Goal: Task Accomplishment & Management: Use online tool/utility

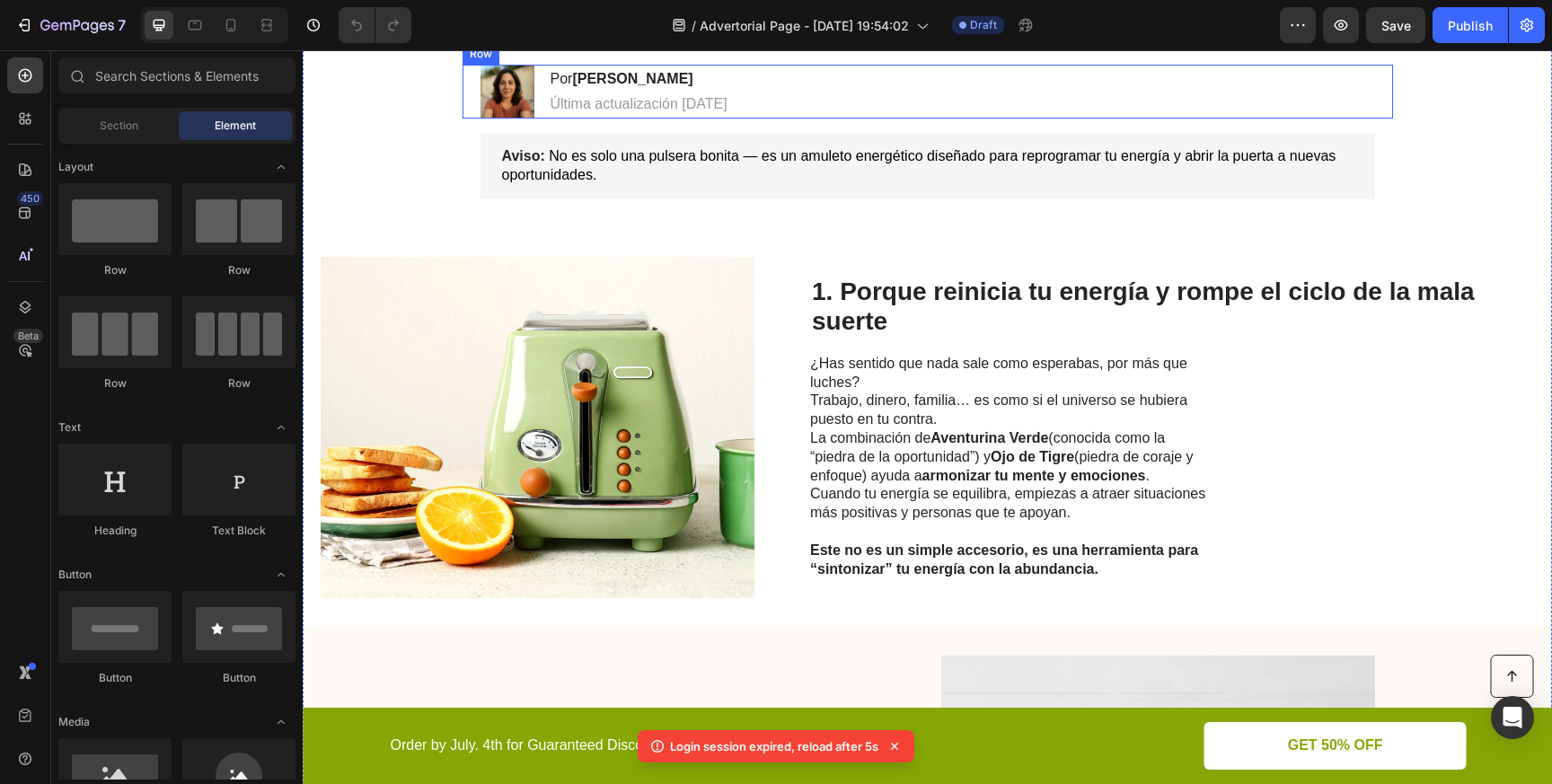
scroll to position [337, 0]
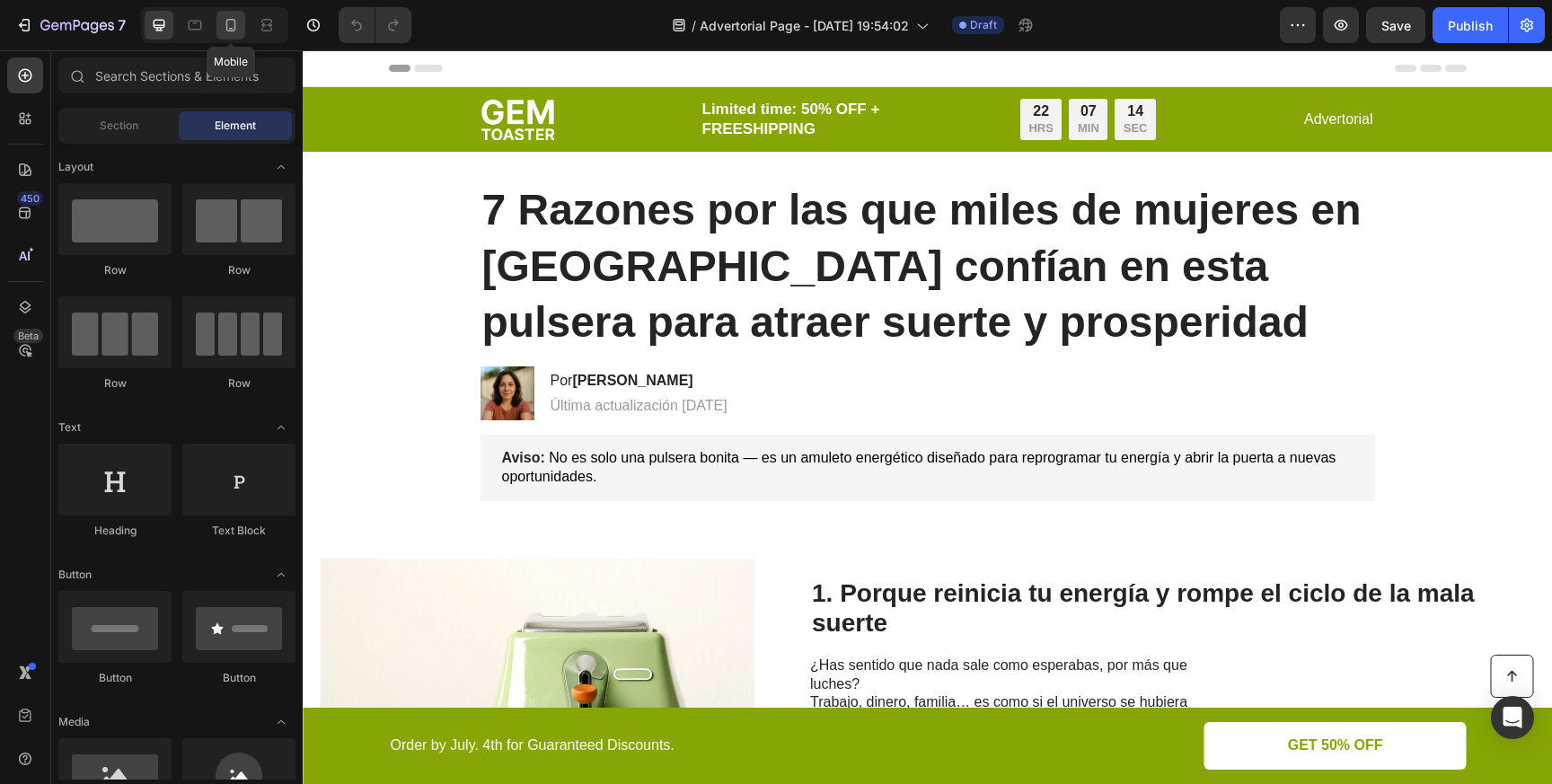
click at [234, 29] on icon at bounding box center [231, 25] width 9 height 12
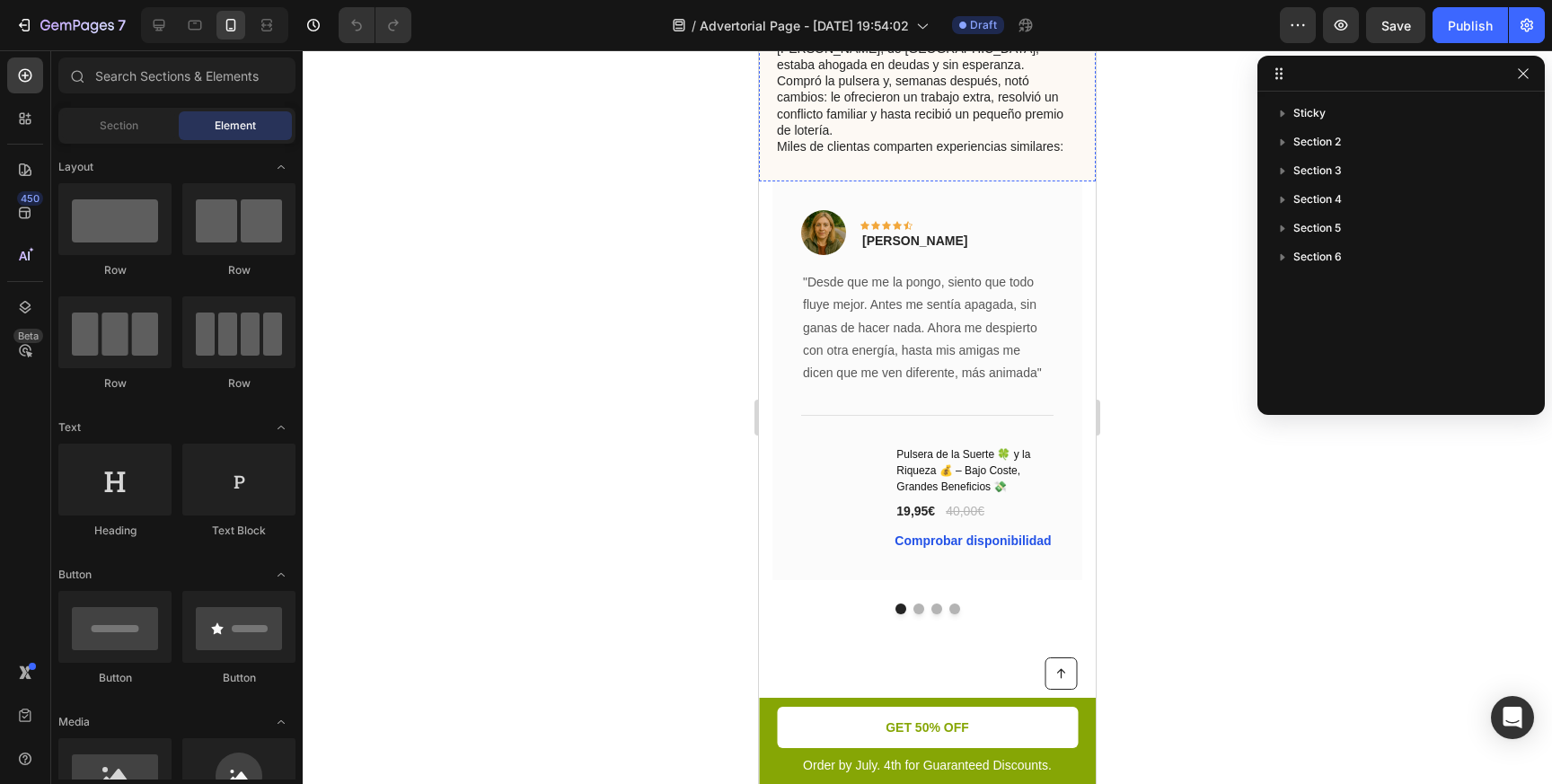
scroll to position [1493, 0]
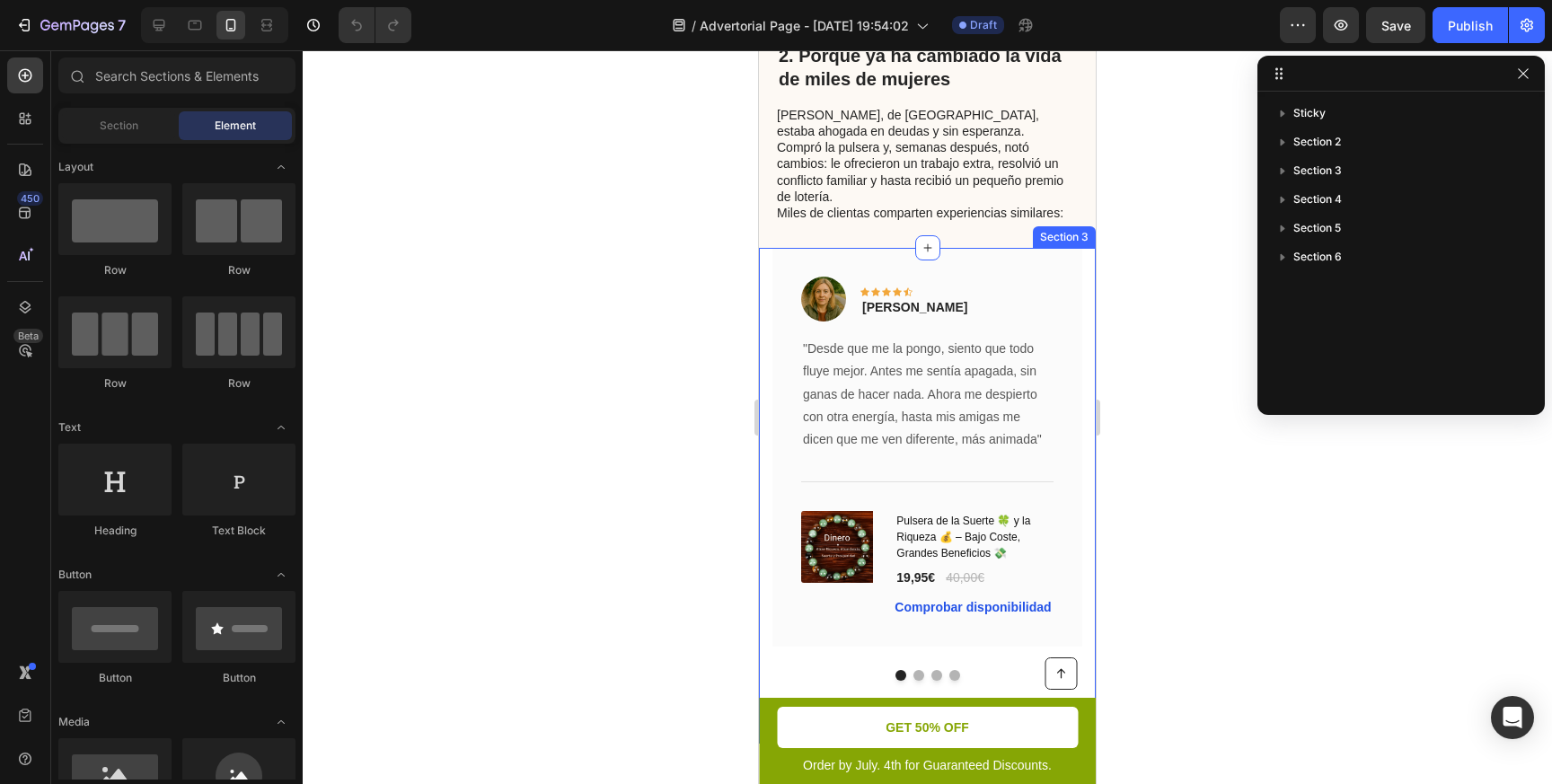
click at [762, 259] on div "Image Icon Icon Icon Icon Icon Row [PERSON_NAME] Text block Row "Desde que me l…" at bounding box center [927, 496] width 337 height 496
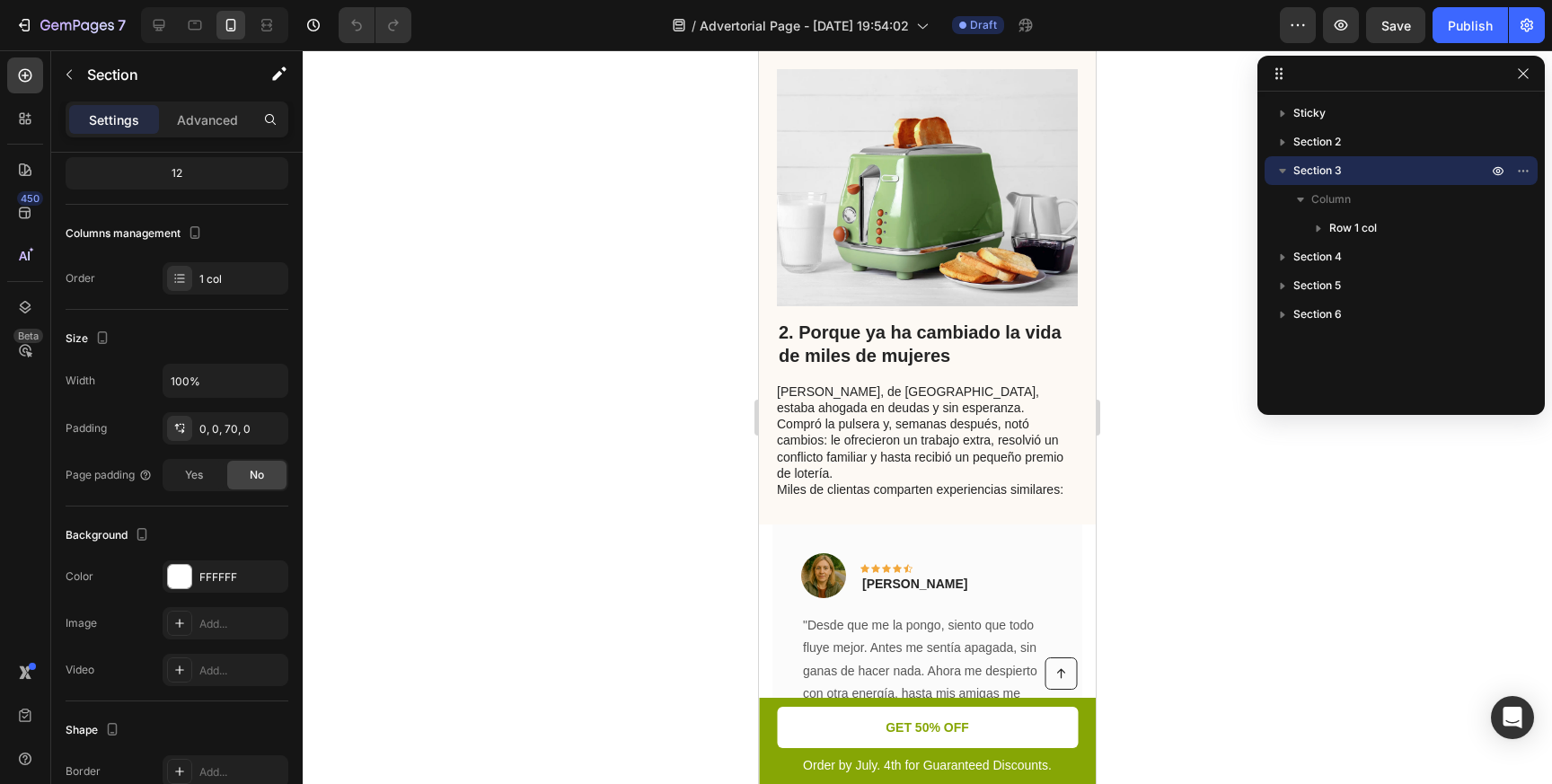
scroll to position [1260, 0]
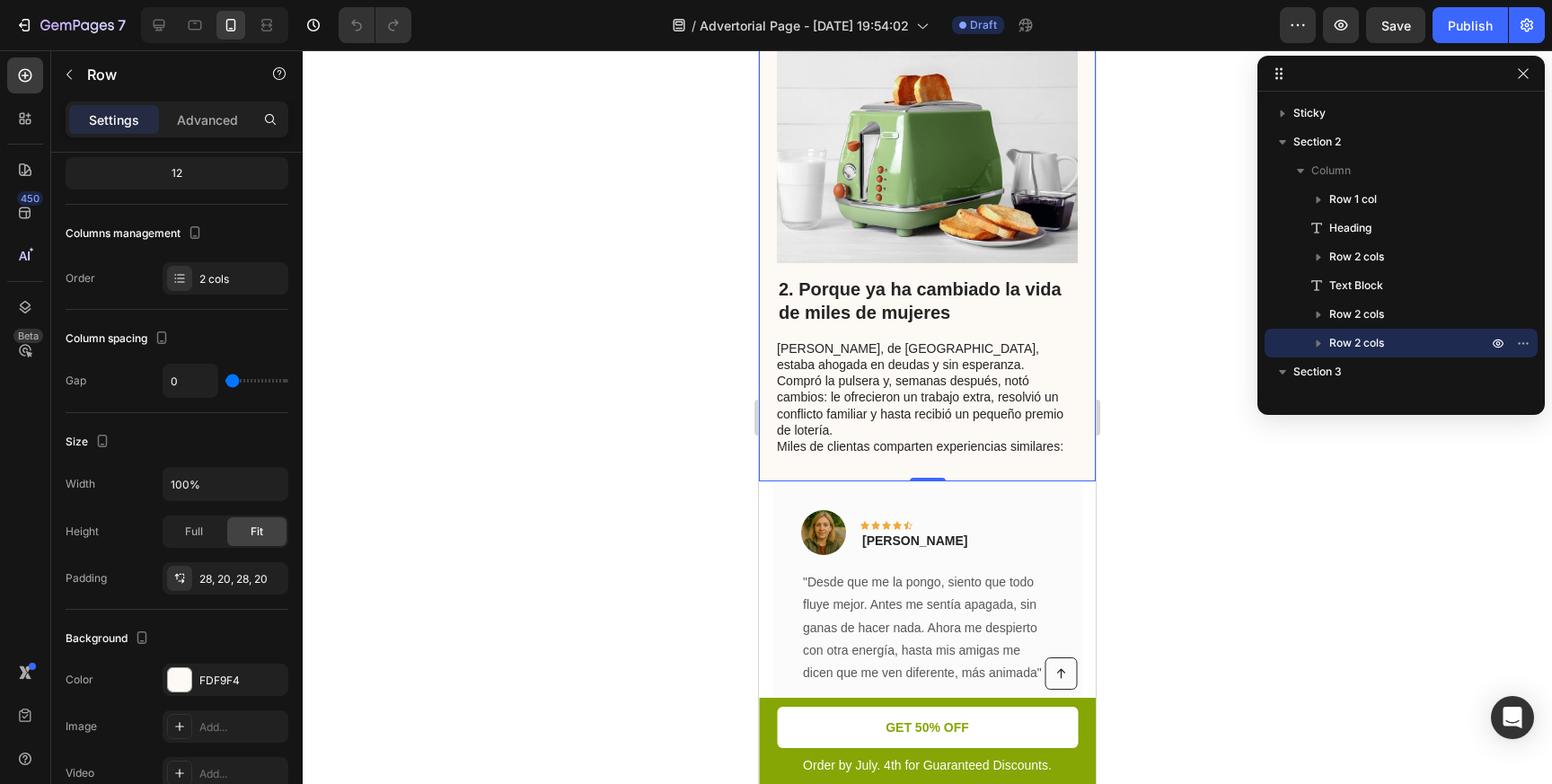
click at [768, 434] on div "2. Porque ya ha cambiado la vida de miles de mujeres Heading [PERSON_NAME], de …" at bounding box center [927, 241] width 337 height 480
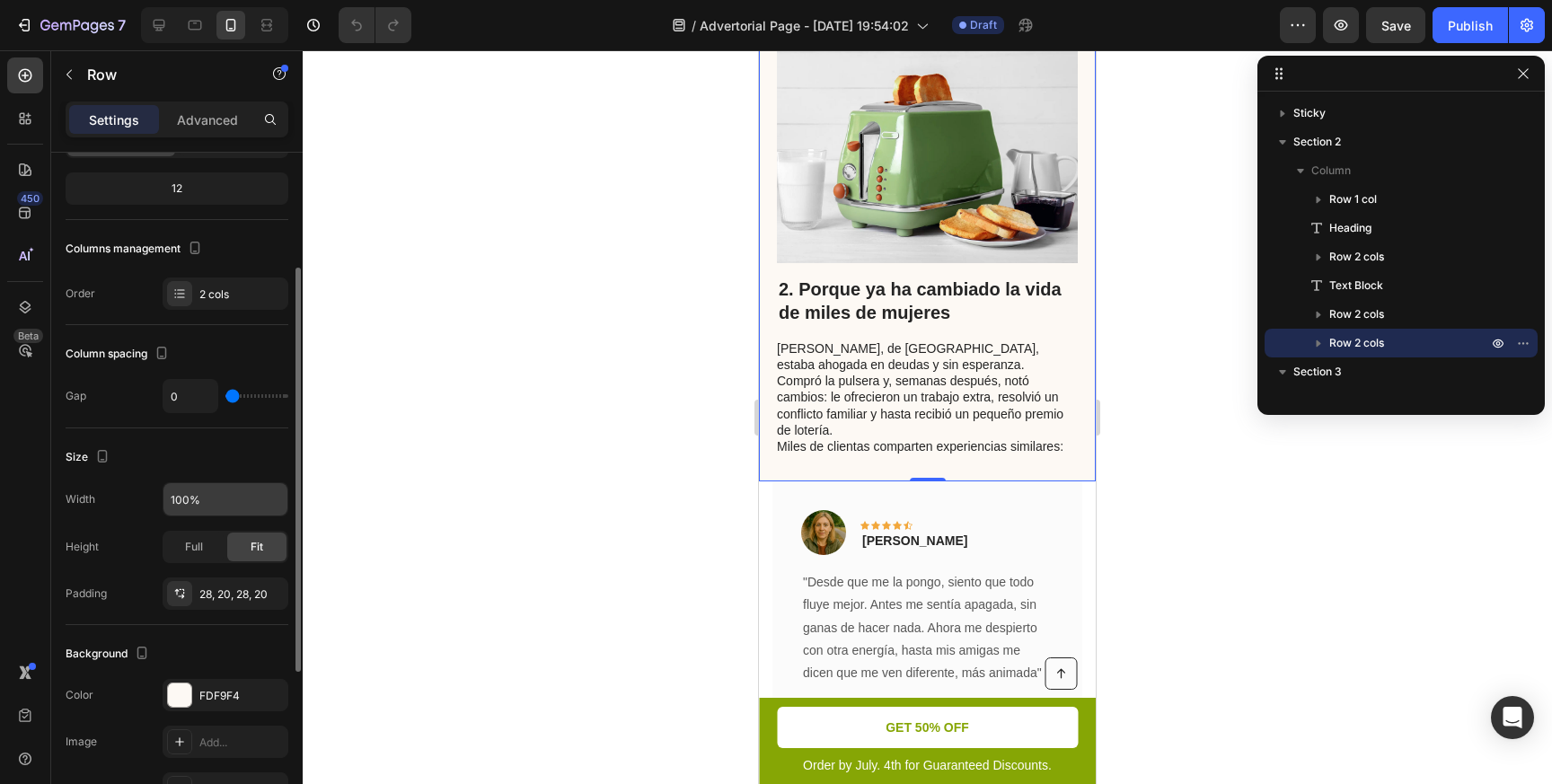
scroll to position [206, 0]
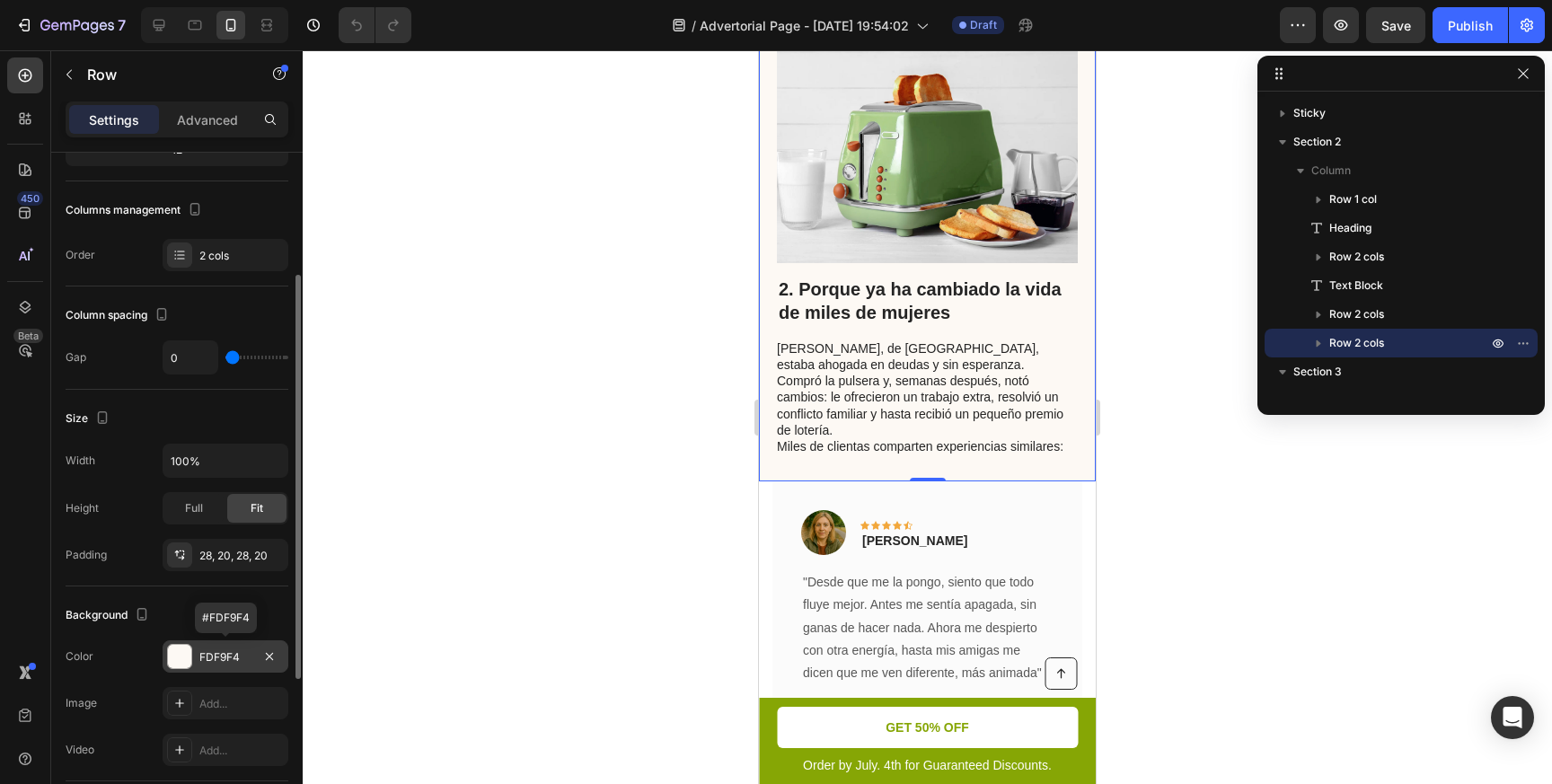
click at [183, 664] on div at bounding box center [180, 656] width 24 height 24
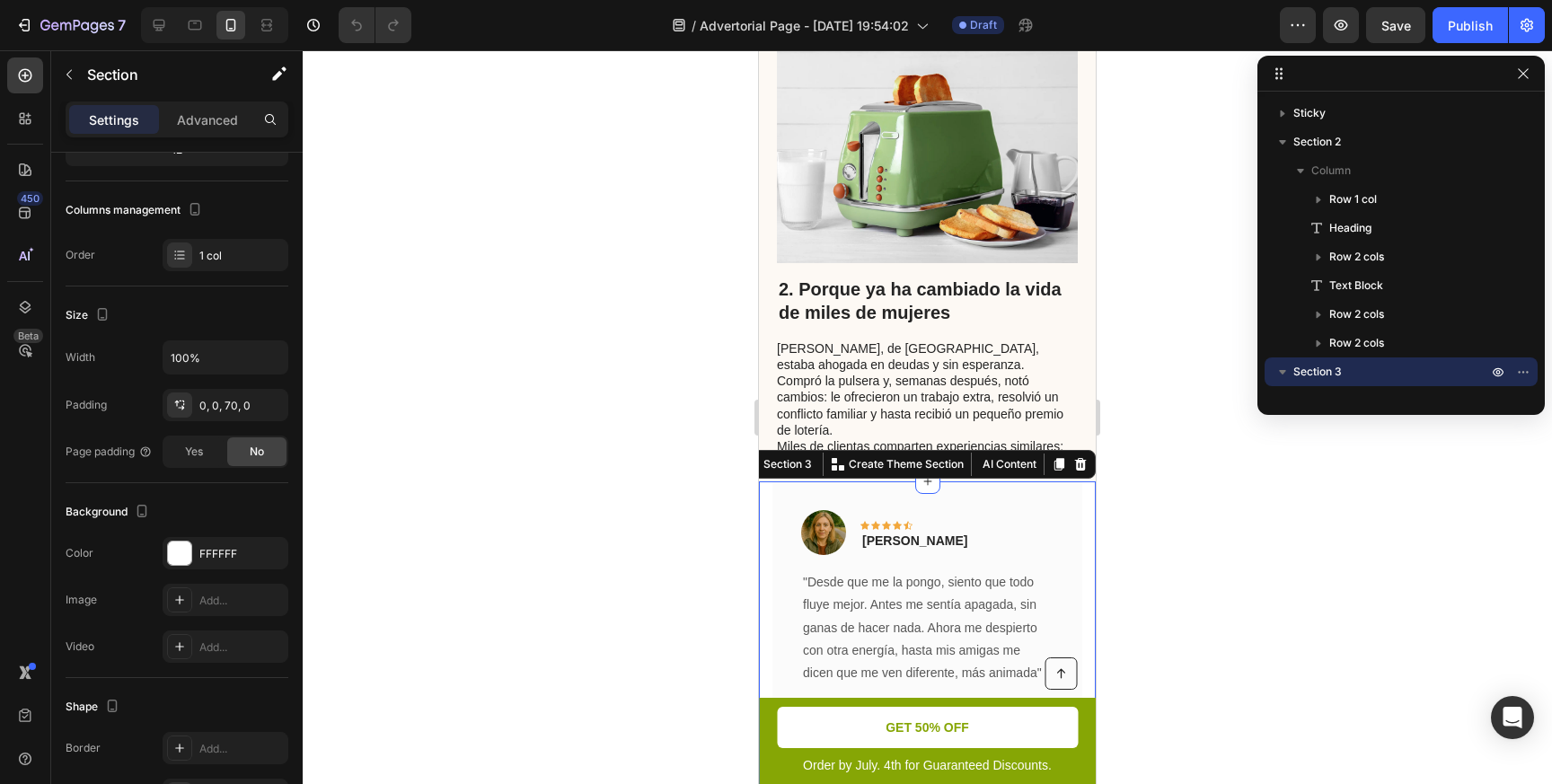
click at [763, 481] on div "Image Icon Icon Icon Icon Icon Row [PERSON_NAME] Text block Row "Desde que me l…" at bounding box center [927, 729] width 337 height 496
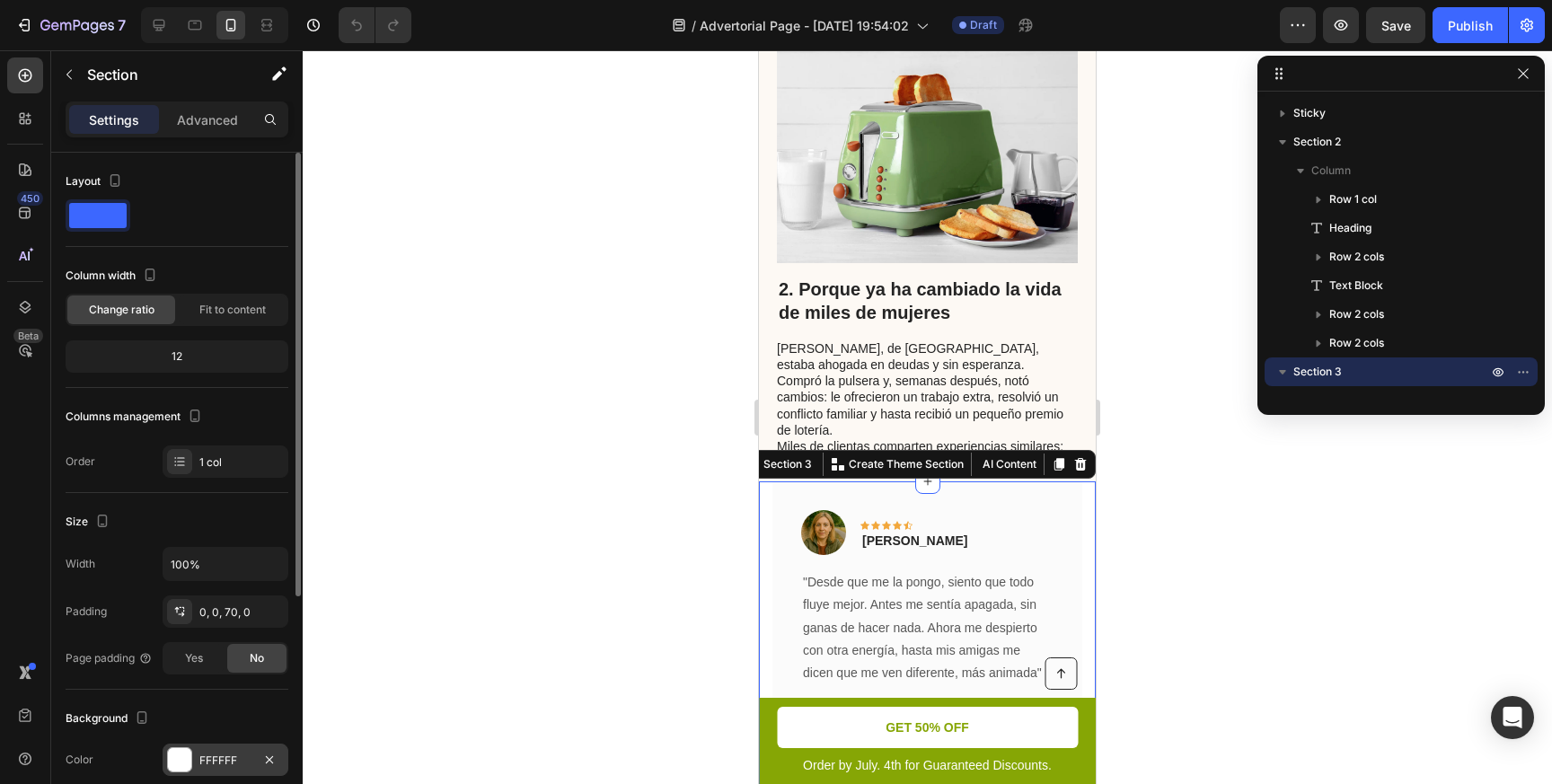
click at [182, 759] on div at bounding box center [180, 759] width 24 height 24
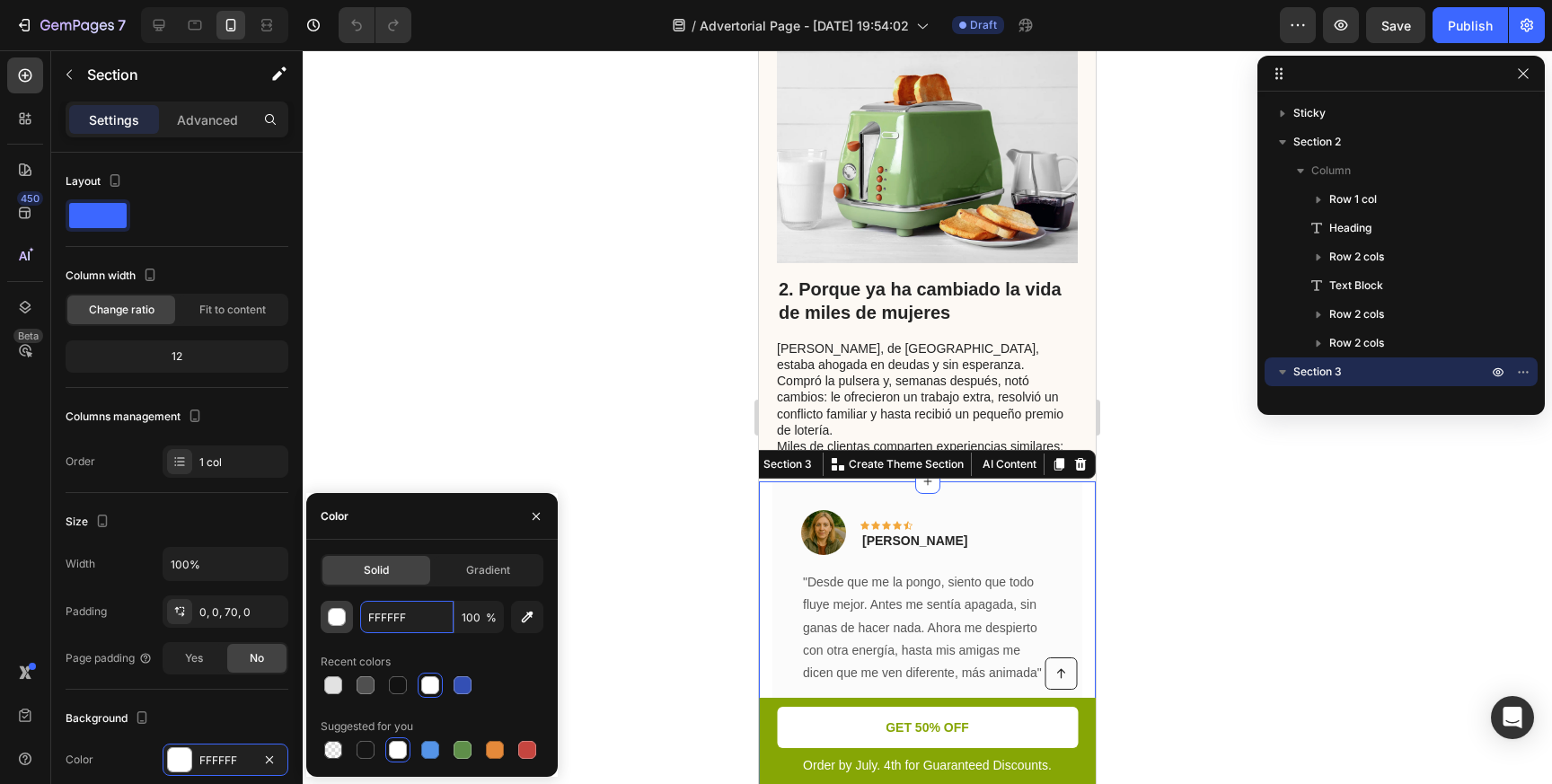
drag, startPoint x: 417, startPoint y: 618, endPoint x: 323, endPoint y: 606, distance: 94.8
click at [323, 606] on div "FFFFFF 100 %" at bounding box center [431, 617] width 222 height 32
drag, startPoint x: 410, startPoint y: 620, endPoint x: 363, endPoint y: 620, distance: 47.0
click at [364, 620] on input "FFFFFF" at bounding box center [407, 617] width 94 height 32
paste input "DF9F4"
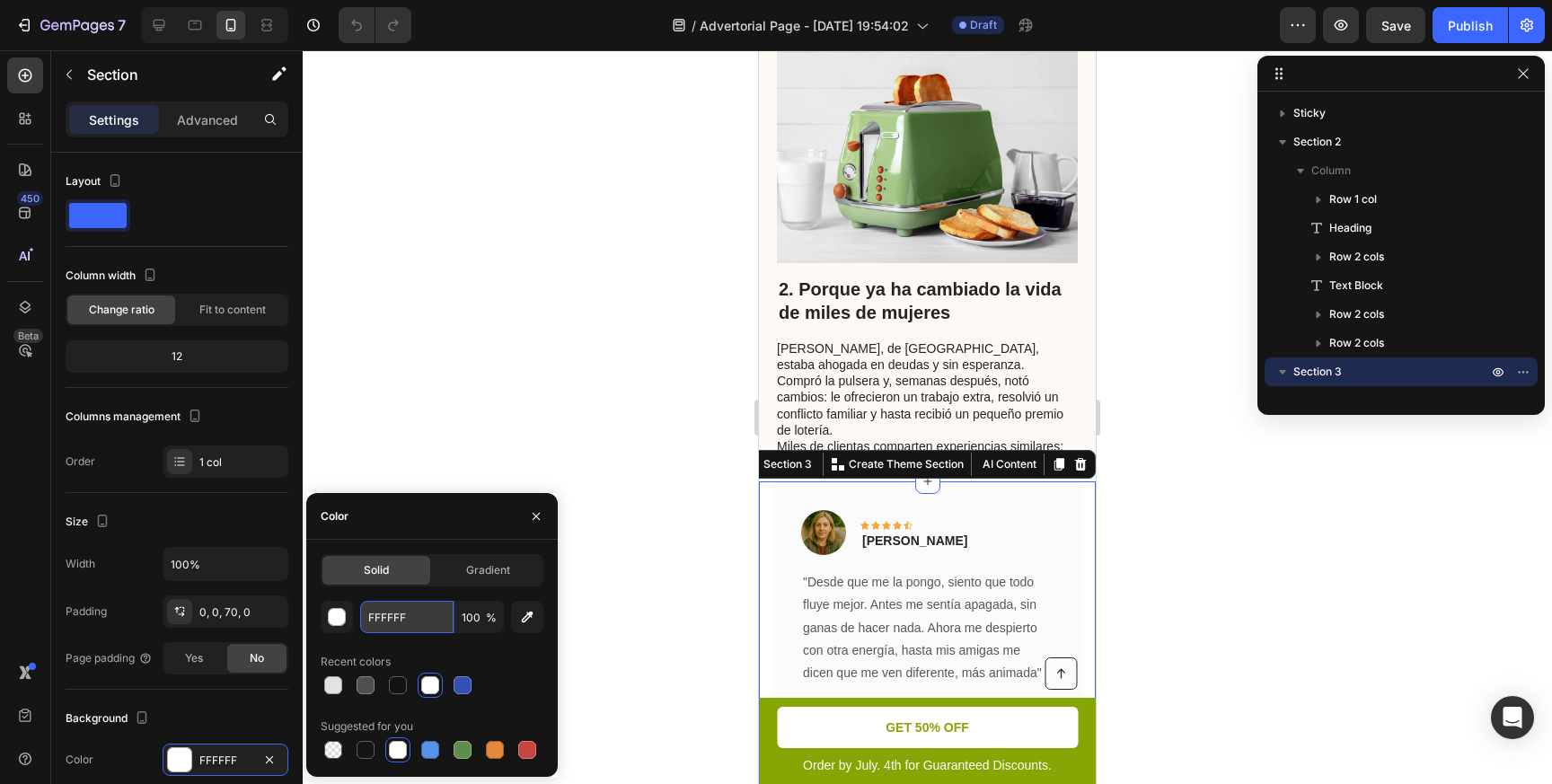
type input "FDF9F4"
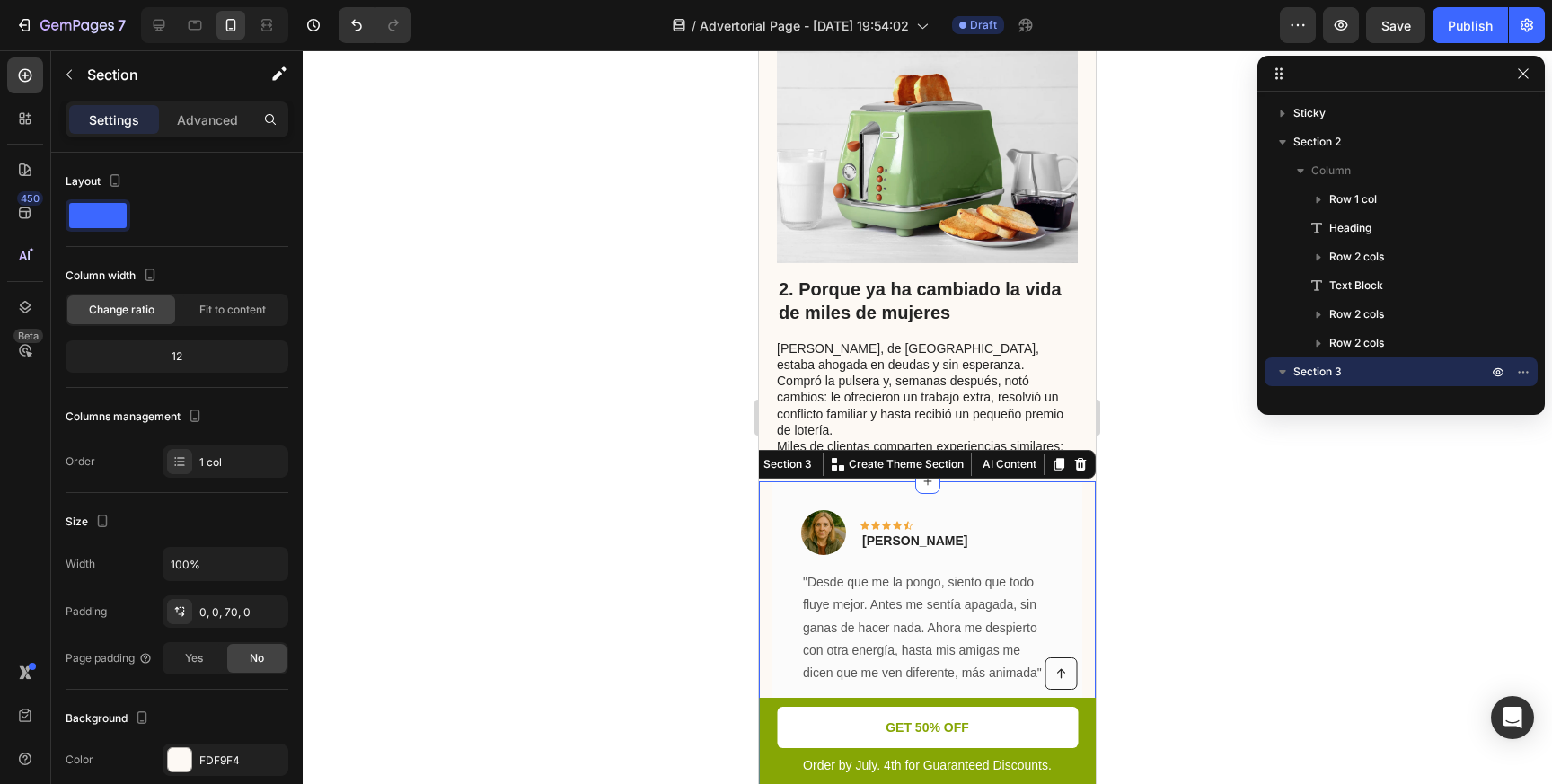
click at [604, 577] on div at bounding box center [927, 417] width 1249 height 734
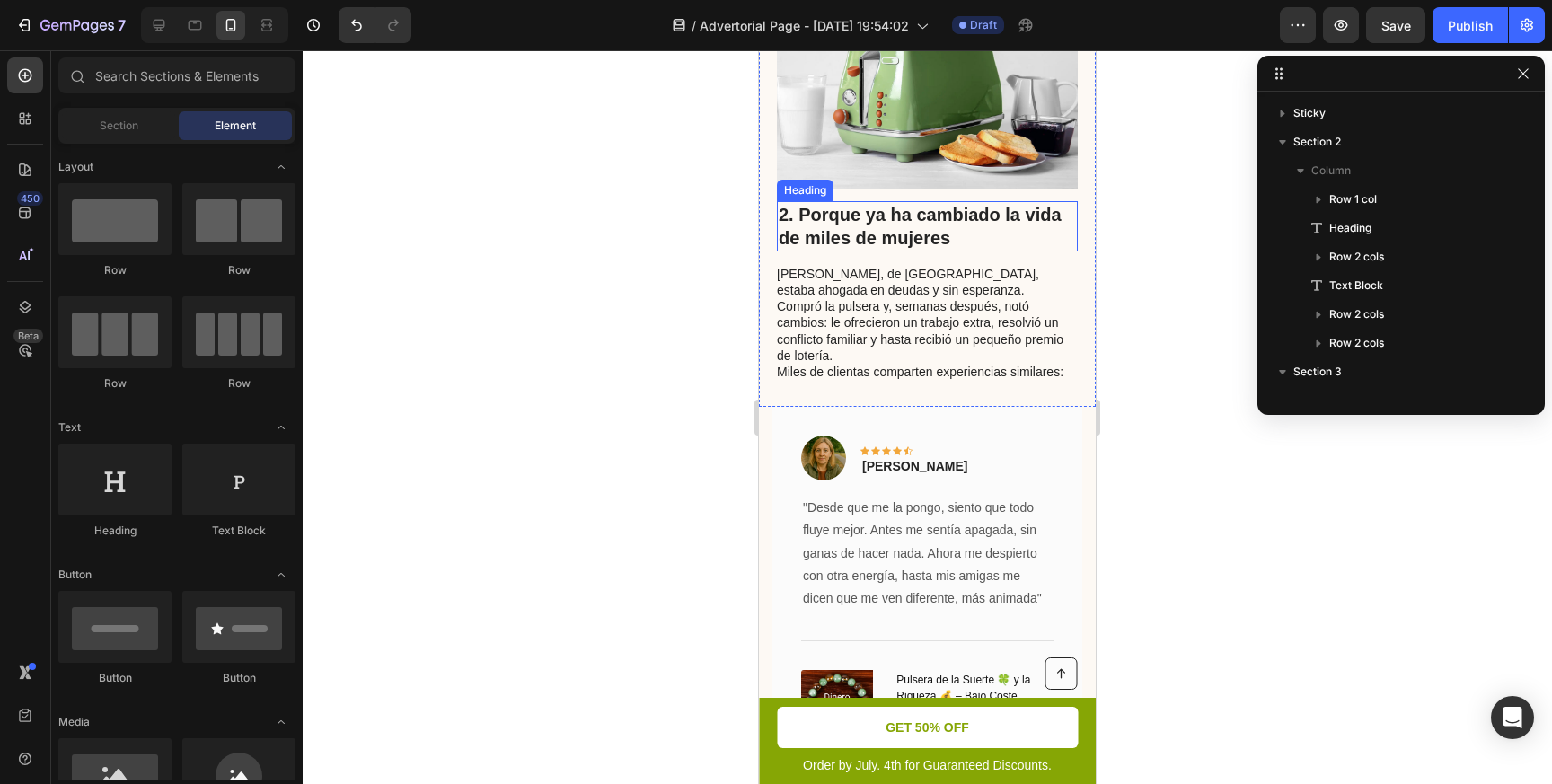
scroll to position [1415, 0]
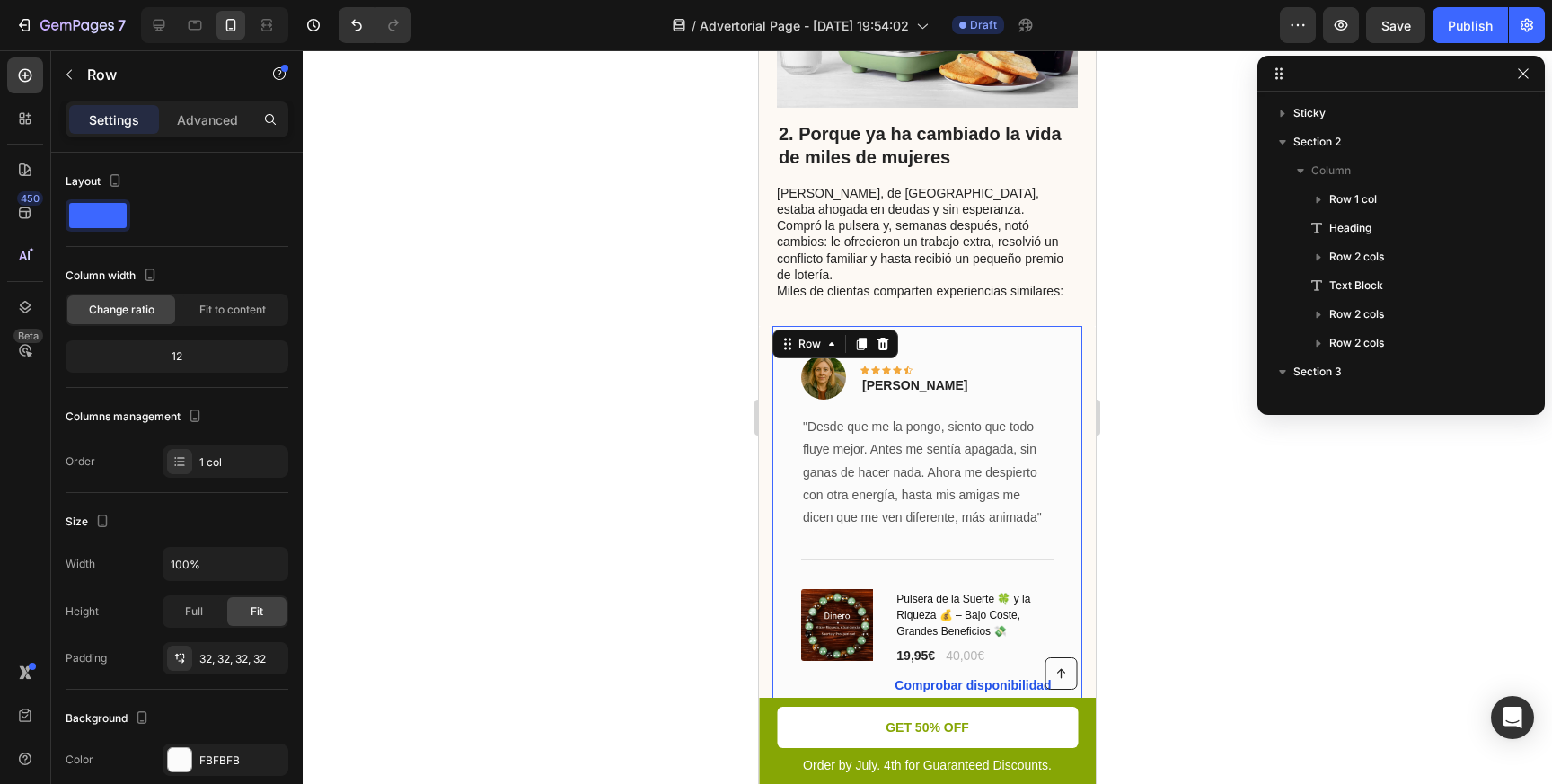
click at [1038, 326] on div "Image Icon Icon Icon Icon Icon Row [PERSON_NAME] Text block Row "Desde que me l…" at bounding box center [928, 526] width 310 height 399
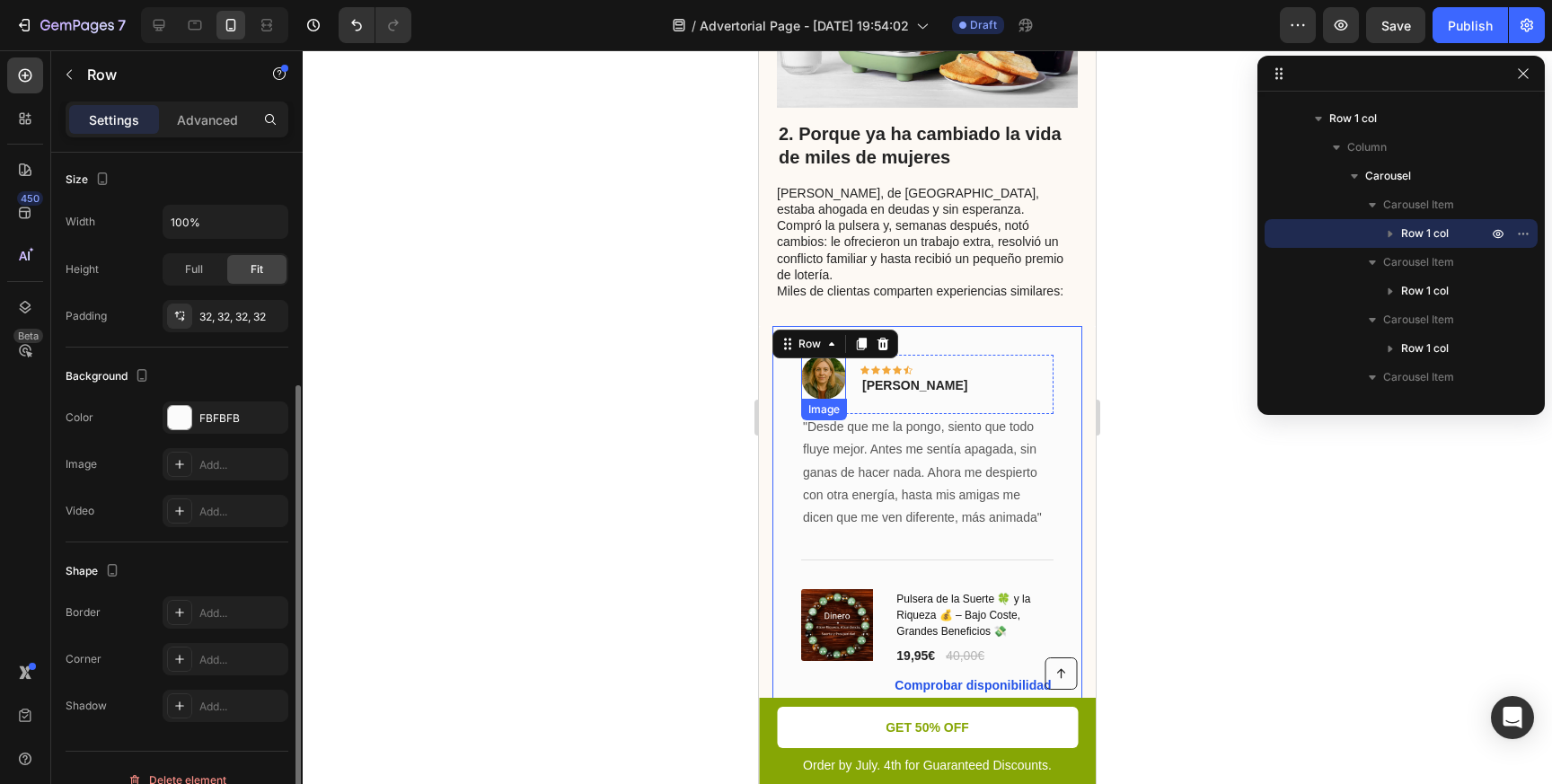
scroll to position [366, 0]
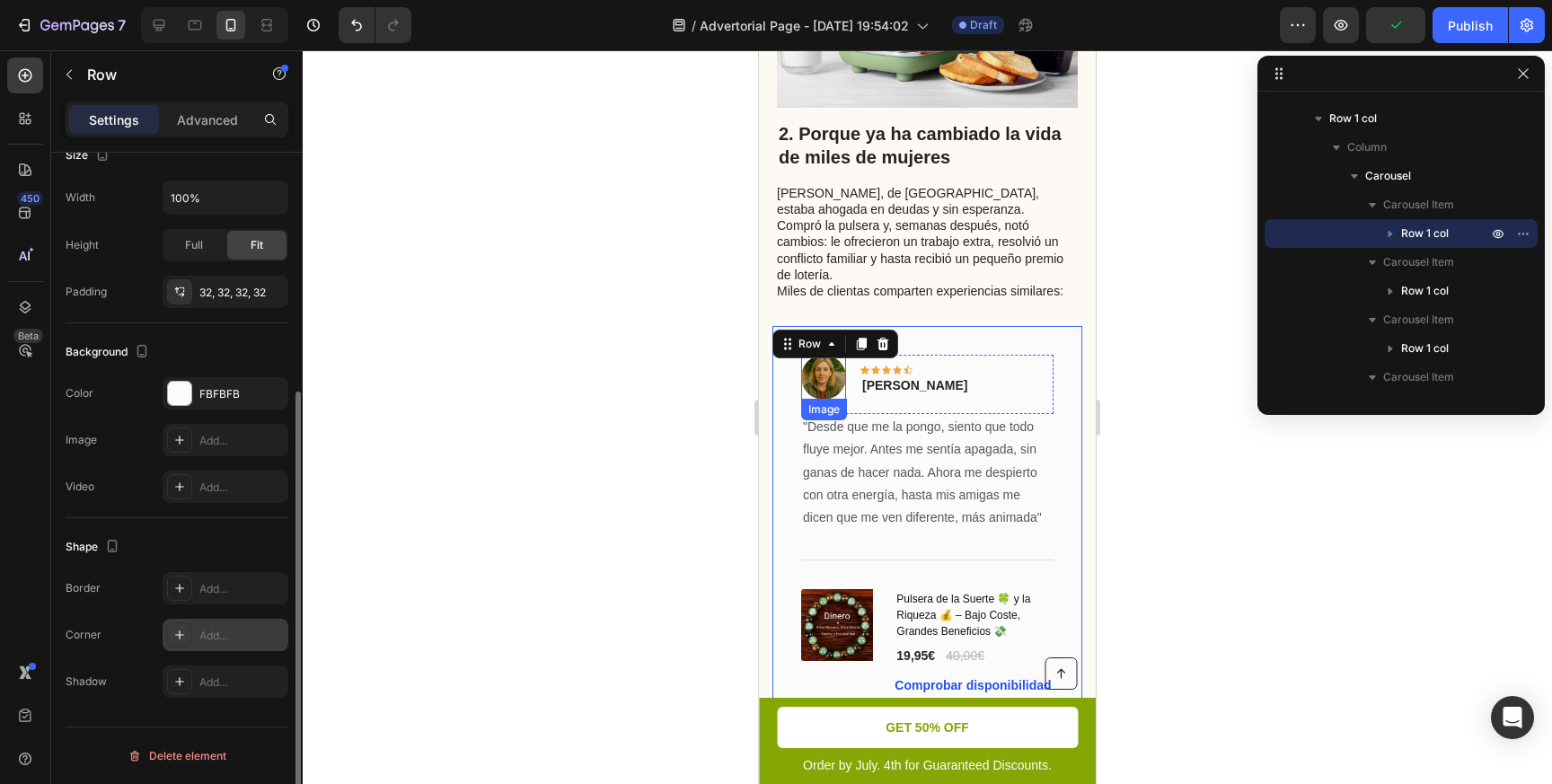
click at [179, 641] on icon at bounding box center [179, 635] width 14 height 14
click at [558, 473] on div at bounding box center [927, 417] width 1249 height 734
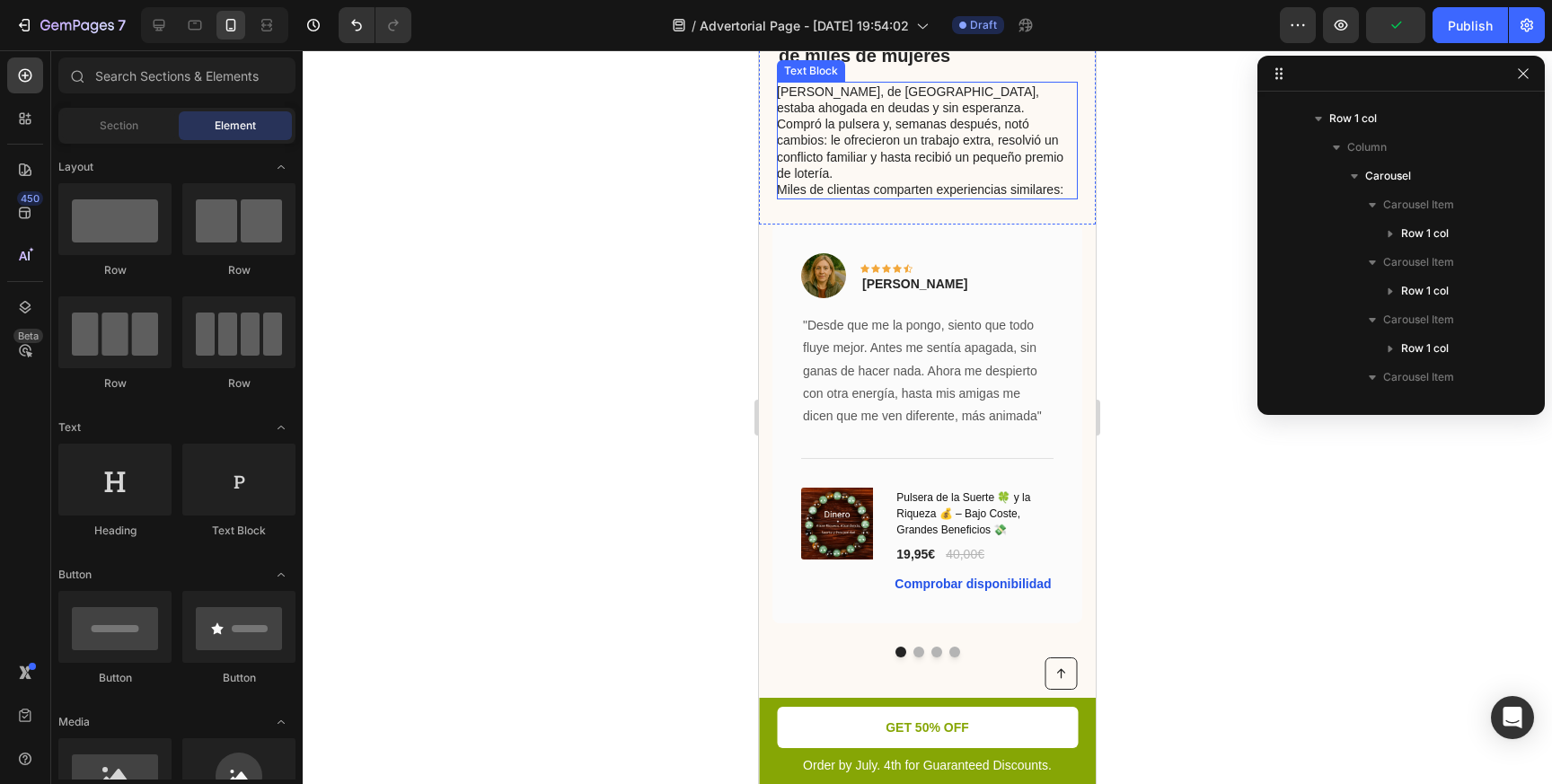
scroll to position [1524, 0]
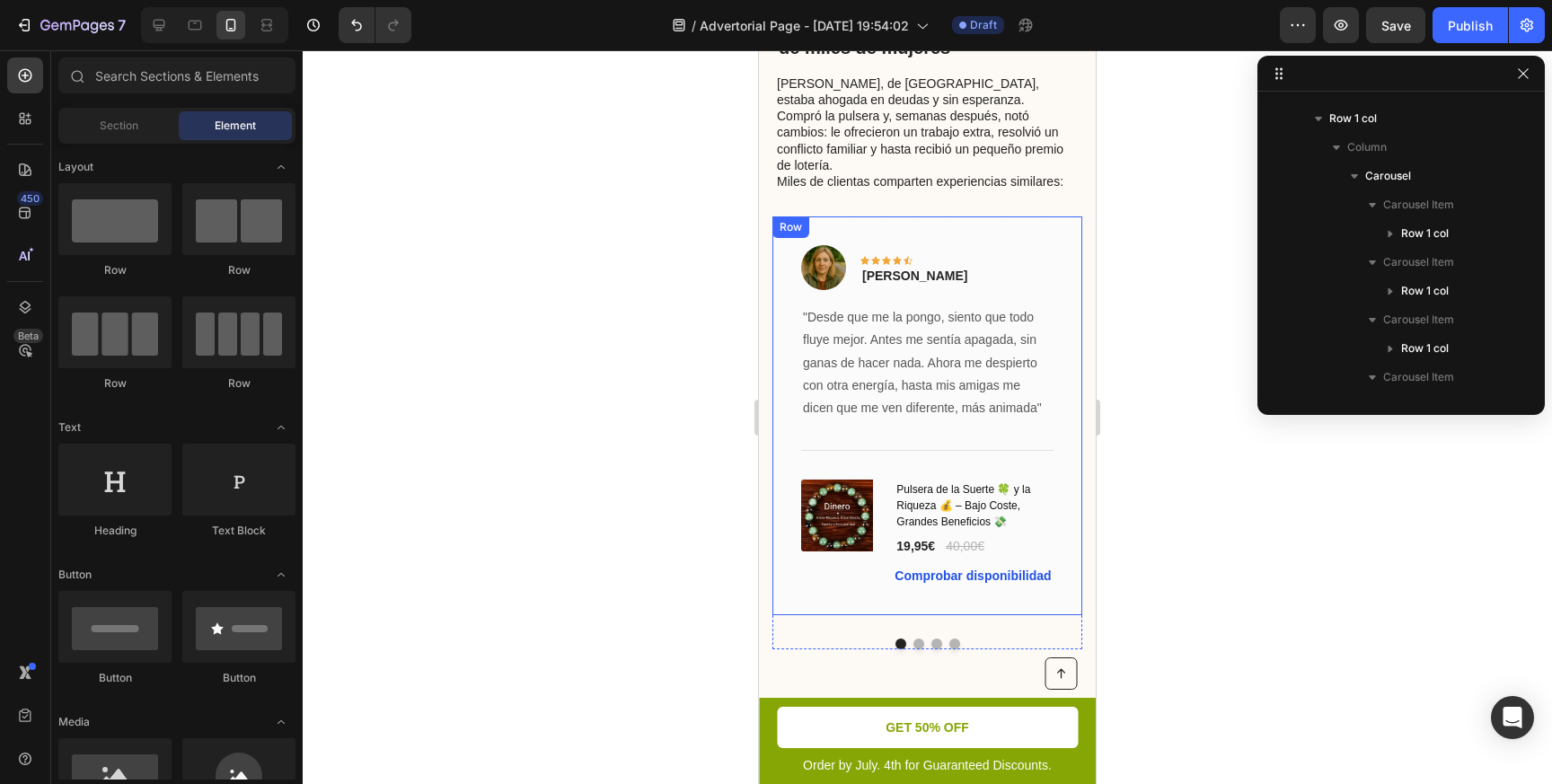
click at [1058, 217] on div "Image Icon Icon Icon Icon Icon Row [PERSON_NAME] Text block Row "Desde que me l…" at bounding box center [928, 416] width 310 height 399
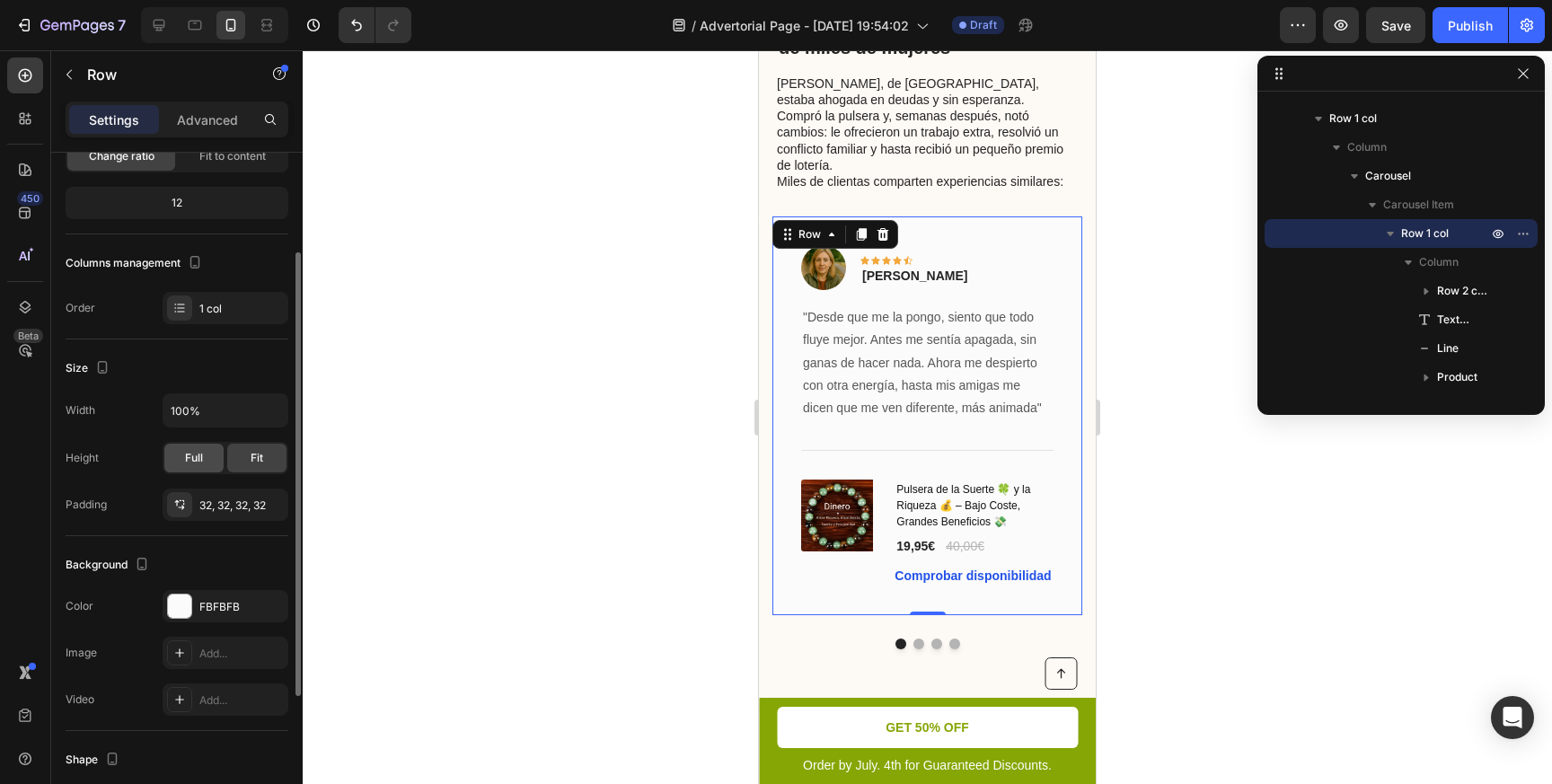
scroll to position [154, 0]
click at [182, 606] on div at bounding box center [180, 605] width 24 height 24
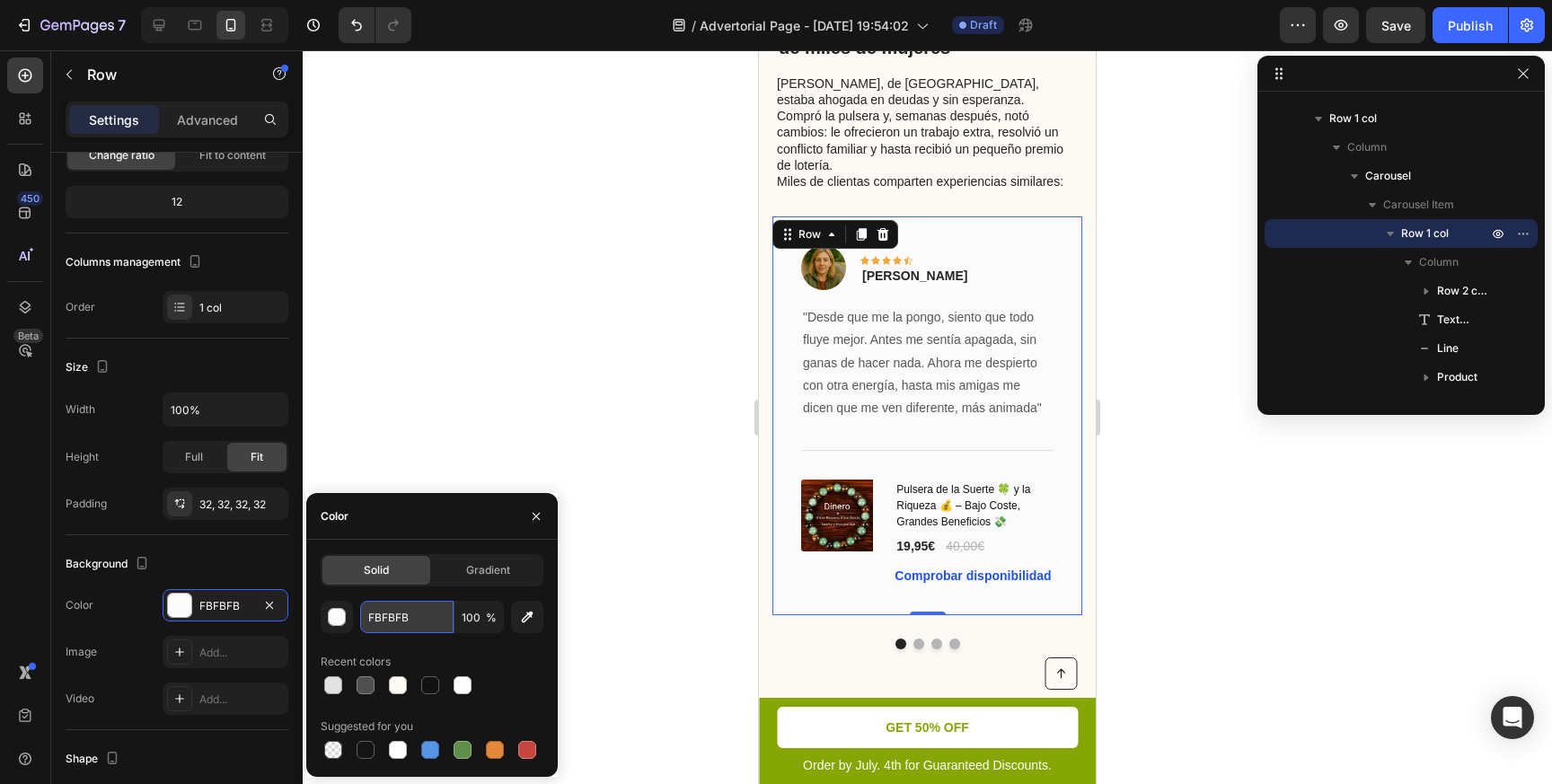
drag, startPoint x: 423, startPoint y: 620, endPoint x: 372, endPoint y: 620, distance: 51.0
click at [389, 620] on input "FBFBFB" at bounding box center [407, 617] width 94 height 32
drag, startPoint x: 425, startPoint y: 621, endPoint x: 347, endPoint y: 621, distance: 78.0
click at [348, 621] on div "FBFBFB 100 %" at bounding box center [431, 617] width 222 height 32
paste input "DF9F4"
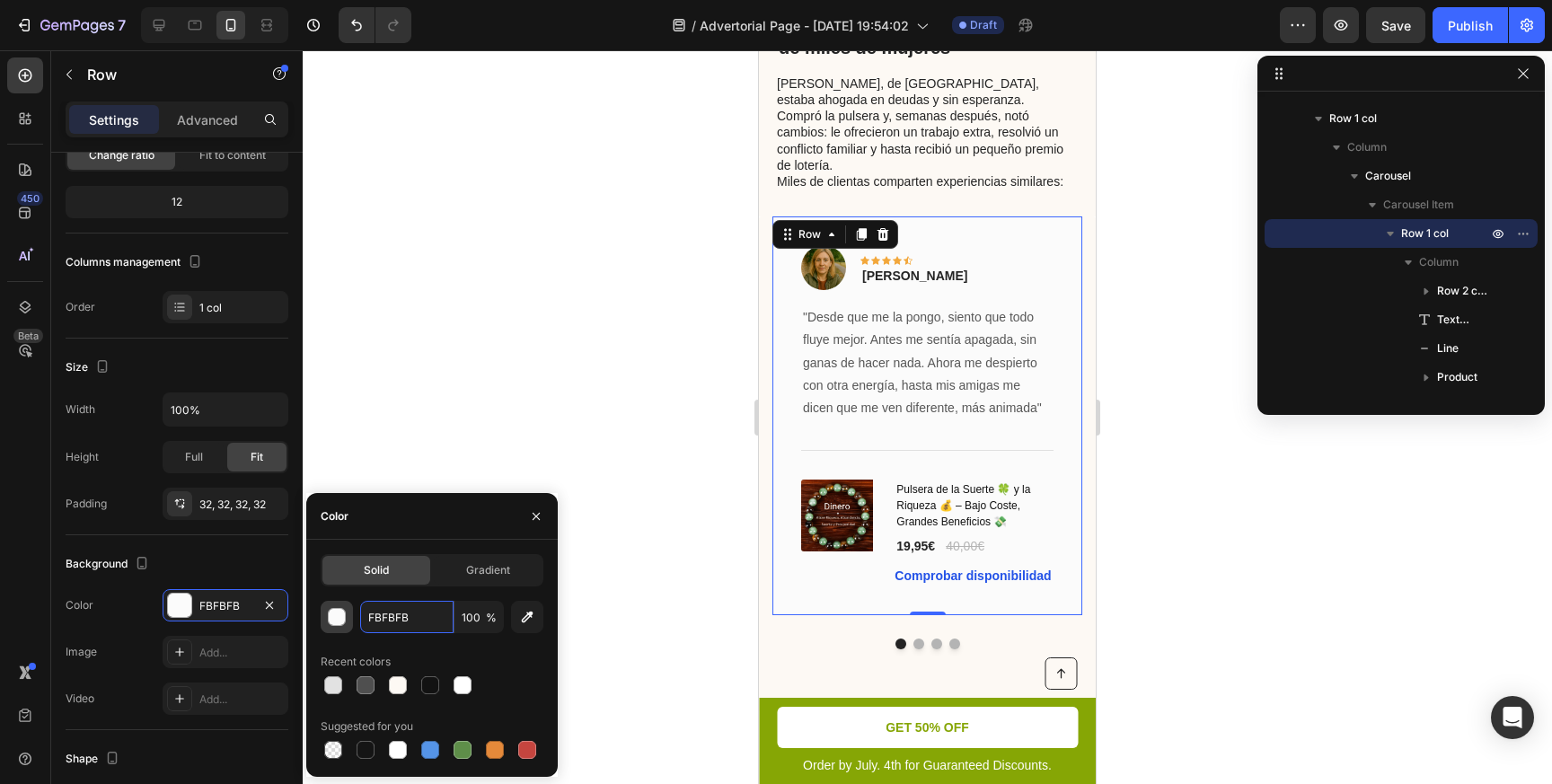
type input "FDF9F4"
click at [546, 361] on div at bounding box center [927, 417] width 1249 height 734
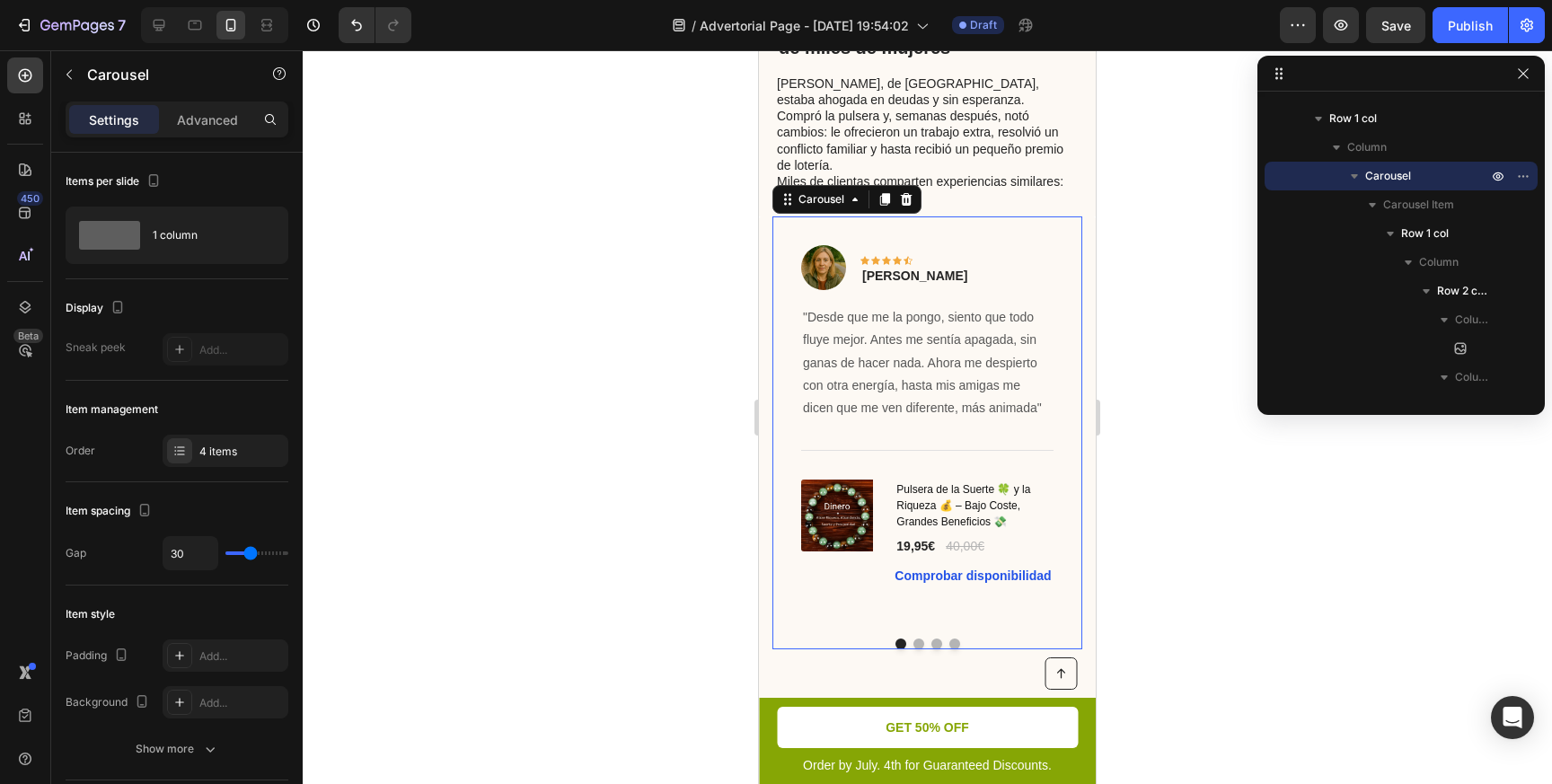
click at [917, 599] on div "Image Icon Icon Icon Icon Icon Row [PERSON_NAME] Text block Row "Desde que me l…" at bounding box center [928, 433] width 310 height 433
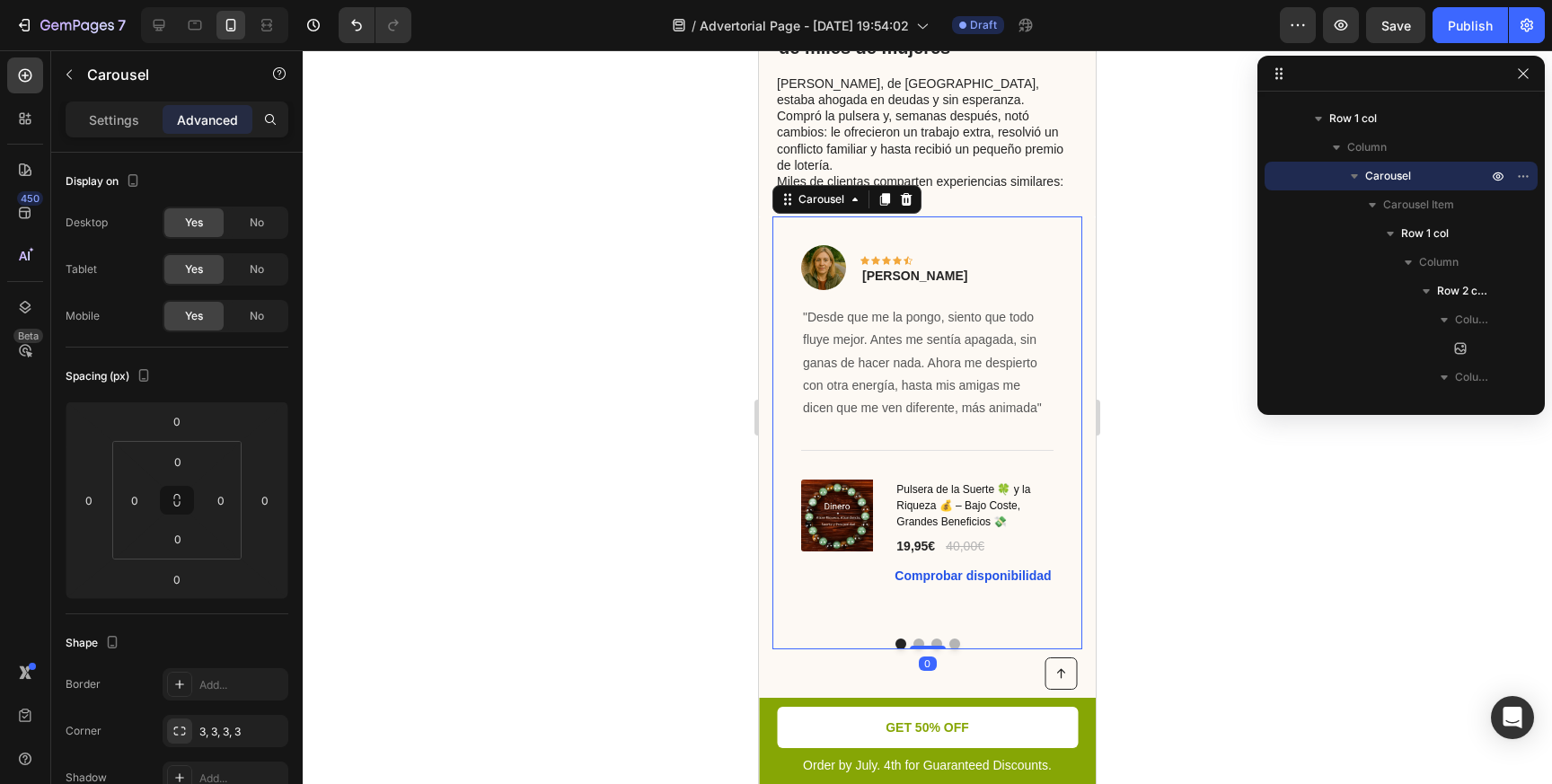
click at [917, 638] on button "Dot" at bounding box center [918, 643] width 10 height 10
click at [916, 638] on button "Dot" at bounding box center [918, 643] width 10 height 10
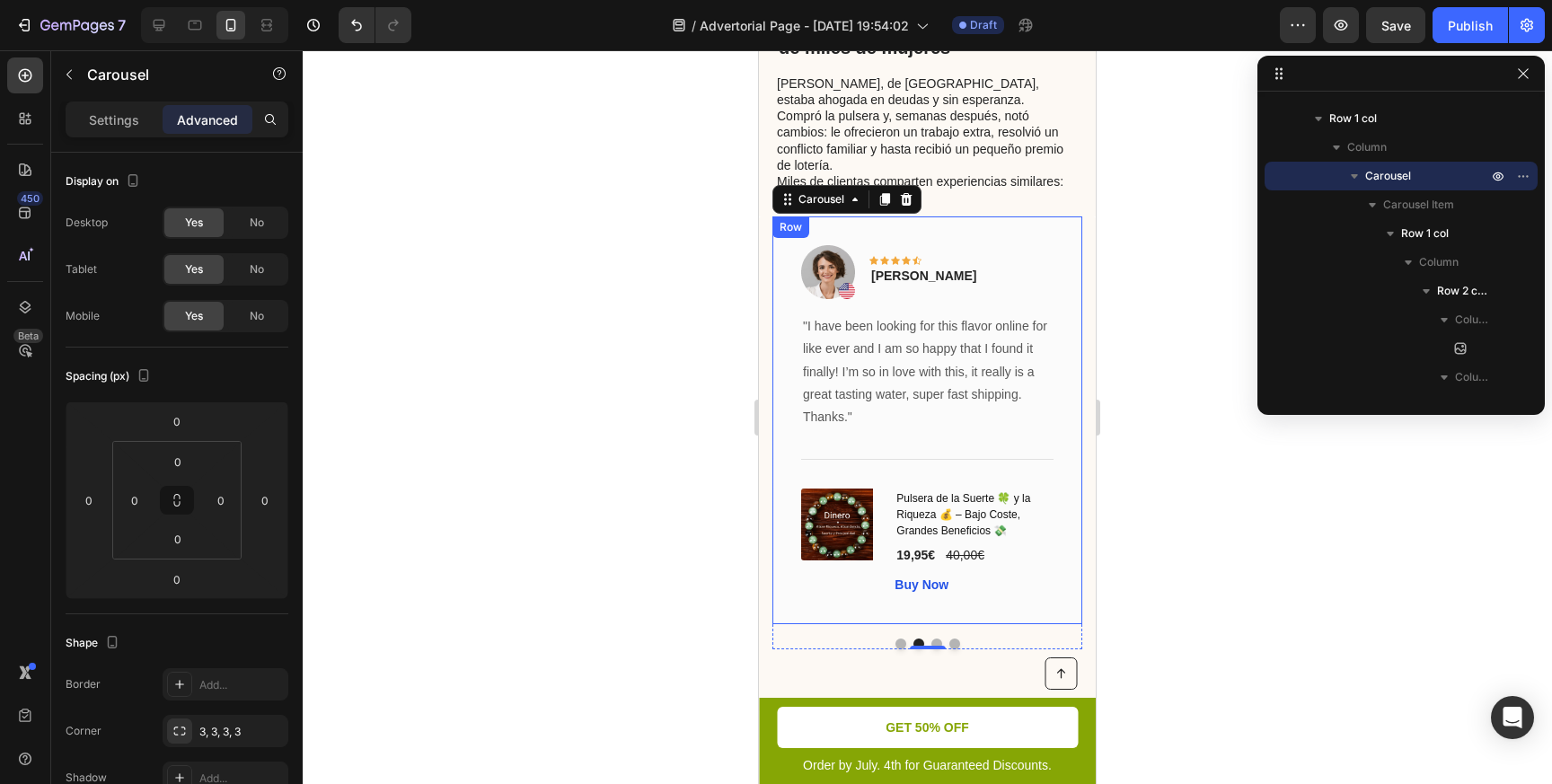
scroll to position [828, 0]
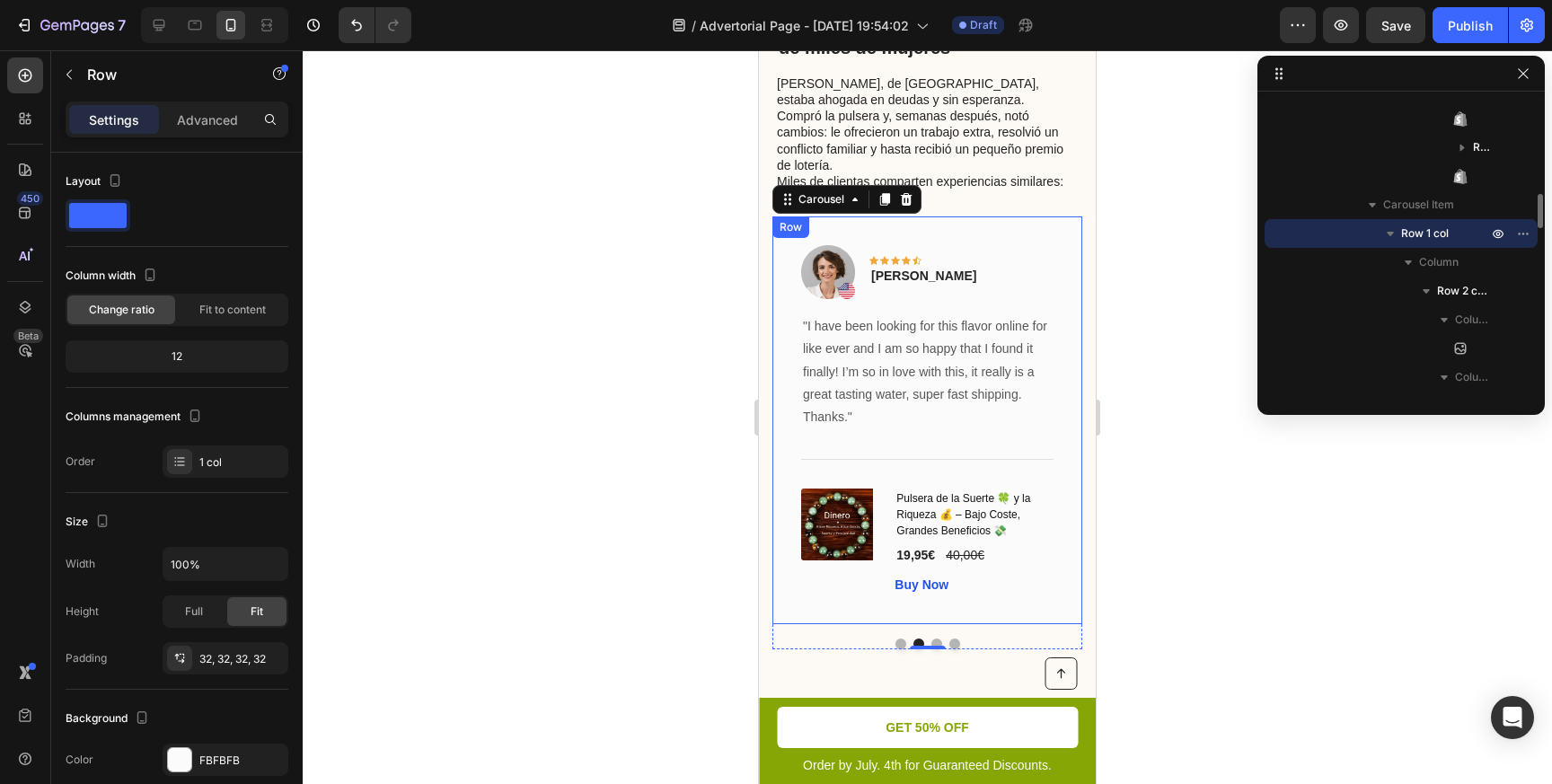
click at [959, 217] on div "Image Icon Icon Icon Icon Icon Row [PERSON_NAME] Text block Row "I have been lo…" at bounding box center [928, 420] width 310 height 408
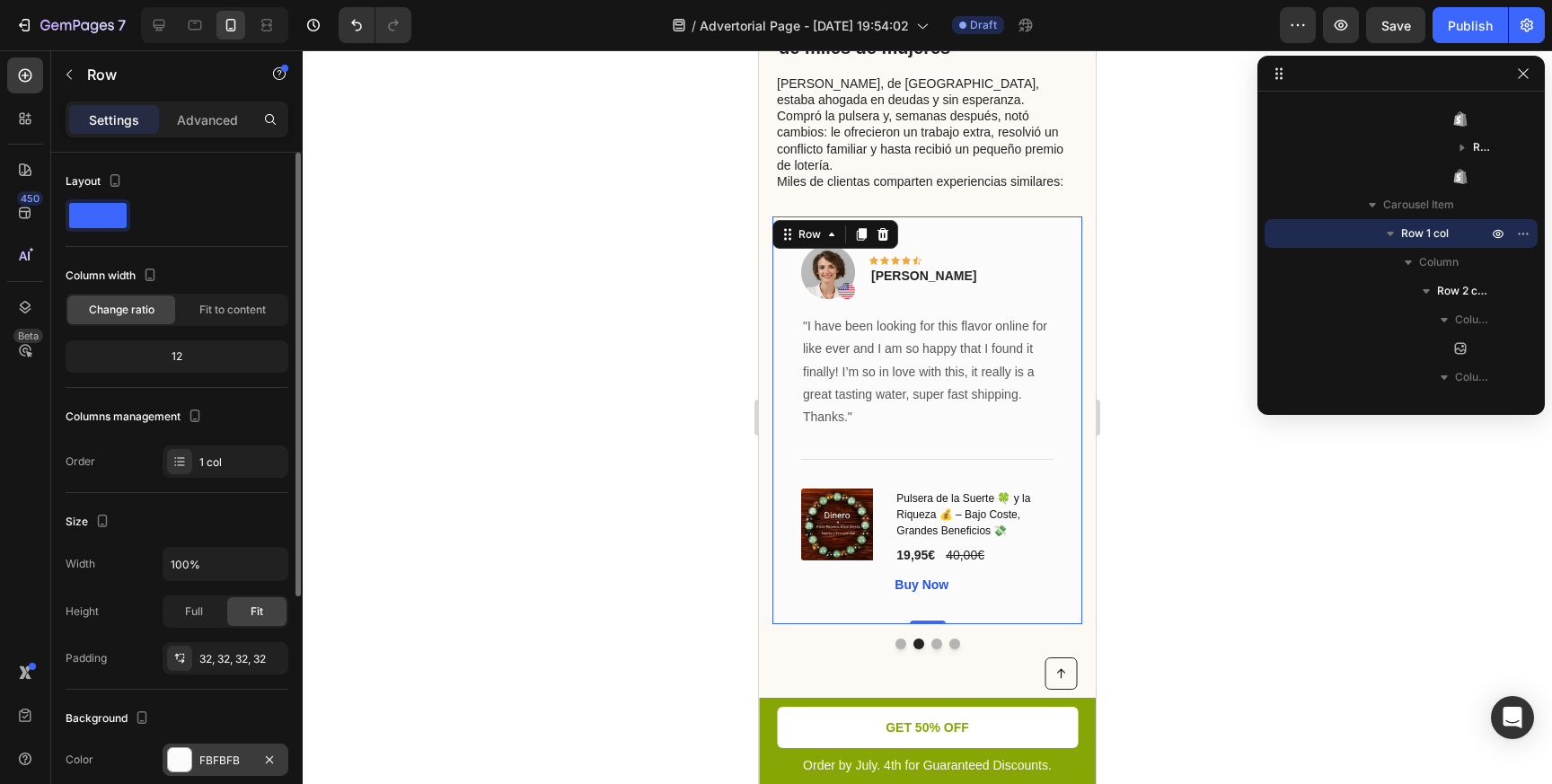
click at [181, 764] on div at bounding box center [180, 759] width 24 height 24
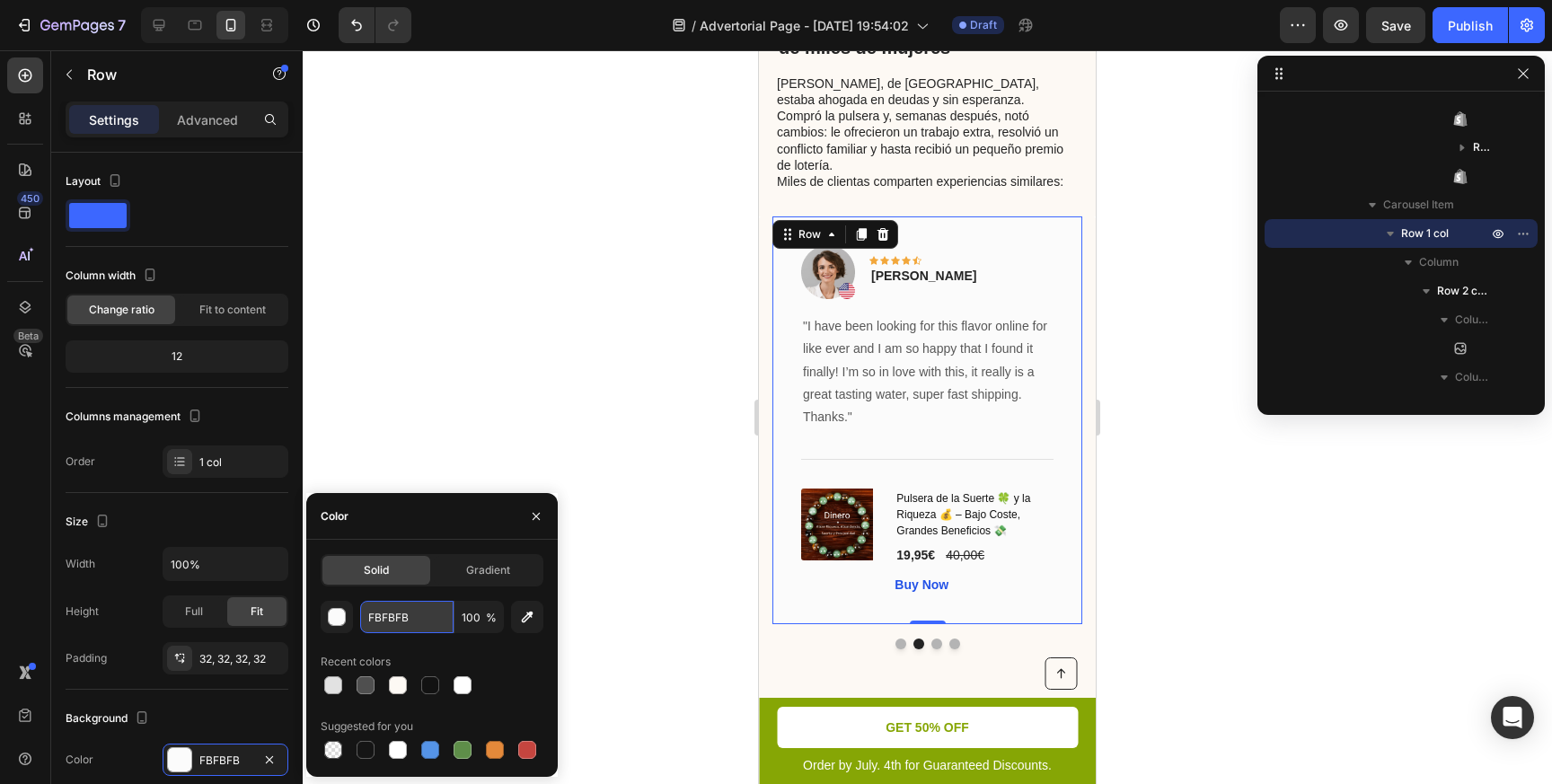
click at [412, 613] on input "FBFBFB" at bounding box center [407, 617] width 94 height 32
paste input "DF9F4"
type input "FDF9F4"
click at [628, 577] on div at bounding box center [927, 417] width 1249 height 734
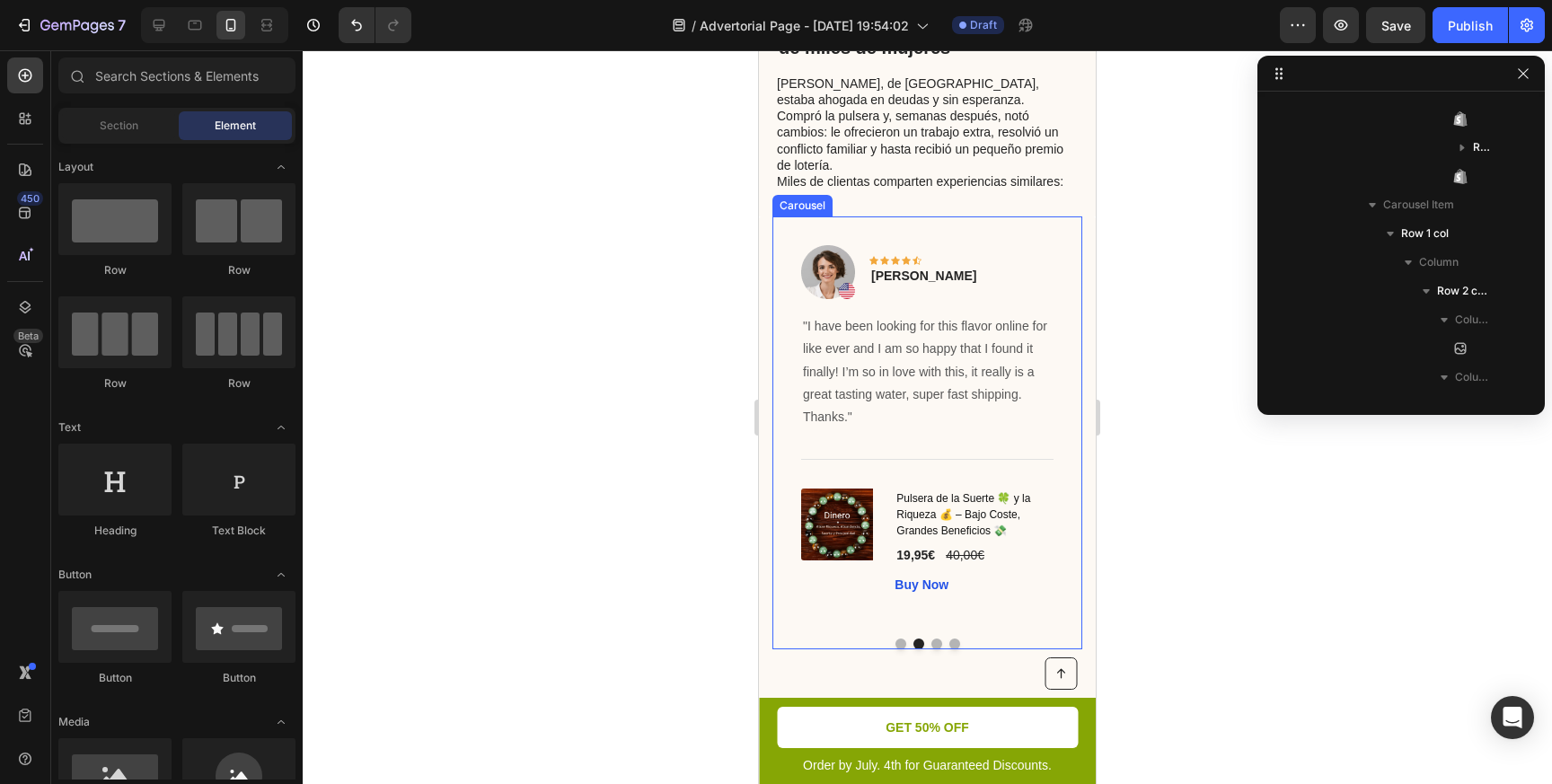
click at [900, 638] on button "Dot" at bounding box center [900, 643] width 10 height 10
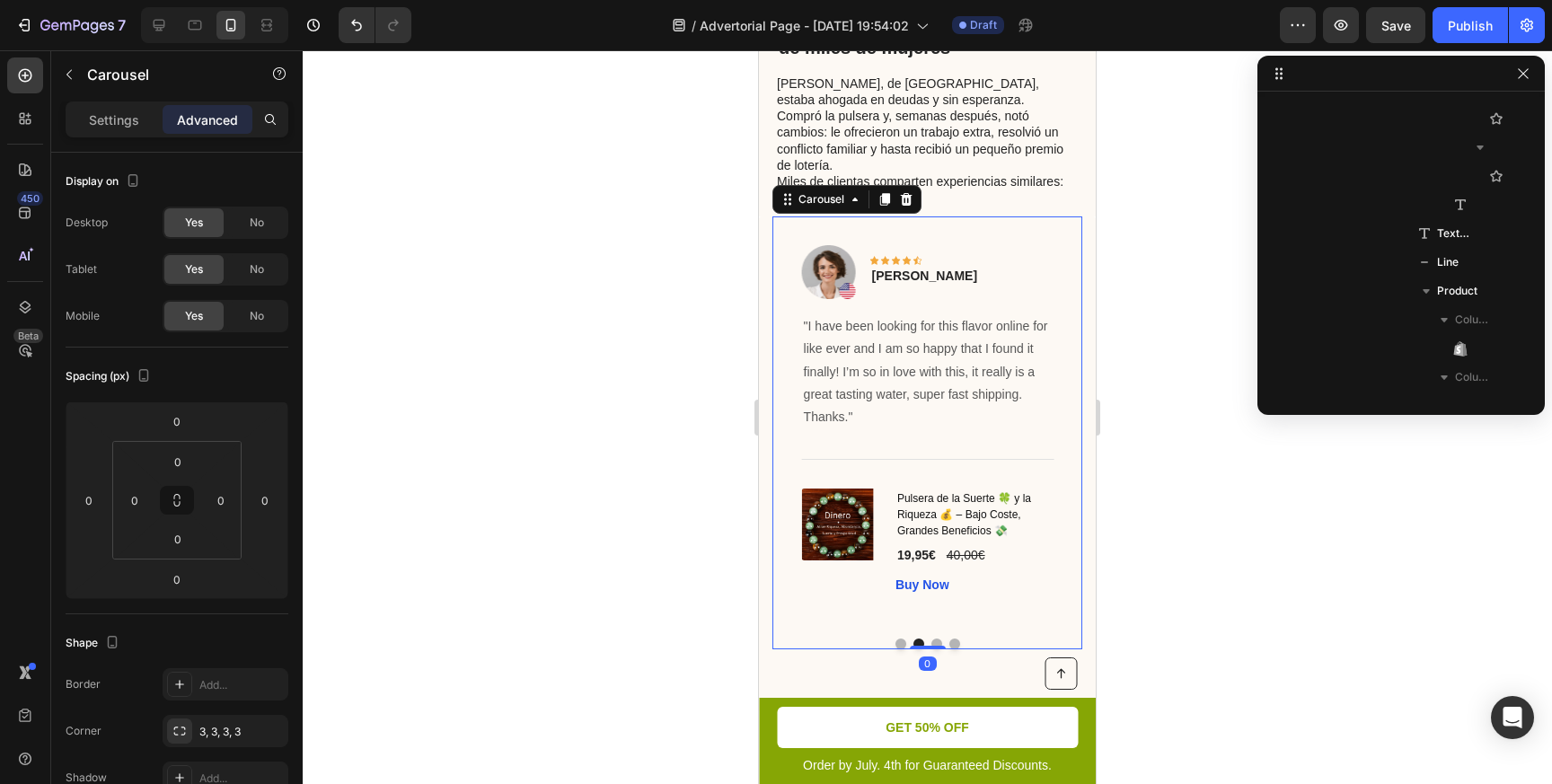
scroll to position [253, 0]
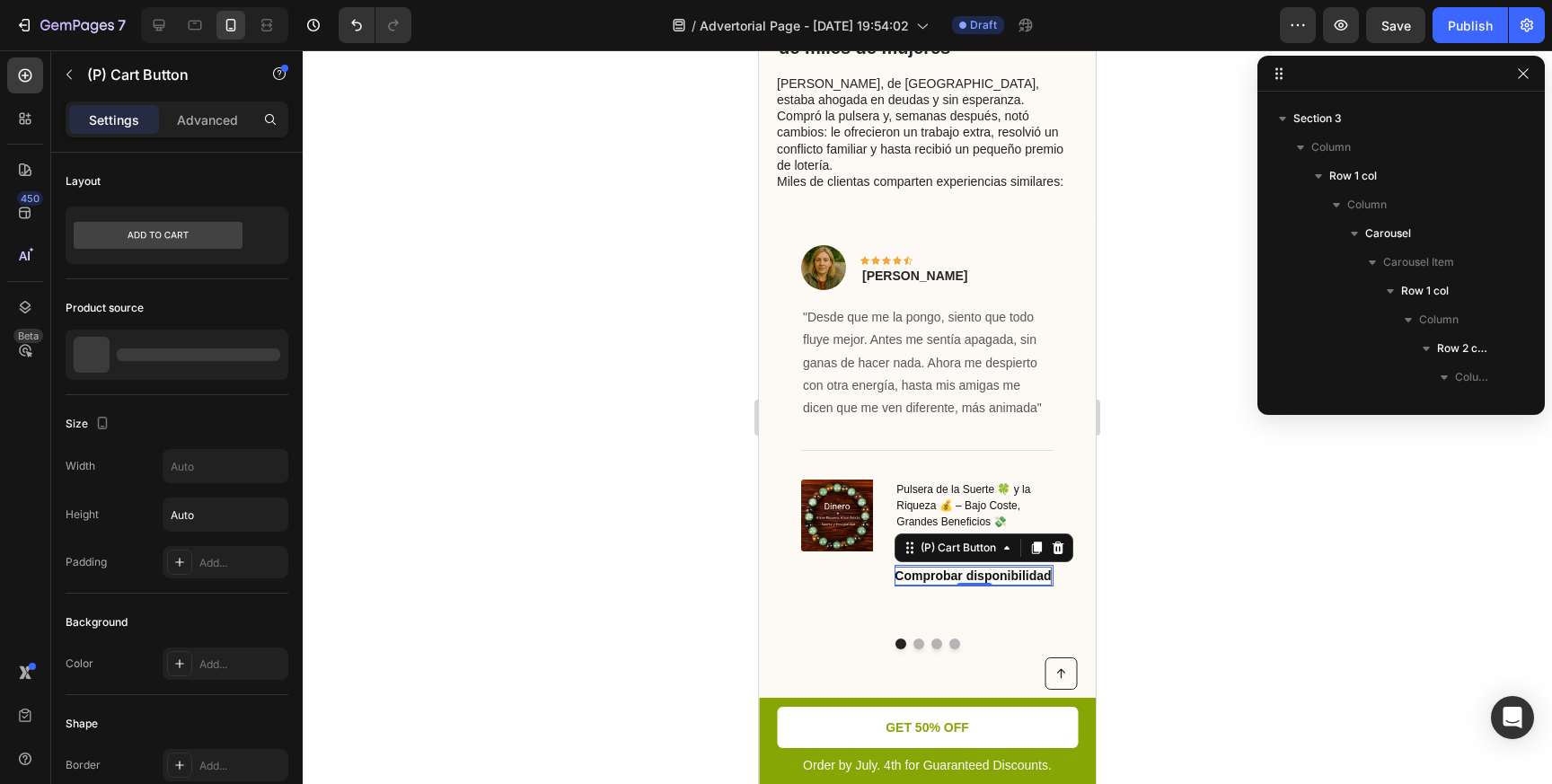
click at [904, 566] on div "Comprobar disponibilidad" at bounding box center [972, 576] width 156 height 19
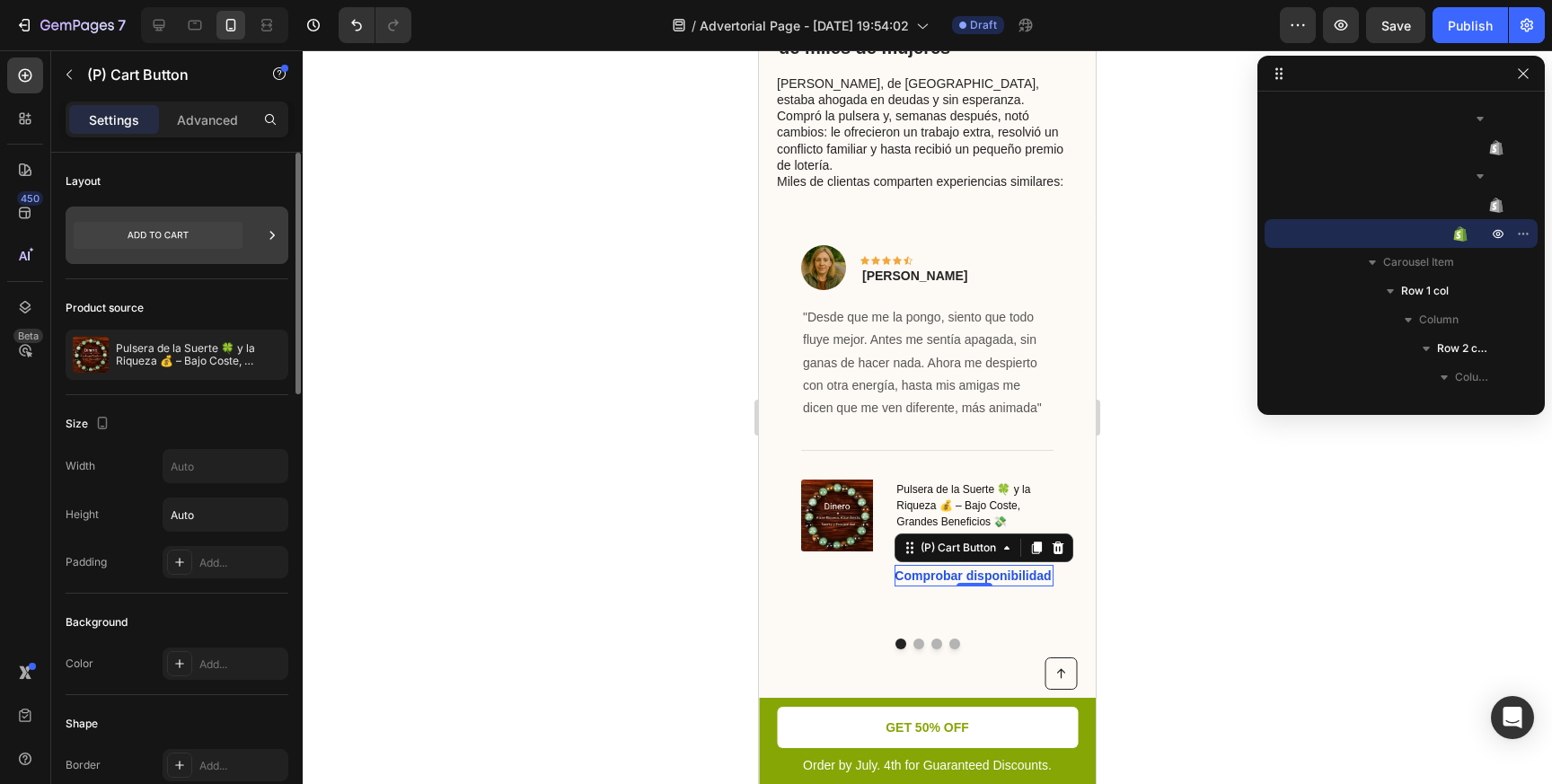
click at [272, 235] on icon at bounding box center [272, 235] width 5 height 9
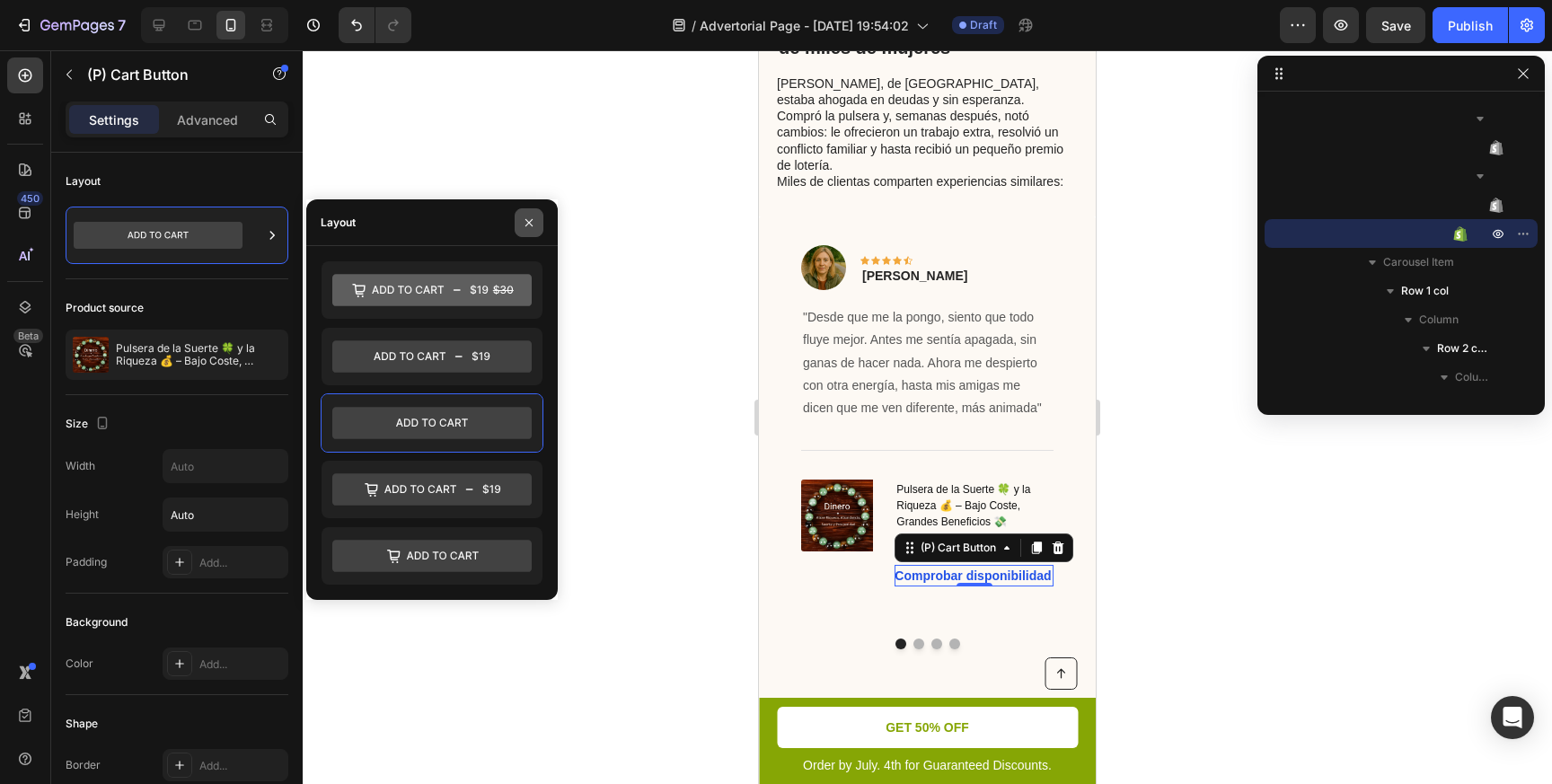
click at [530, 218] on icon "button" at bounding box center [529, 222] width 14 height 14
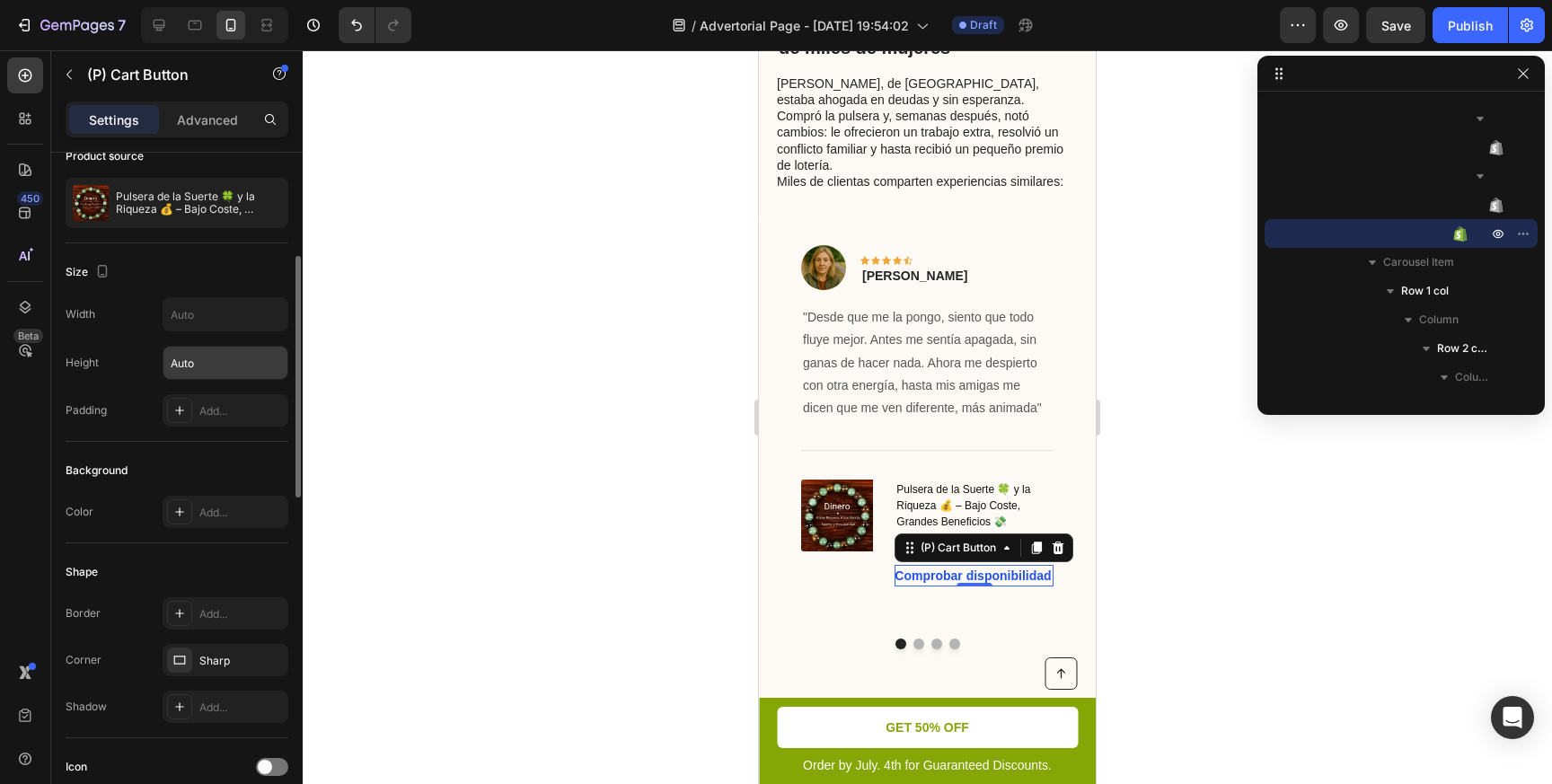
scroll to position [192, 0]
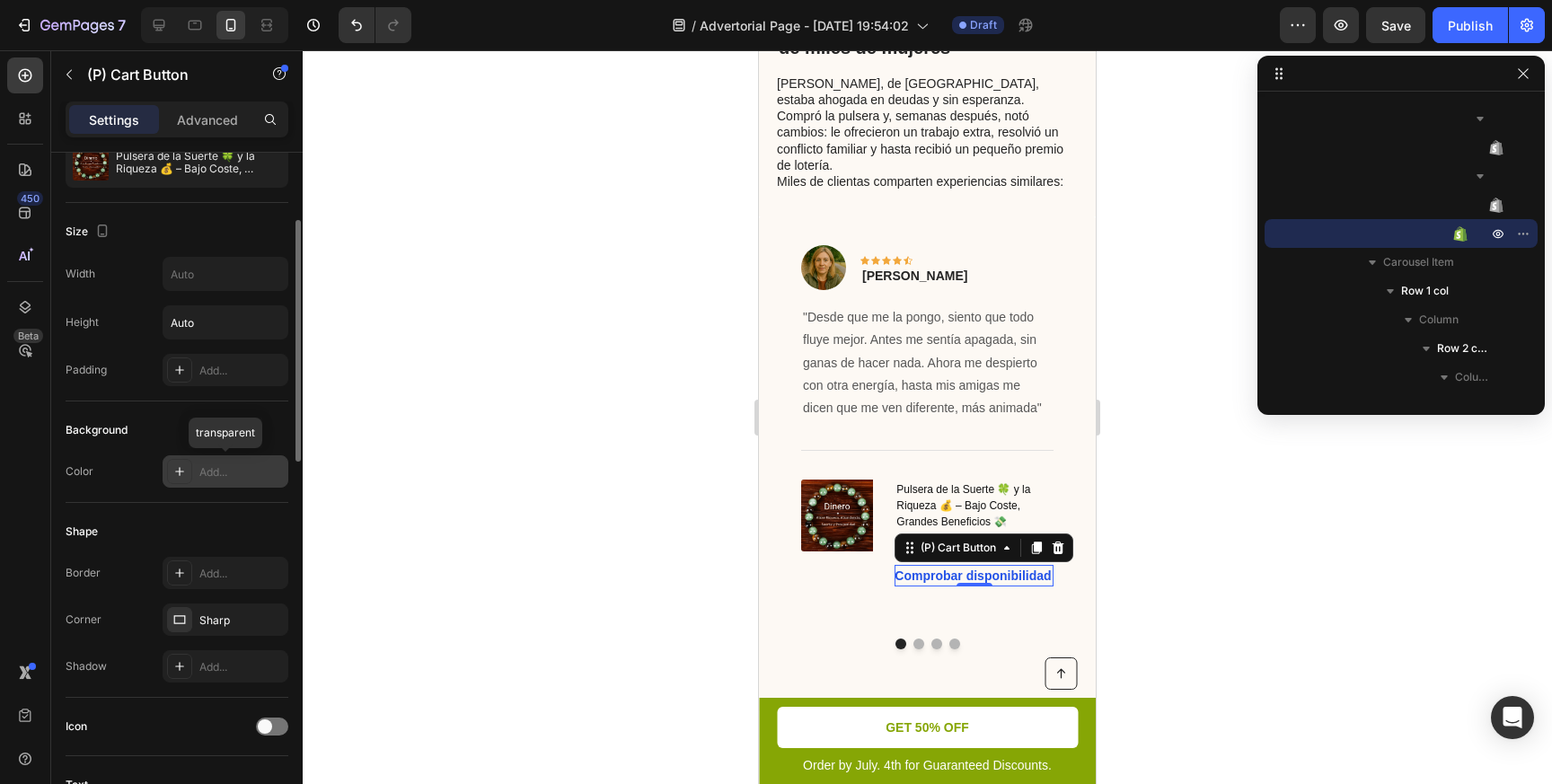
click at [174, 476] on icon at bounding box center [179, 471] width 14 height 14
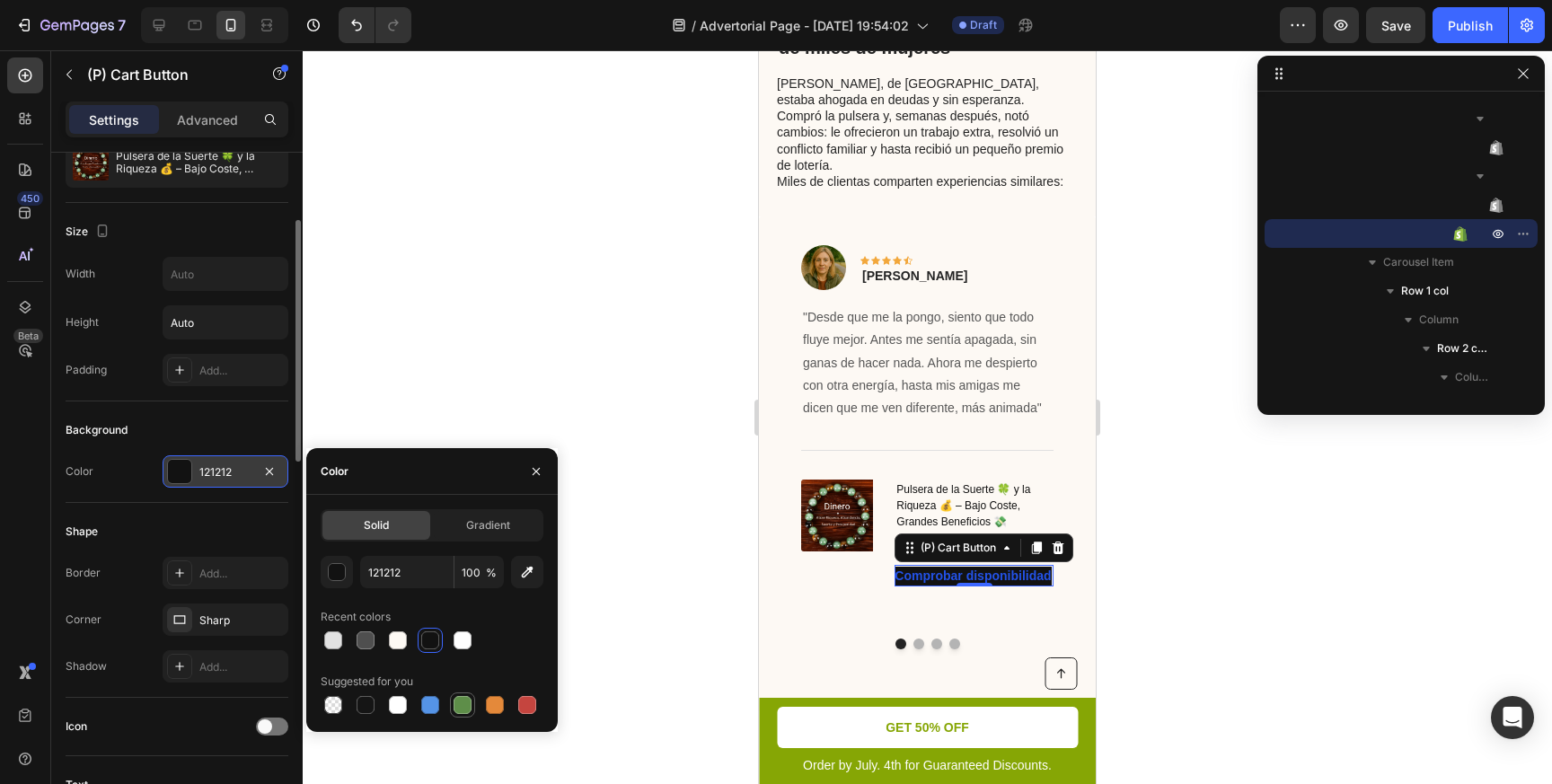
click at [463, 704] on div at bounding box center [462, 705] width 18 height 18
click at [426, 643] on div at bounding box center [429, 639] width 18 height 18
type input "121212"
click at [542, 475] on icon "button" at bounding box center [535, 471] width 14 height 14
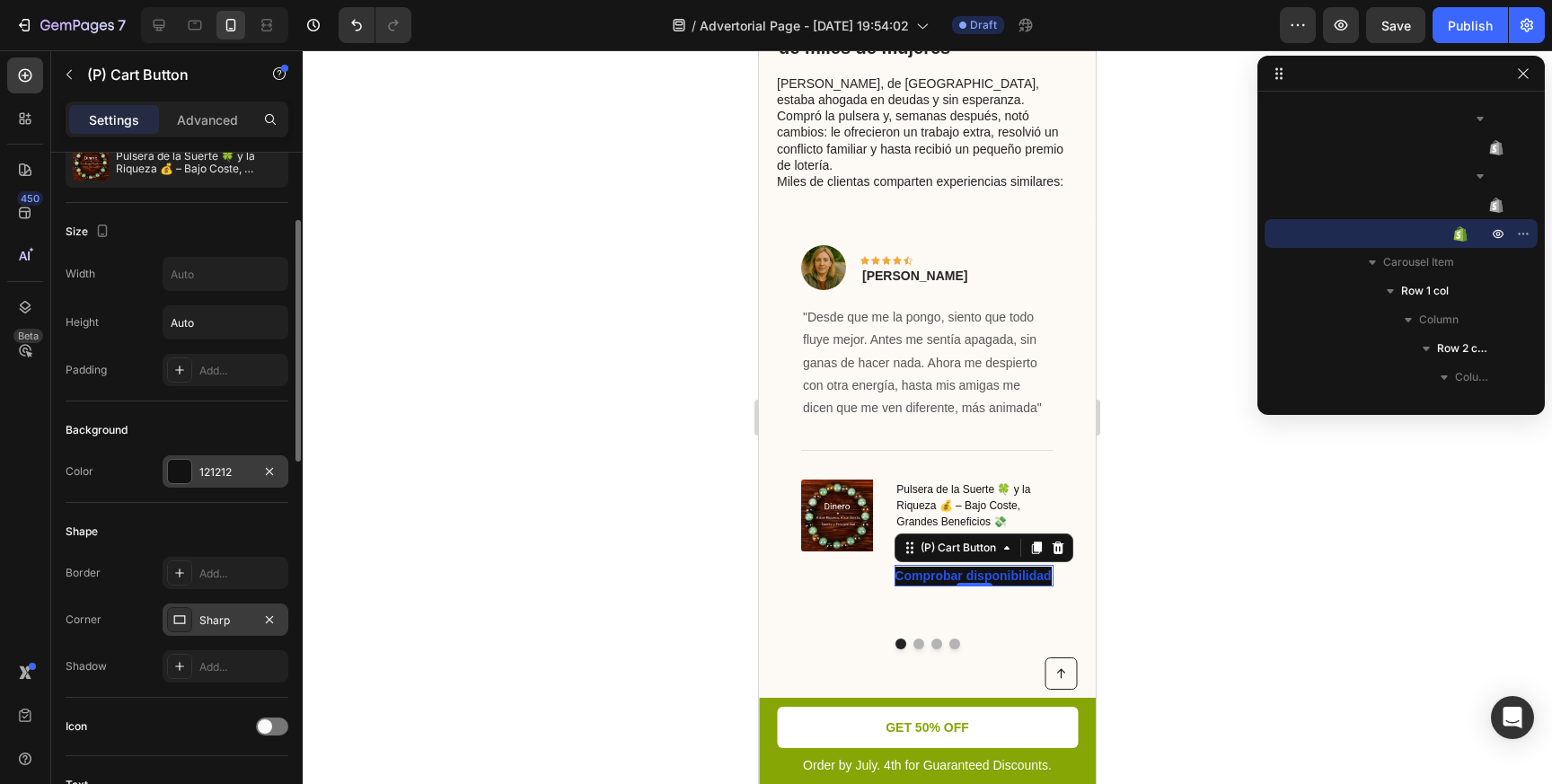
click at [180, 623] on icon at bounding box center [180, 618] width 11 height 9
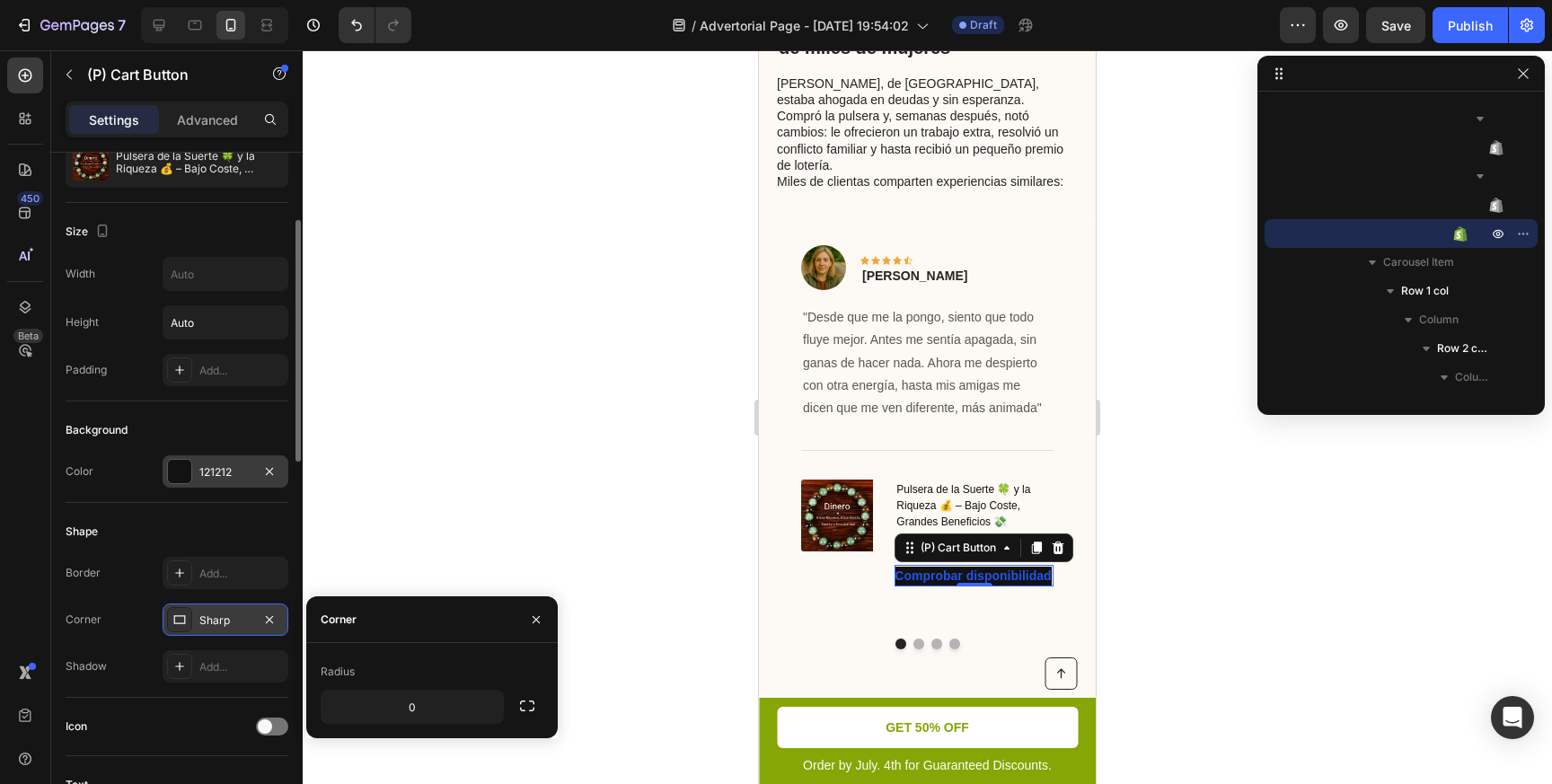
click at [218, 619] on div "Sharp" at bounding box center [225, 620] width 52 height 16
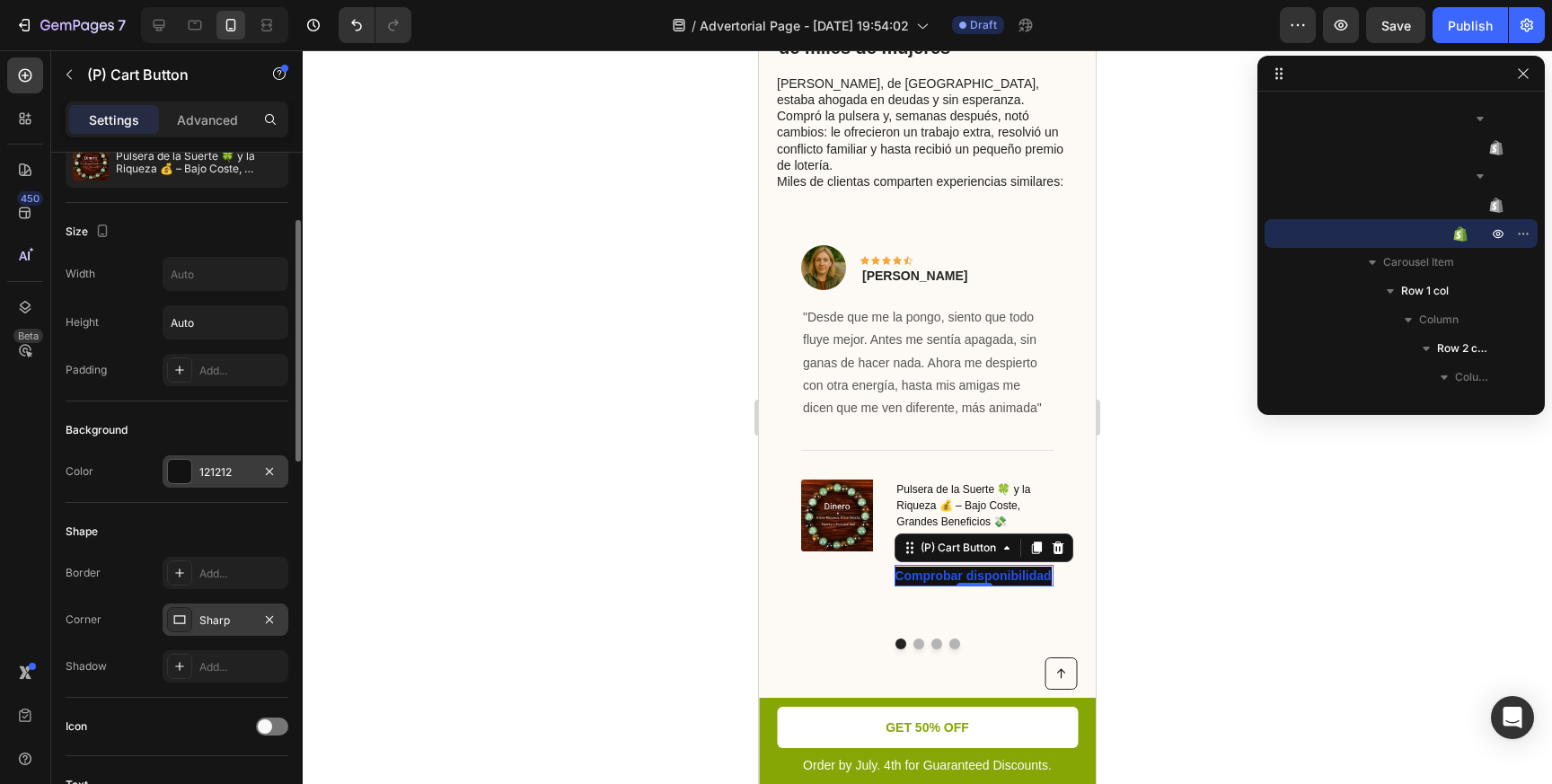
click at [218, 619] on div "Sharp" at bounding box center [225, 620] width 52 height 16
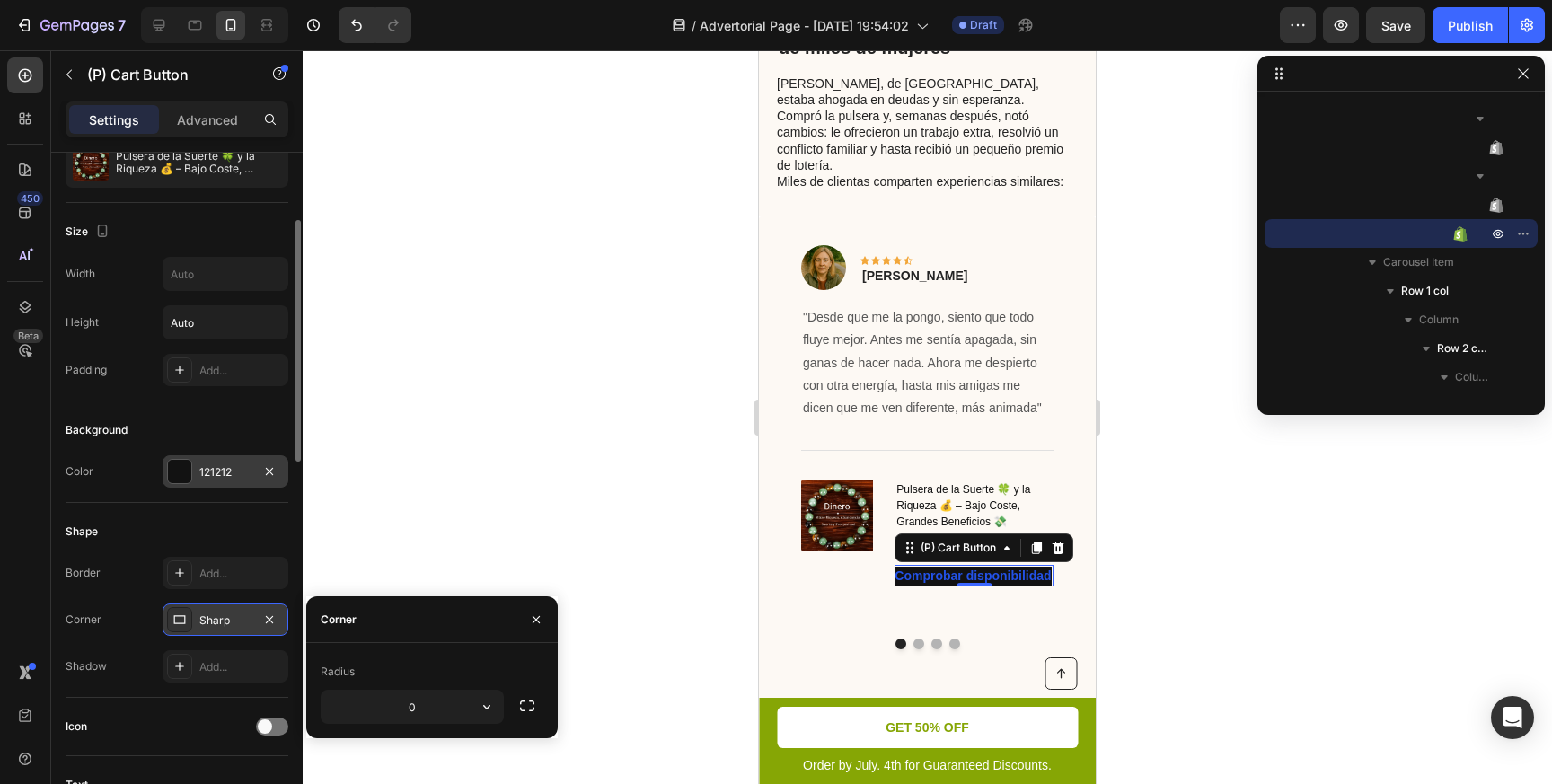
click at [218, 619] on div "Sharp" at bounding box center [225, 620] width 52 height 16
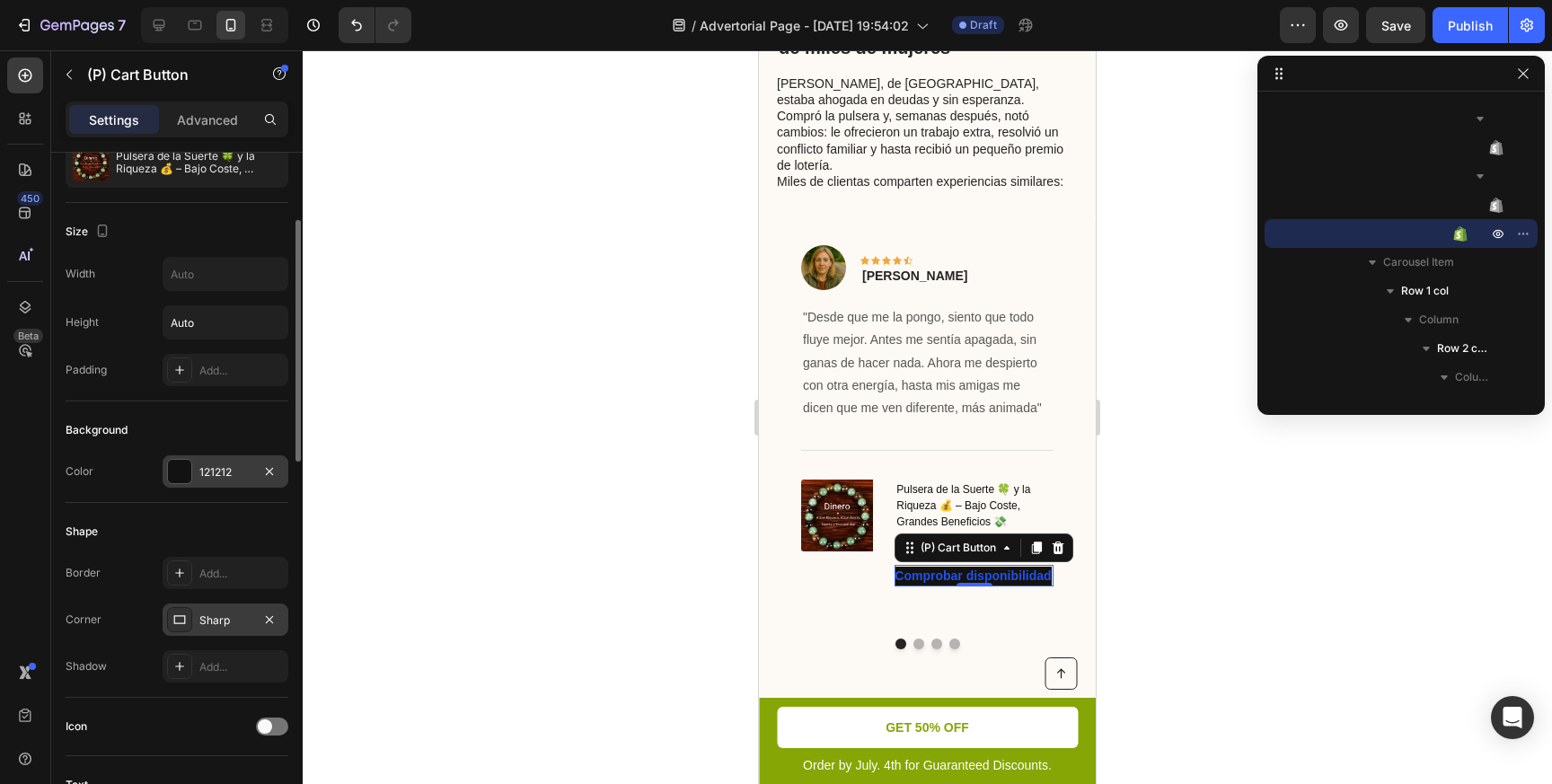
click at [185, 619] on icon at bounding box center [179, 619] width 14 height 14
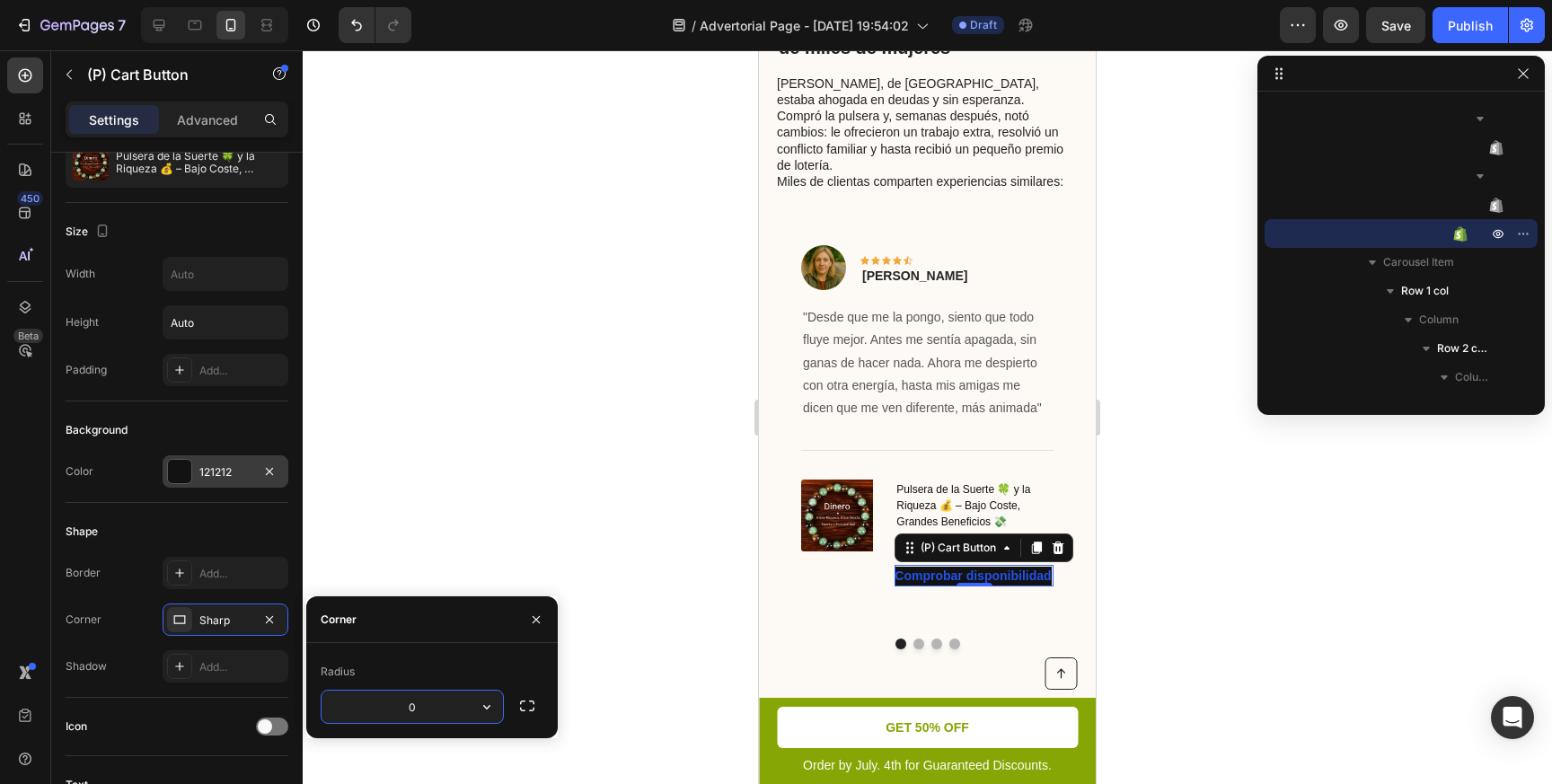
type input "8"
click at [574, 511] on div at bounding box center [927, 417] width 1249 height 734
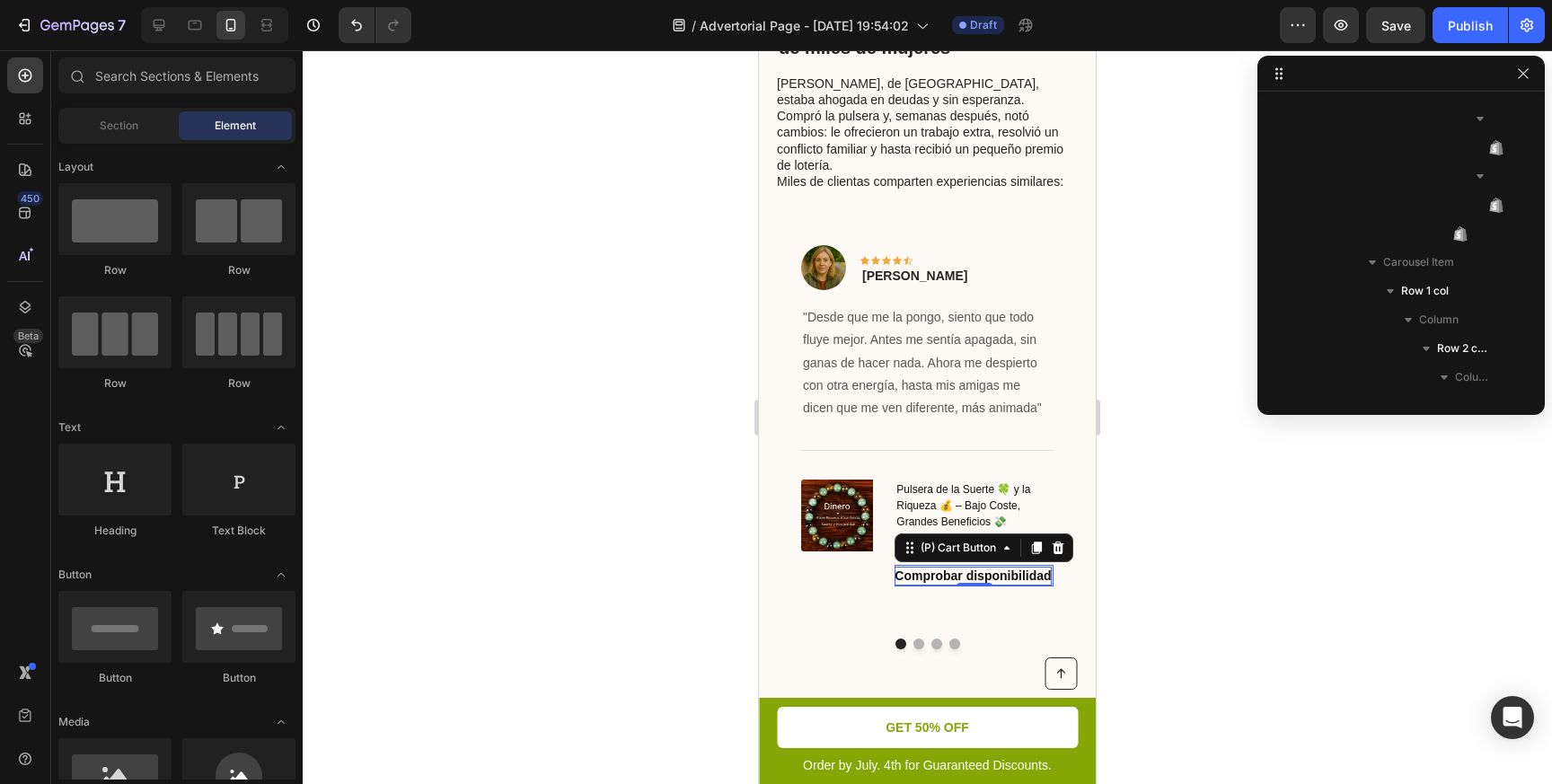
click at [912, 566] on div "Comprobar disponibilidad" at bounding box center [972, 576] width 156 height 19
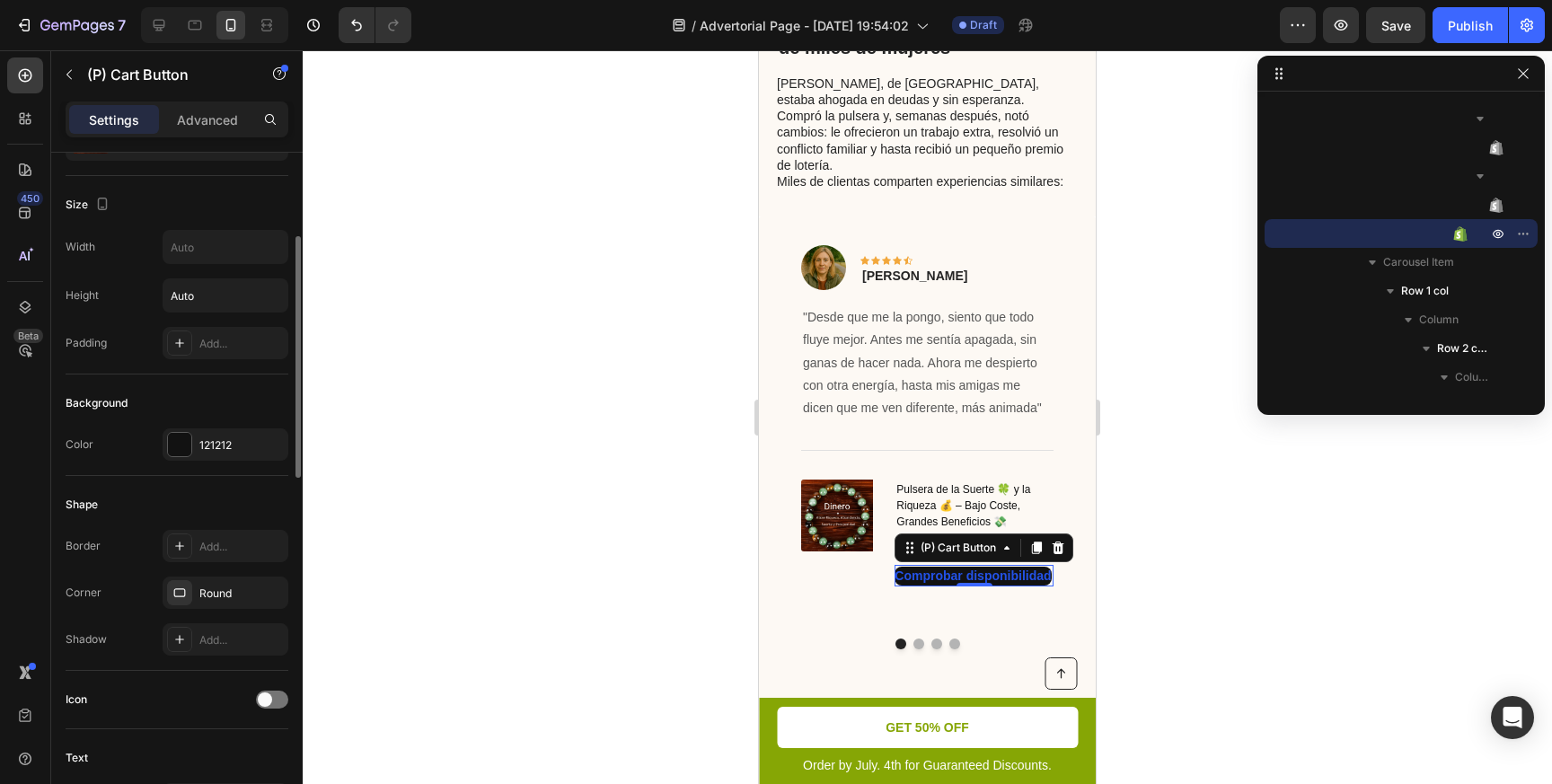
scroll to position [223, 0]
click at [182, 339] on icon at bounding box center [179, 338] width 9 height 9
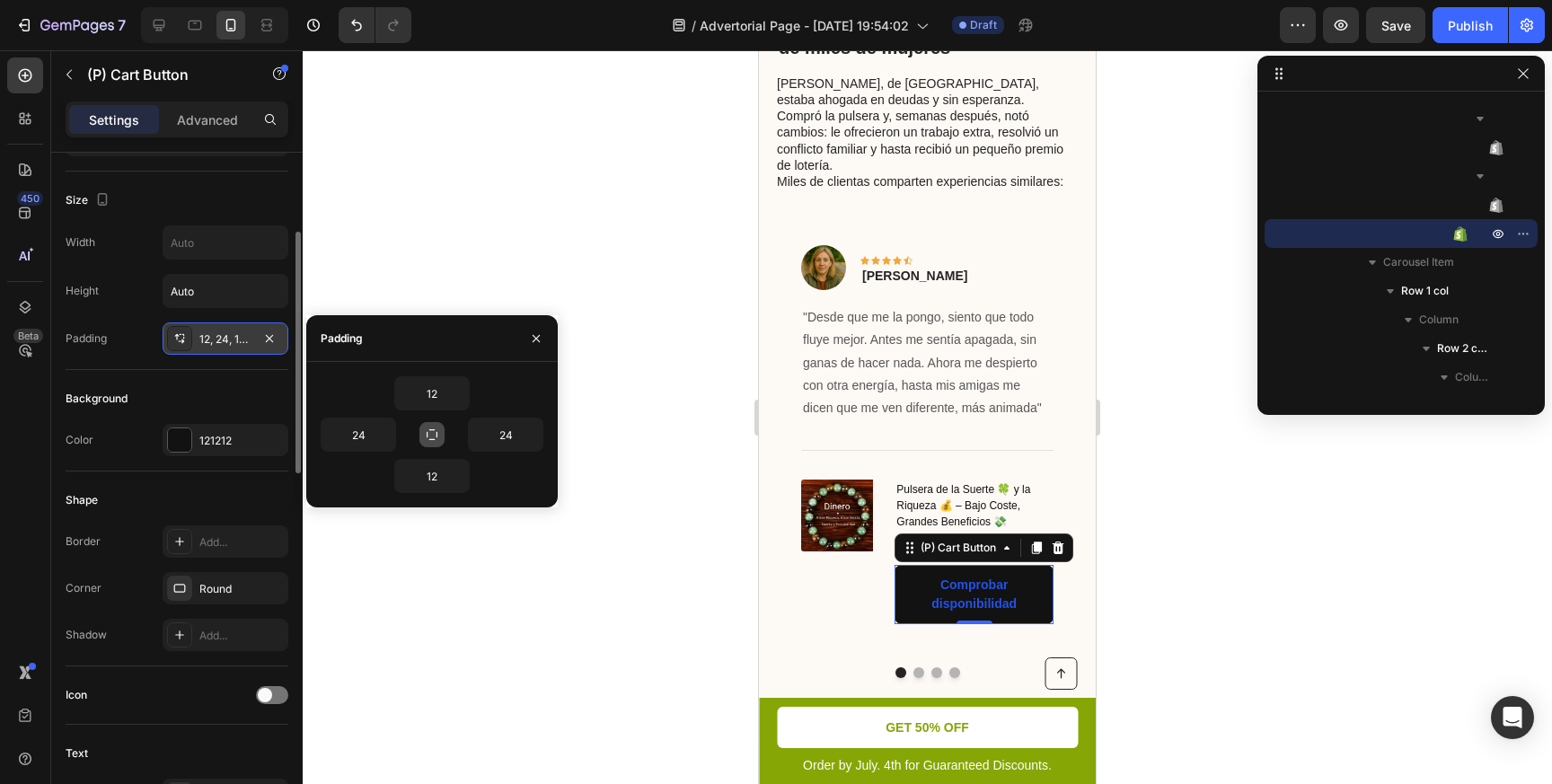
click at [435, 437] on icon "button" at bounding box center [431, 434] width 14 height 14
type input "12"
click at [437, 396] on input "12" at bounding box center [432, 393] width 74 height 32
type input "1"
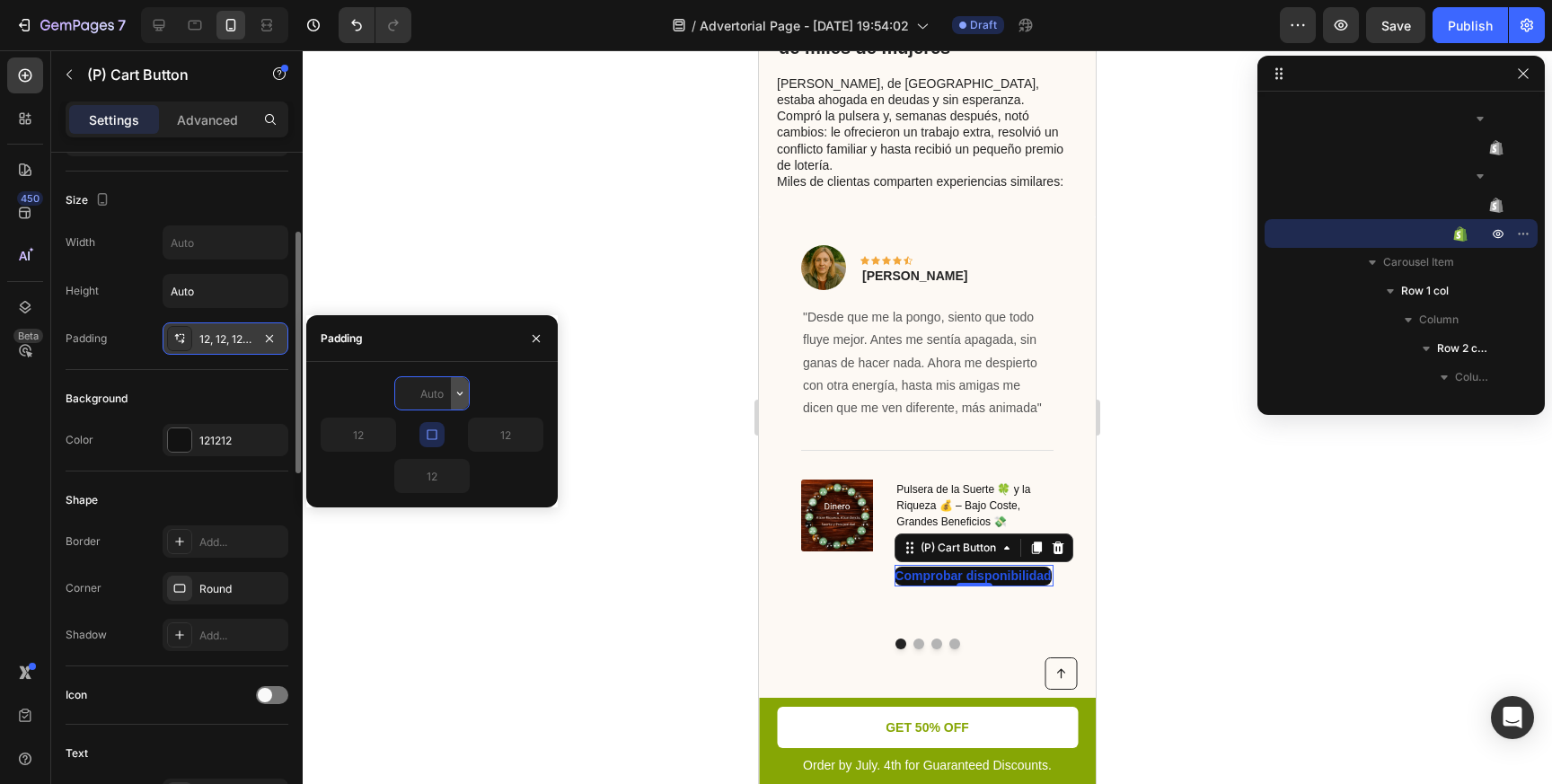
type input "5"
type input "2"
type input "3"
type input "2"
type input "3"
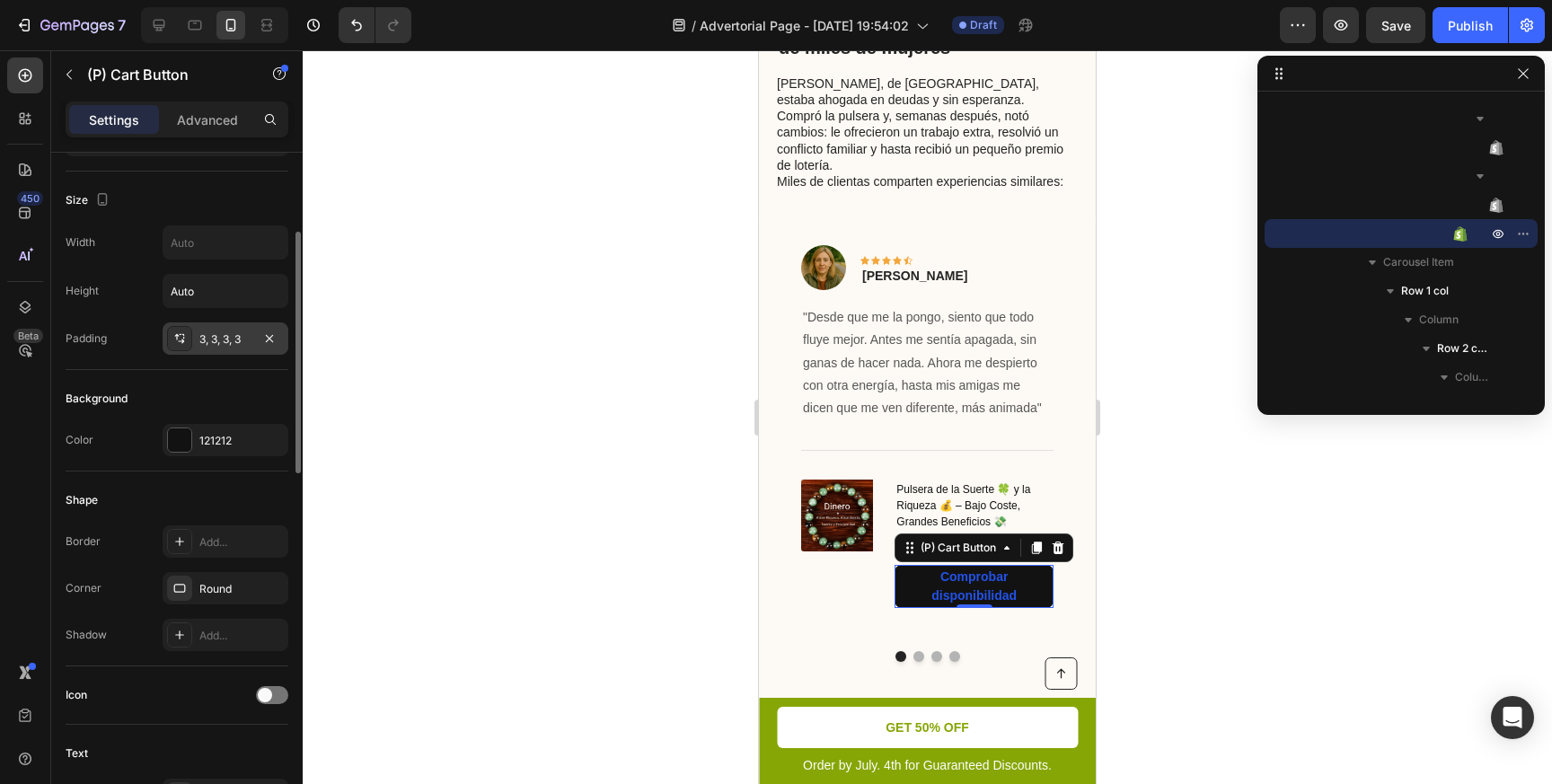
click at [630, 307] on div at bounding box center [927, 417] width 1249 height 734
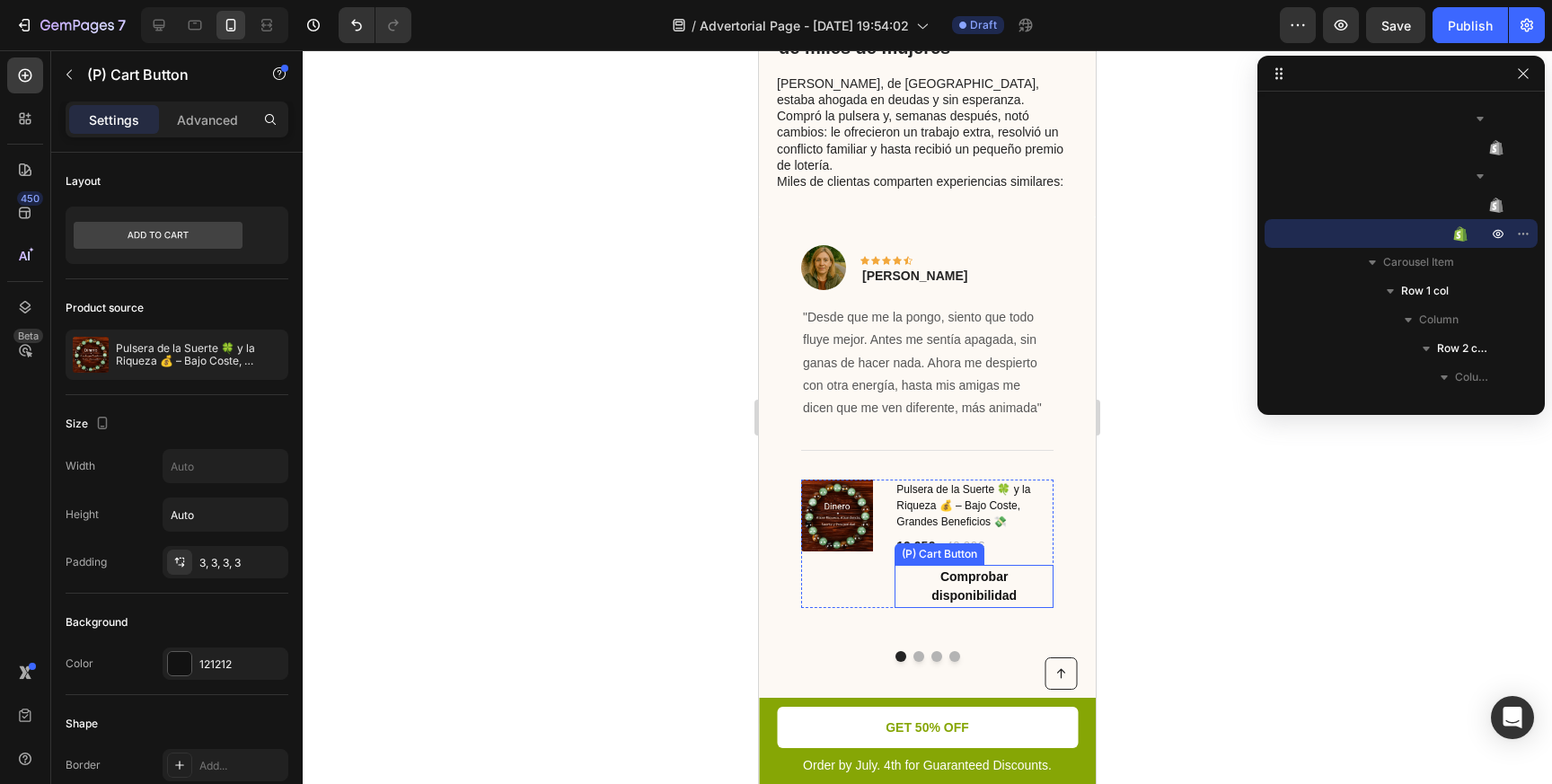
click at [897, 565] on button "Comprobar disponibilidad" at bounding box center [974, 586] width 159 height 44
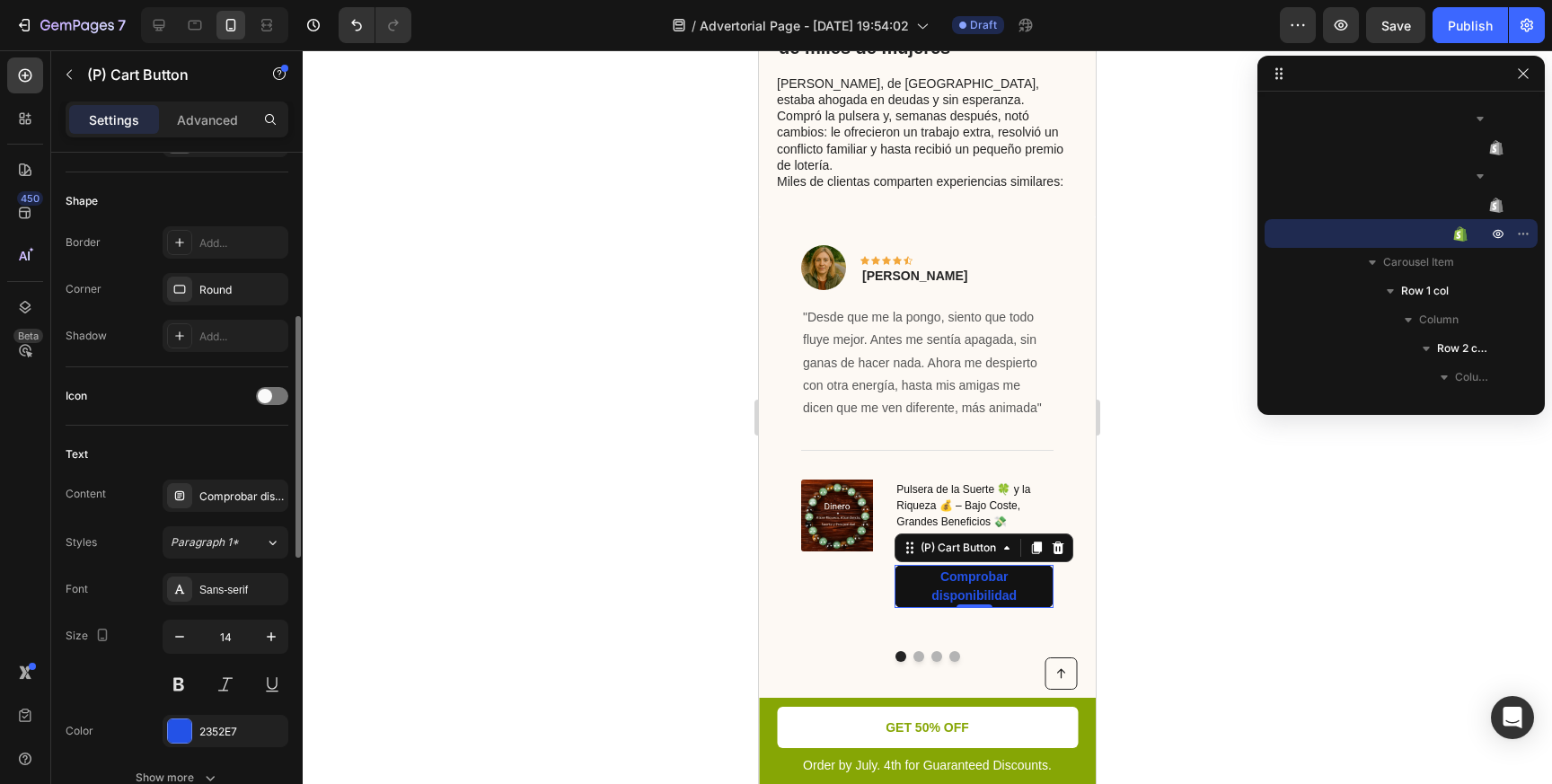
scroll to position [610, 0]
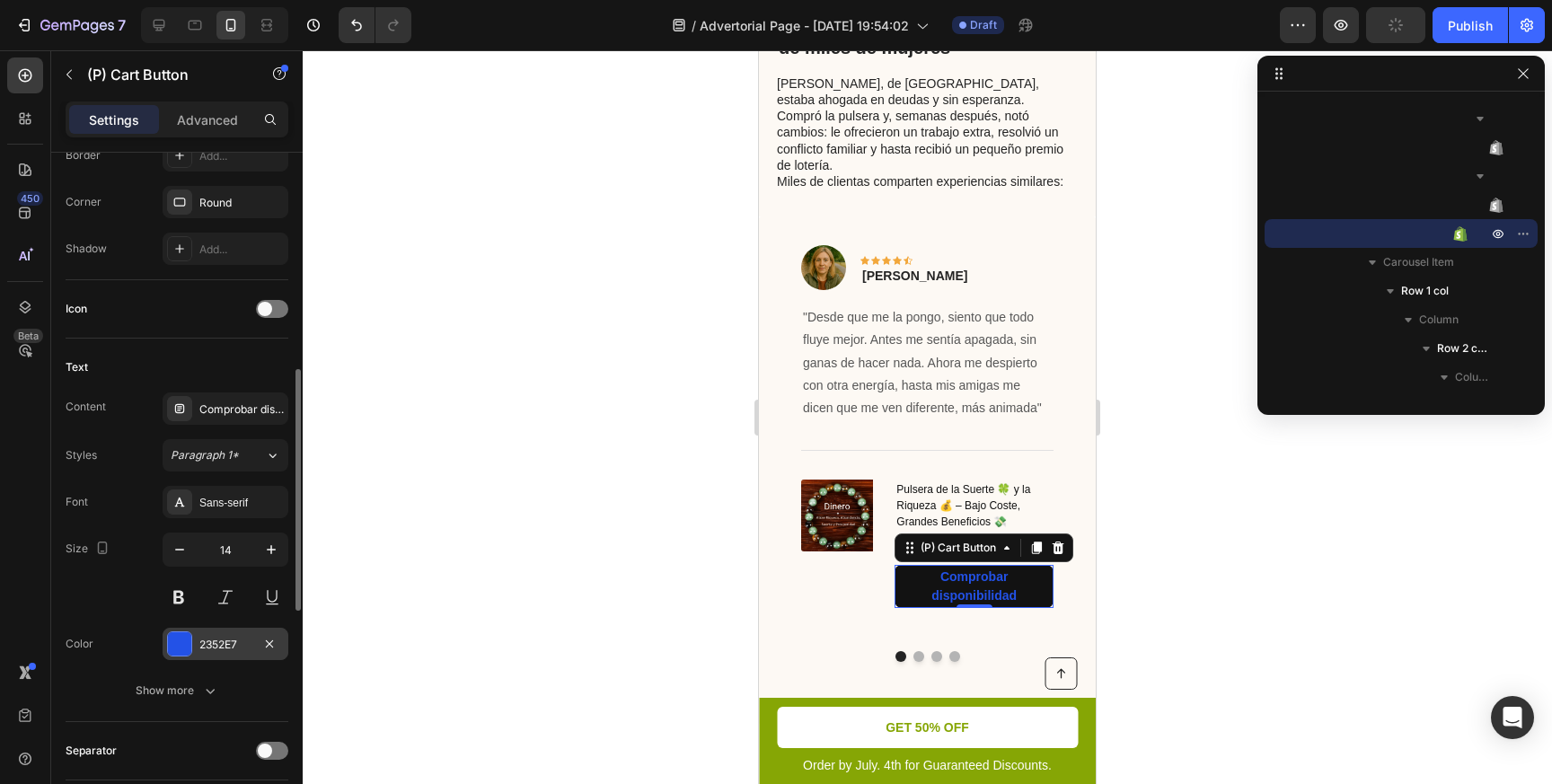
click at [182, 643] on div at bounding box center [180, 643] width 24 height 24
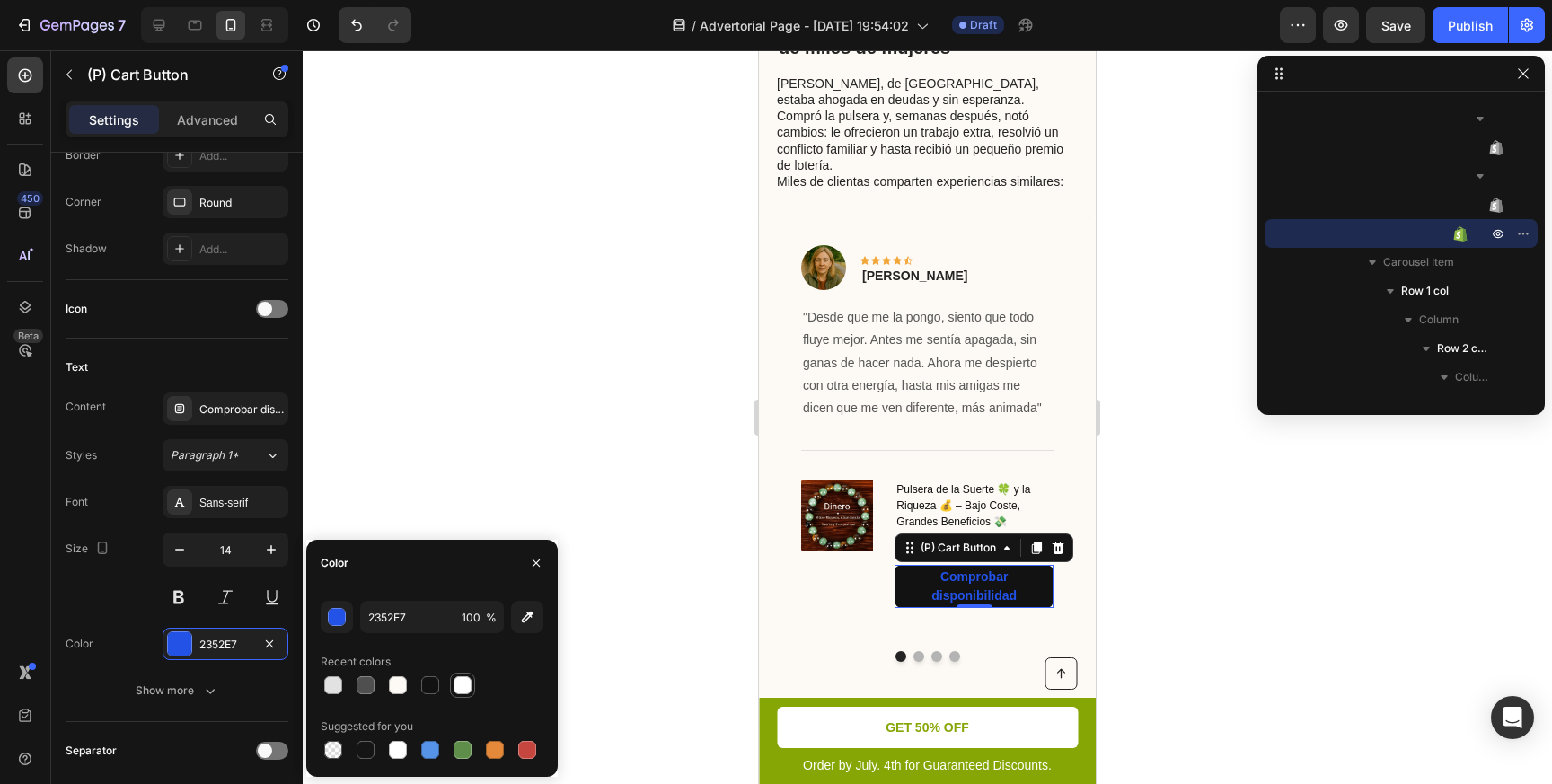
click at [464, 684] on div at bounding box center [462, 685] width 18 height 18
click at [333, 684] on div at bounding box center [333, 685] width 18 height 18
click at [396, 688] on div at bounding box center [397, 685] width 18 height 18
click at [459, 688] on div at bounding box center [462, 685] width 18 height 18
type input "FFFFFF"
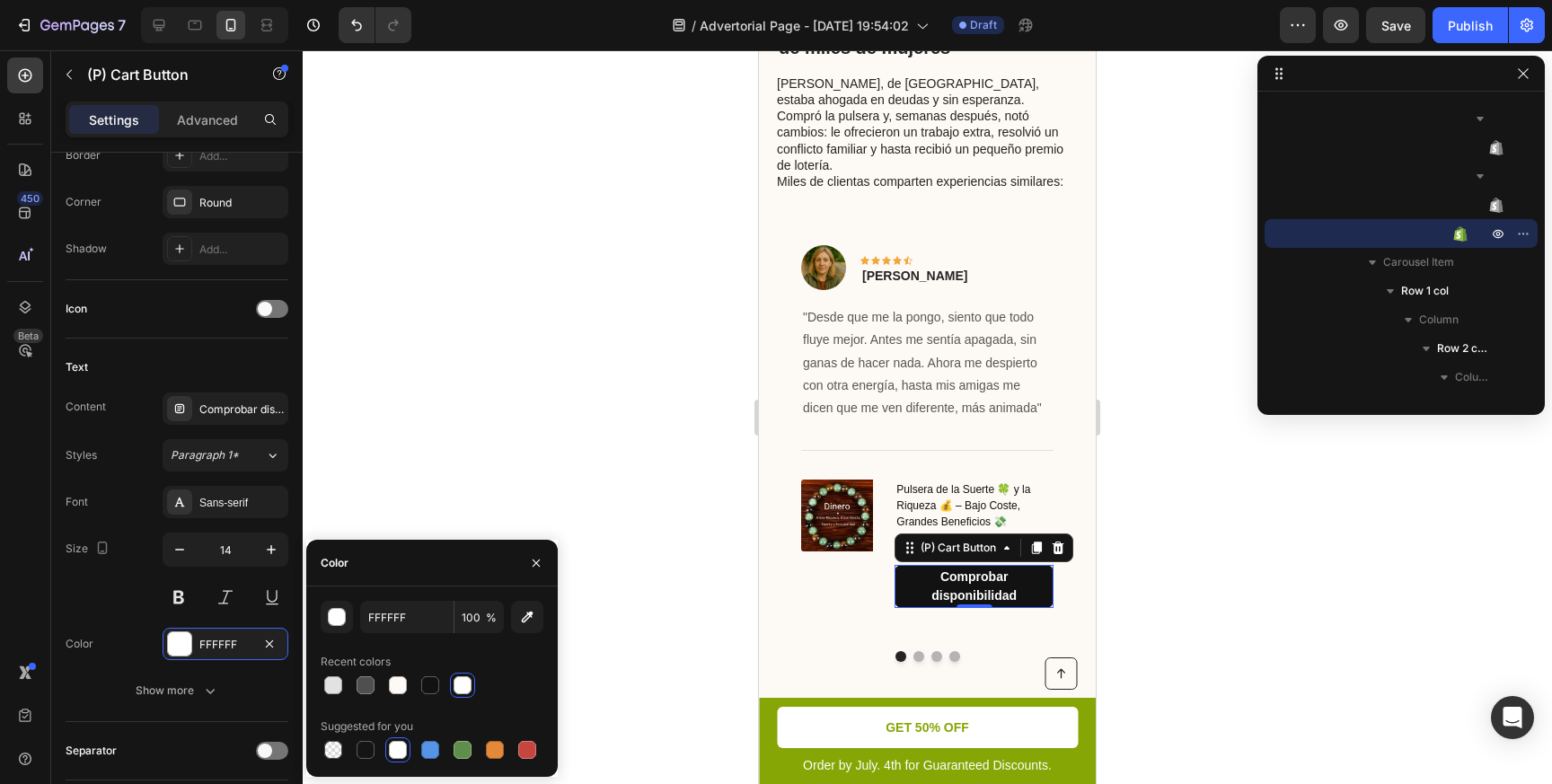
click at [576, 456] on div at bounding box center [927, 417] width 1249 height 734
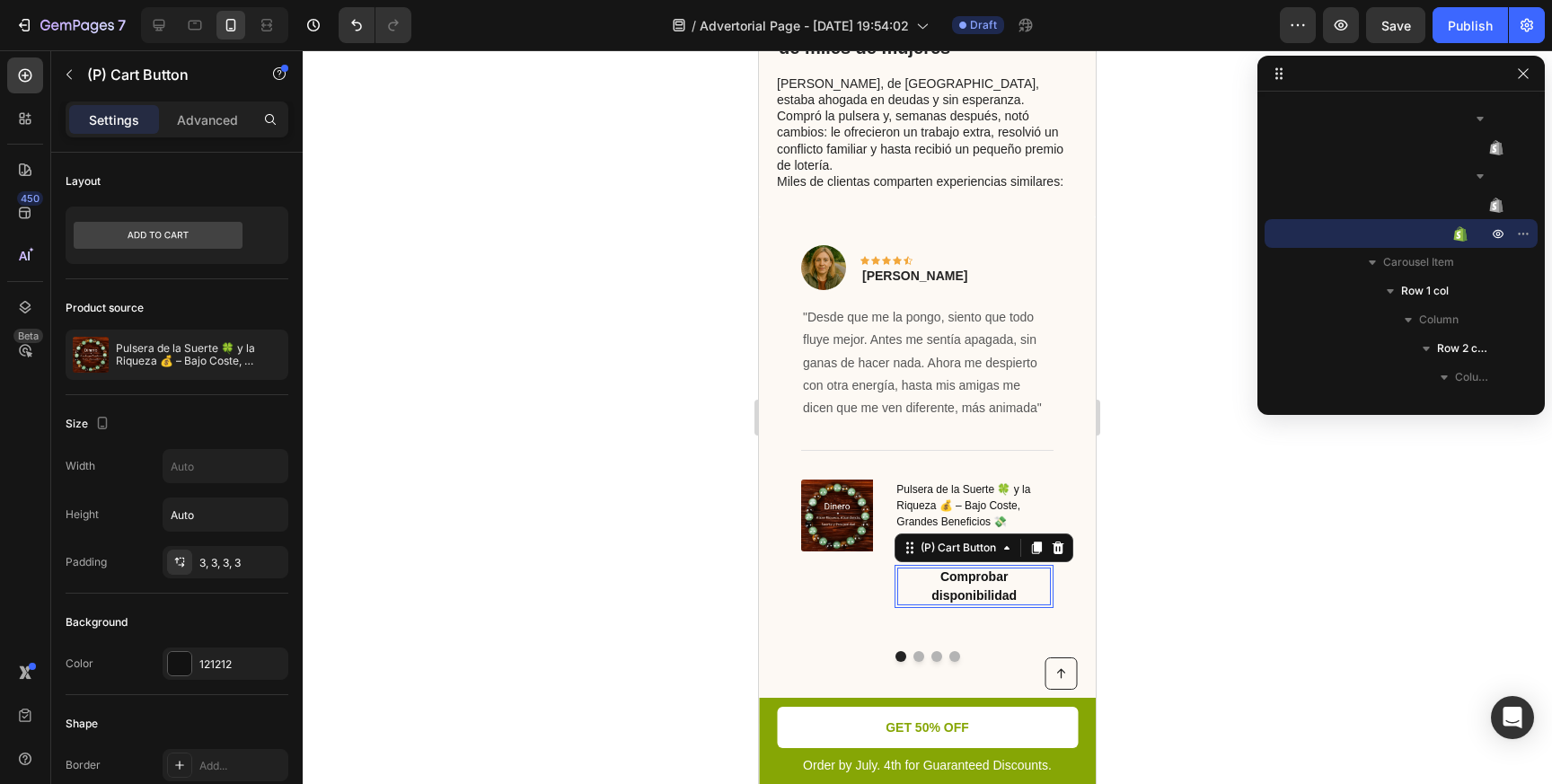
click at [898, 567] on div "Comprobar disponibilidad" at bounding box center [974, 586] width 153 height 38
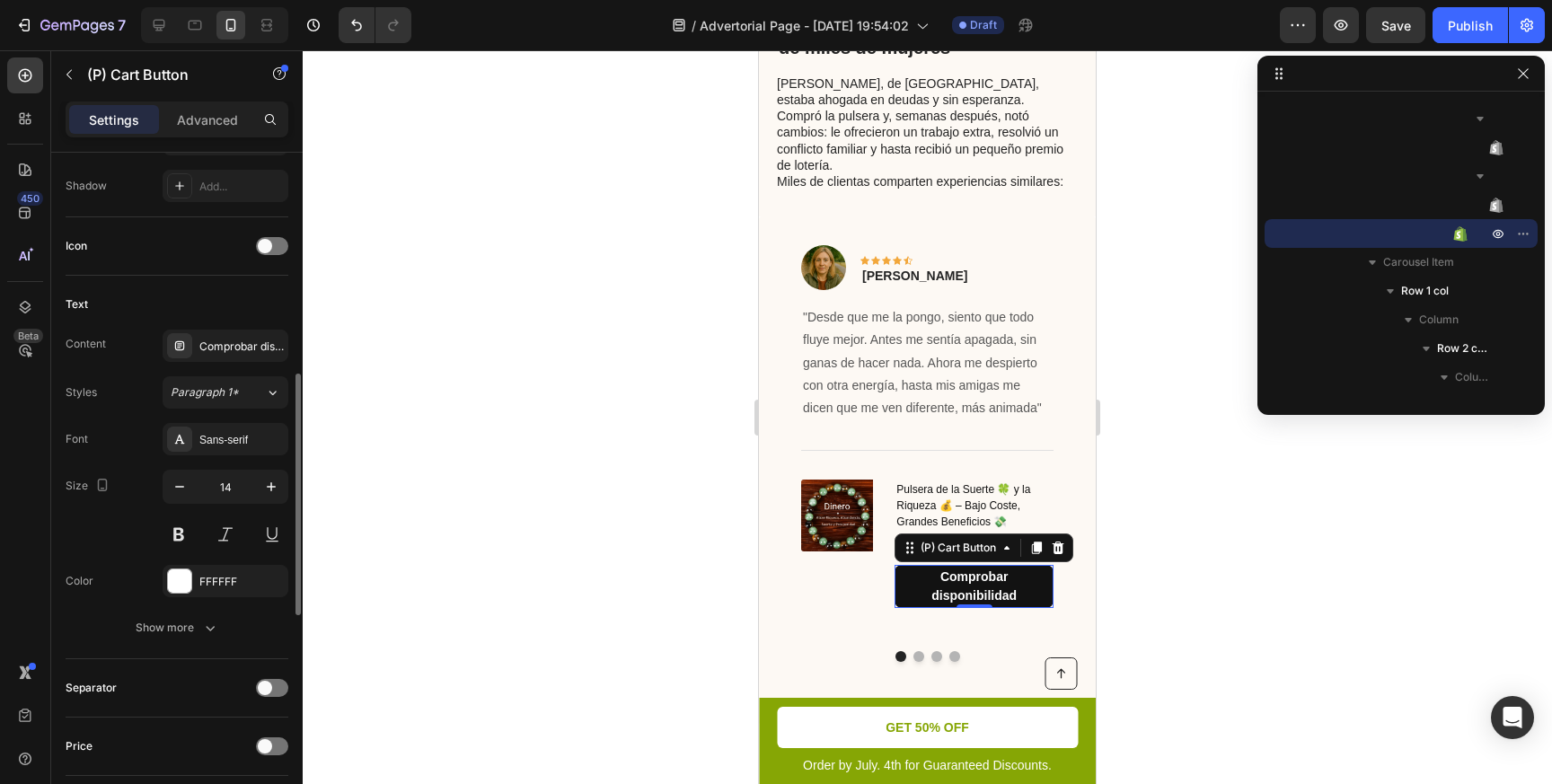
scroll to position [687, 0]
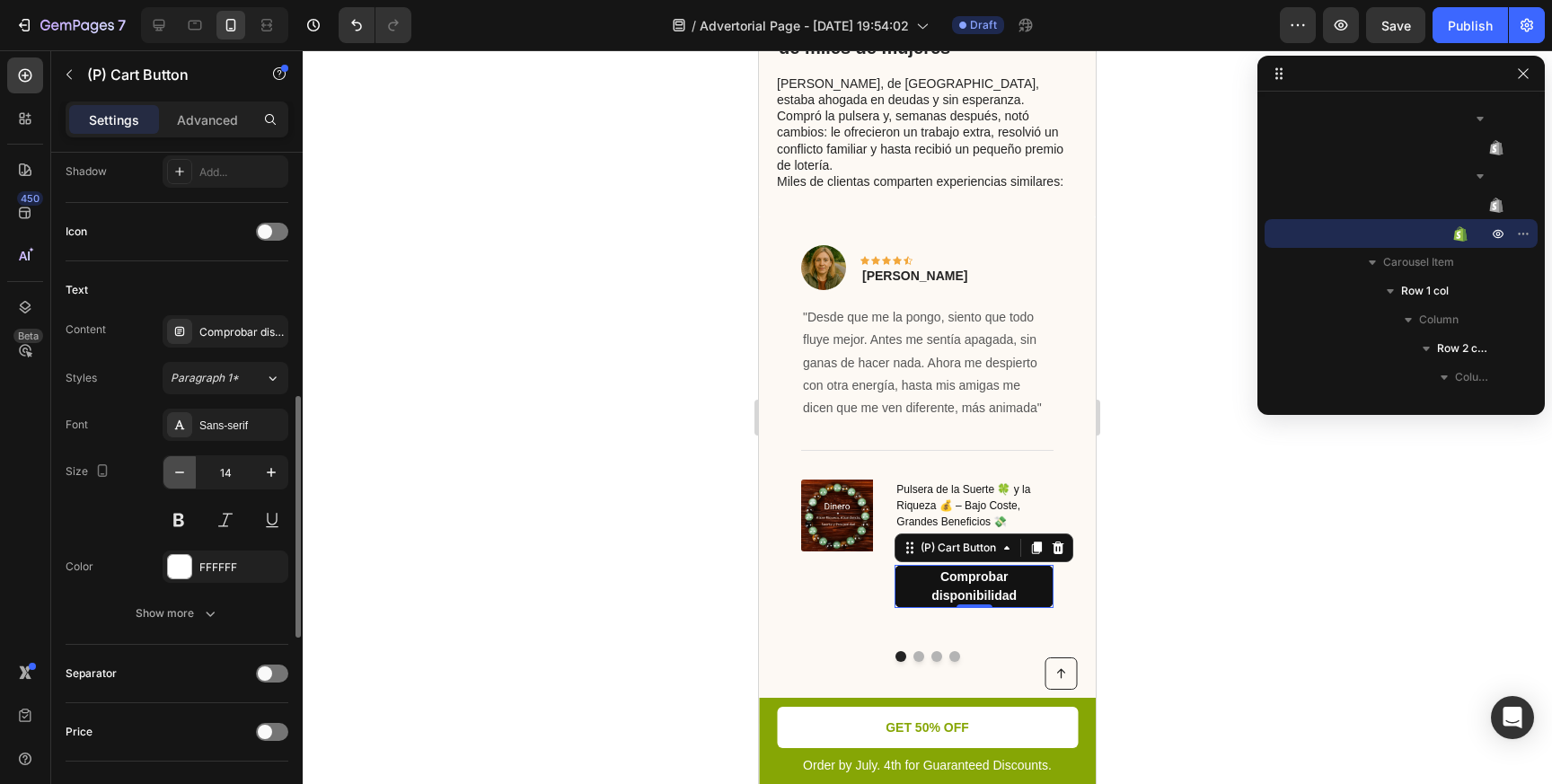
click at [180, 477] on icon "button" at bounding box center [179, 472] width 18 height 18
type input "13"
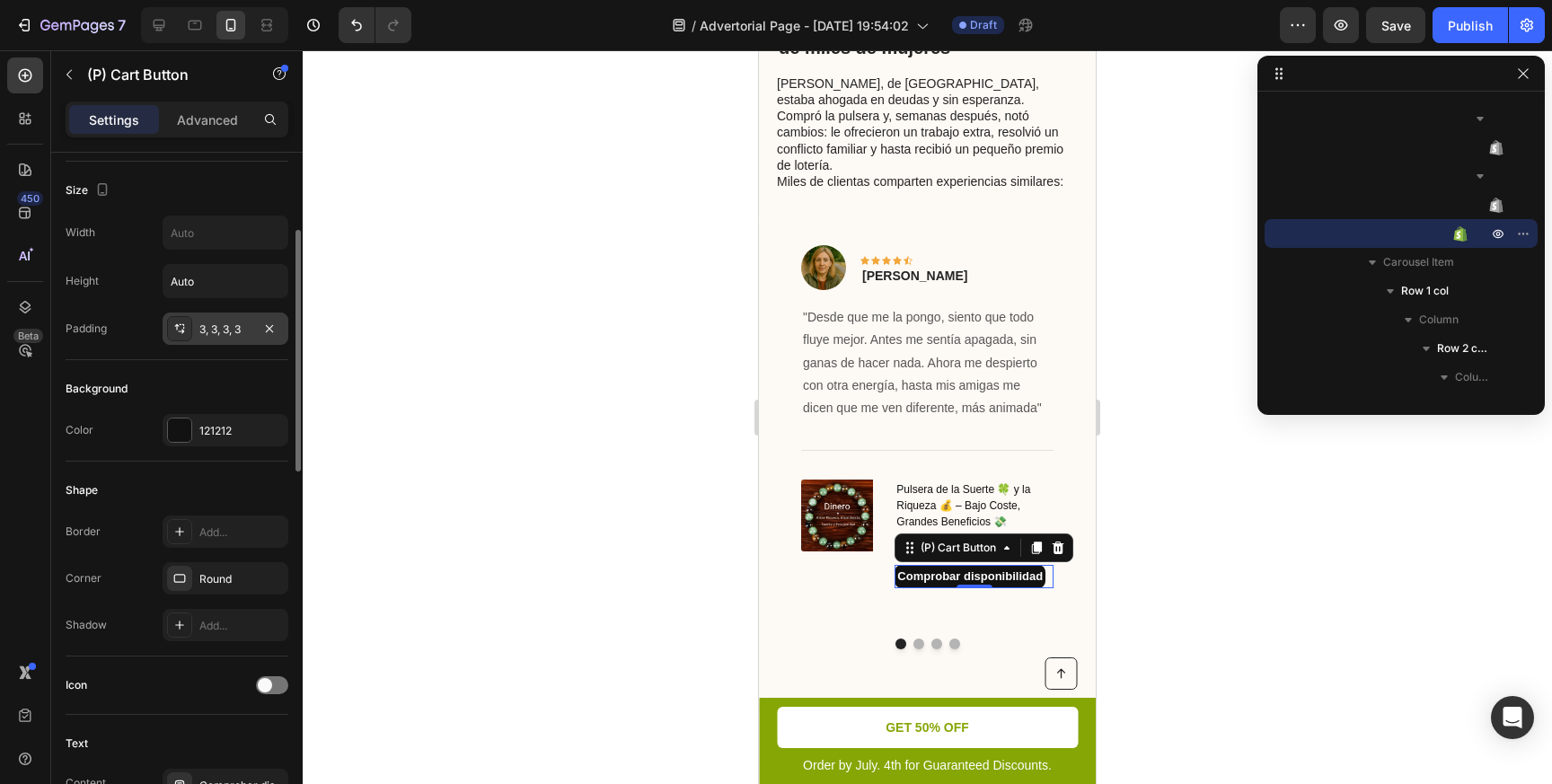
scroll to position [230, 0]
click at [252, 328] on div "3, 3, 3, 3" at bounding box center [225, 332] width 126 height 32
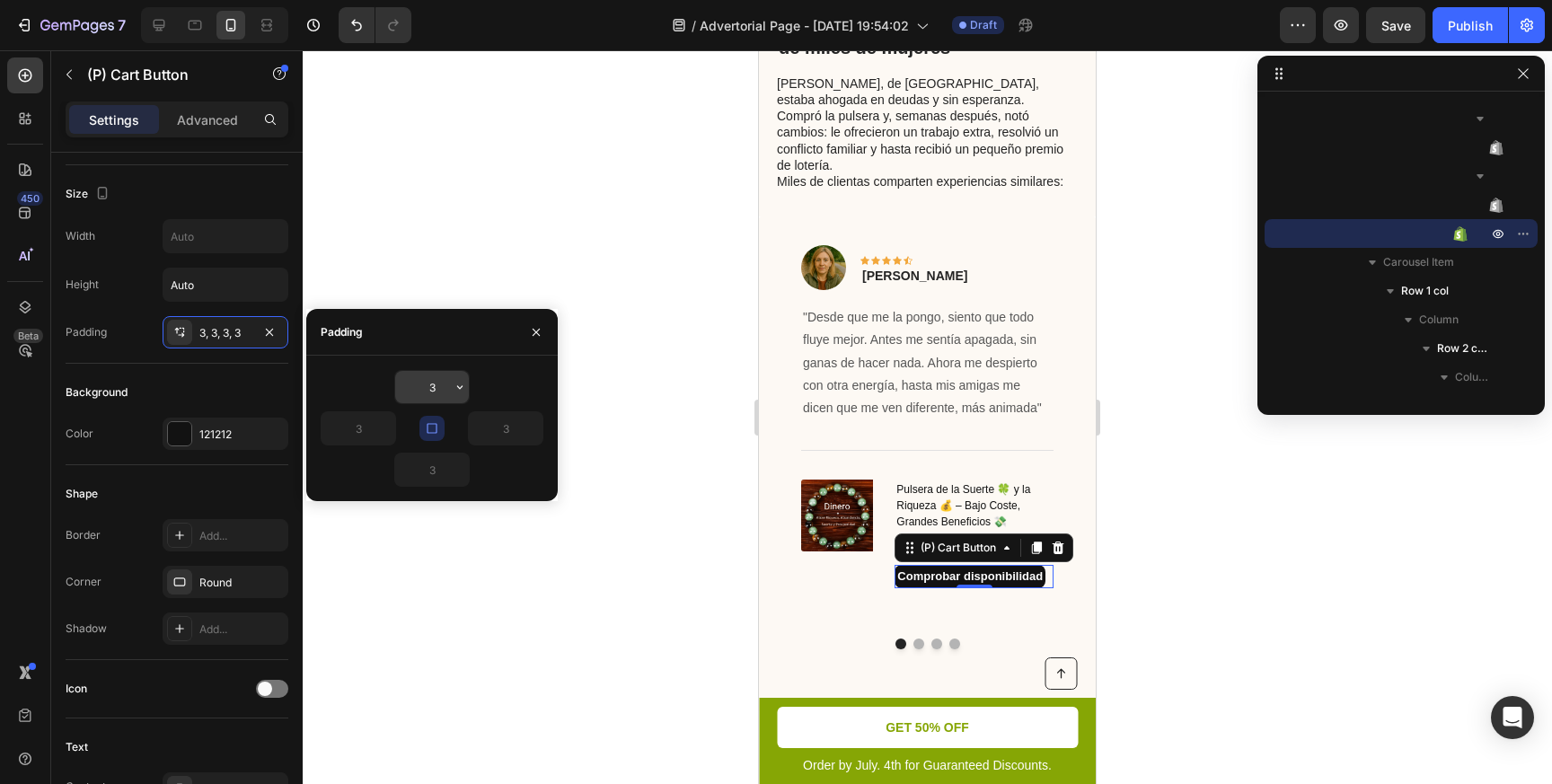
click at [439, 390] on input "3" at bounding box center [432, 387] width 74 height 32
type input "4"
type input "5"
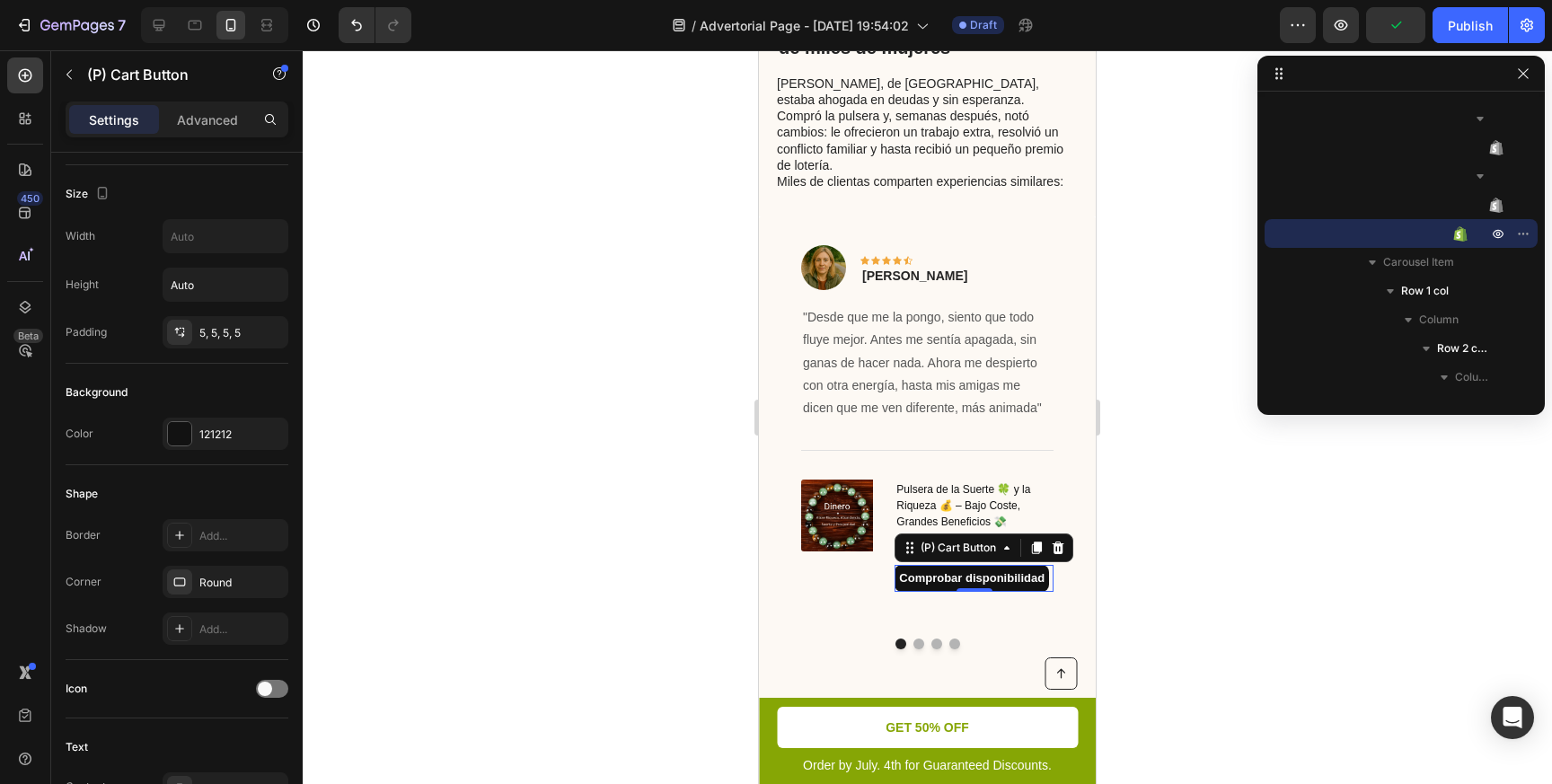
click at [531, 267] on div at bounding box center [927, 417] width 1249 height 734
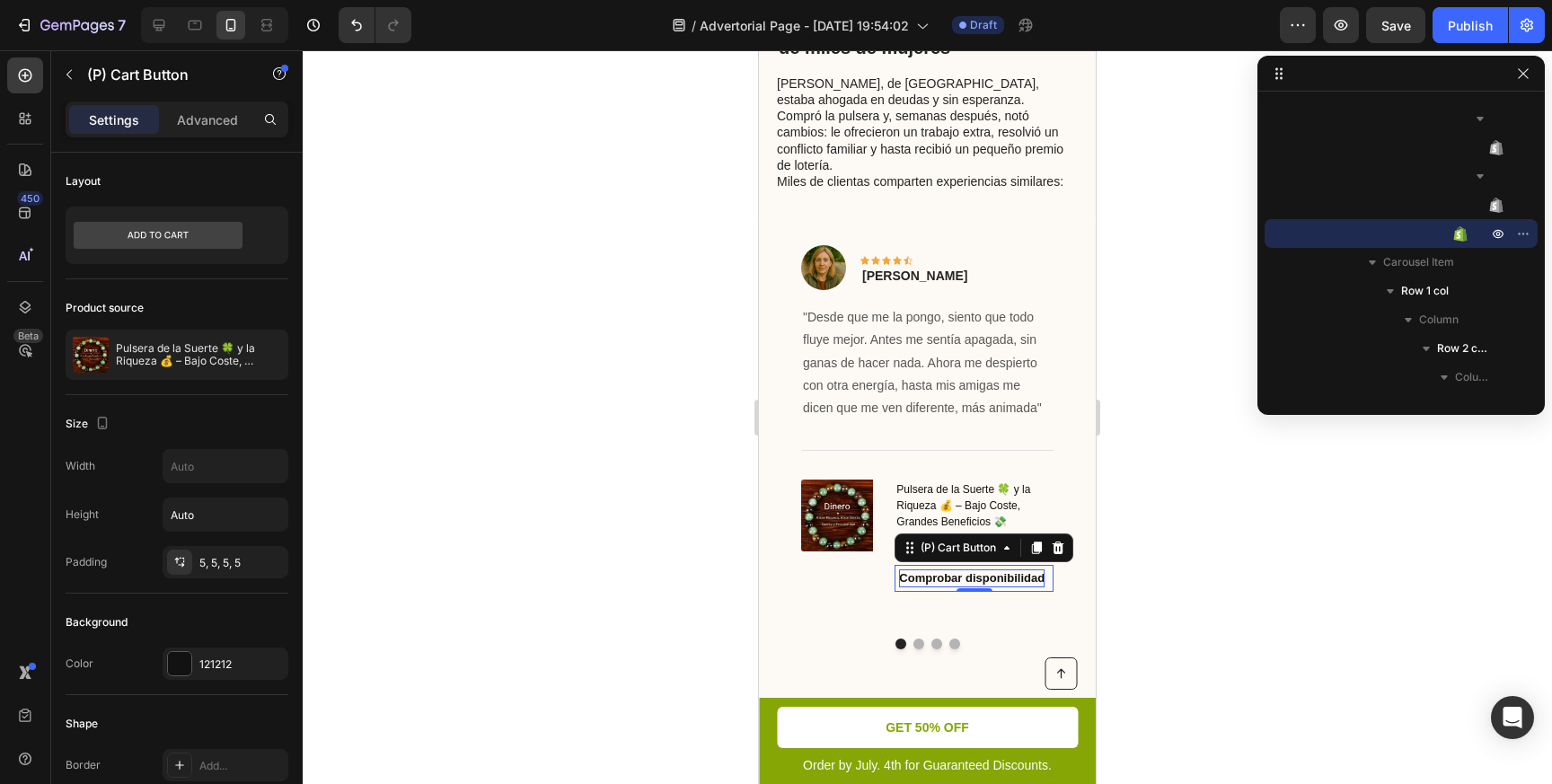
click at [899, 569] on div "Comprobar disponibilidad" at bounding box center [971, 578] width 146 height 18
click at [250, 560] on div "5, 5, 5, 5" at bounding box center [225, 563] width 52 height 16
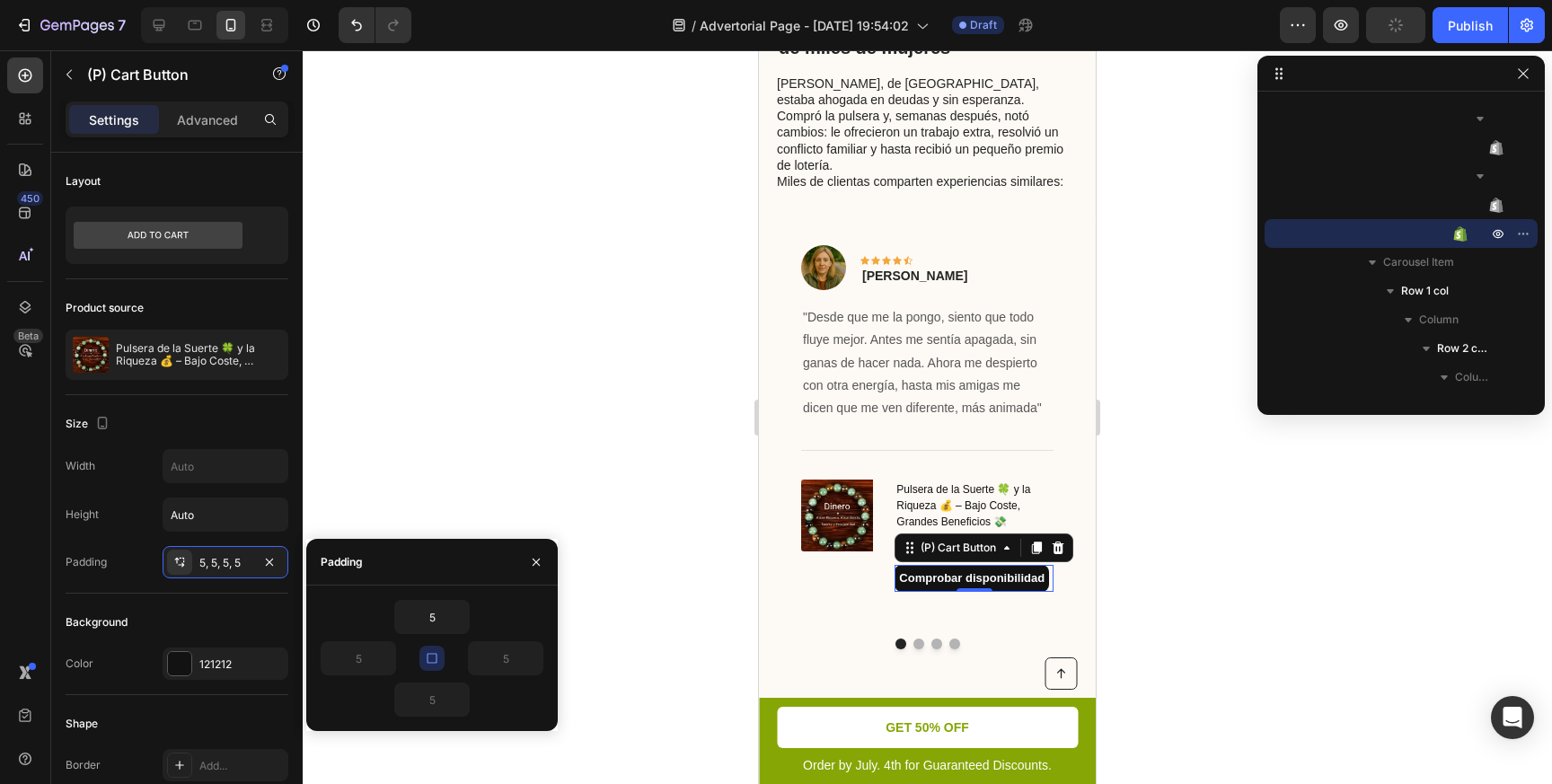
click at [435, 656] on icon "button" at bounding box center [431, 657] width 14 height 14
click at [515, 662] on input "5" at bounding box center [506, 658] width 74 height 32
type input "7"
click at [364, 655] on input "5" at bounding box center [358, 658] width 74 height 32
type input "7"
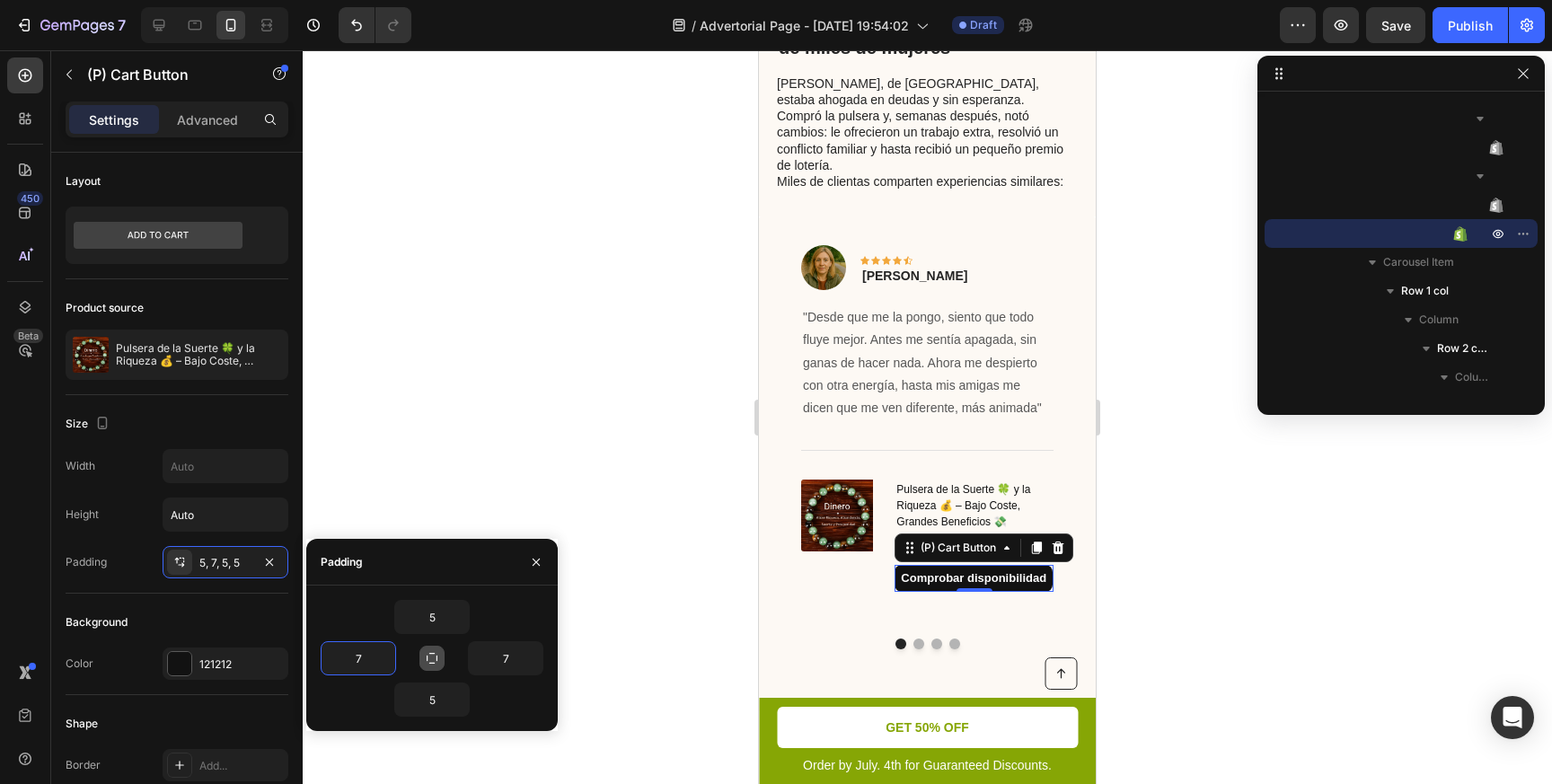
click at [621, 475] on div at bounding box center [927, 417] width 1249 height 734
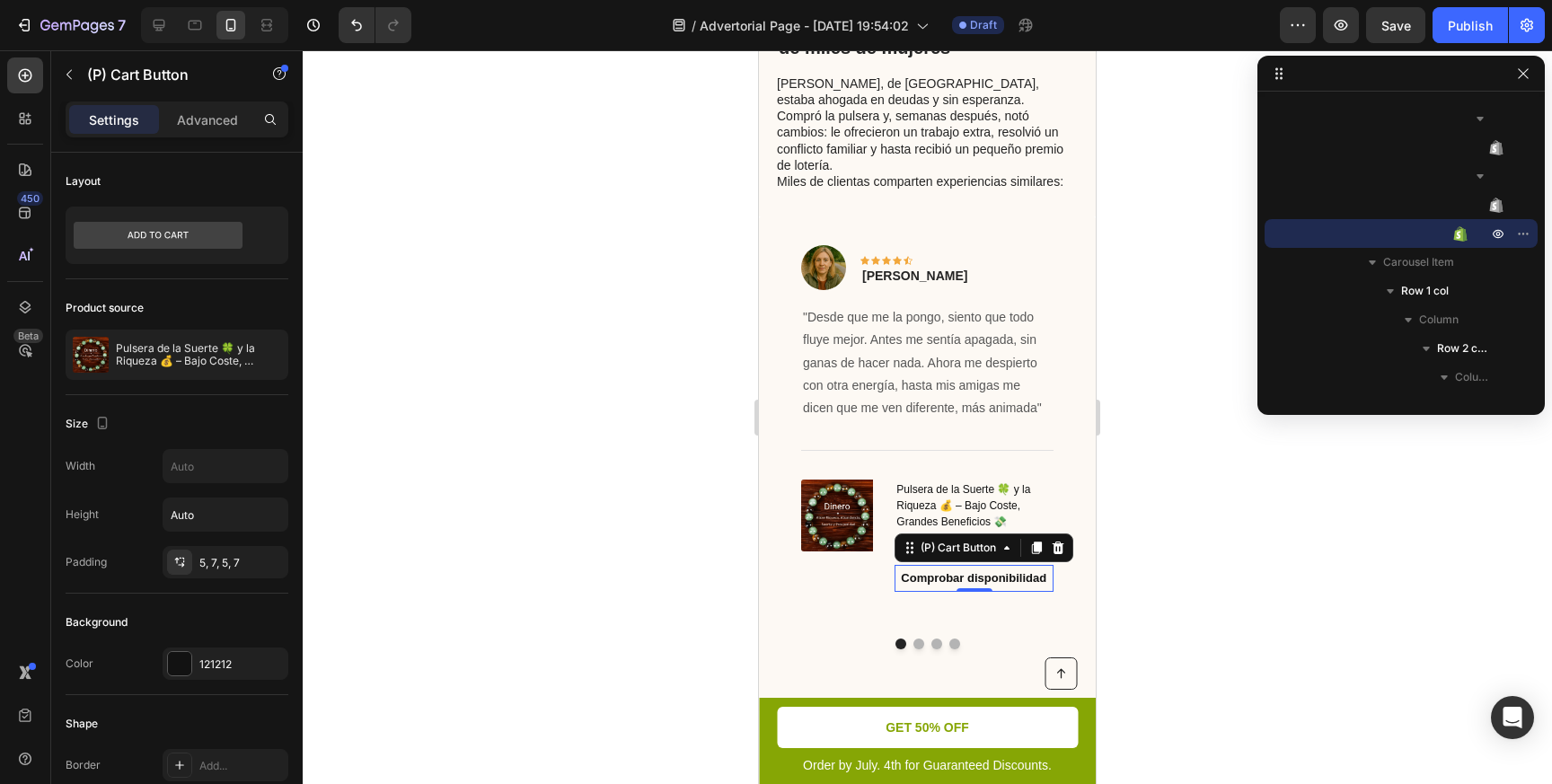
click at [898, 565] on button "Comprobar disponibilidad" at bounding box center [973, 578] width 158 height 26
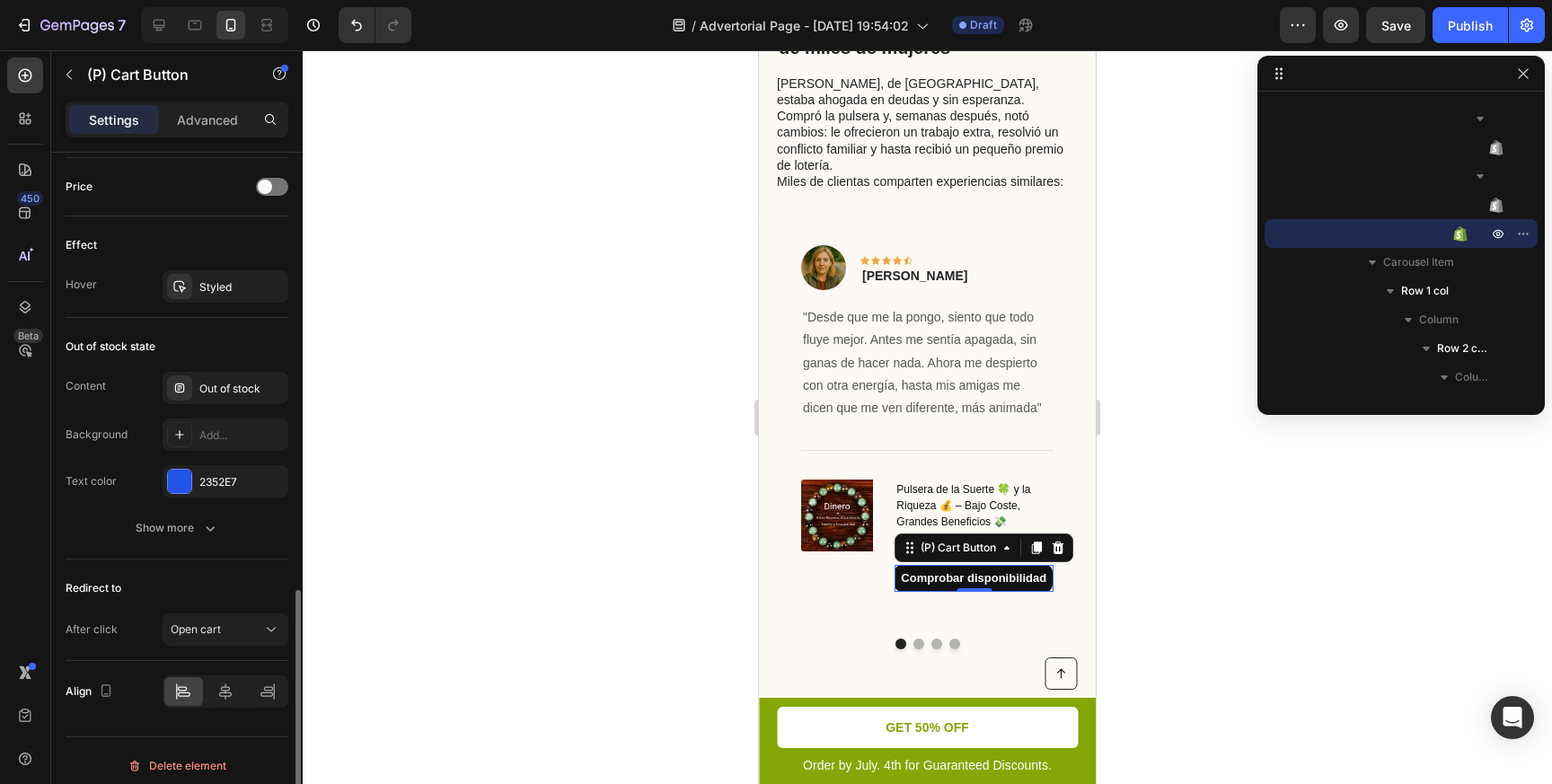
scroll to position [1242, 0]
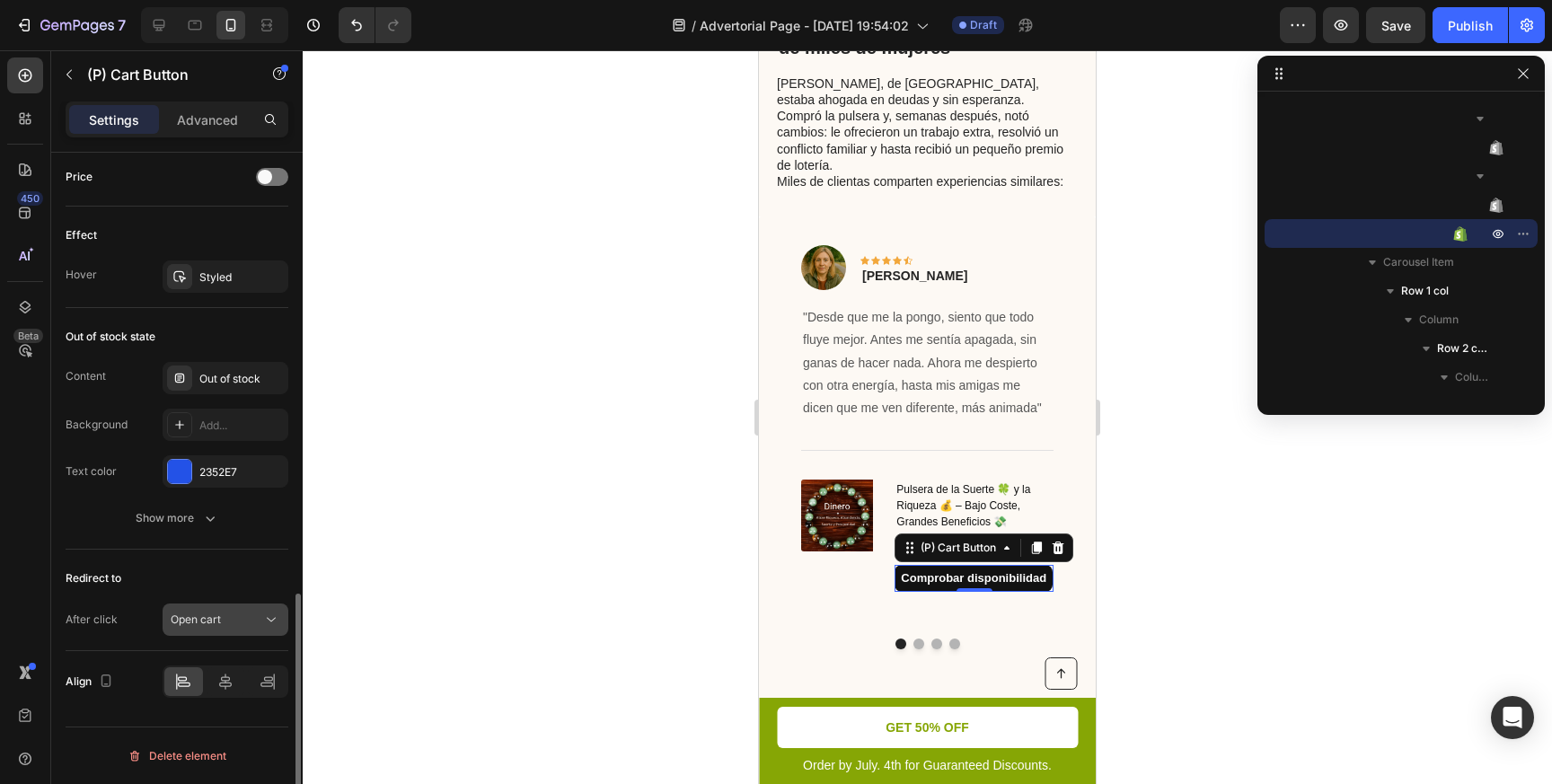
click at [204, 618] on span "Open cart" at bounding box center [195, 619] width 50 height 13
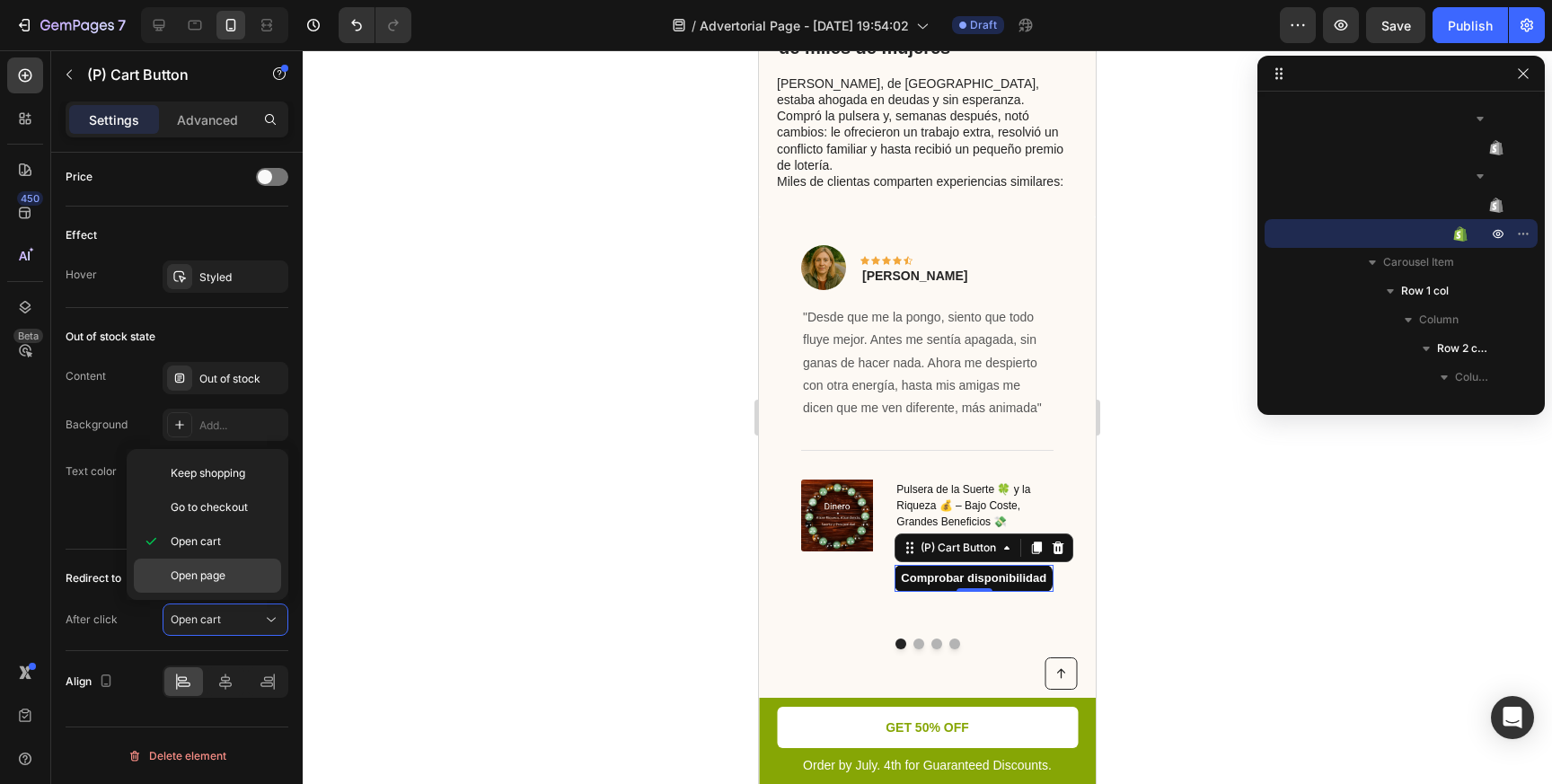
click at [204, 576] on span "Open page" at bounding box center [198, 575] width 55 height 16
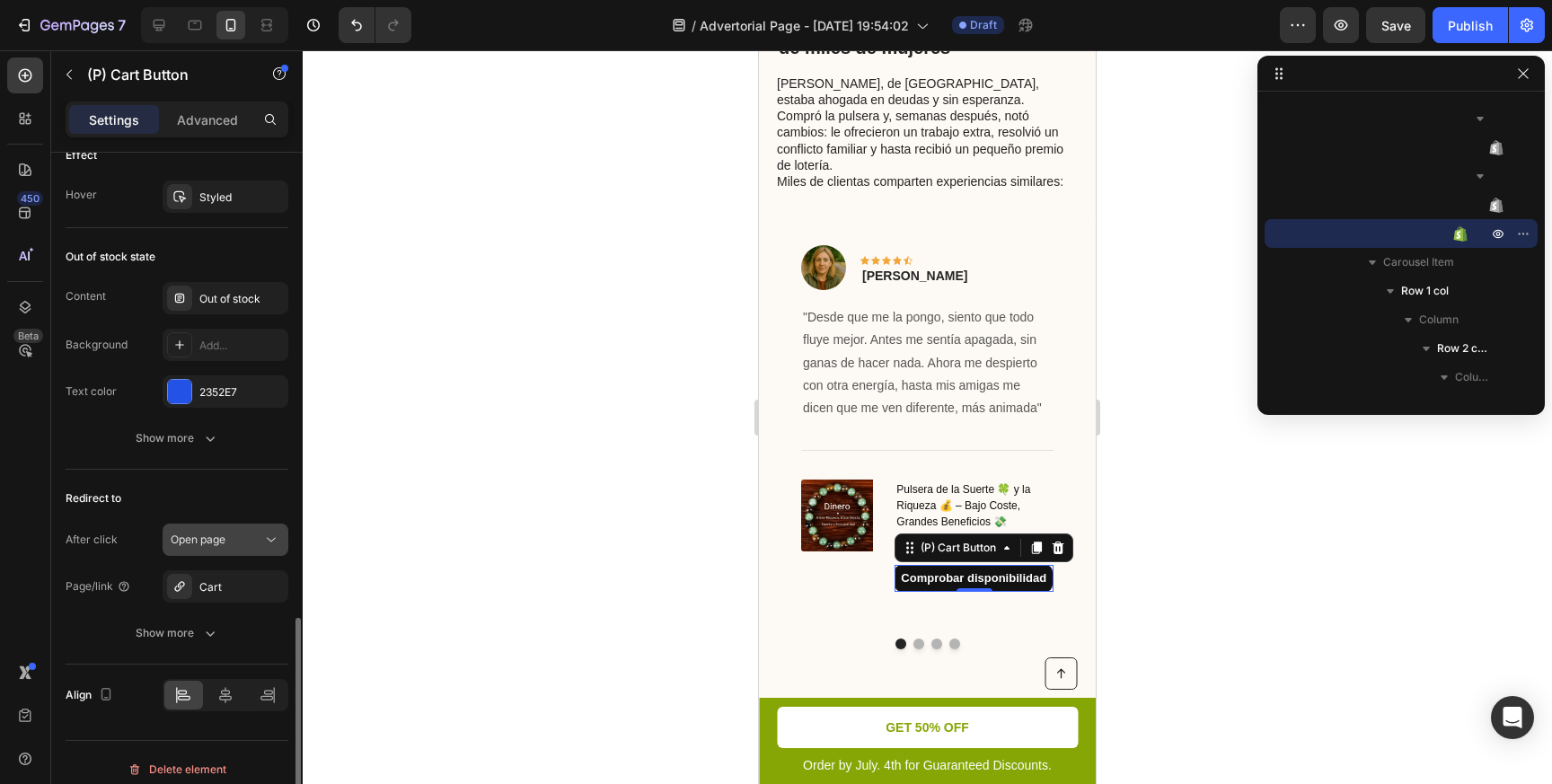
scroll to position [1335, 0]
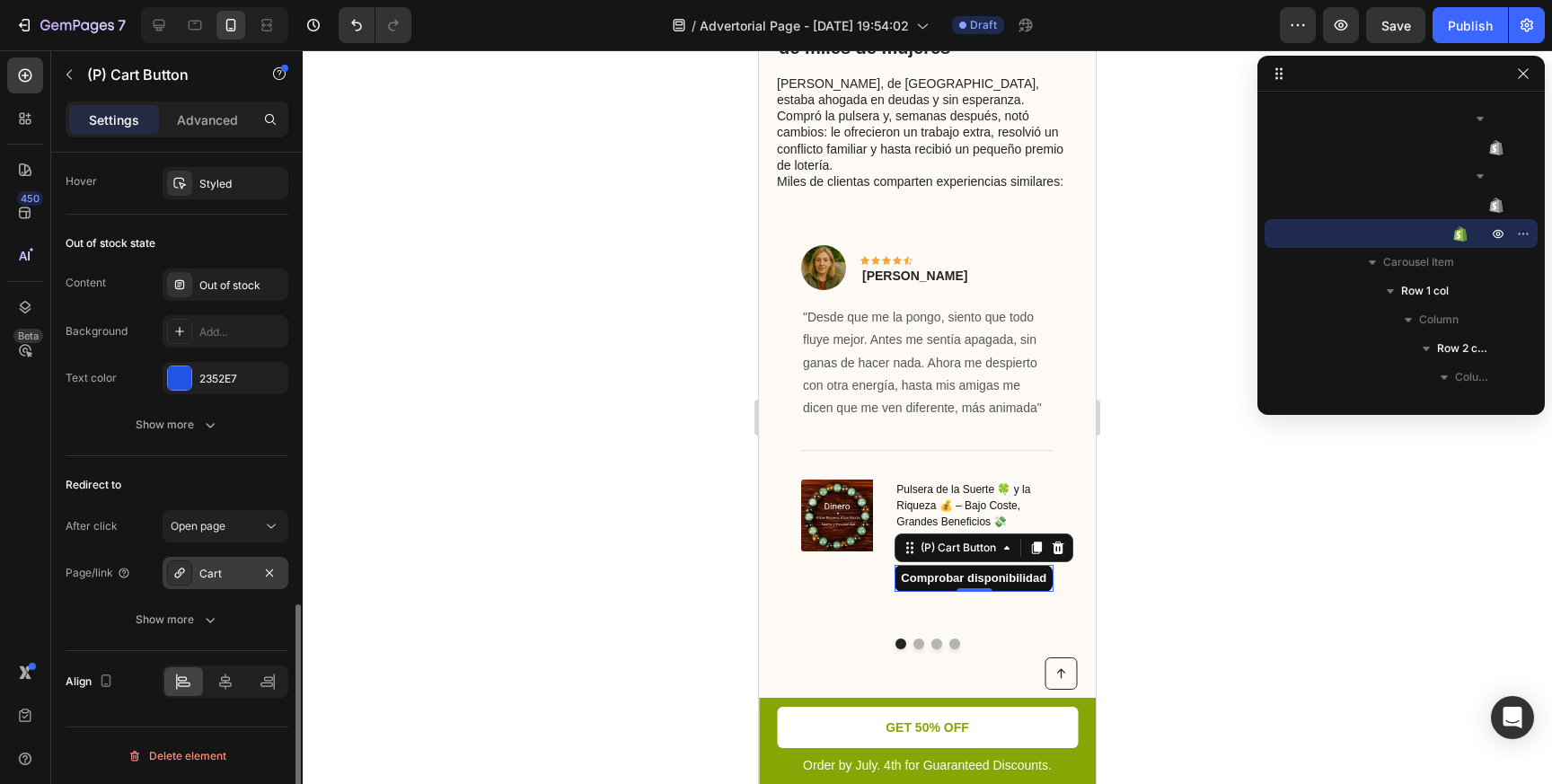
click at [189, 573] on div at bounding box center [180, 572] width 26 height 26
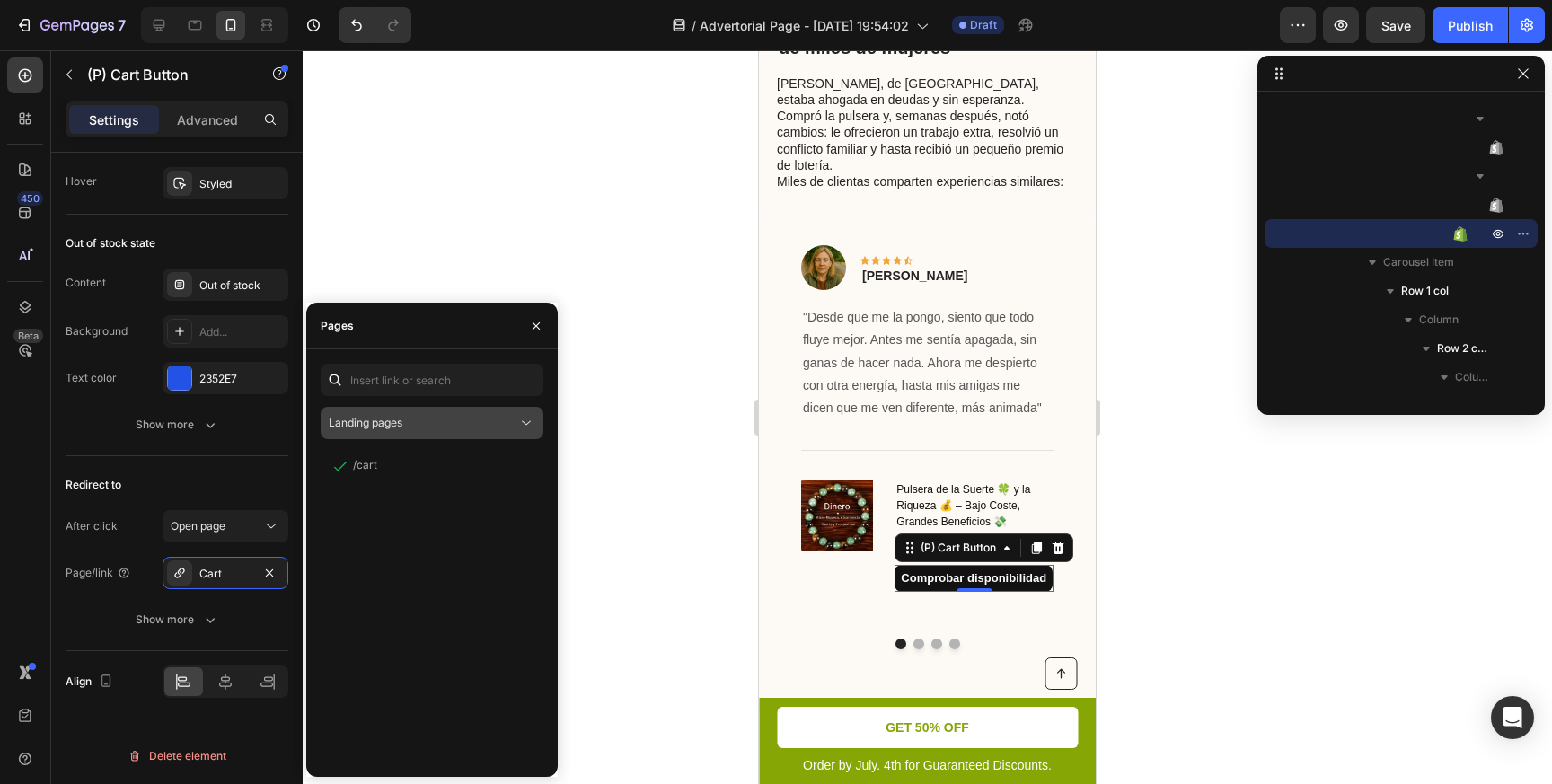
click at [385, 418] on span "Landing pages" at bounding box center [366, 423] width 74 height 13
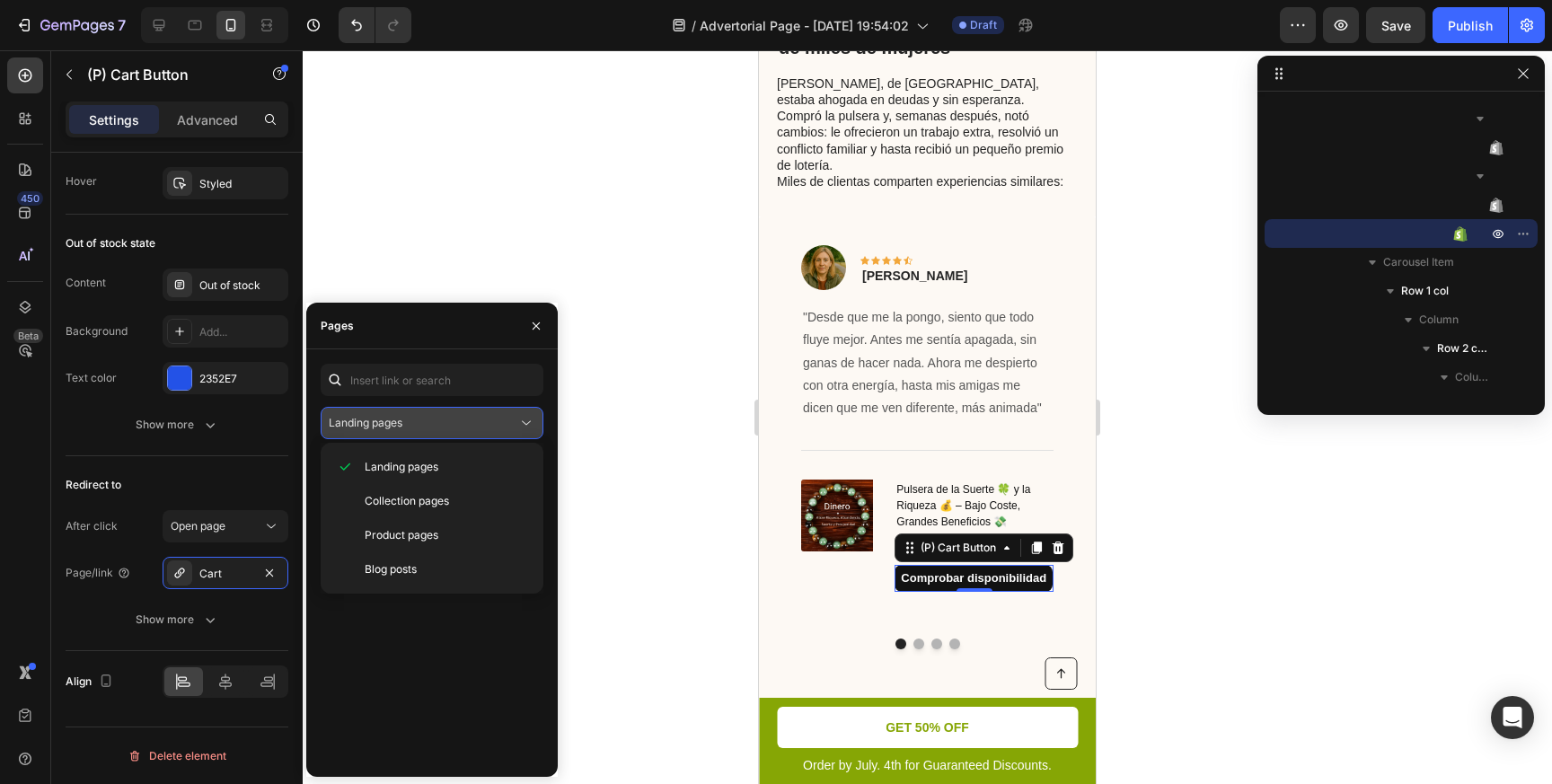
click at [426, 418] on div "Landing pages" at bounding box center [423, 423] width 188 height 16
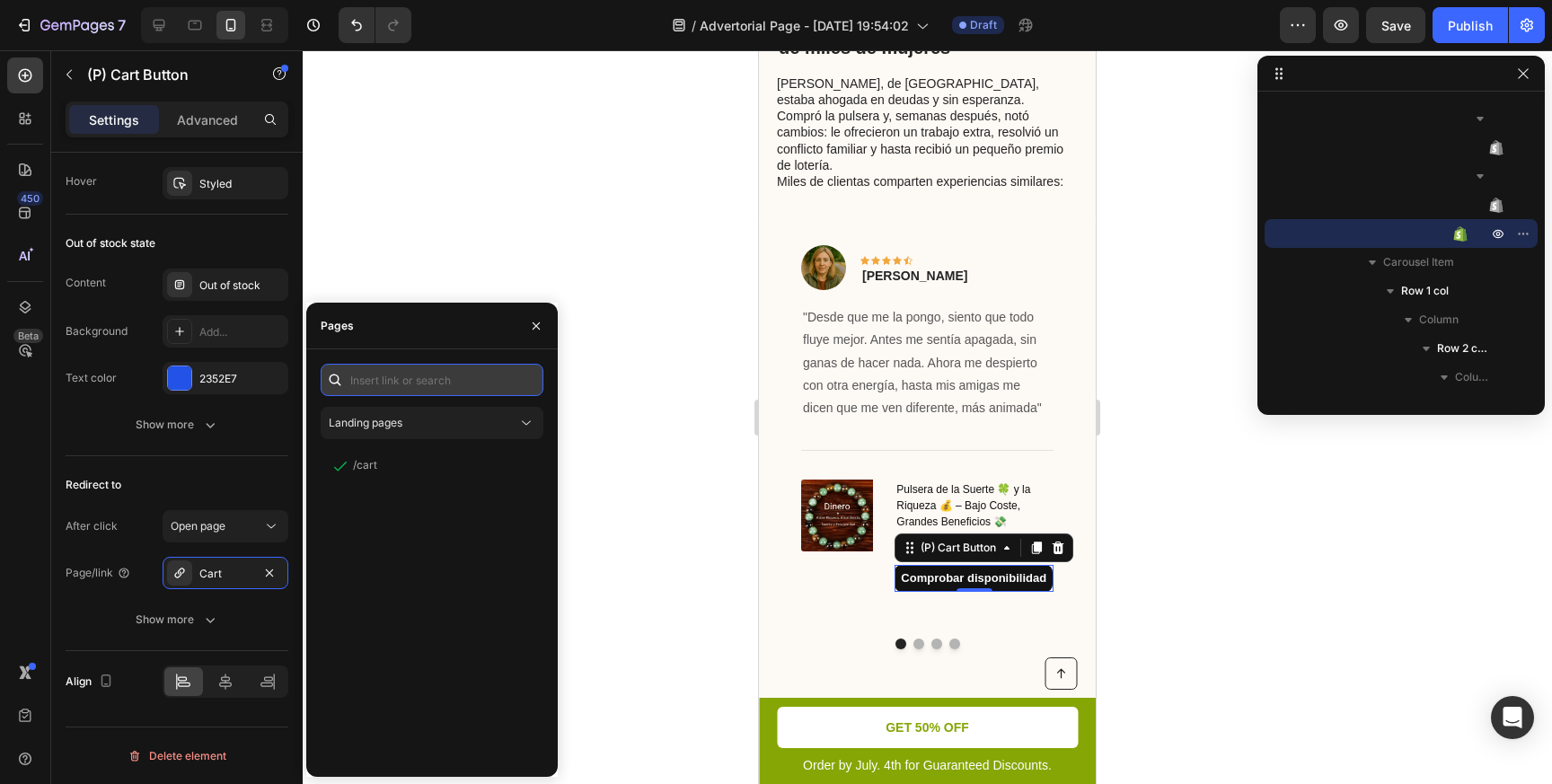
click at [471, 379] on input "text" at bounding box center [431, 380] width 222 height 32
paste input "[URL][DOMAIN_NAME]"
type input "[URL][DOMAIN_NAME]"
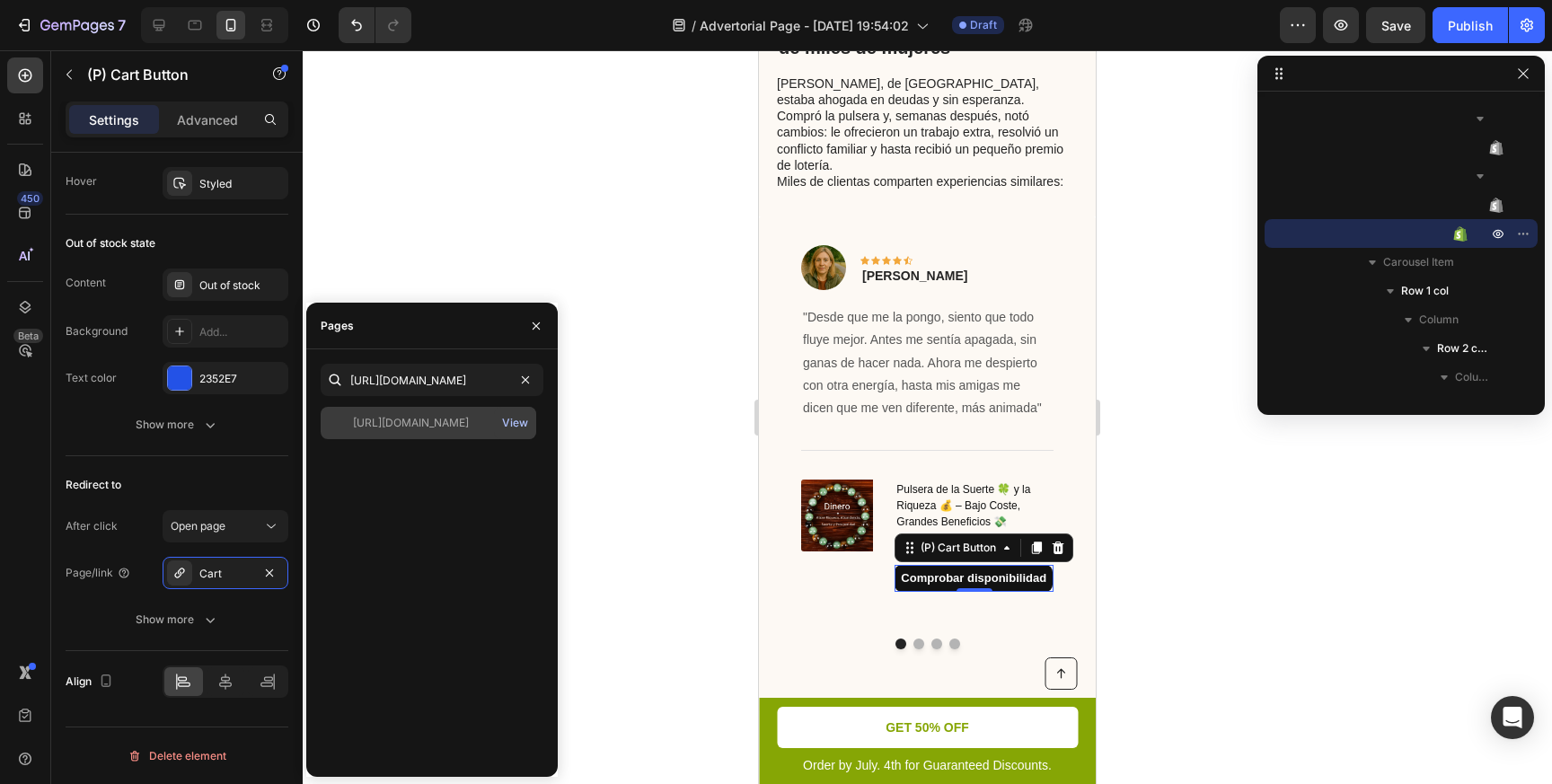
scroll to position [0, 0]
click at [512, 425] on div "View" at bounding box center [515, 423] width 26 height 16
click at [535, 329] on icon "button" at bounding box center [535, 325] width 14 height 14
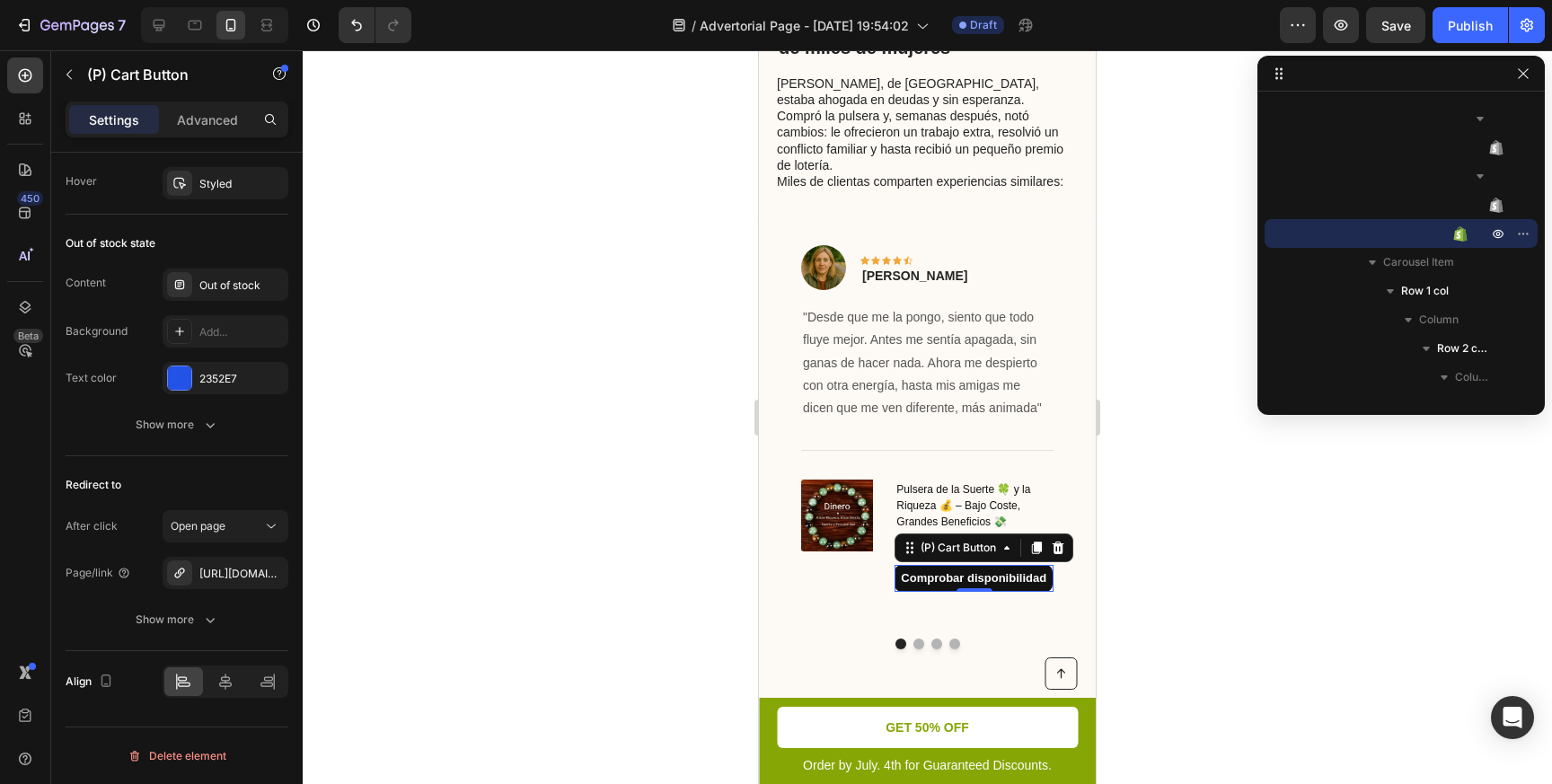
click at [636, 521] on div at bounding box center [927, 417] width 1249 height 734
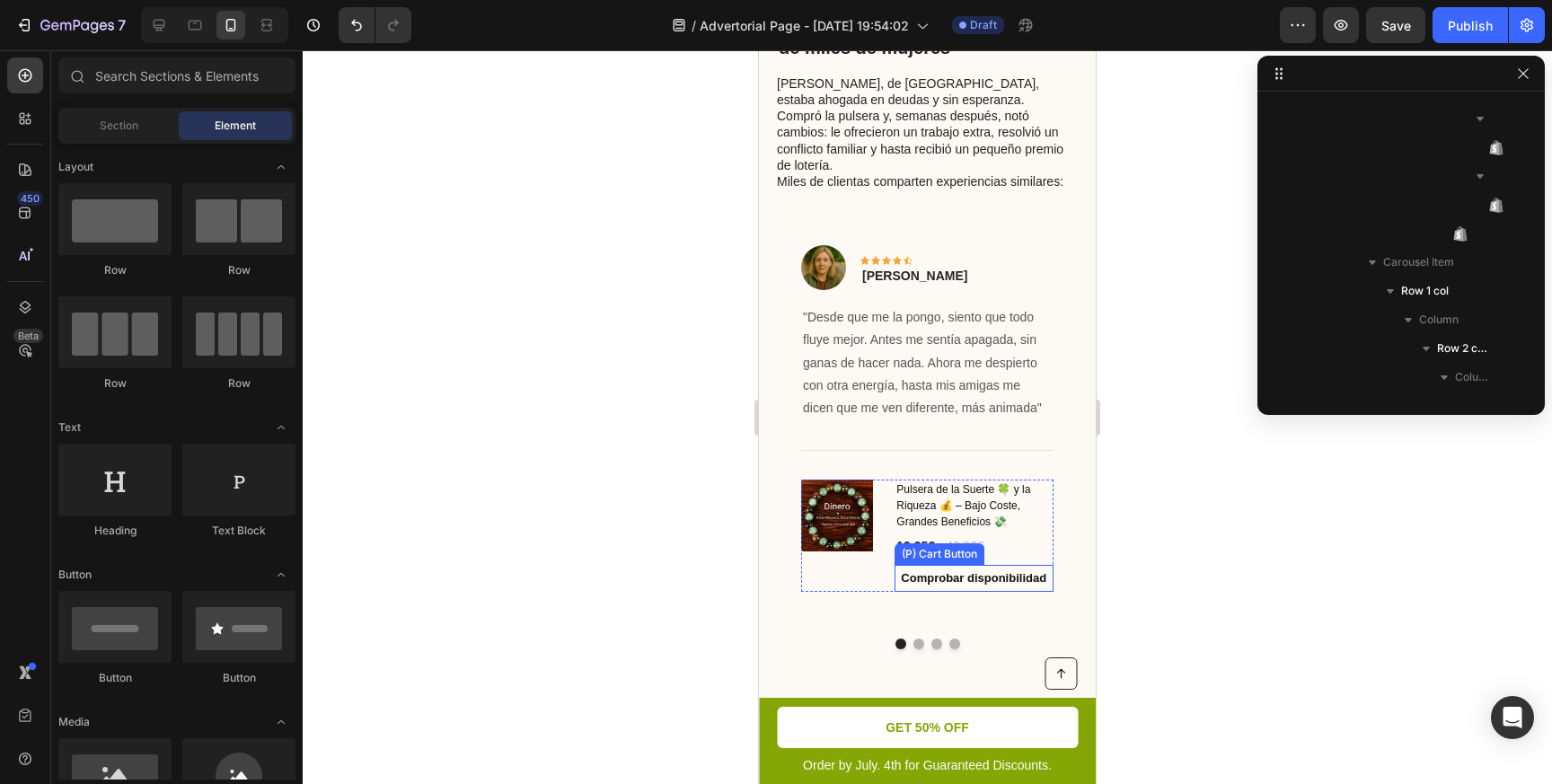
click at [898, 565] on button "Comprobar disponibilidad" at bounding box center [973, 578] width 158 height 26
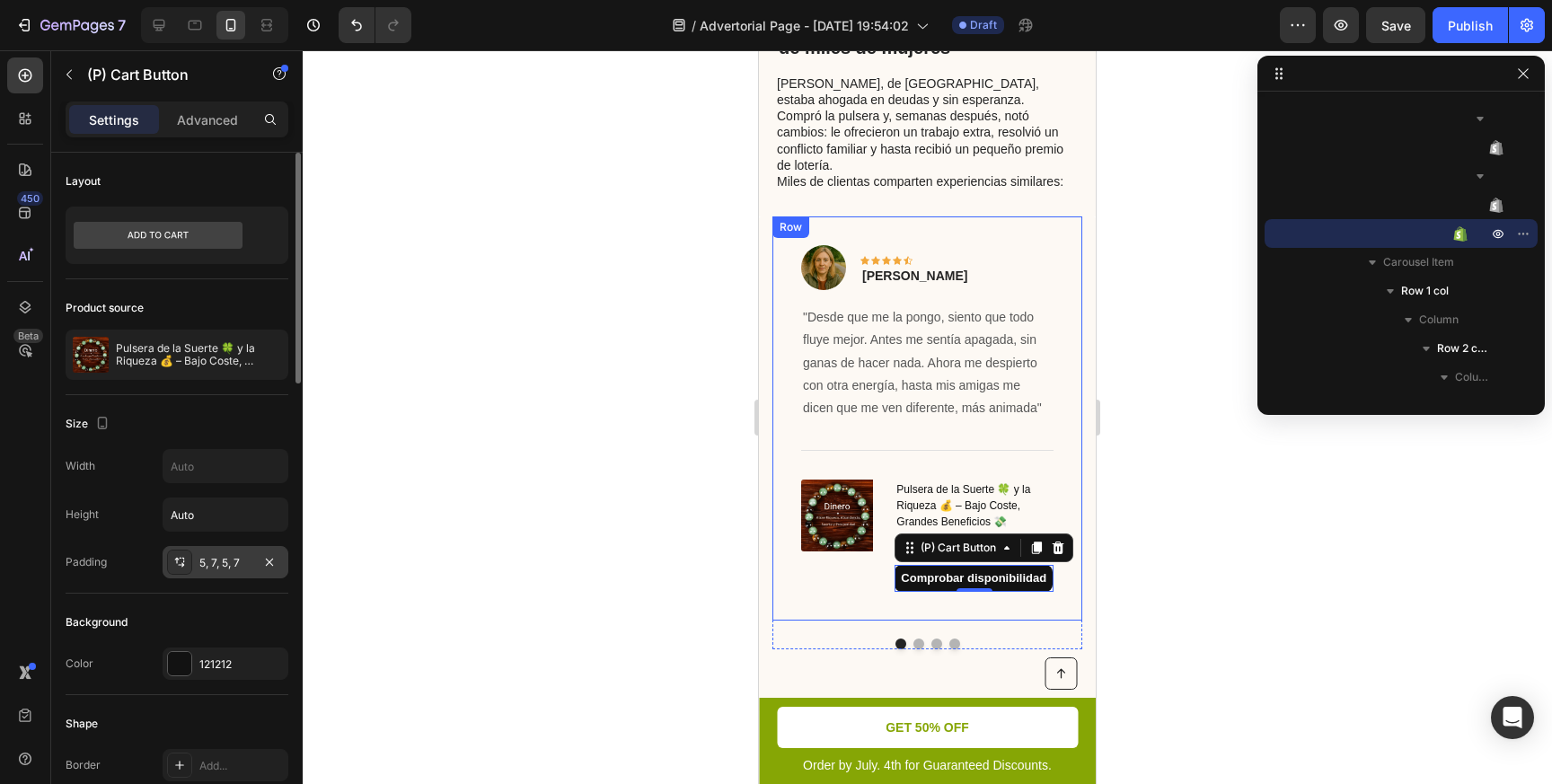
click at [241, 564] on div "5, 7, 5, 7" at bounding box center [225, 563] width 52 height 16
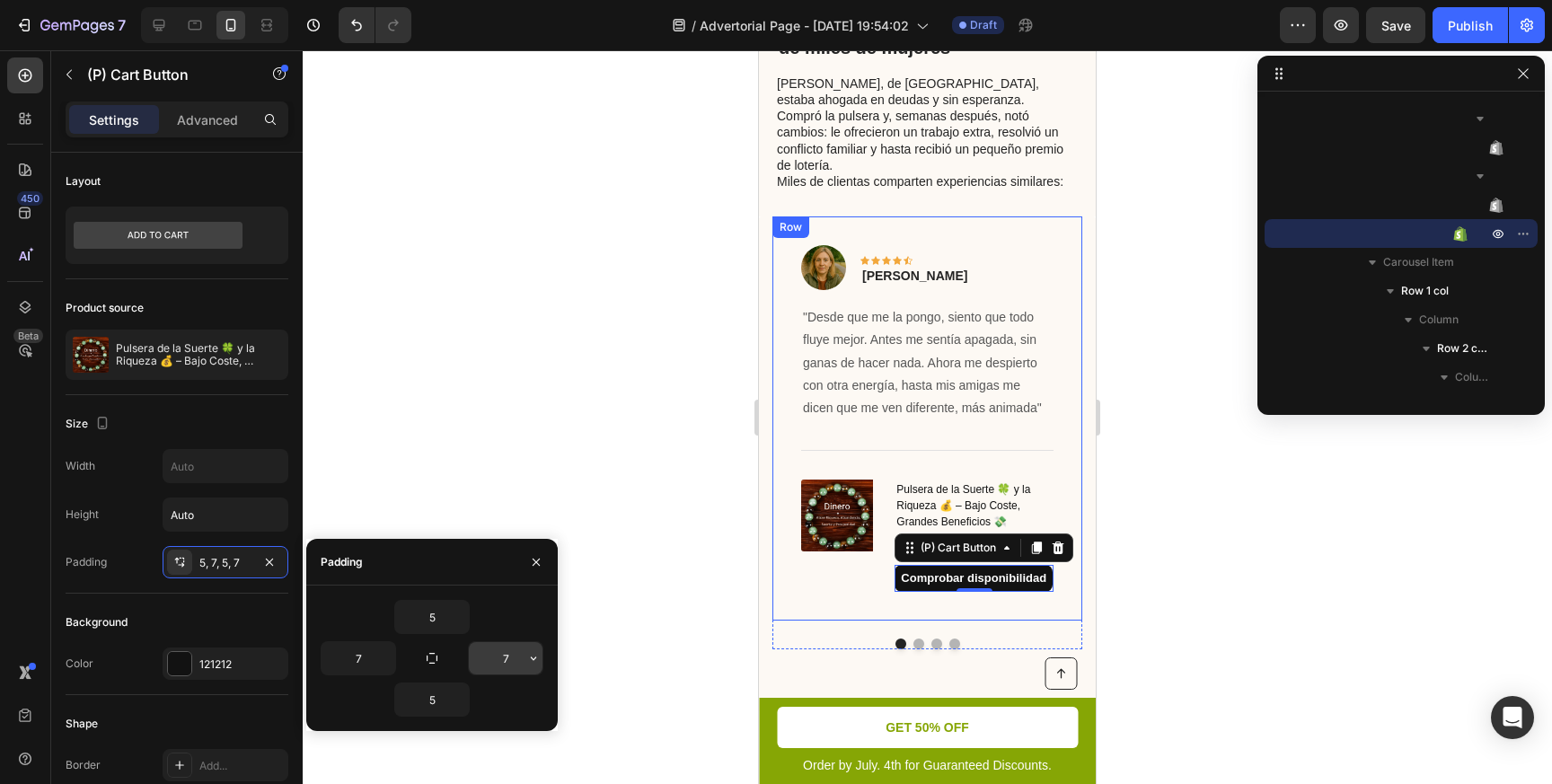
click at [509, 662] on input "7" at bounding box center [506, 658] width 74 height 32
type input "8"
type input "7"
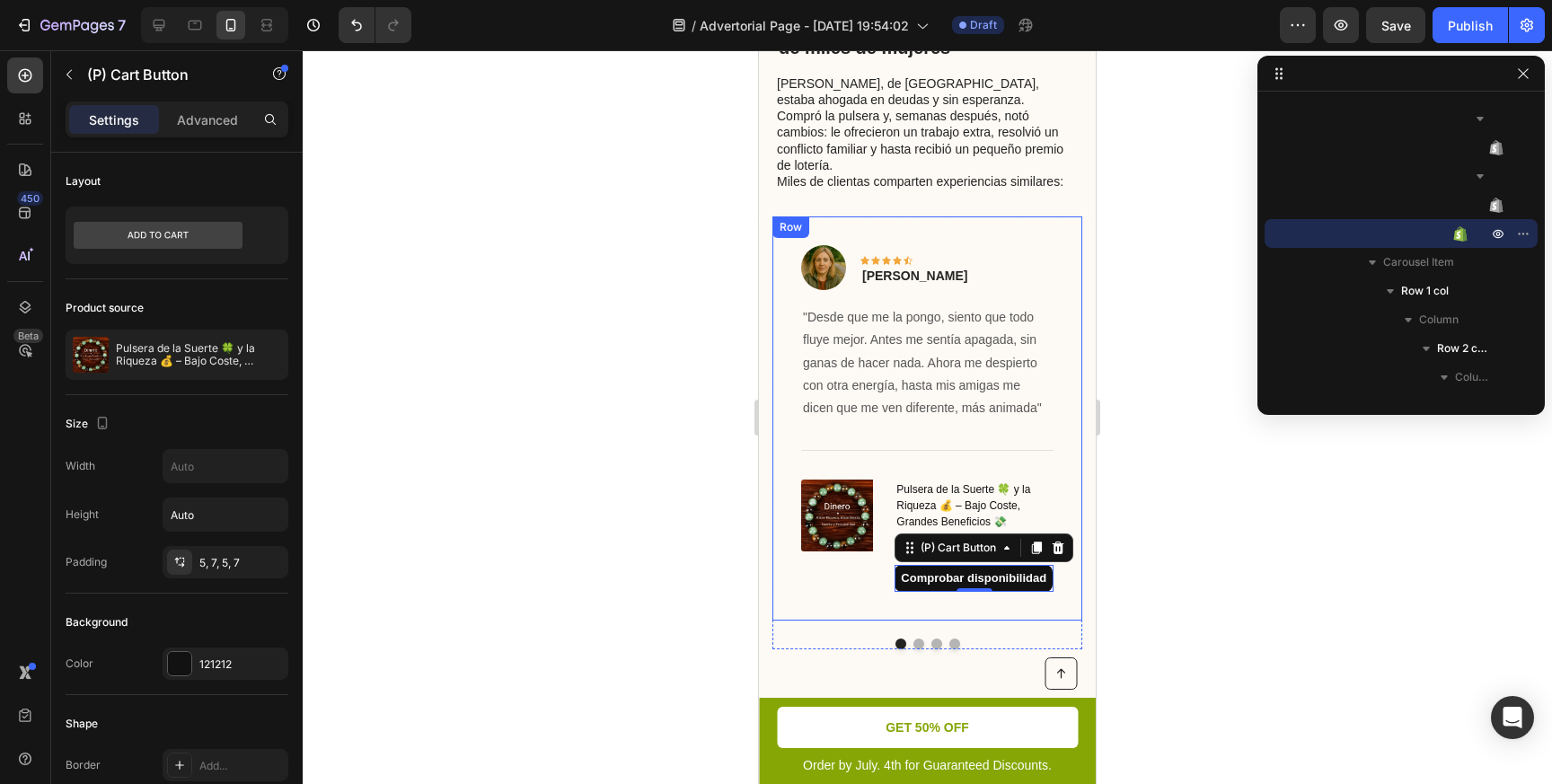
click at [619, 509] on div at bounding box center [927, 417] width 1249 height 734
click at [898, 565] on button "Comprobar disponibilidad" at bounding box center [973, 578] width 158 height 26
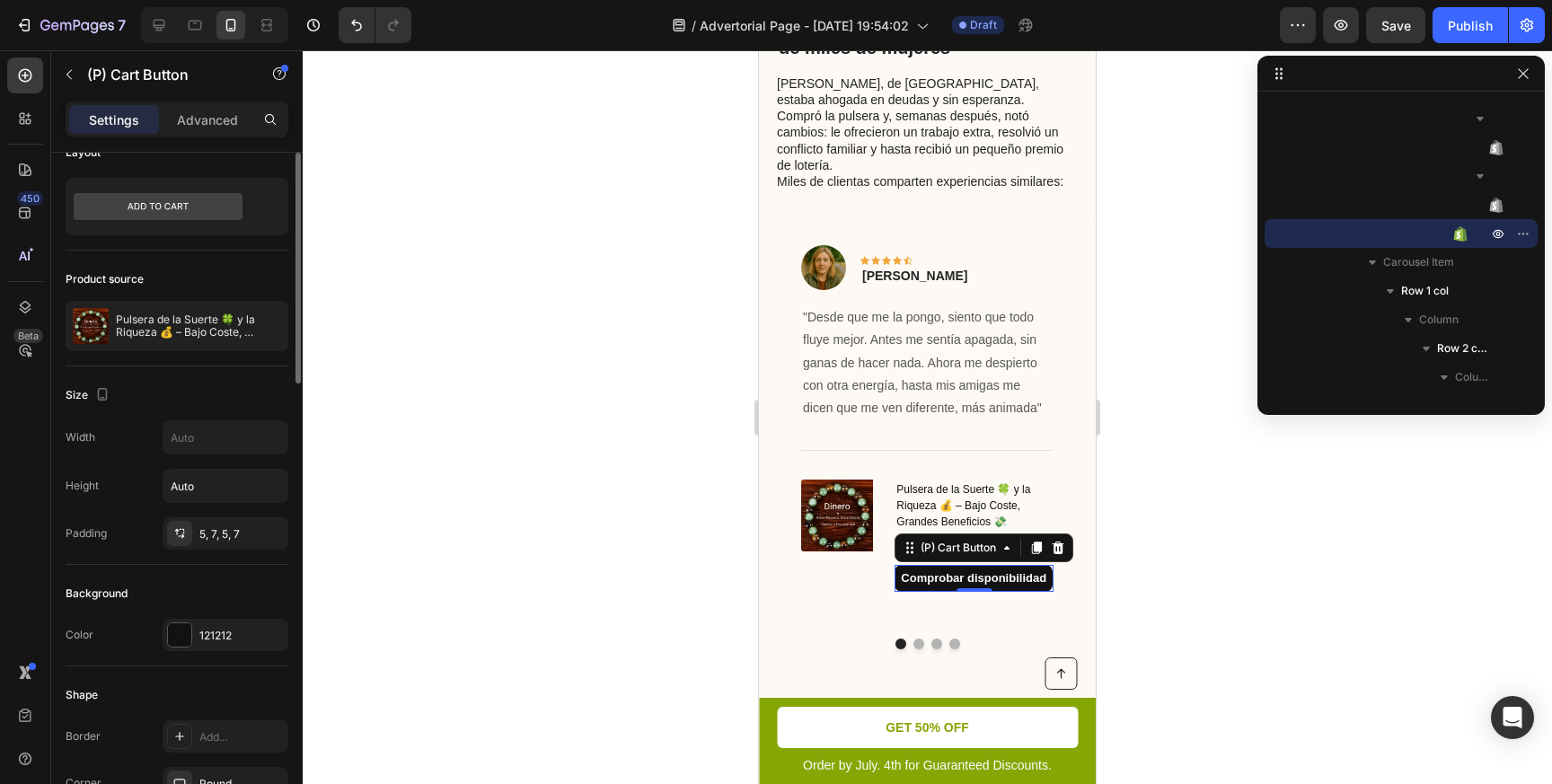
scroll to position [29, 0]
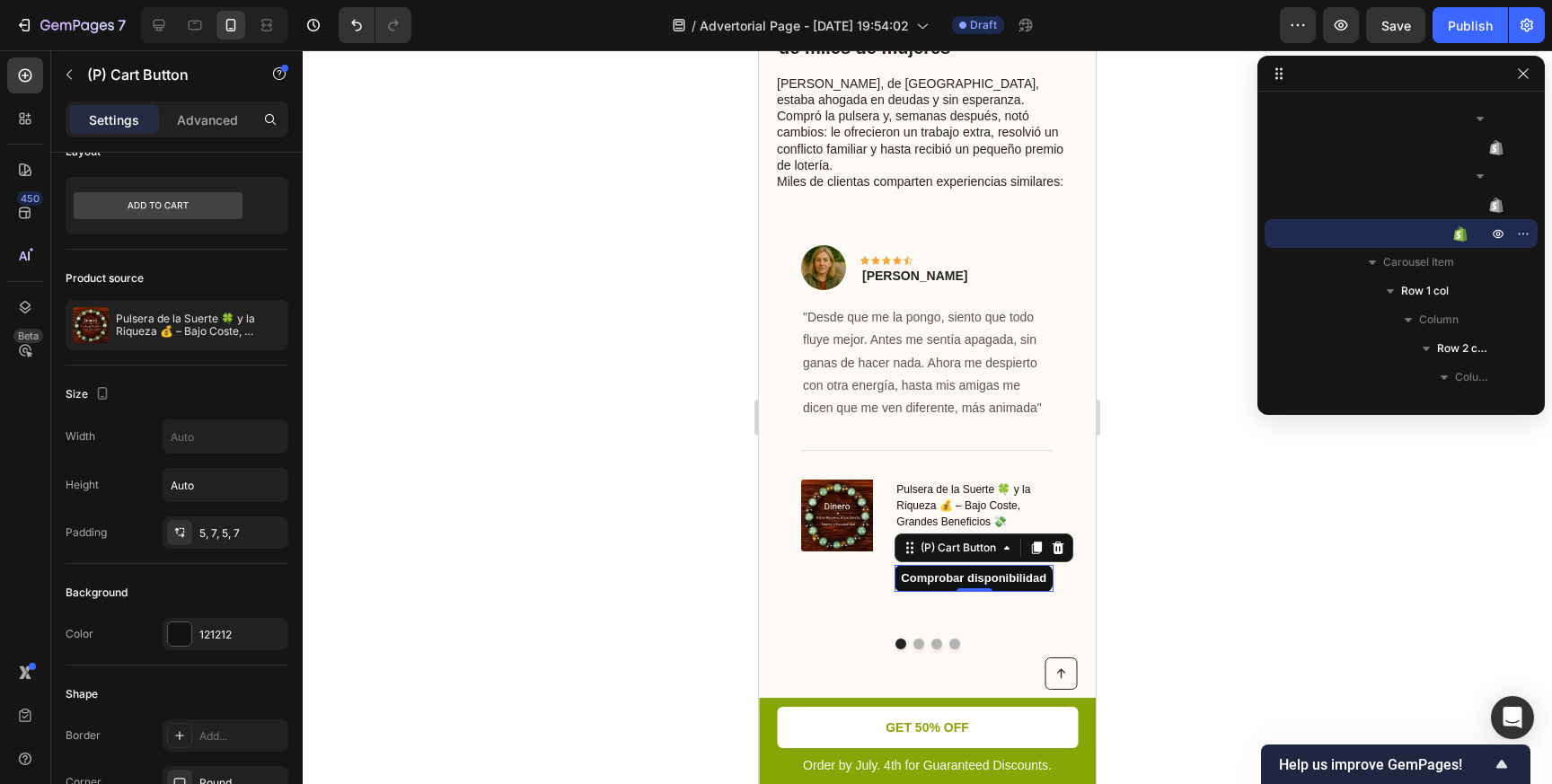
click at [1221, 554] on div at bounding box center [927, 417] width 1249 height 734
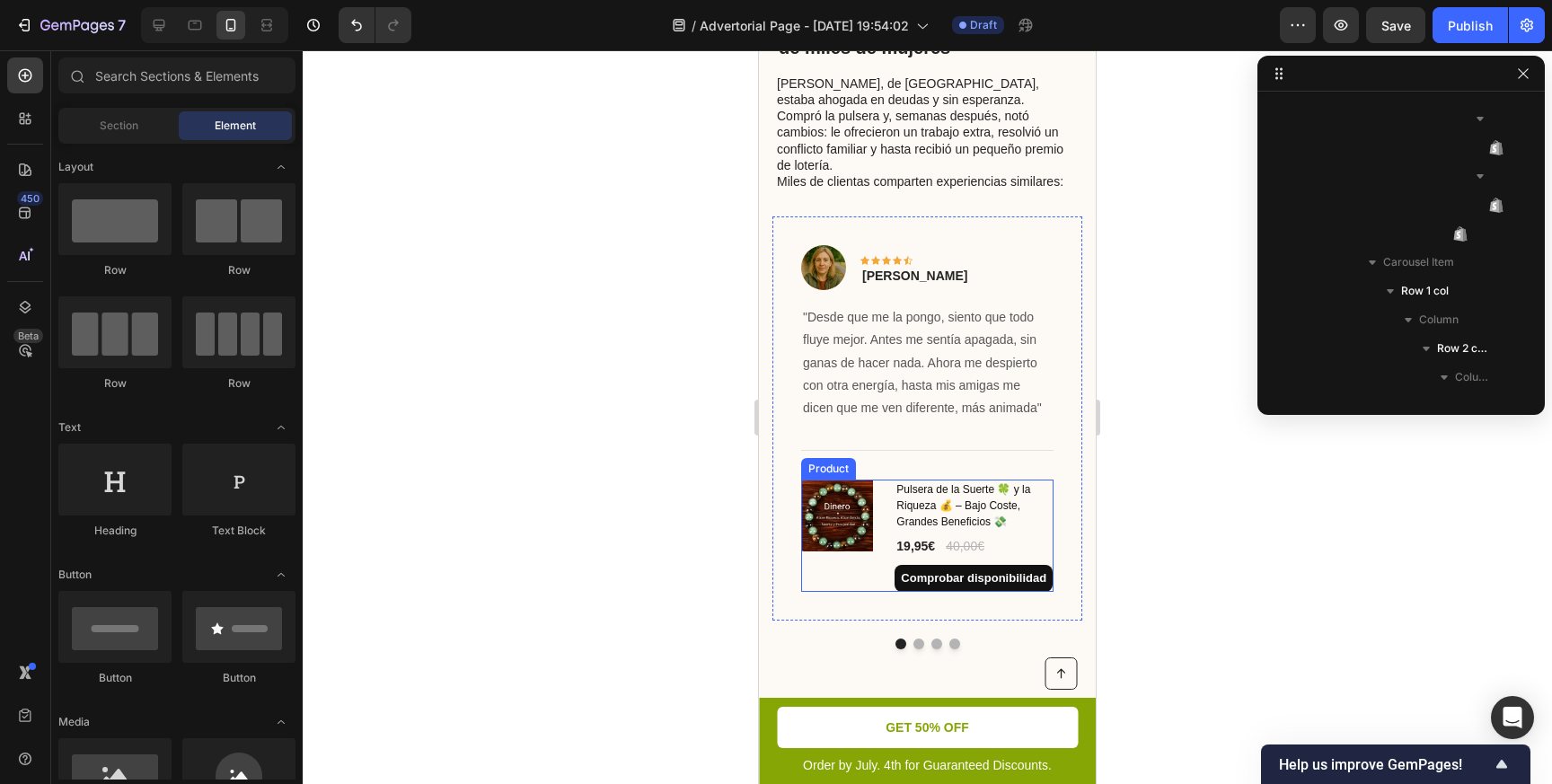
click at [884, 479] on div "(P) Images & Gallery Pulsera de la Suerte 🍀 y la Riqueza 💰 – Bajo Coste, Grande…" at bounding box center [927, 535] width 253 height 113
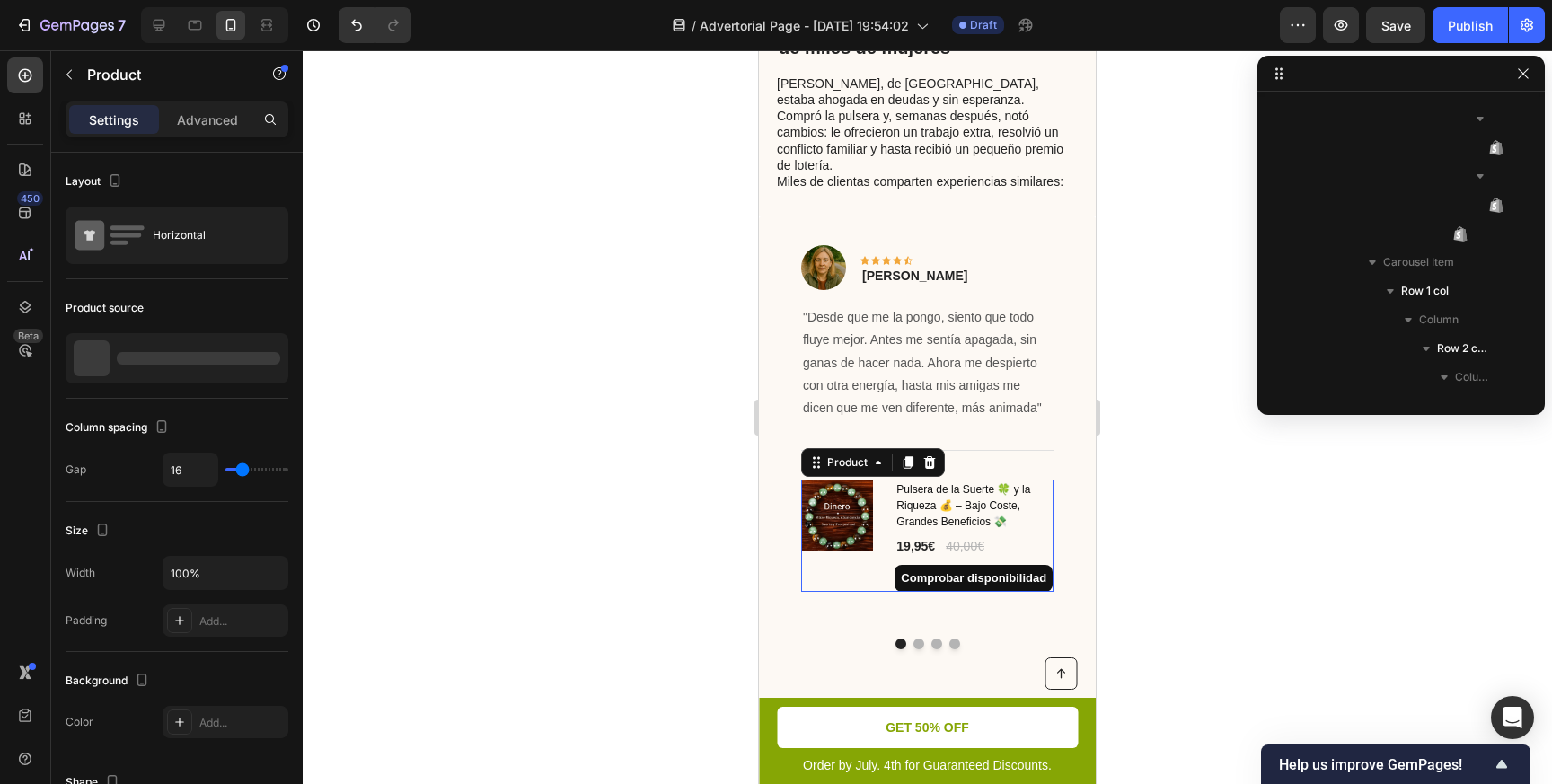
scroll to position [885, 0]
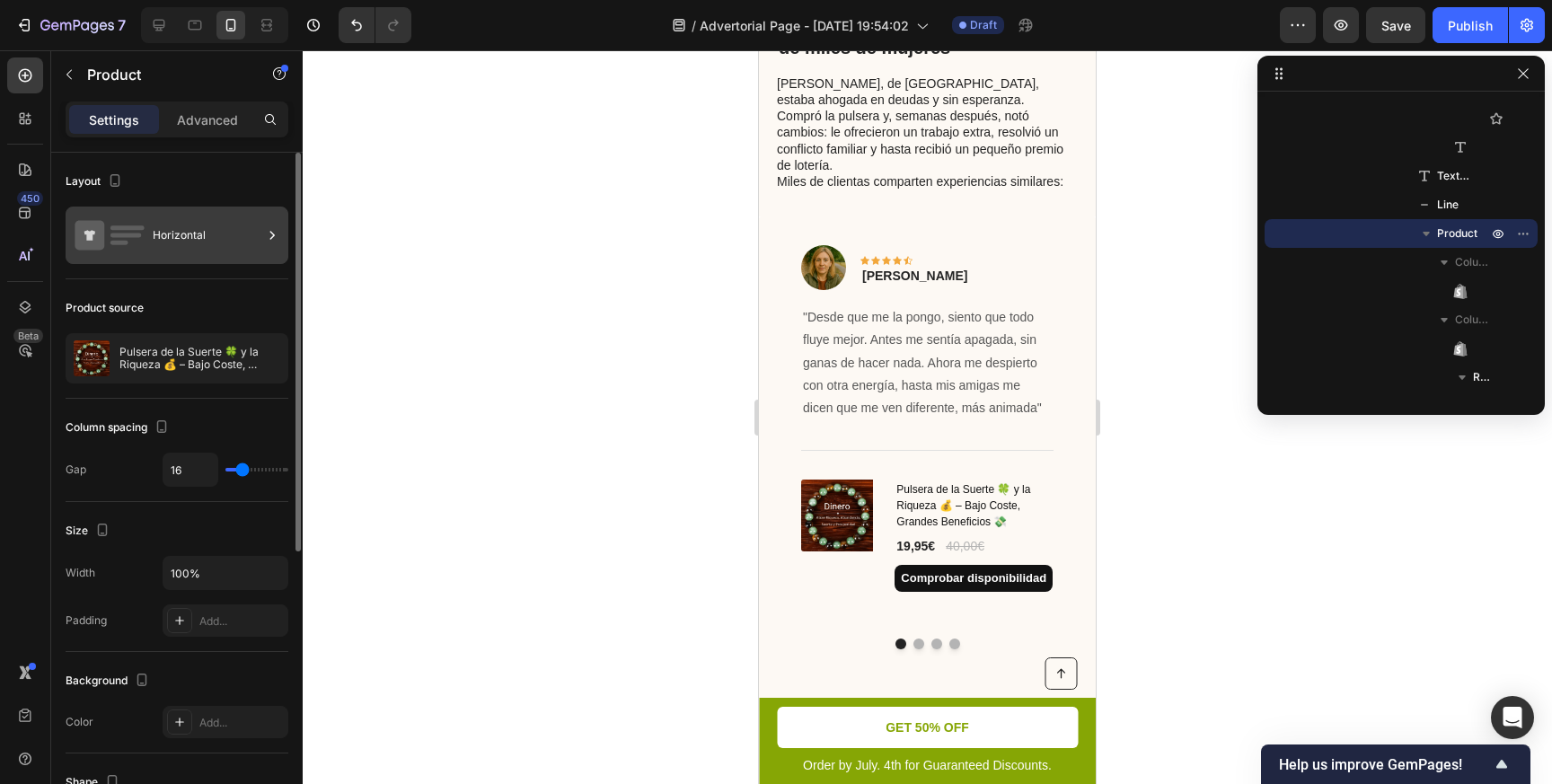
click at [225, 231] on div "Horizontal" at bounding box center [207, 235] width 110 height 42
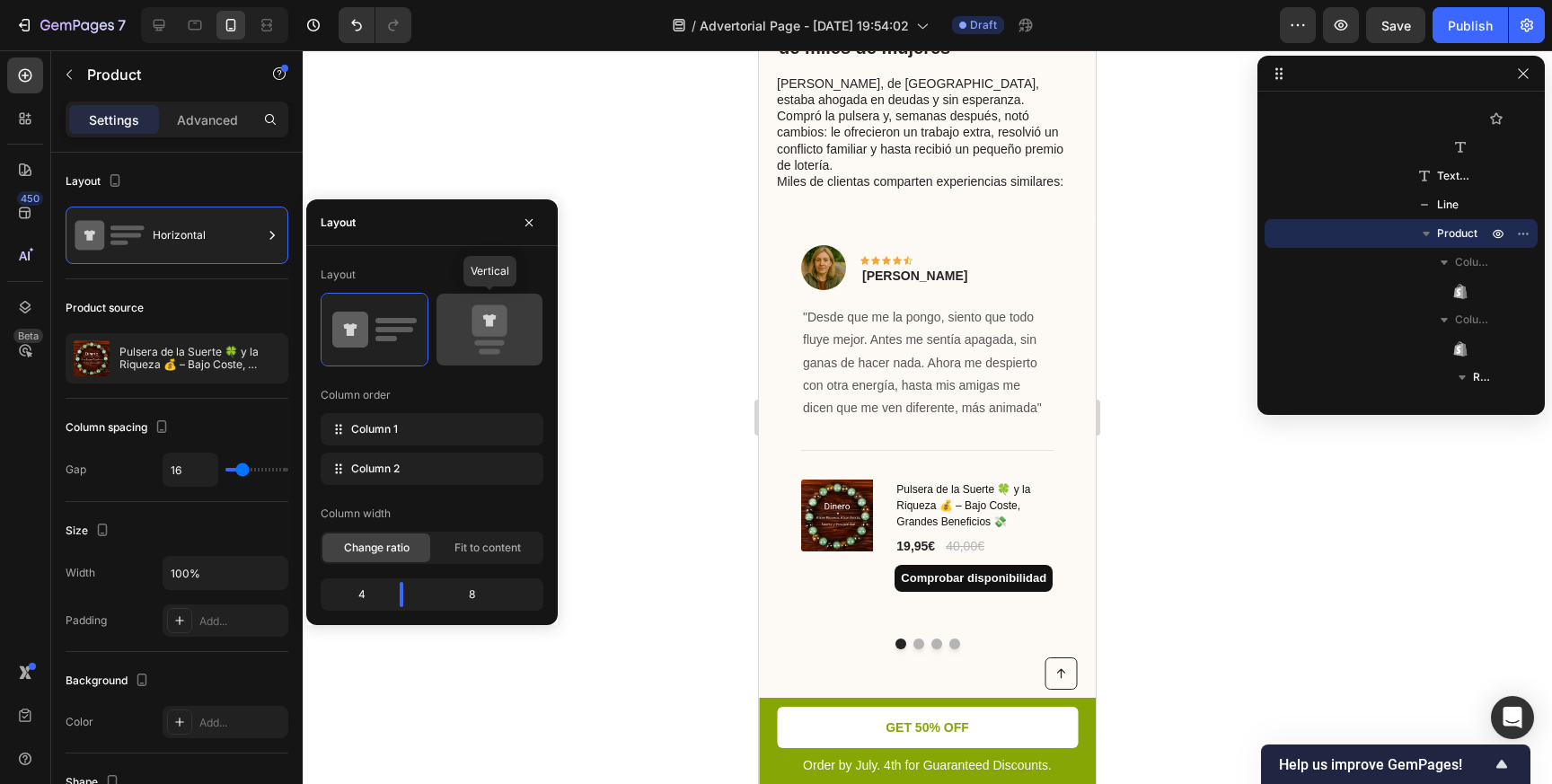
click at [502, 340] on rect at bounding box center [488, 343] width 29 height 6
type input "0"
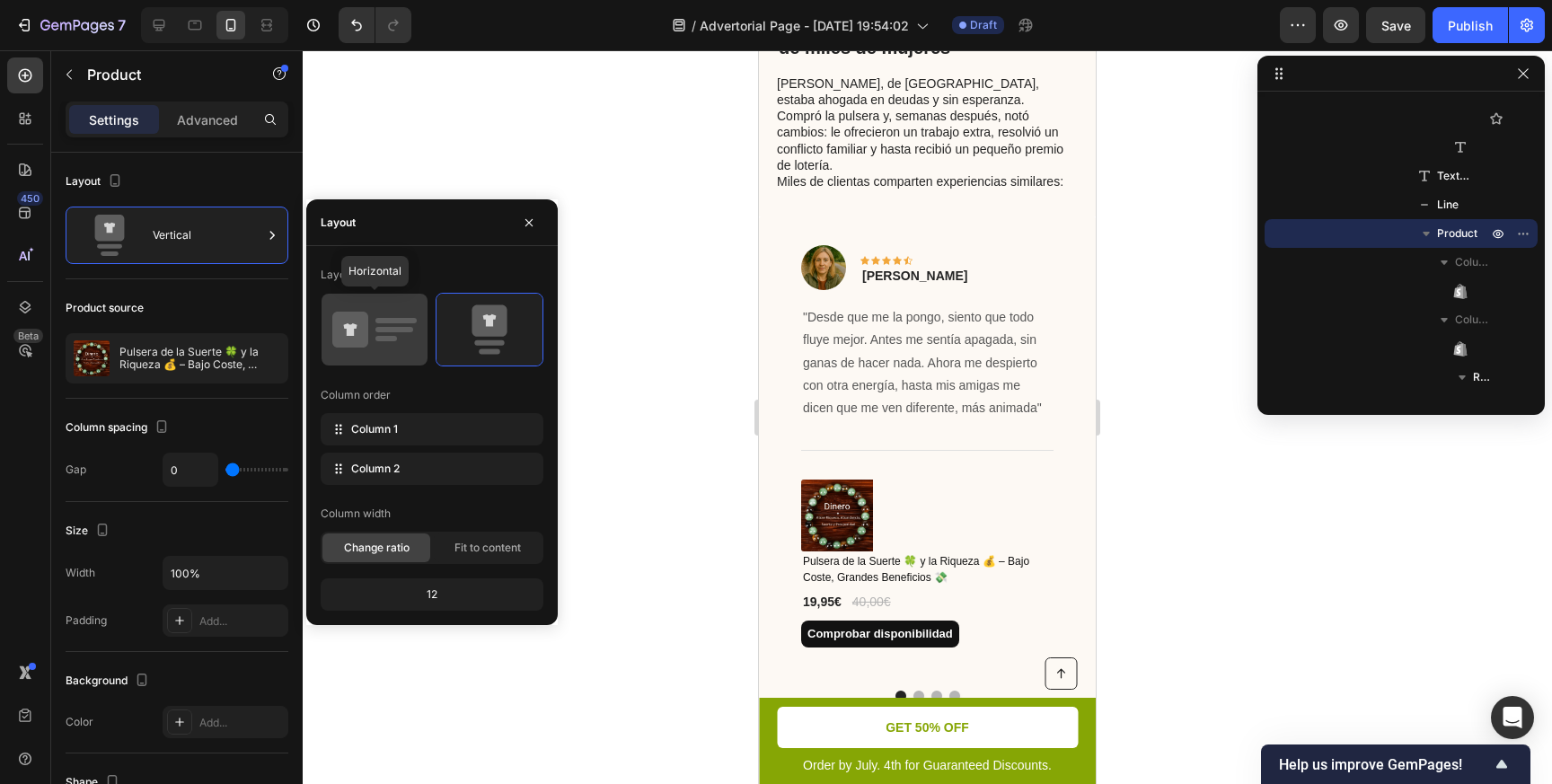
click at [351, 341] on icon at bounding box center [350, 329] width 36 height 36
type input "16"
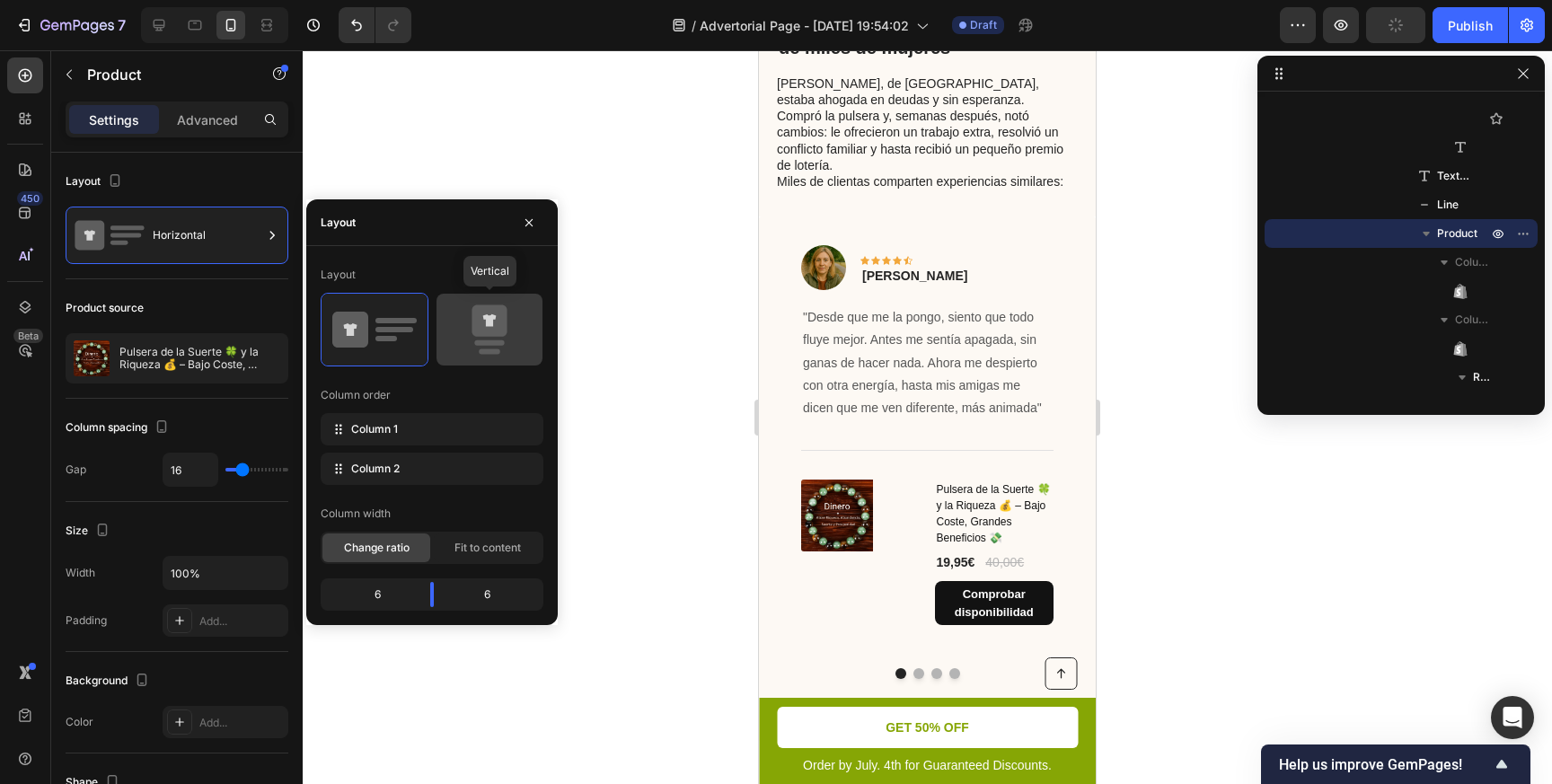
click at [501, 320] on icon at bounding box center [488, 321] width 35 height 31
type input "0"
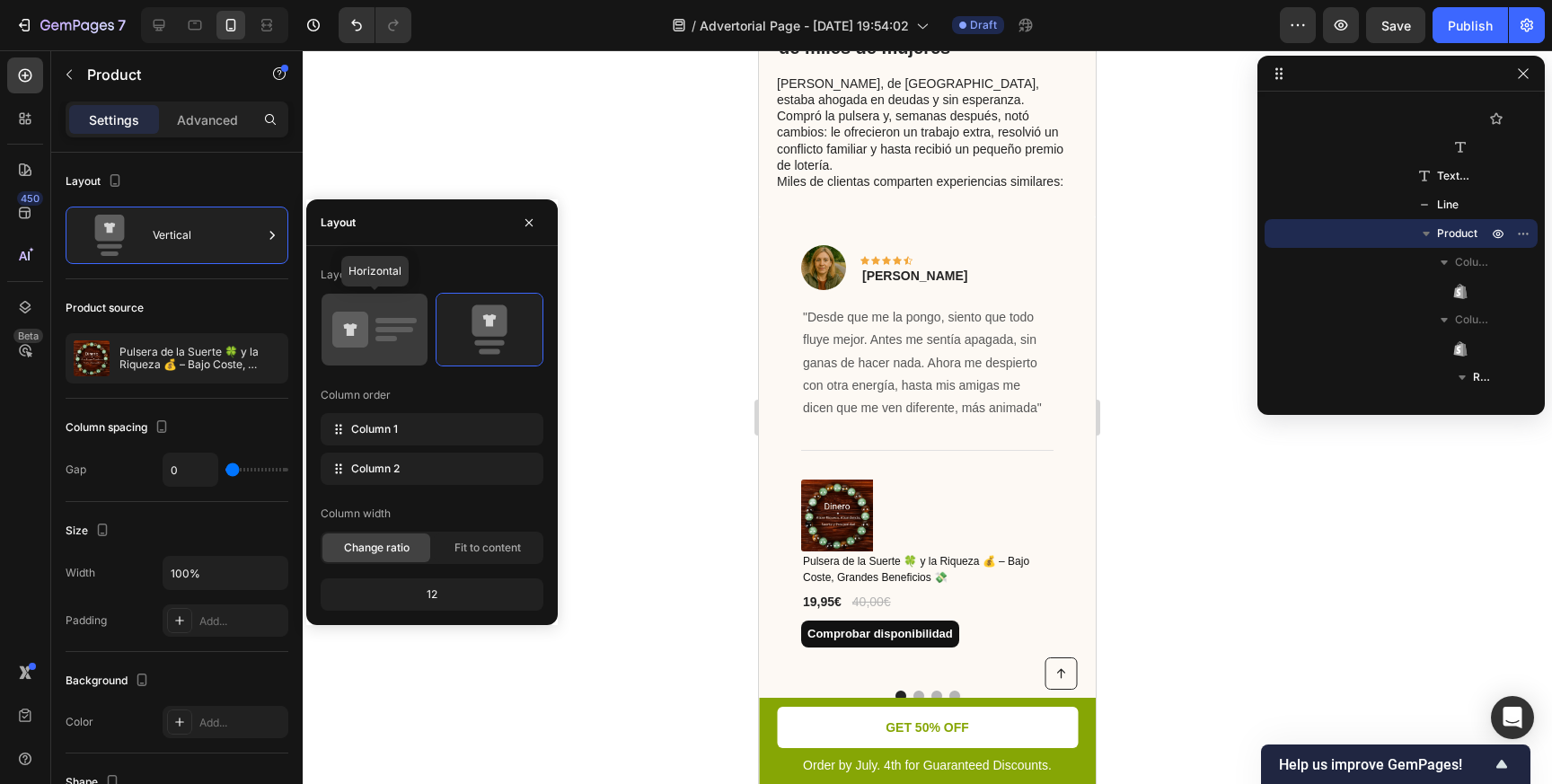
click at [388, 333] on icon at bounding box center [374, 329] width 84 height 50
type input "16"
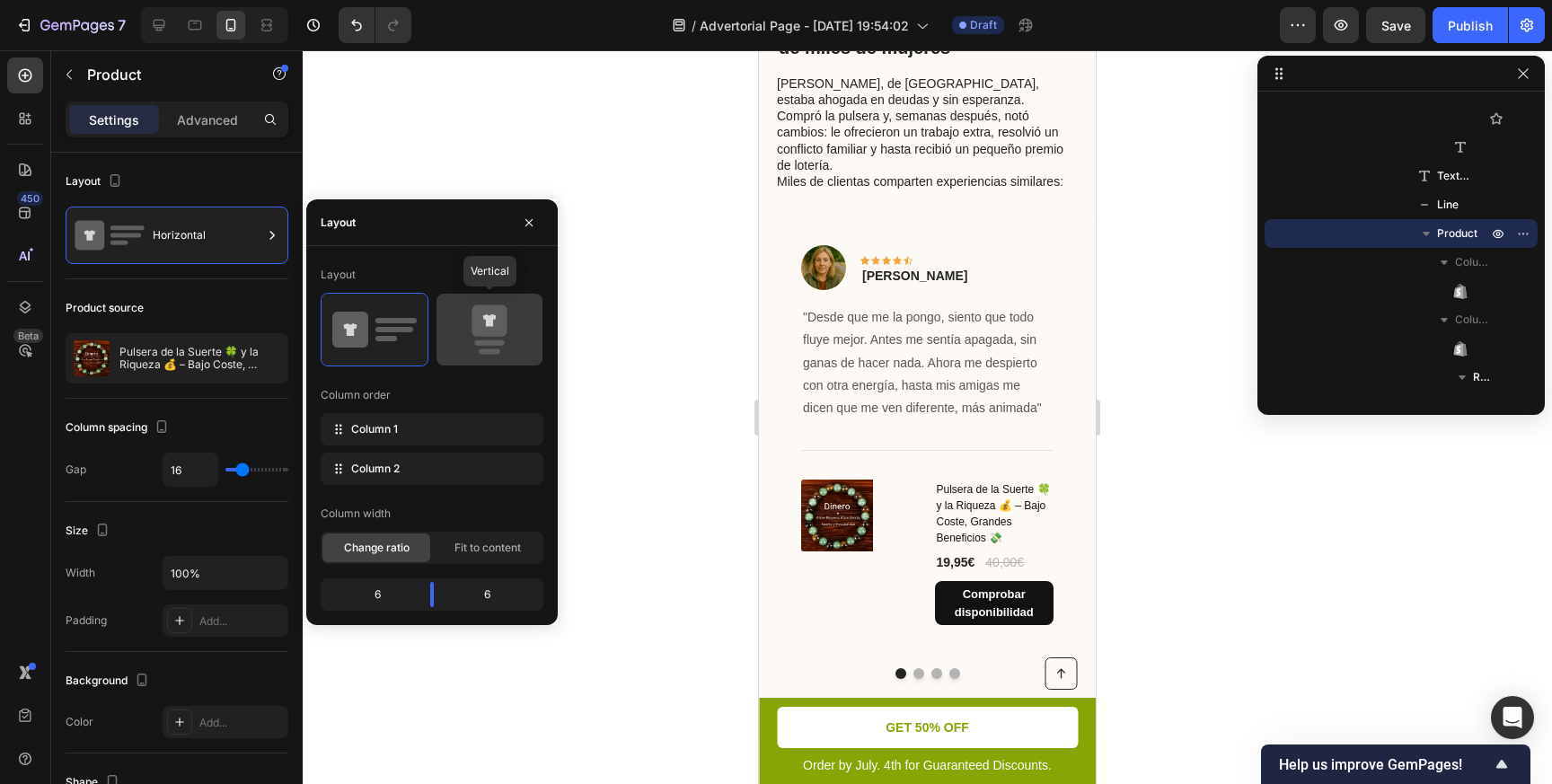
click at [484, 338] on icon at bounding box center [489, 329] width 84 height 50
type input "0"
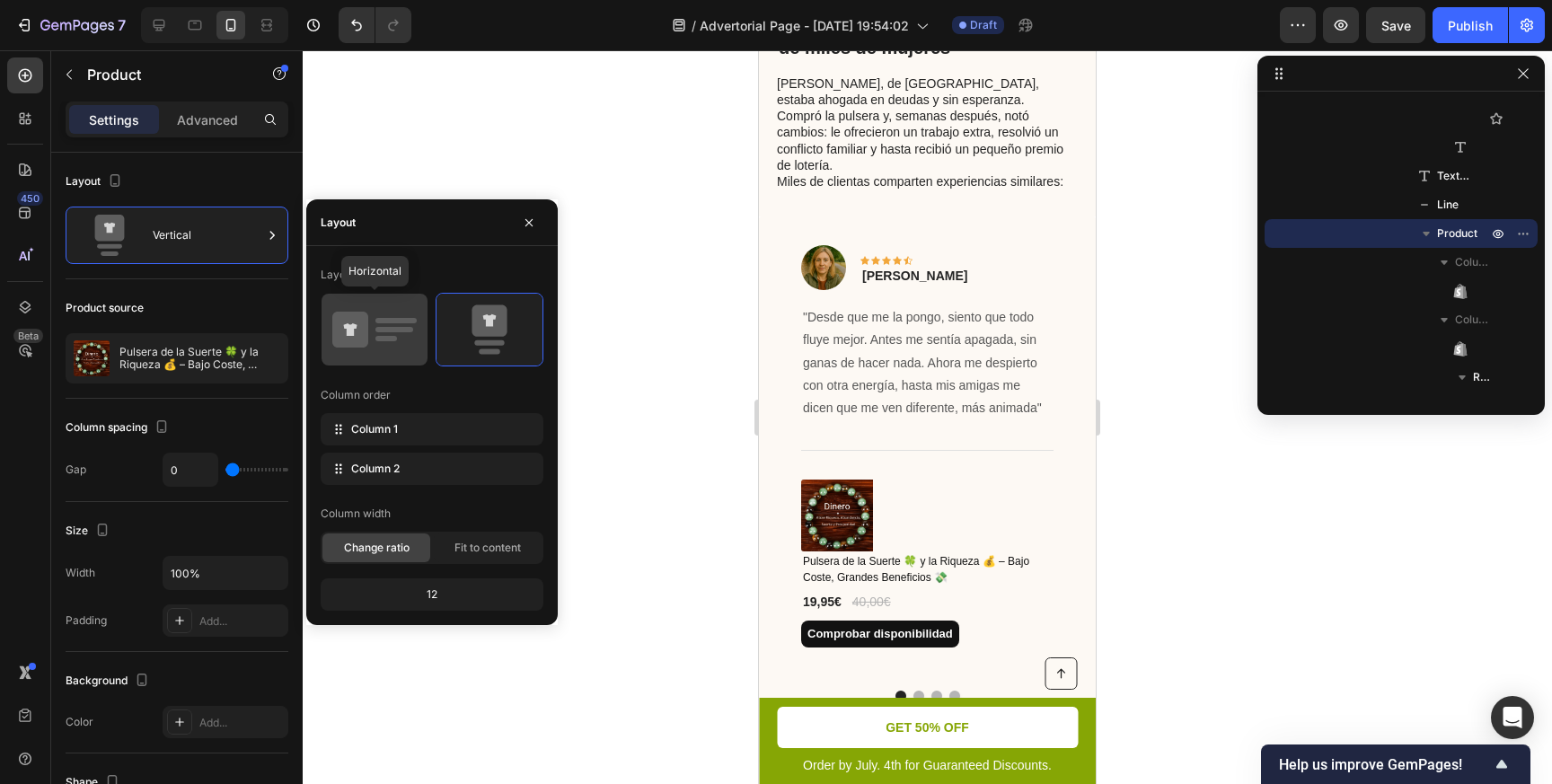
click at [386, 341] on icon at bounding box center [374, 329] width 84 height 50
type input "16"
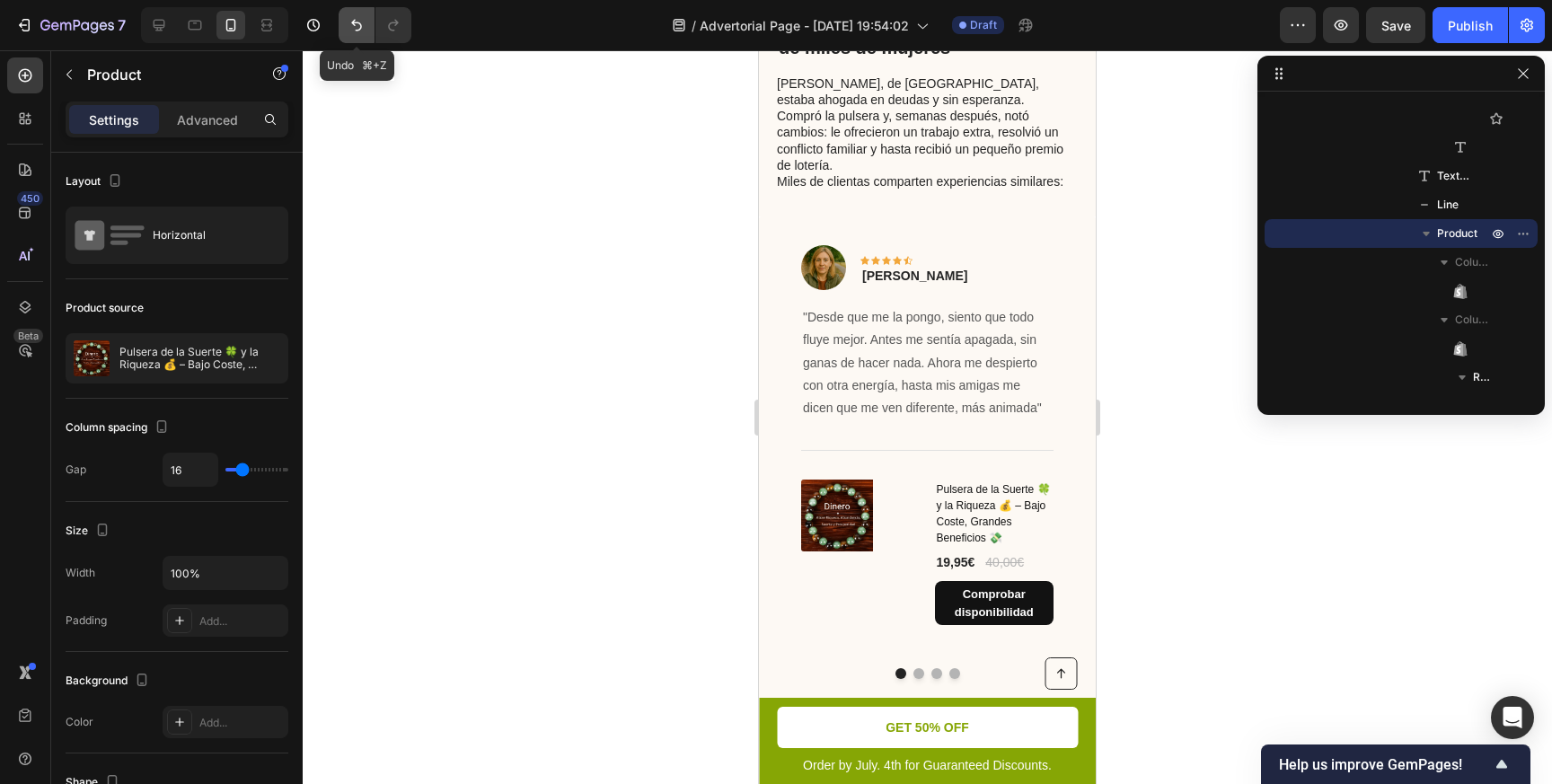
click at [359, 19] on icon "Undo/Redo" at bounding box center [356, 25] width 18 height 18
type input "0"
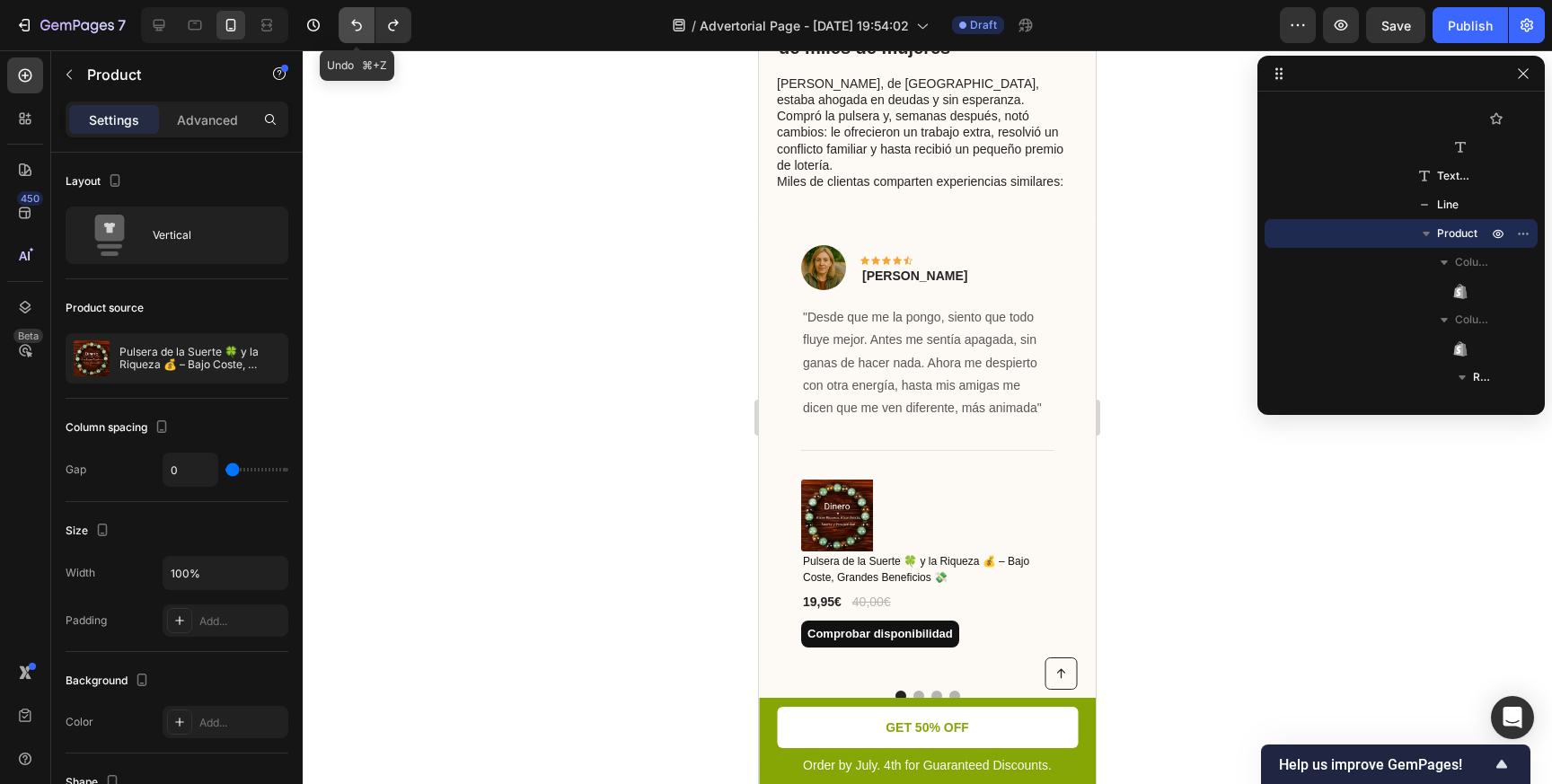
click at [359, 19] on icon "Undo/Redo" at bounding box center [356, 25] width 18 height 18
type input "16"
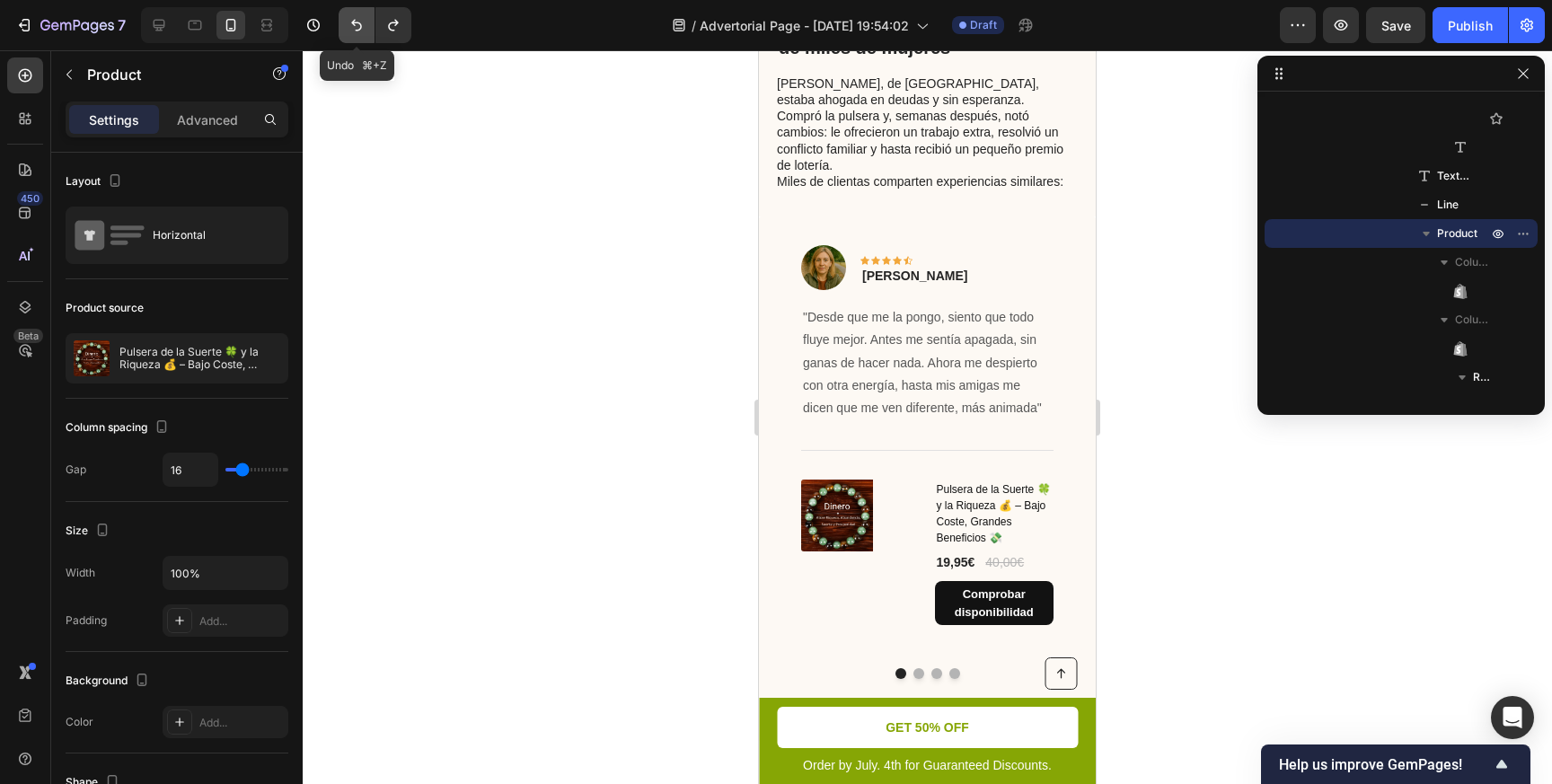
click at [359, 19] on icon "Undo/Redo" at bounding box center [356, 25] width 18 height 18
type input "0"
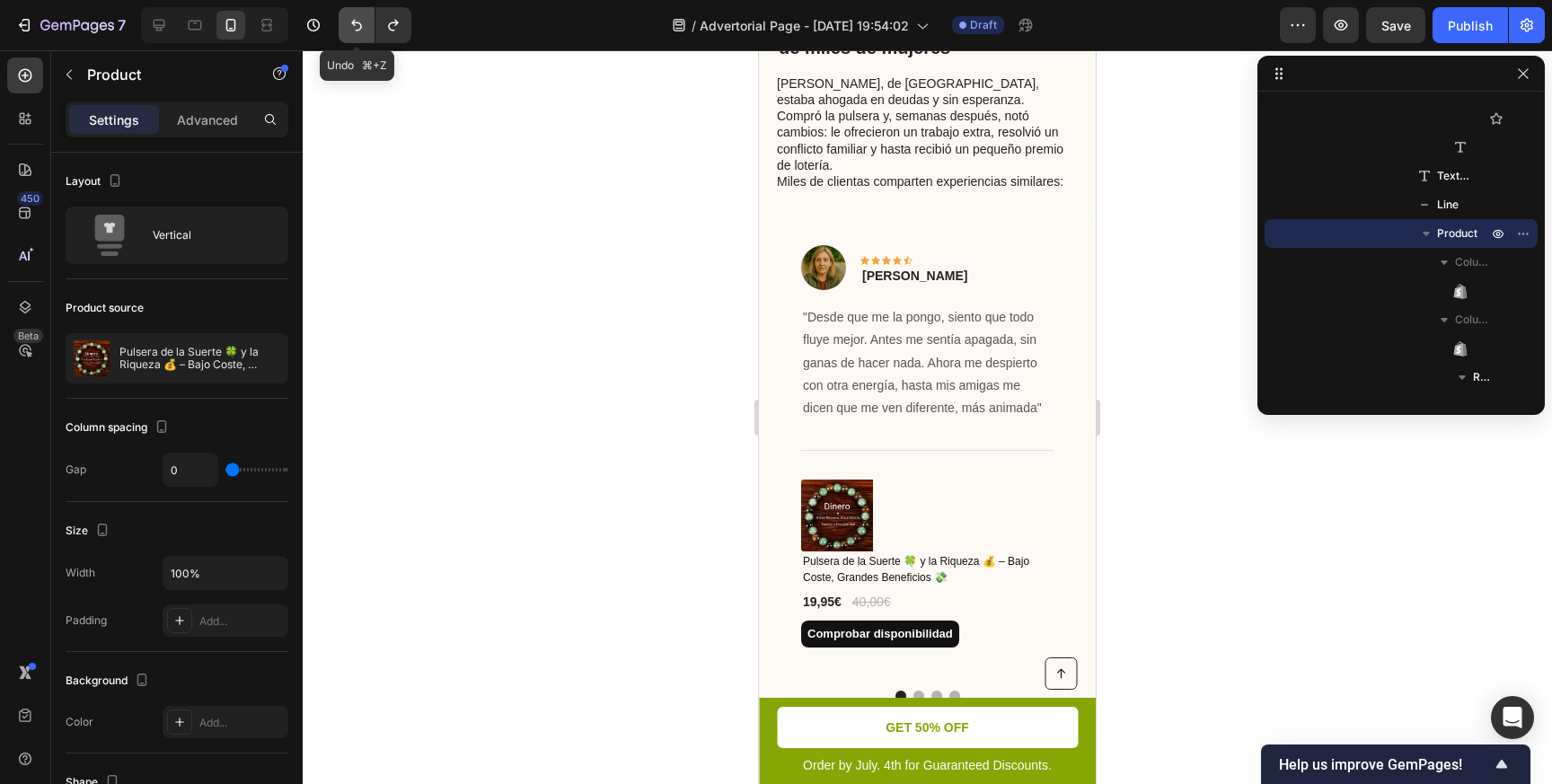
click at [359, 19] on icon "Undo/Redo" at bounding box center [356, 25] width 18 height 18
type input "16"
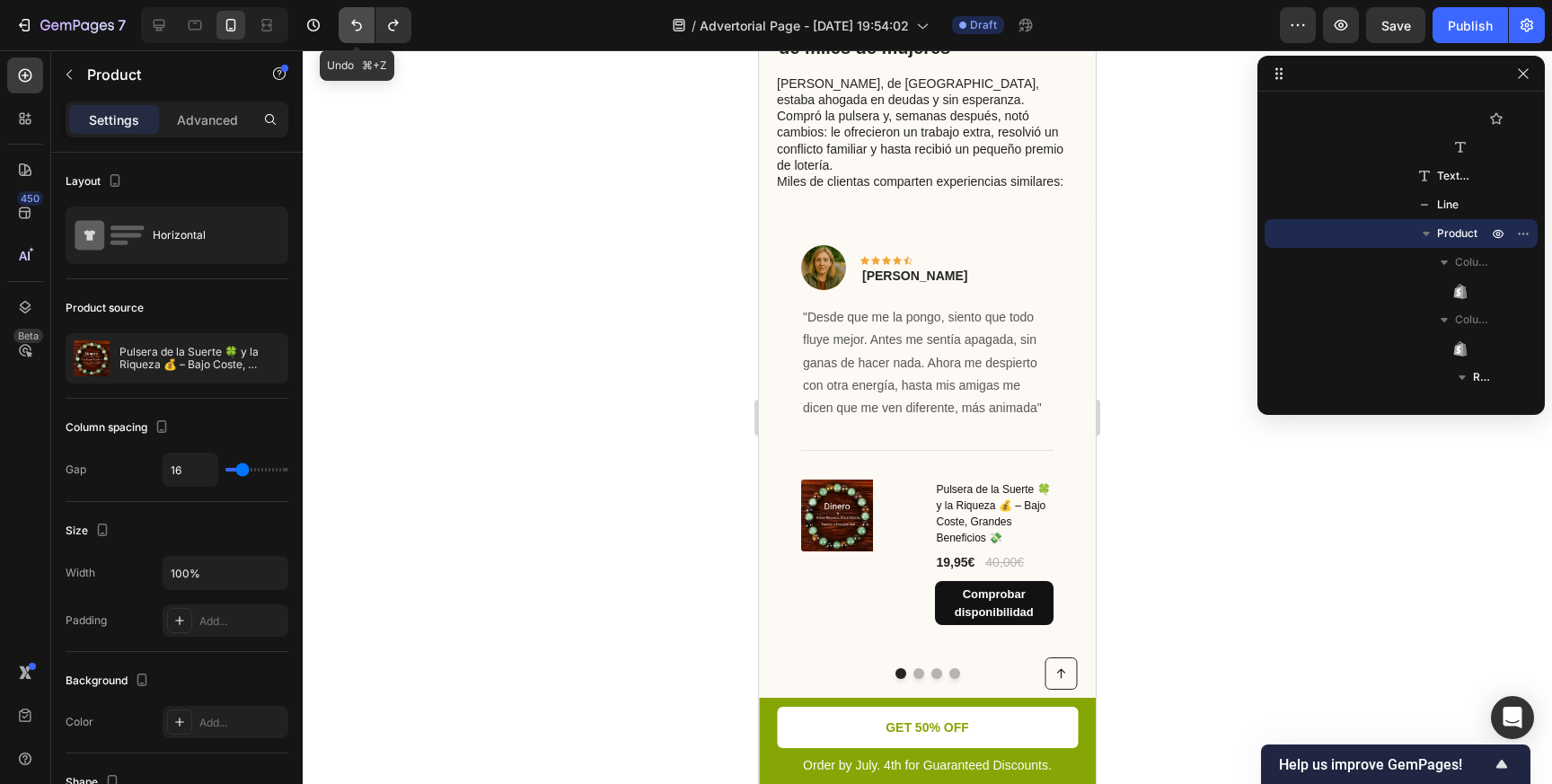
click at [359, 19] on icon "Undo/Redo" at bounding box center [356, 25] width 18 height 18
type input "0"
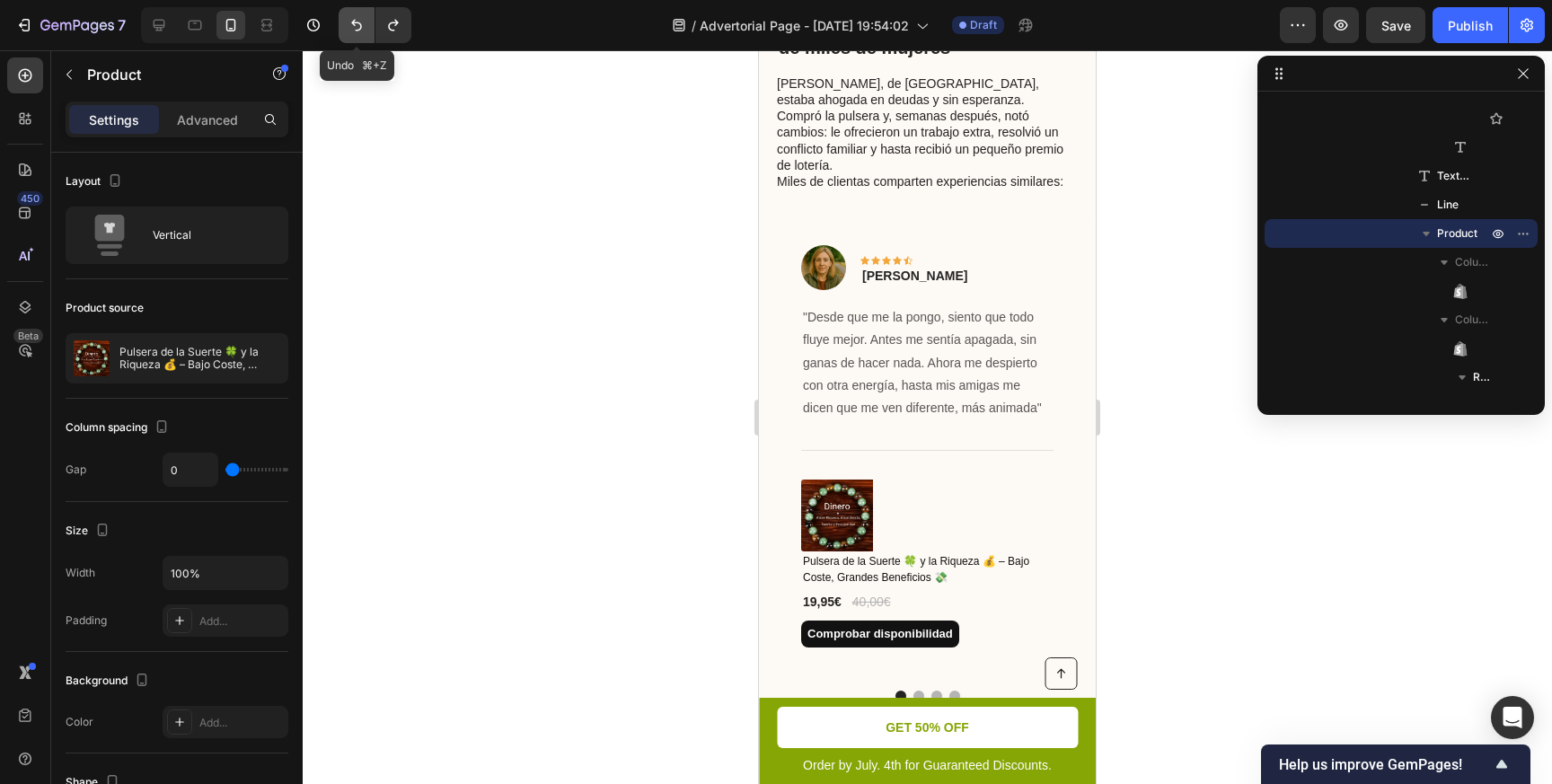
click at [359, 18] on icon "Undo/Redo" at bounding box center [356, 25] width 18 height 18
type input "16"
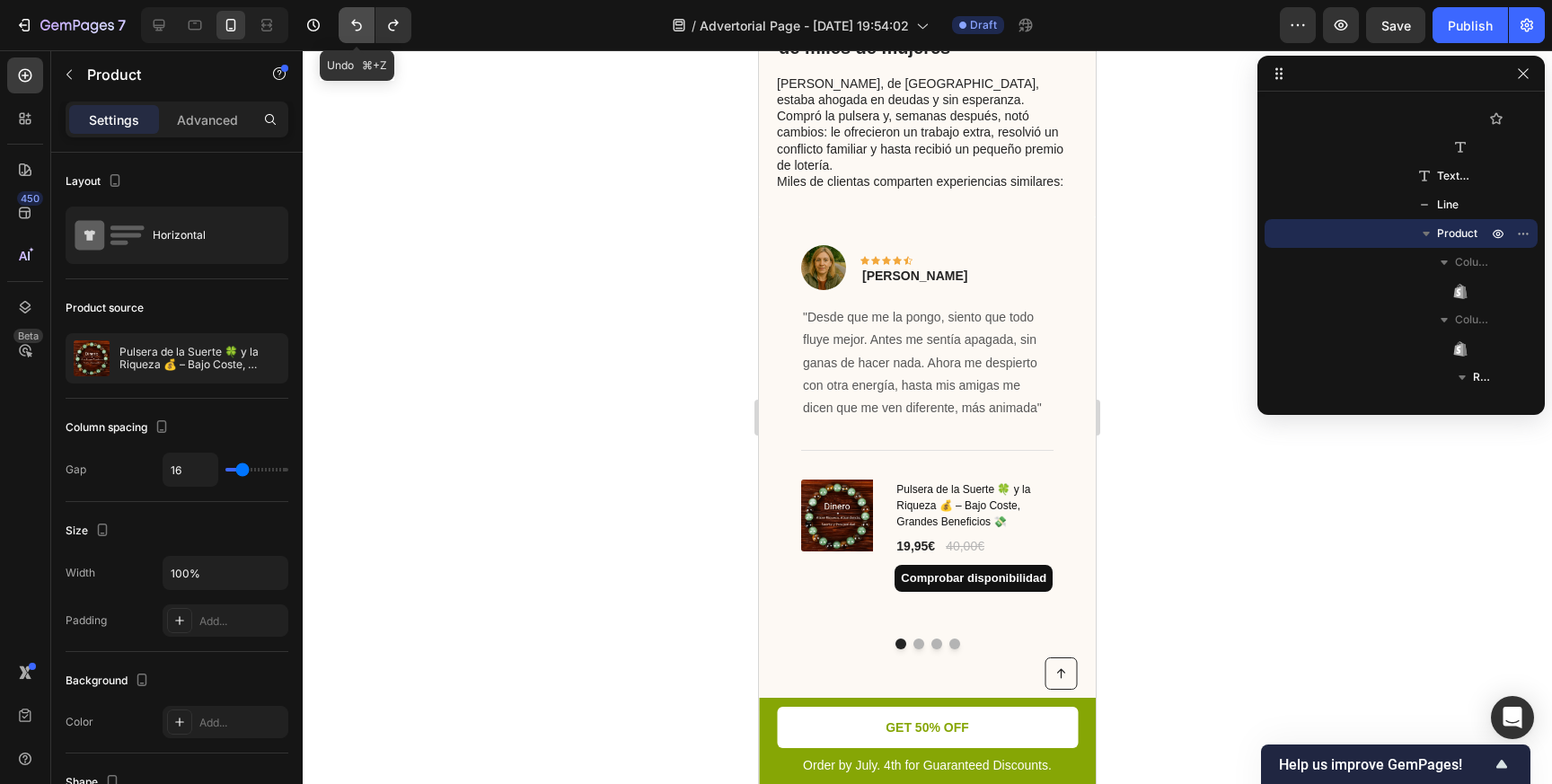
click at [359, 18] on icon "Undo/Redo" at bounding box center [356, 25] width 18 height 18
click at [837, 483] on img at bounding box center [837, 515] width 72 height 72
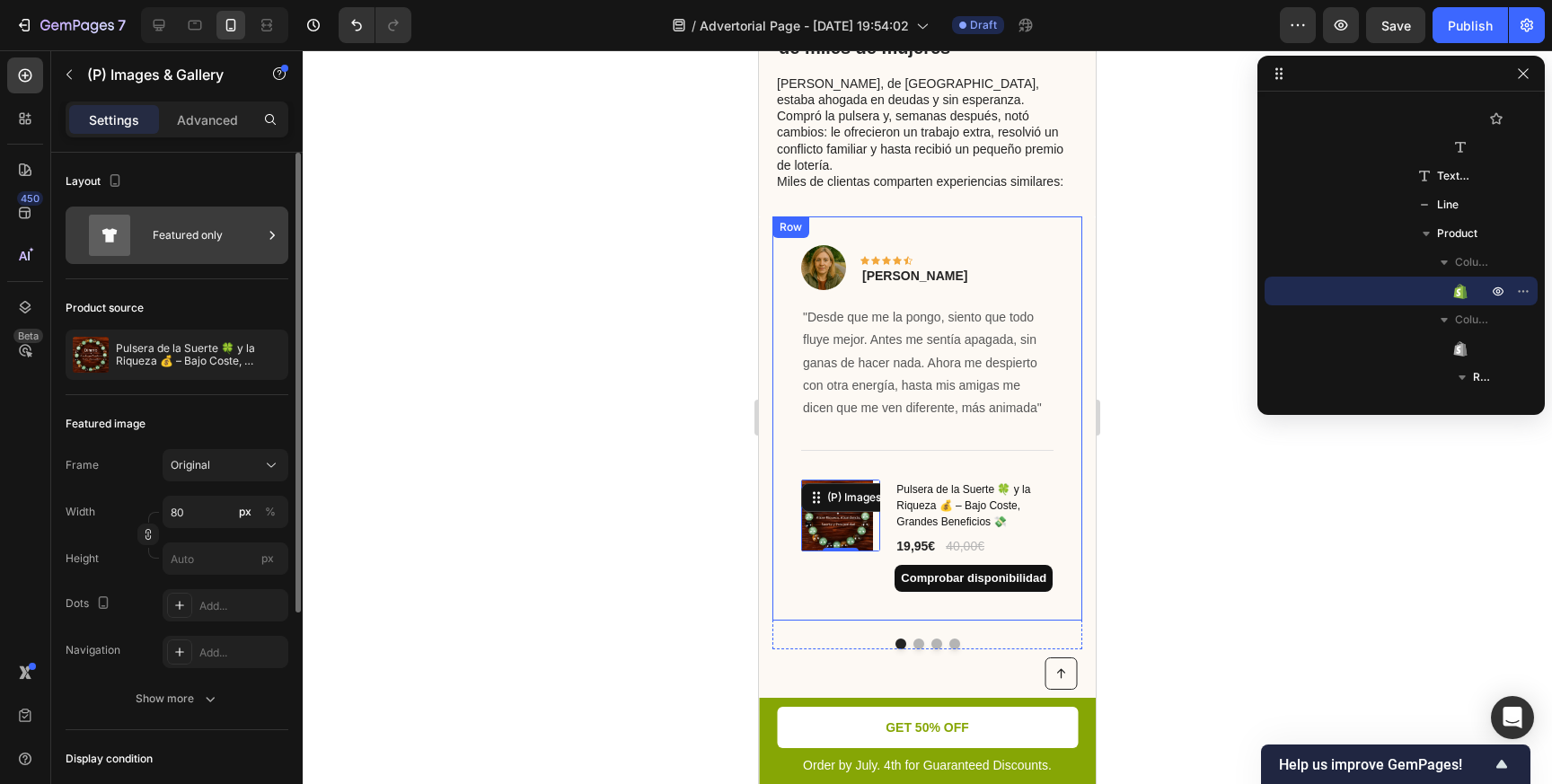
click at [204, 247] on div "Featured only" at bounding box center [207, 235] width 110 height 42
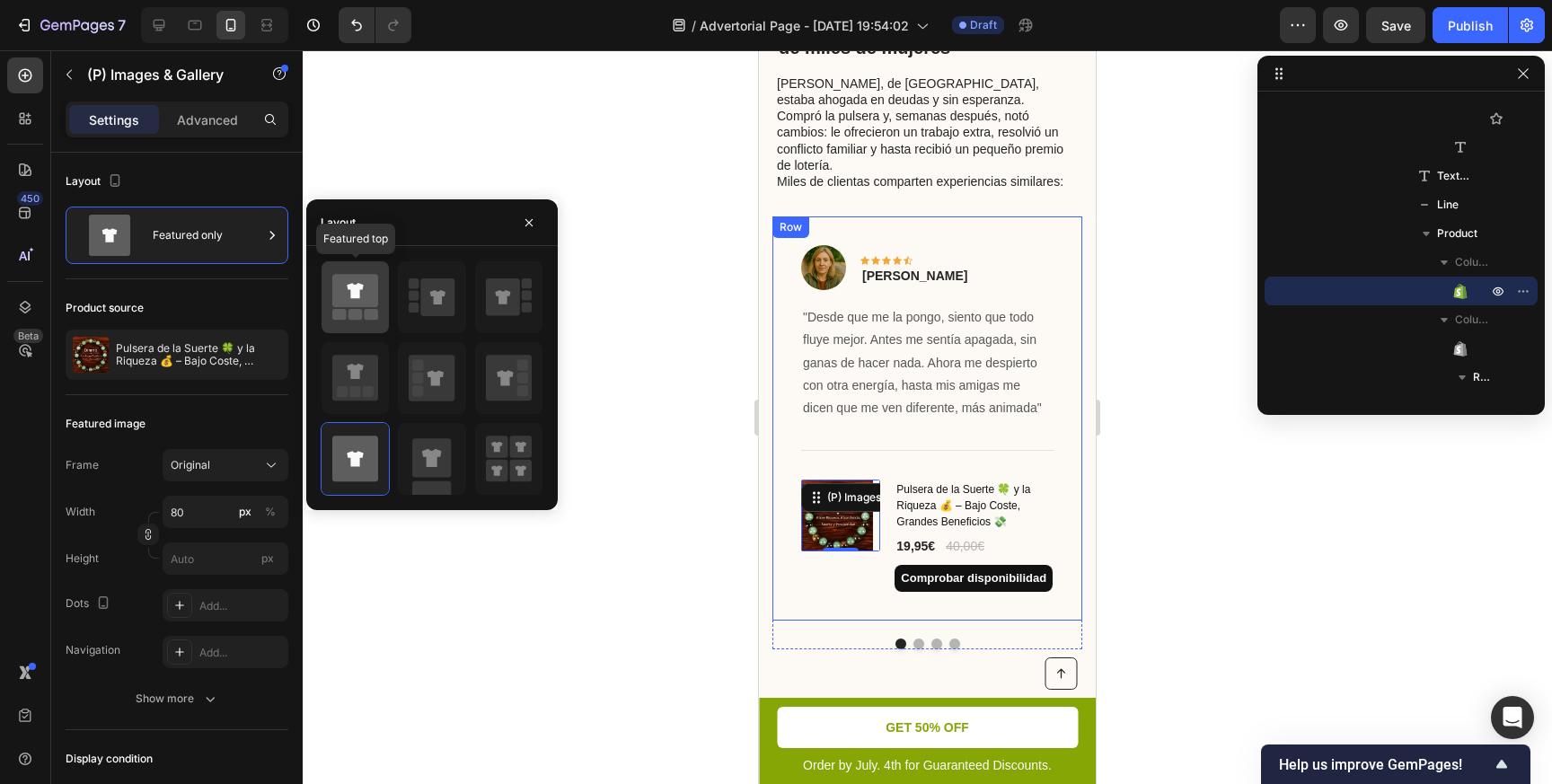
click at [370, 305] on icon at bounding box center [355, 290] width 45 height 33
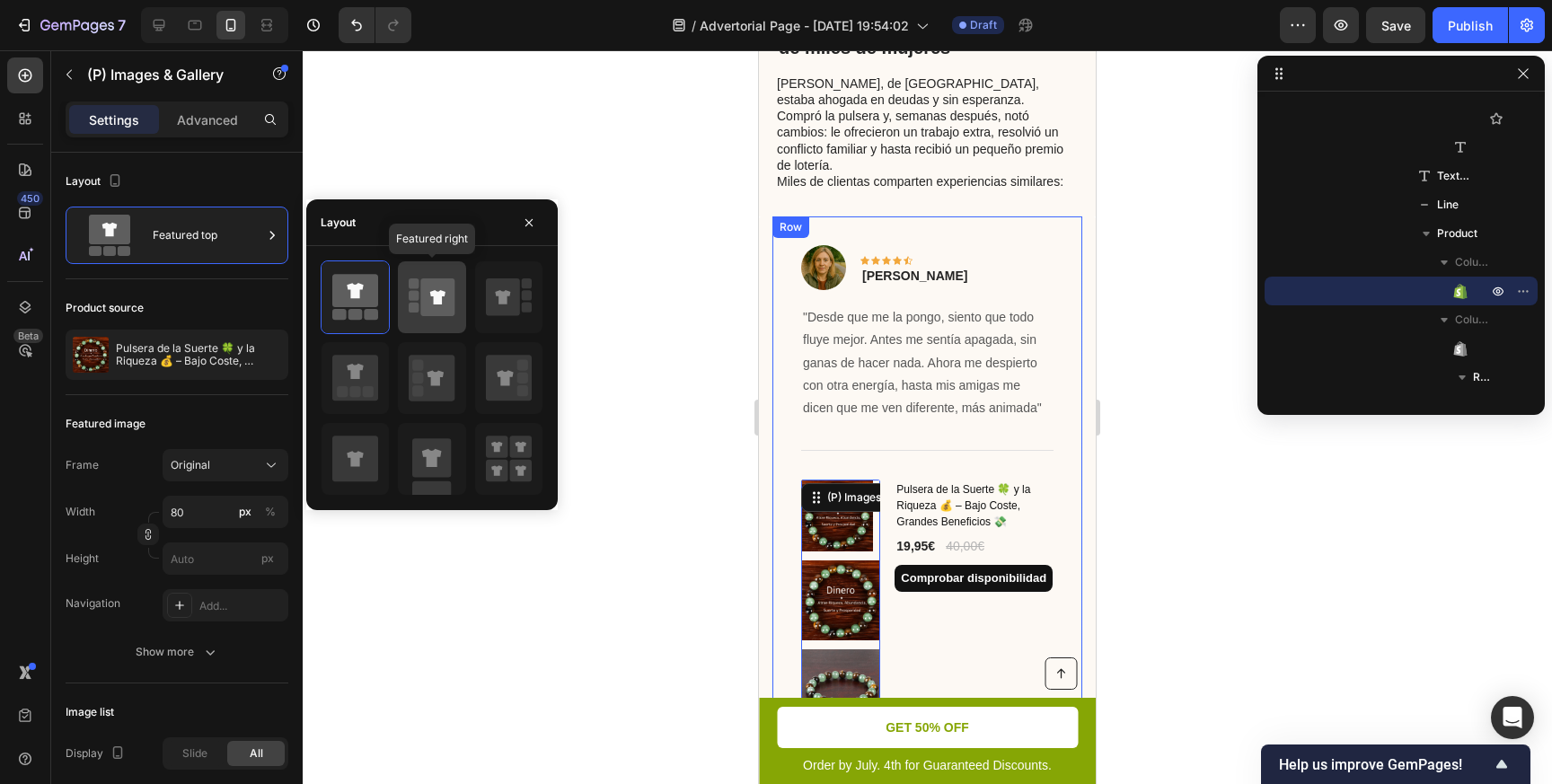
click at [429, 305] on icon at bounding box center [438, 297] width 34 height 38
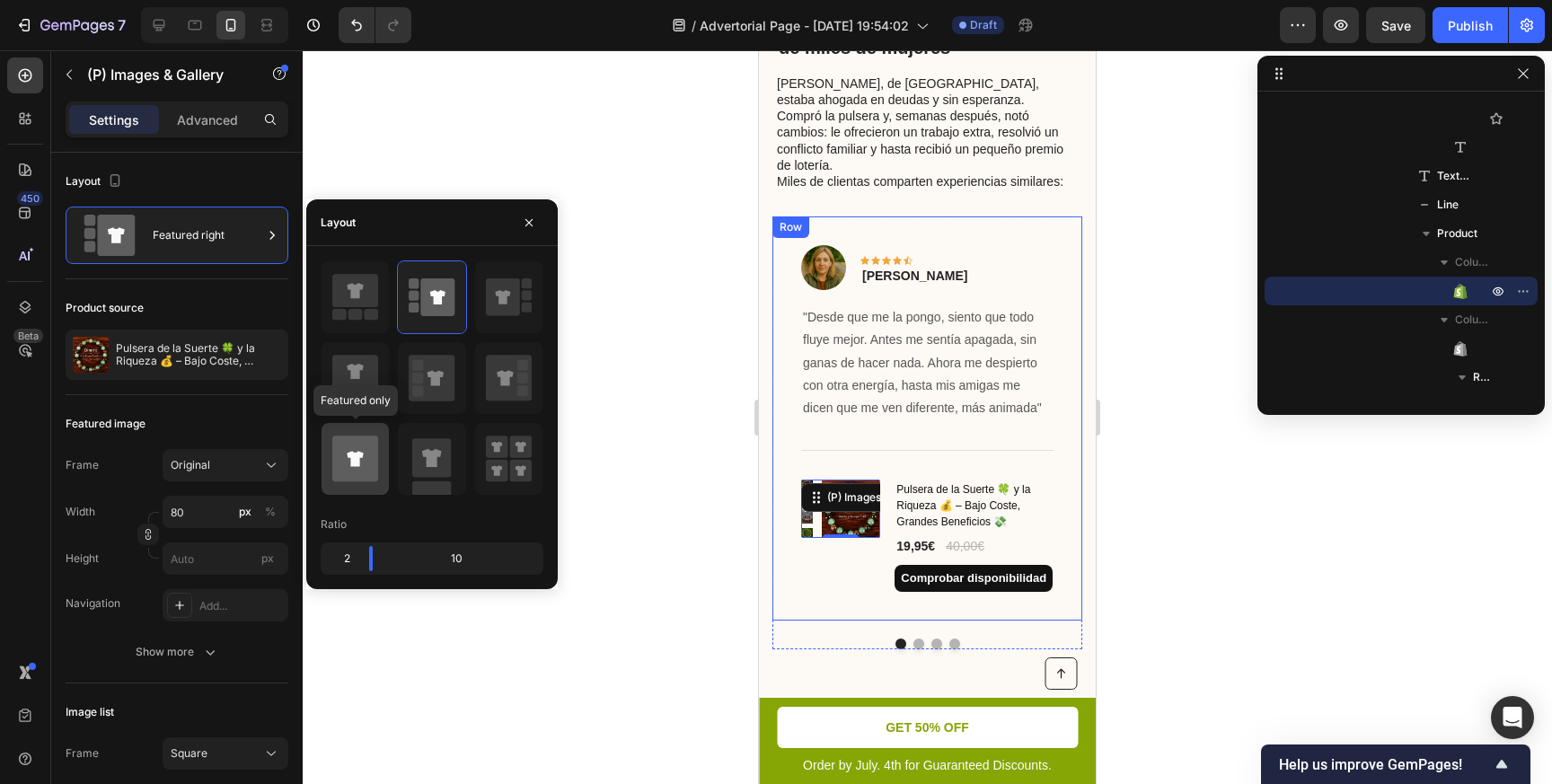
click at [357, 470] on icon at bounding box center [355, 458] width 45 height 45
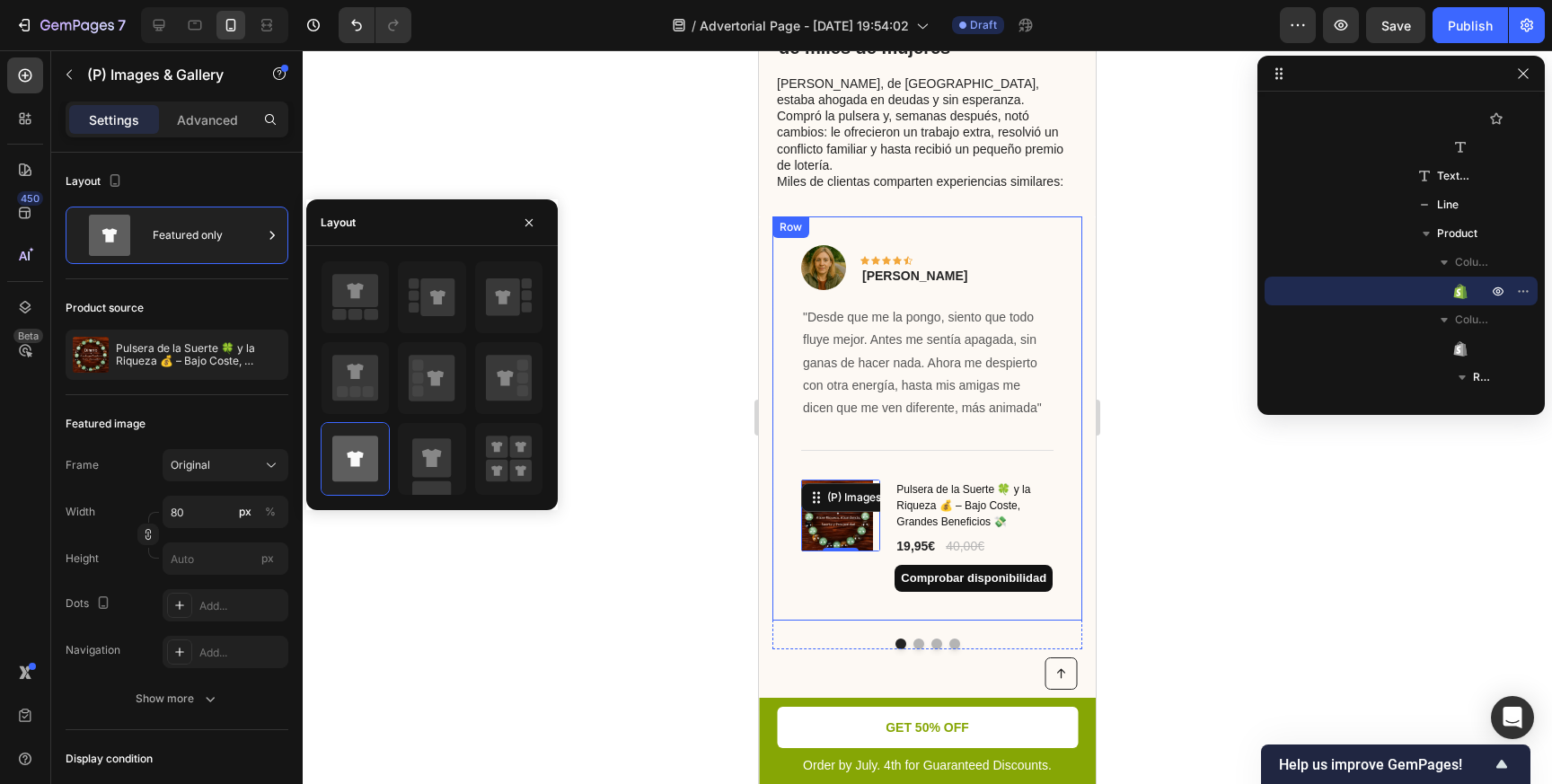
click at [618, 429] on div at bounding box center [927, 417] width 1249 height 734
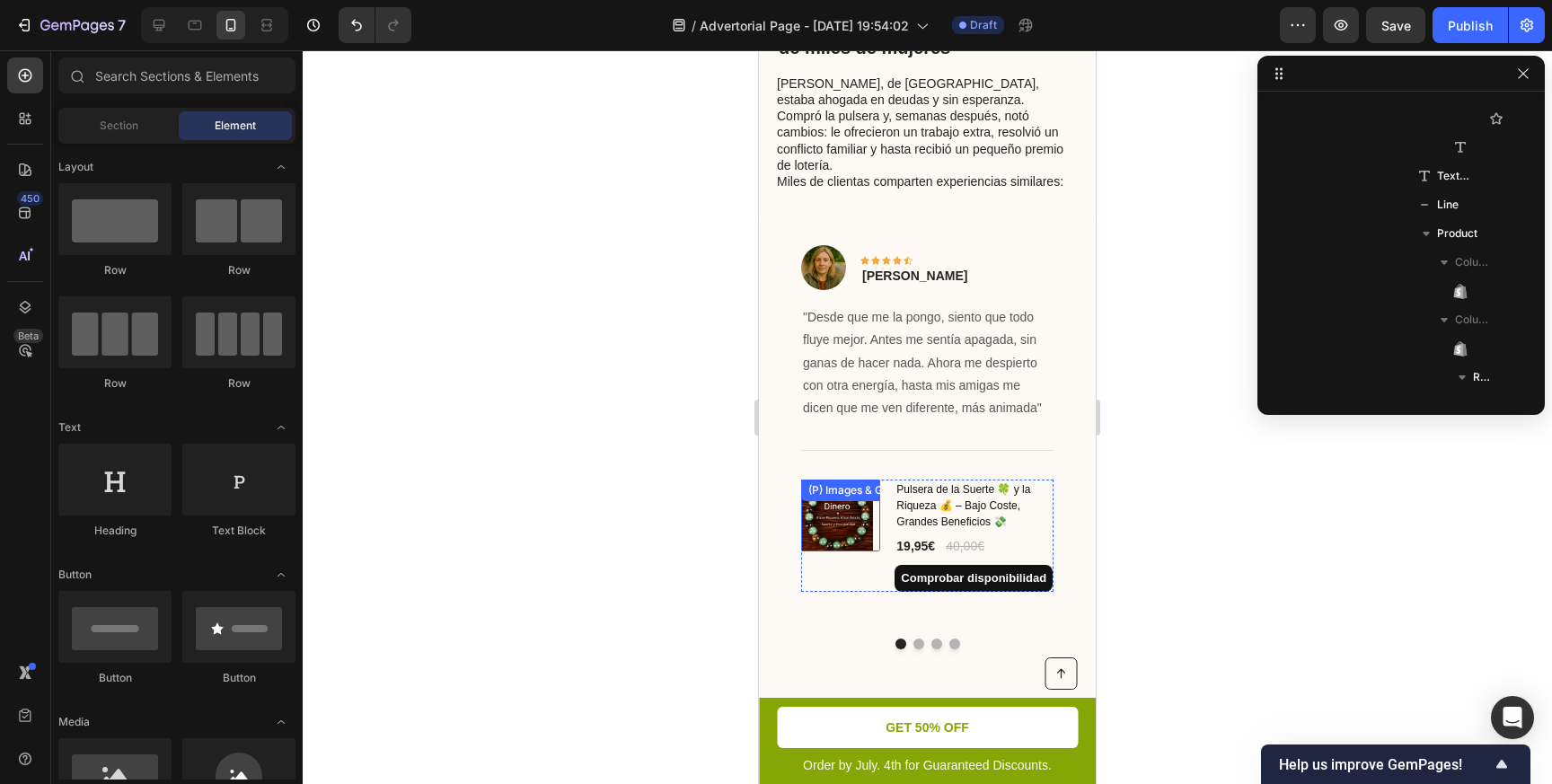
click at [837, 488] on img at bounding box center [837, 515] width 72 height 72
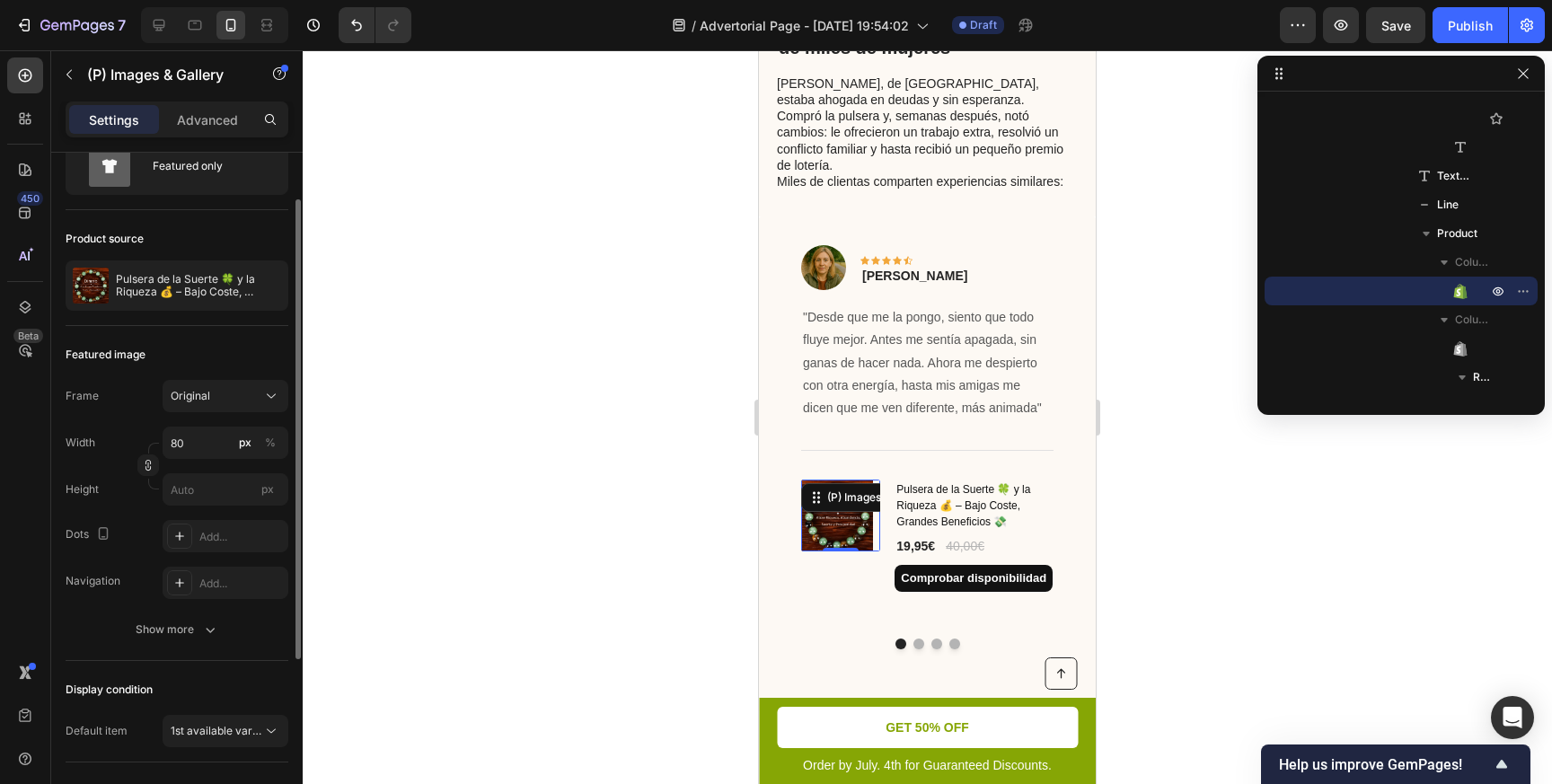
scroll to position [73, 0]
click at [201, 405] on button "Original" at bounding box center [225, 392] width 126 height 32
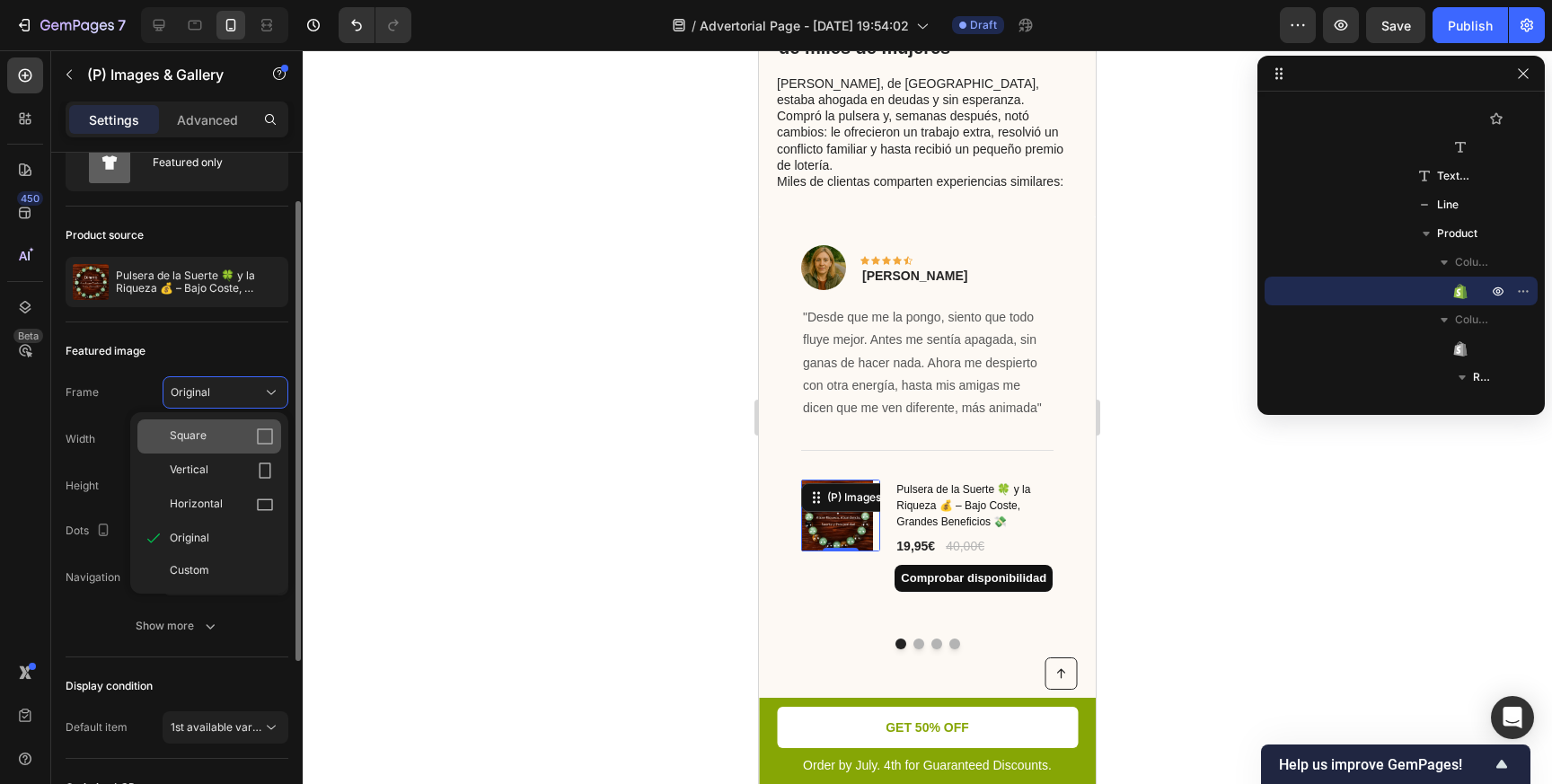
click at [261, 441] on icon at bounding box center [265, 436] width 18 height 18
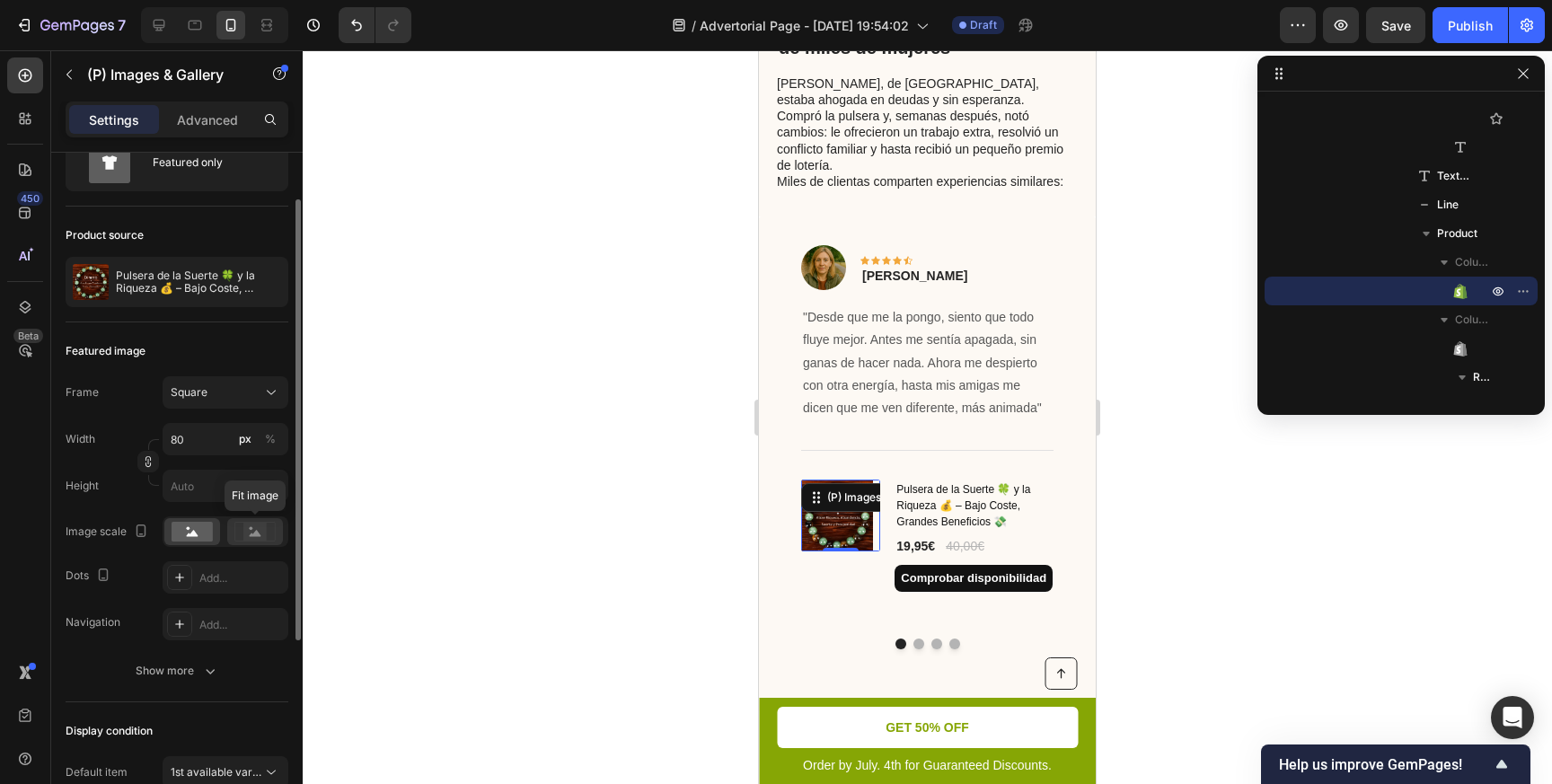
click at [257, 538] on rect at bounding box center [254, 531] width 24 height 18
click at [186, 538] on rect at bounding box center [192, 531] width 42 height 20
click at [219, 435] on input "80" at bounding box center [225, 439] width 126 height 32
type input "9"
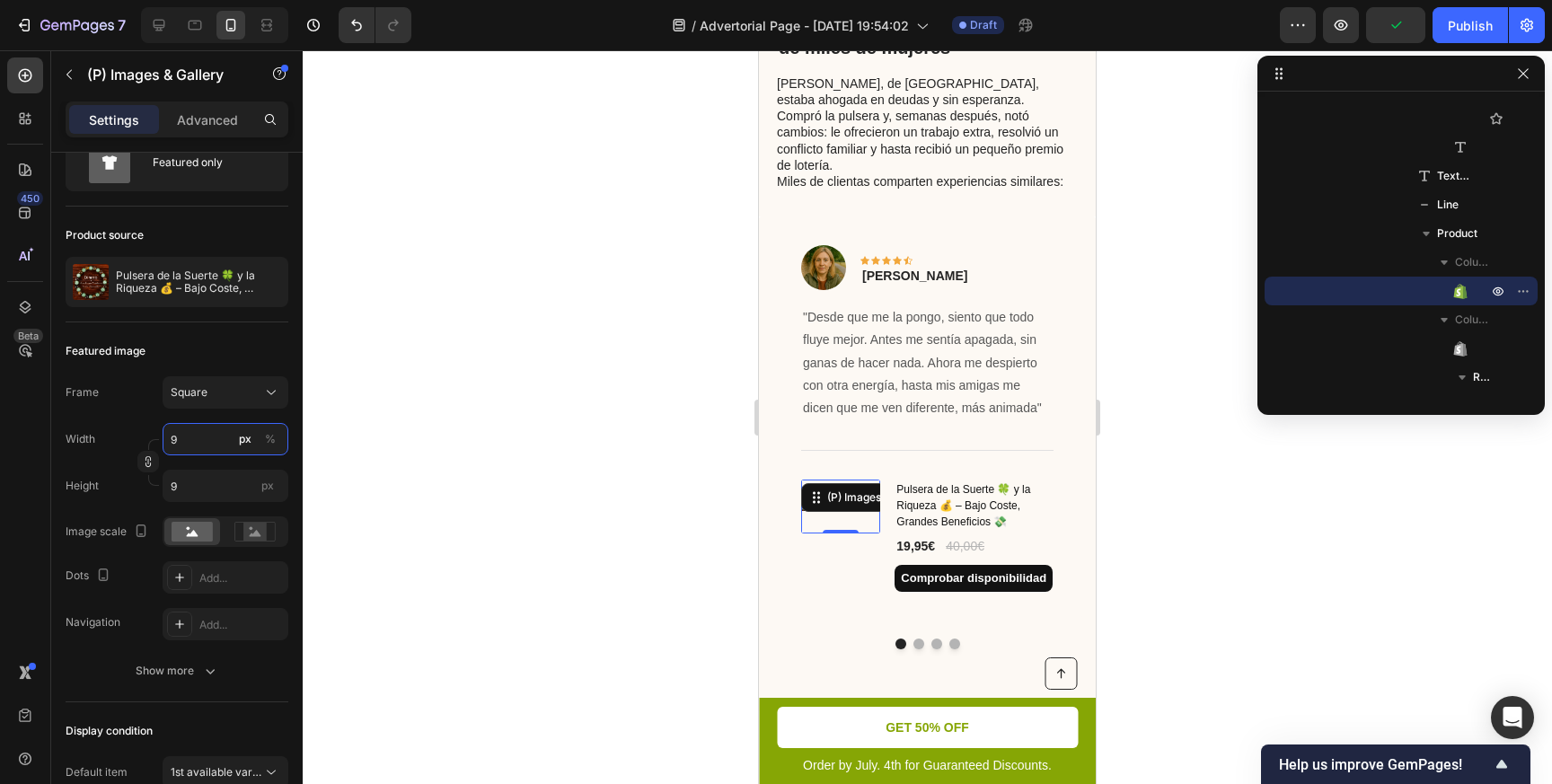
type input "90"
click at [441, 413] on div at bounding box center [927, 417] width 1249 height 734
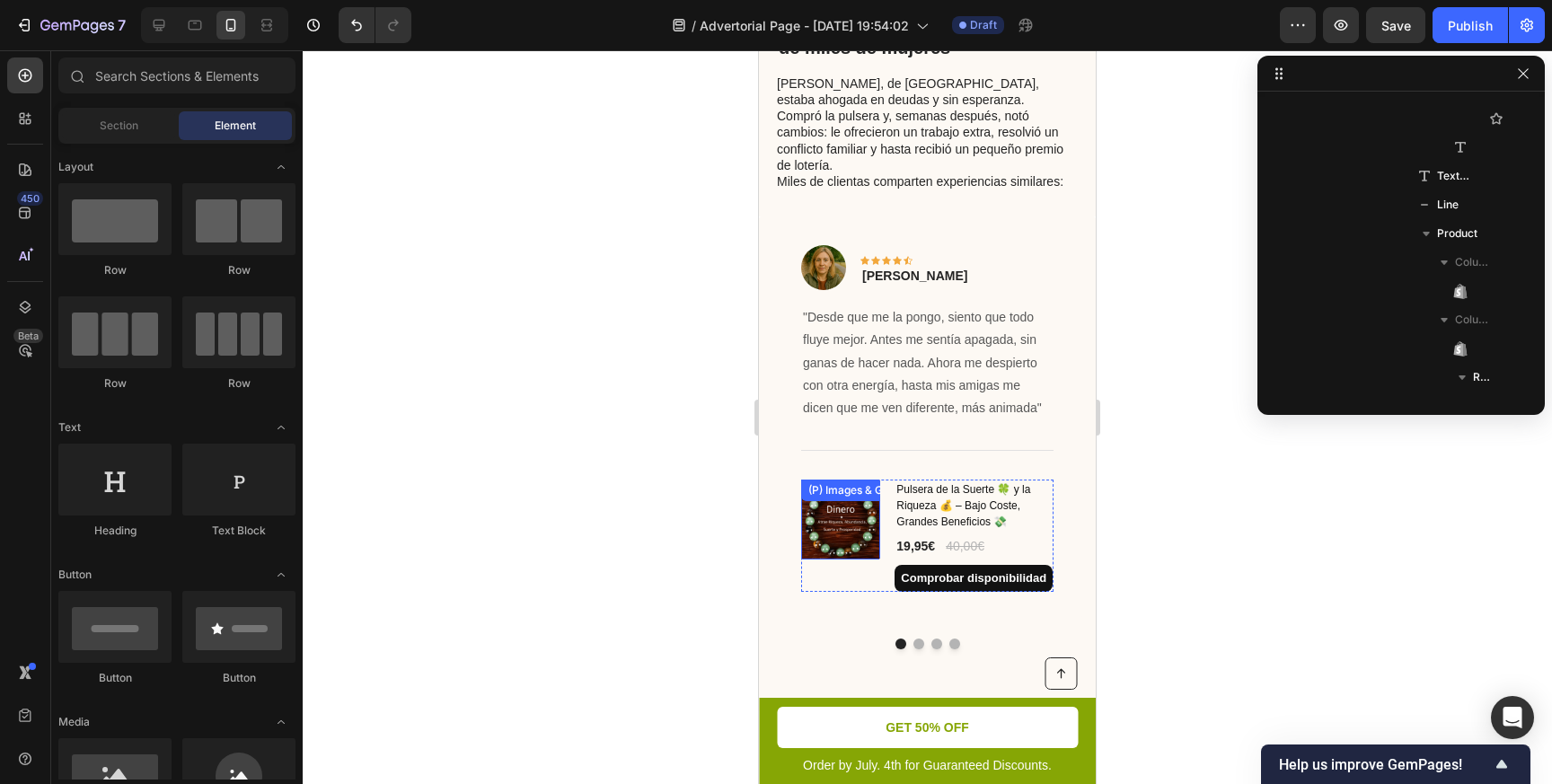
click at [811, 482] on div "(P) Images & Gallery" at bounding box center [860, 490] width 111 height 16
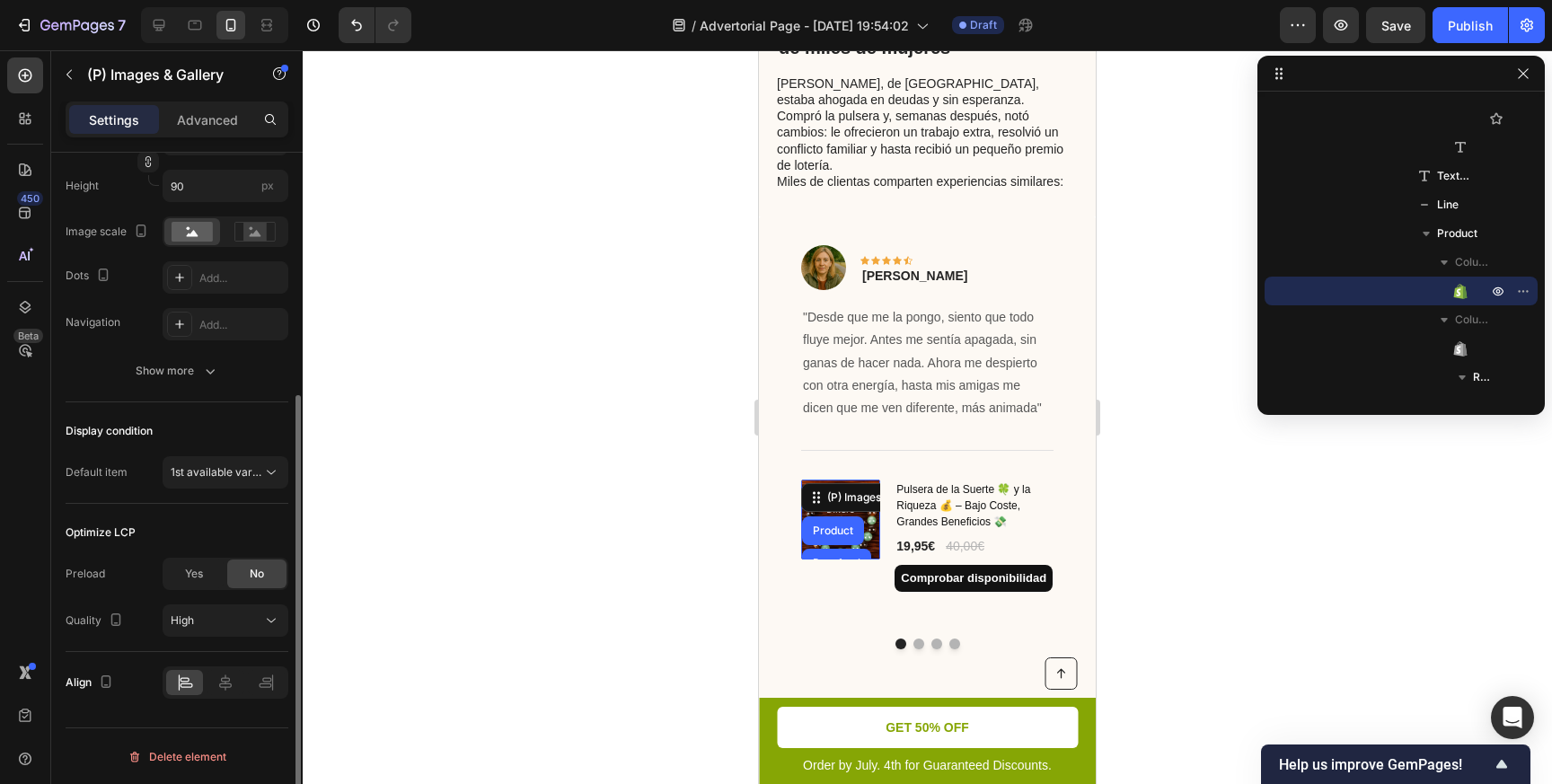
scroll to position [374, 0]
click at [226, 474] on span "1st available variant" at bounding box center [220, 471] width 100 height 13
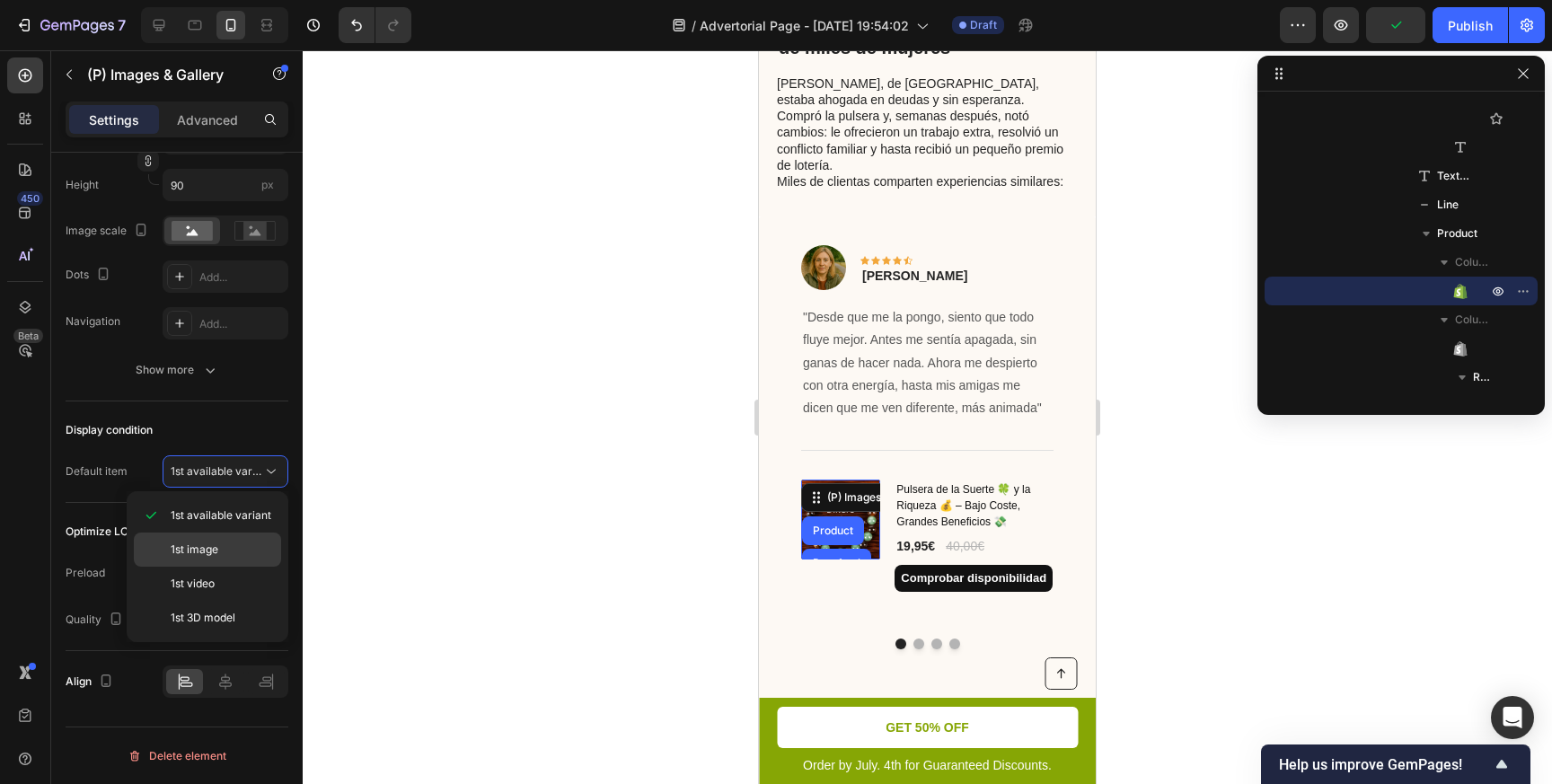
click at [199, 547] on span "1st image" at bounding box center [194, 549] width 47 height 16
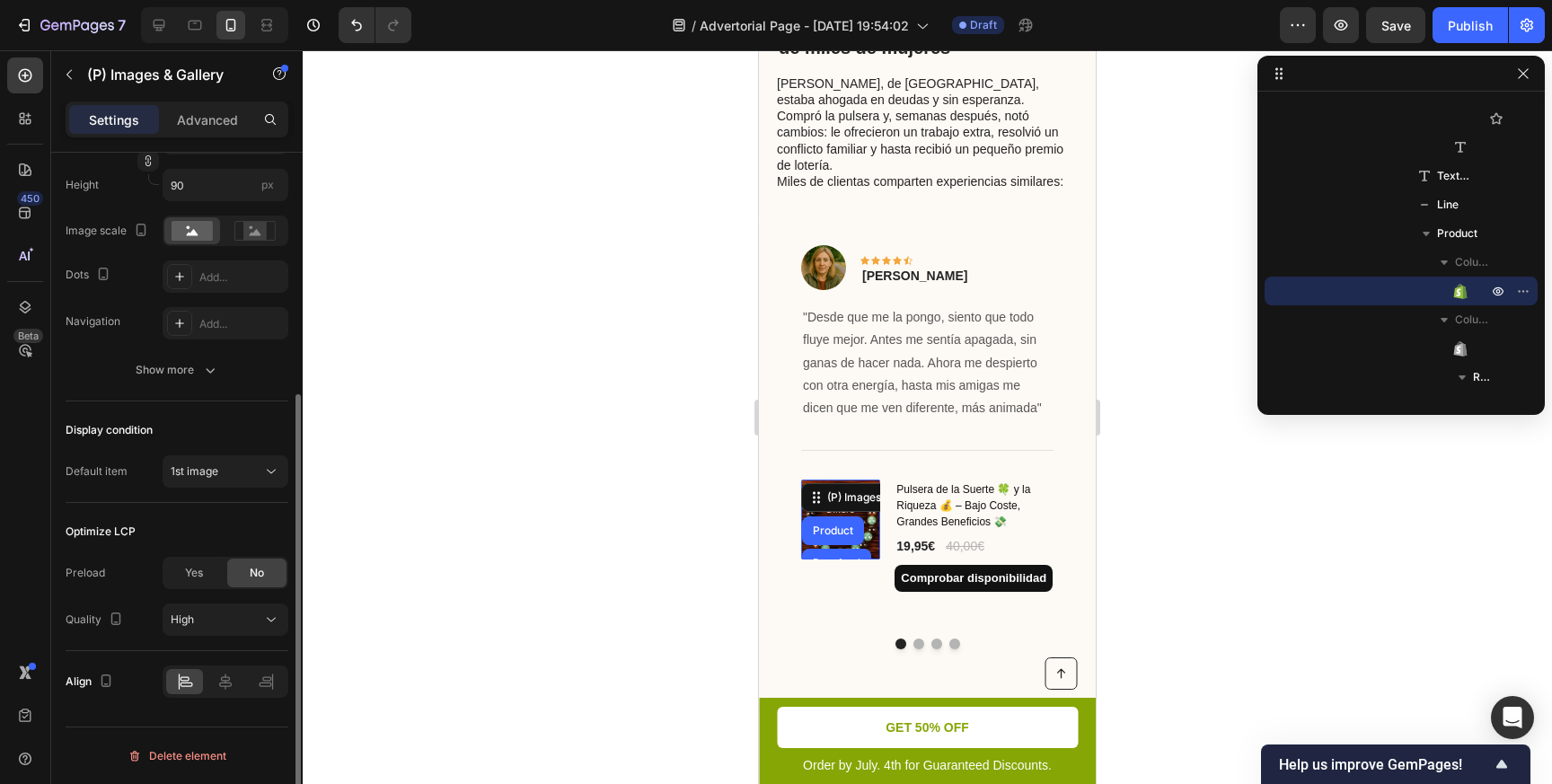
click at [224, 445] on div "Display condition Default item 1st image" at bounding box center [176, 451] width 222 height 101
click at [224, 465] on div "1st image" at bounding box center [216, 471] width 92 height 16
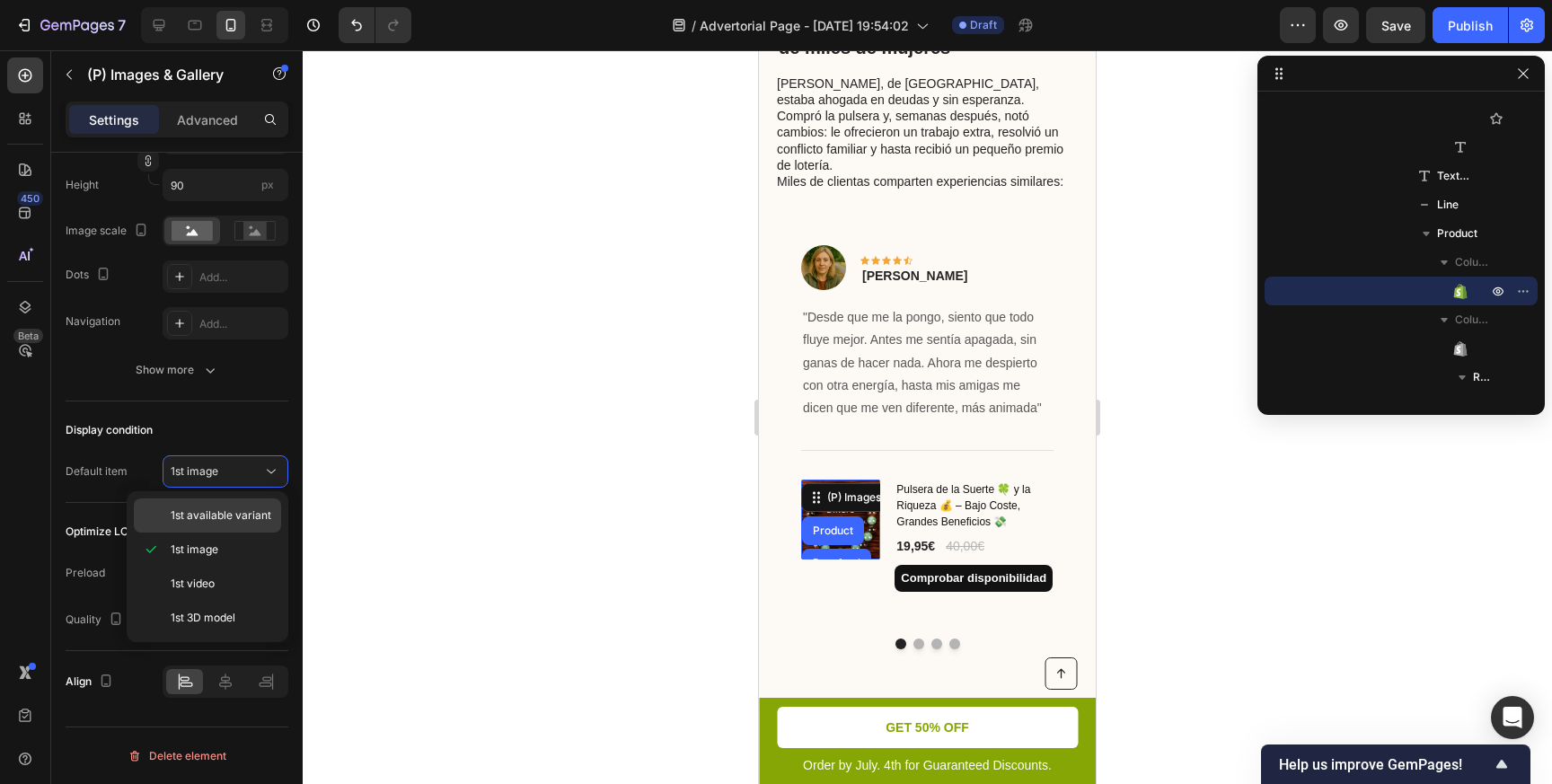
click at [210, 514] on span "1st available variant" at bounding box center [220, 514] width 100 height 16
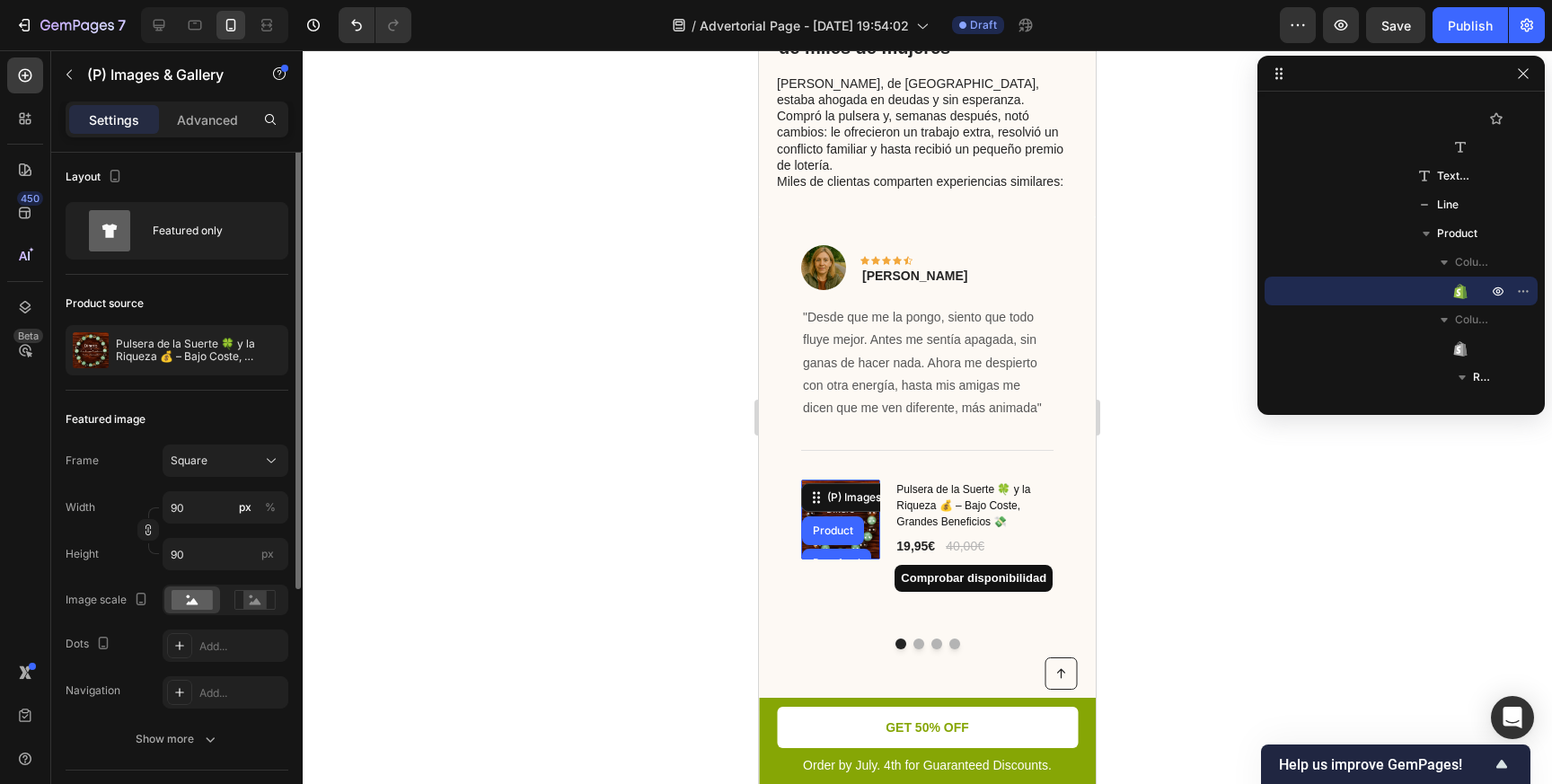
scroll to position [0, 0]
click at [186, 653] on icon at bounding box center [179, 650] width 14 height 14
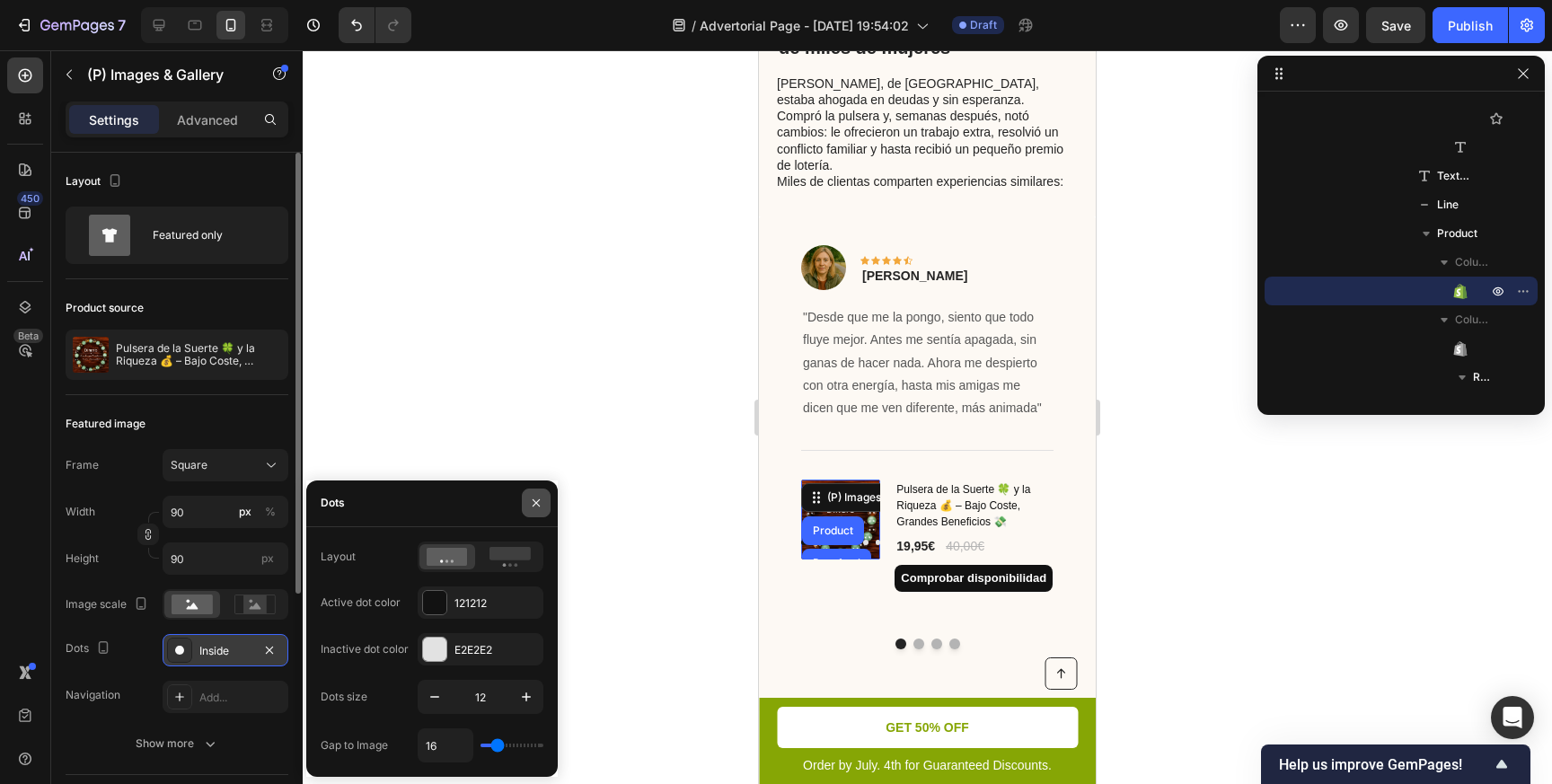
click at [533, 505] on icon "button" at bounding box center [536, 503] width 8 height 8
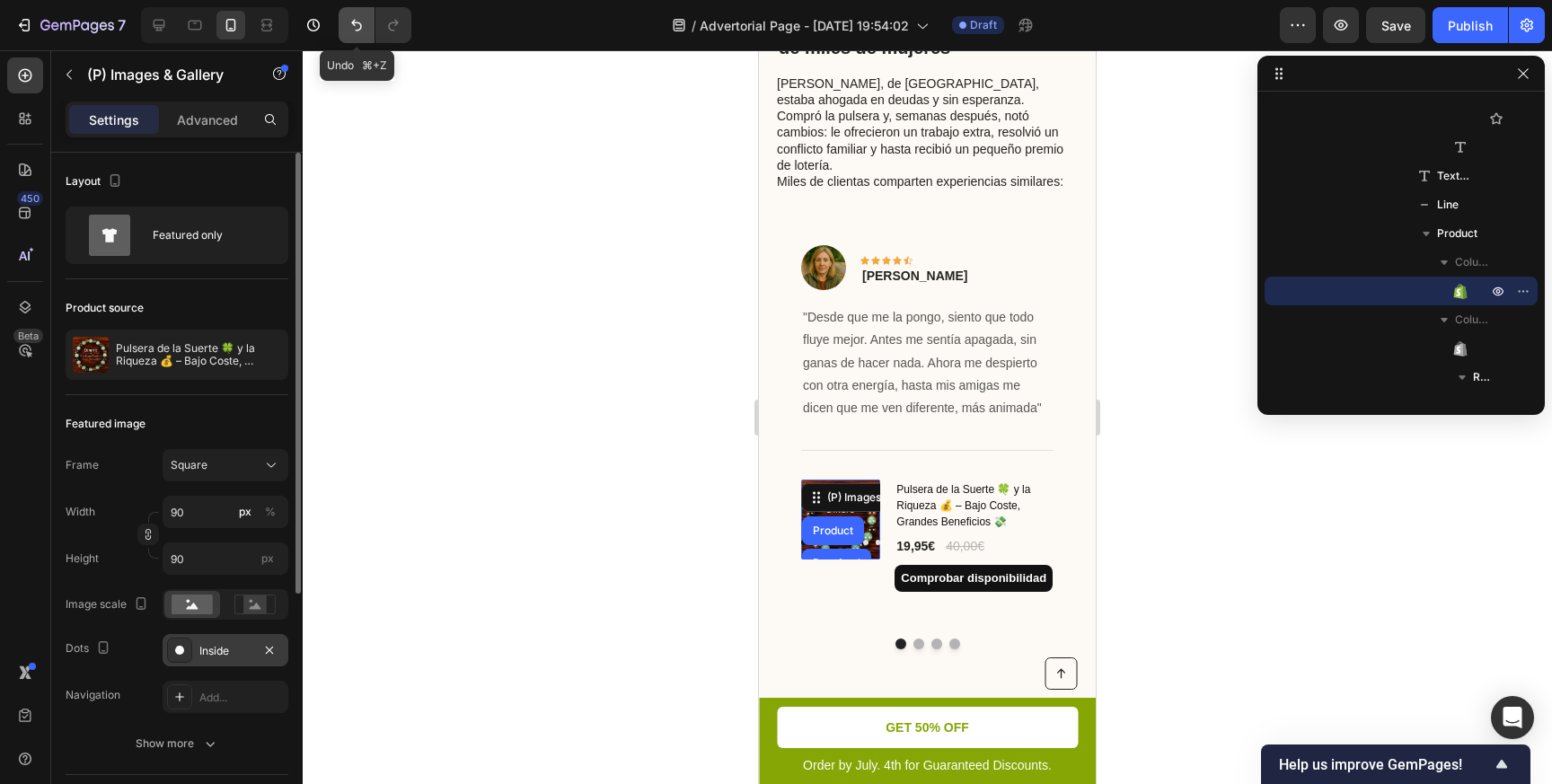
click at [357, 20] on icon "Undo/Redo" at bounding box center [356, 25] width 18 height 18
click at [385, 26] on icon "Undo/Redo" at bounding box center [392, 25] width 18 height 18
click at [357, 30] on icon "Undo/Redo" at bounding box center [356, 26] width 10 height 11
click at [217, 115] on p "Advanced" at bounding box center [207, 120] width 61 height 19
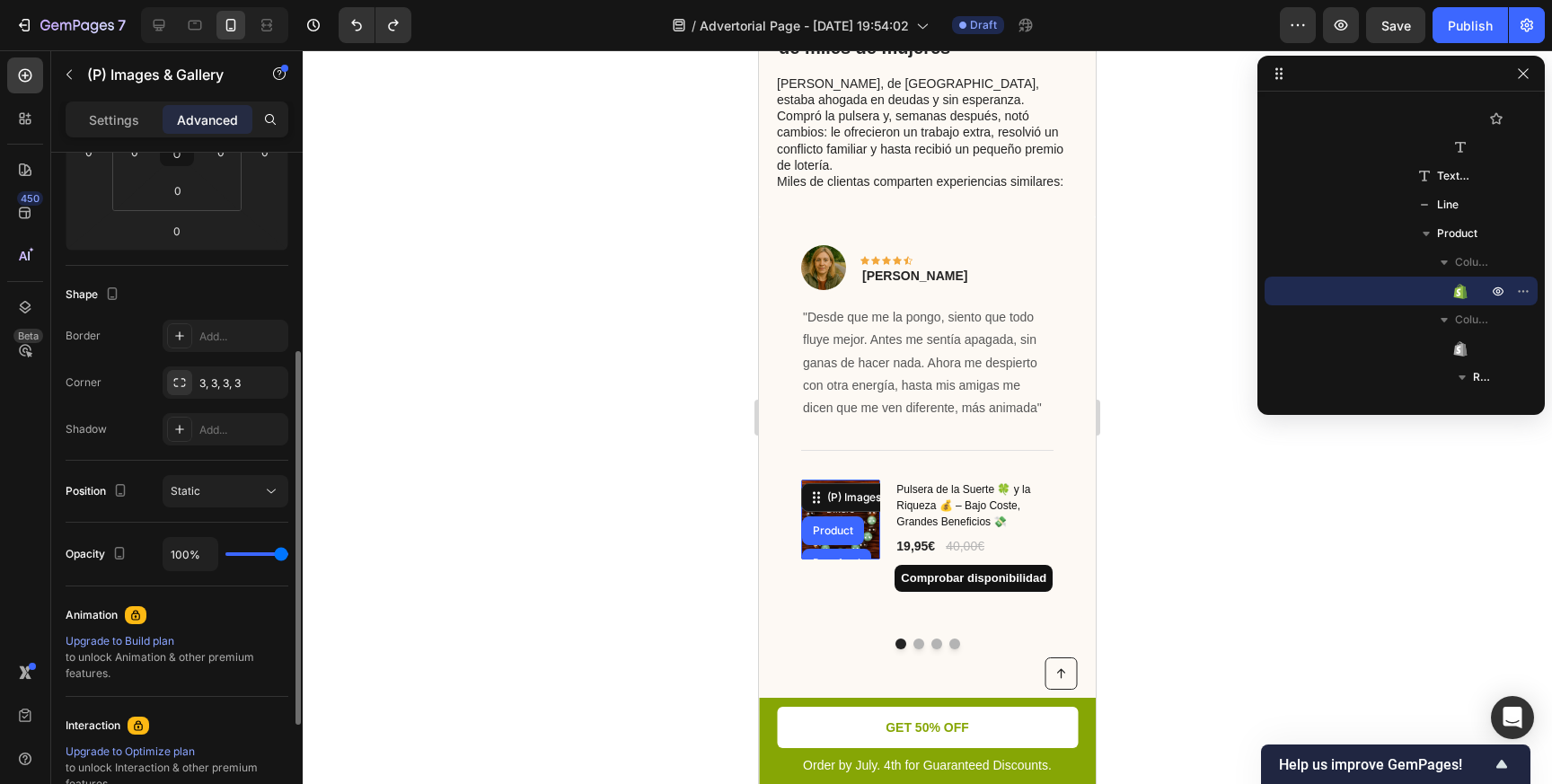
scroll to position [370, 0]
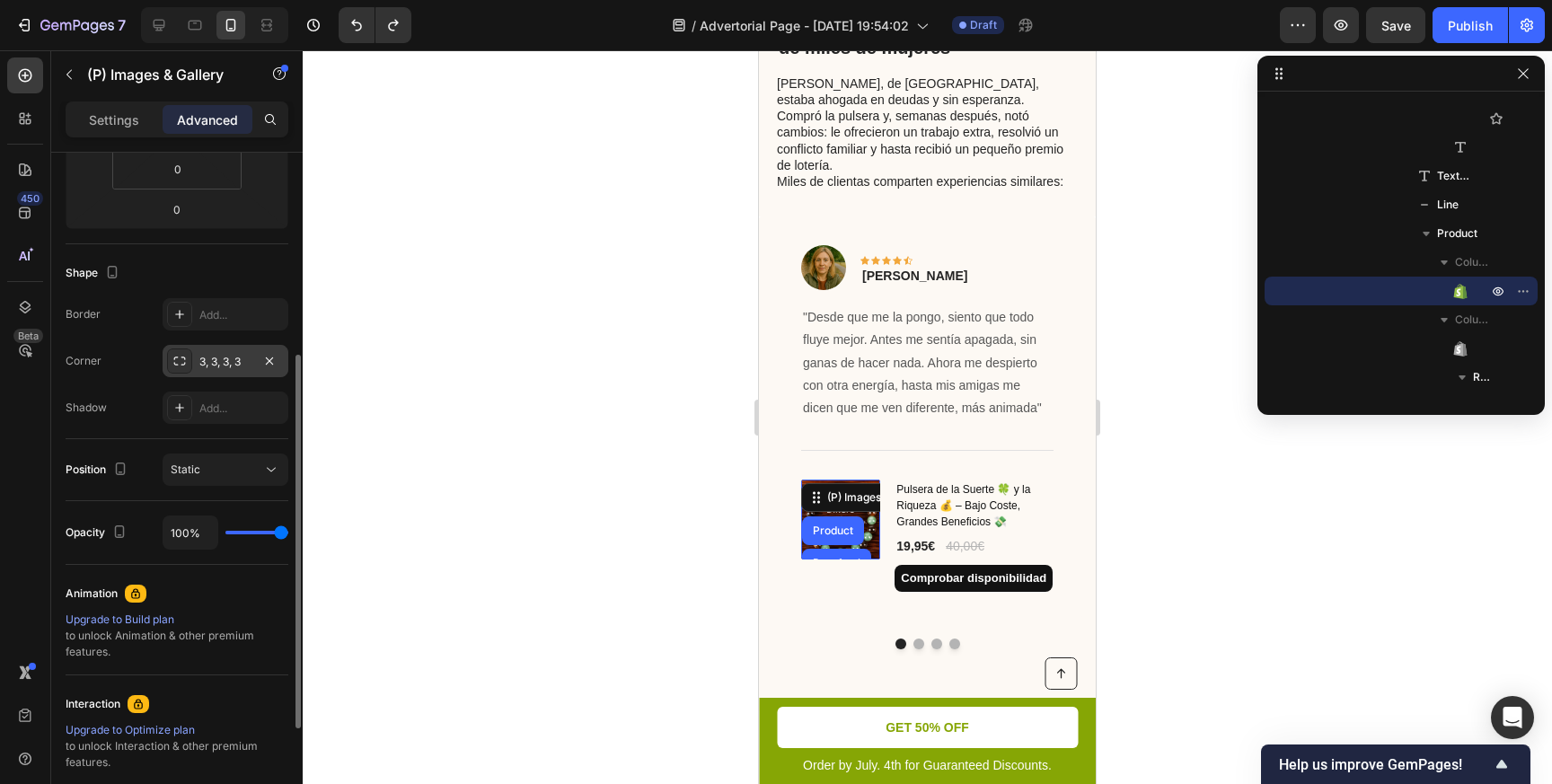
click at [221, 365] on div "3, 3, 3, 3" at bounding box center [225, 361] width 52 height 16
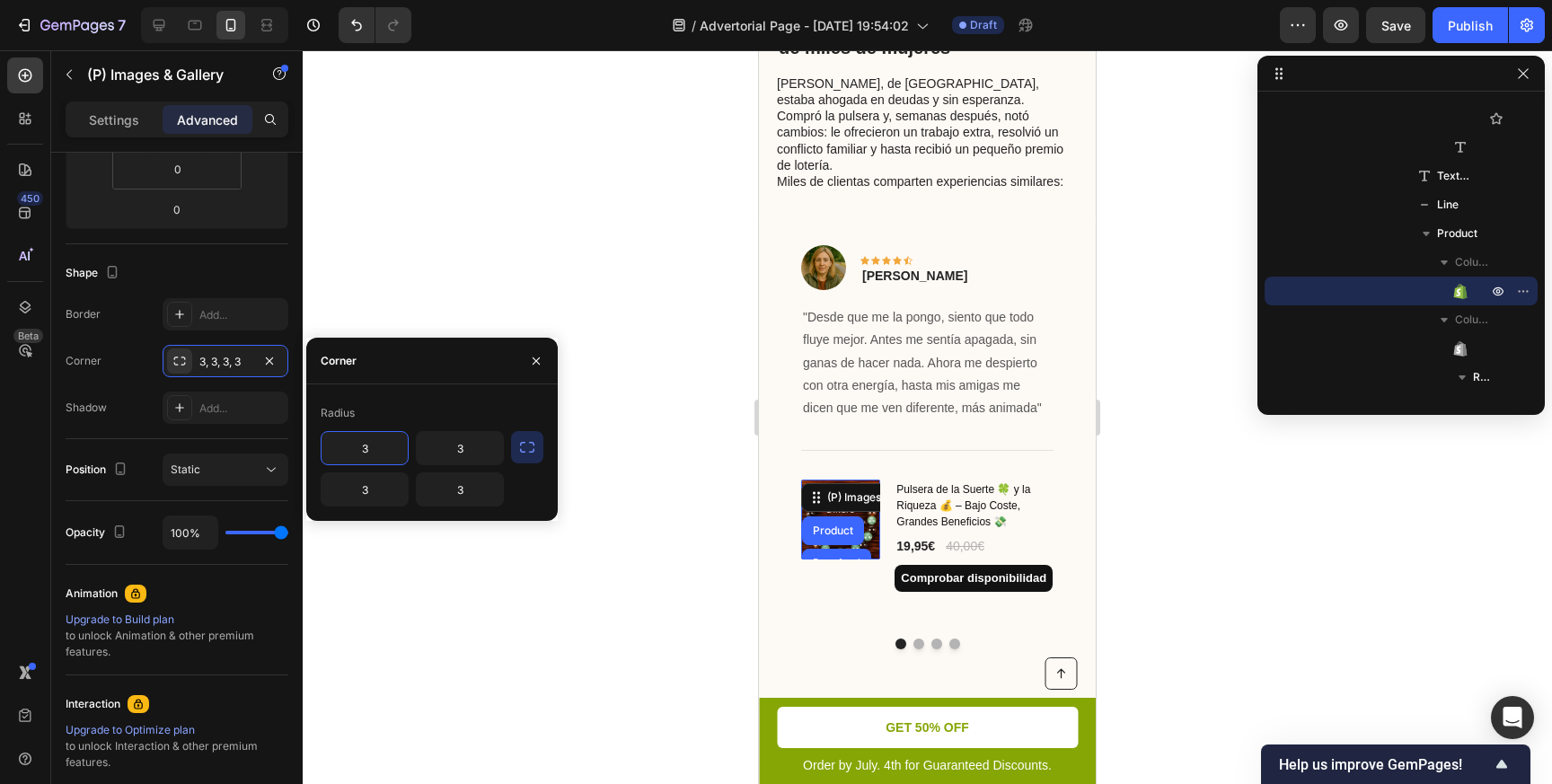
click at [366, 458] on input "3" at bounding box center [364, 448] width 86 height 32
type input "5"
type input "8"
type input "5"
click at [529, 445] on icon "button" at bounding box center [527, 446] width 18 height 18
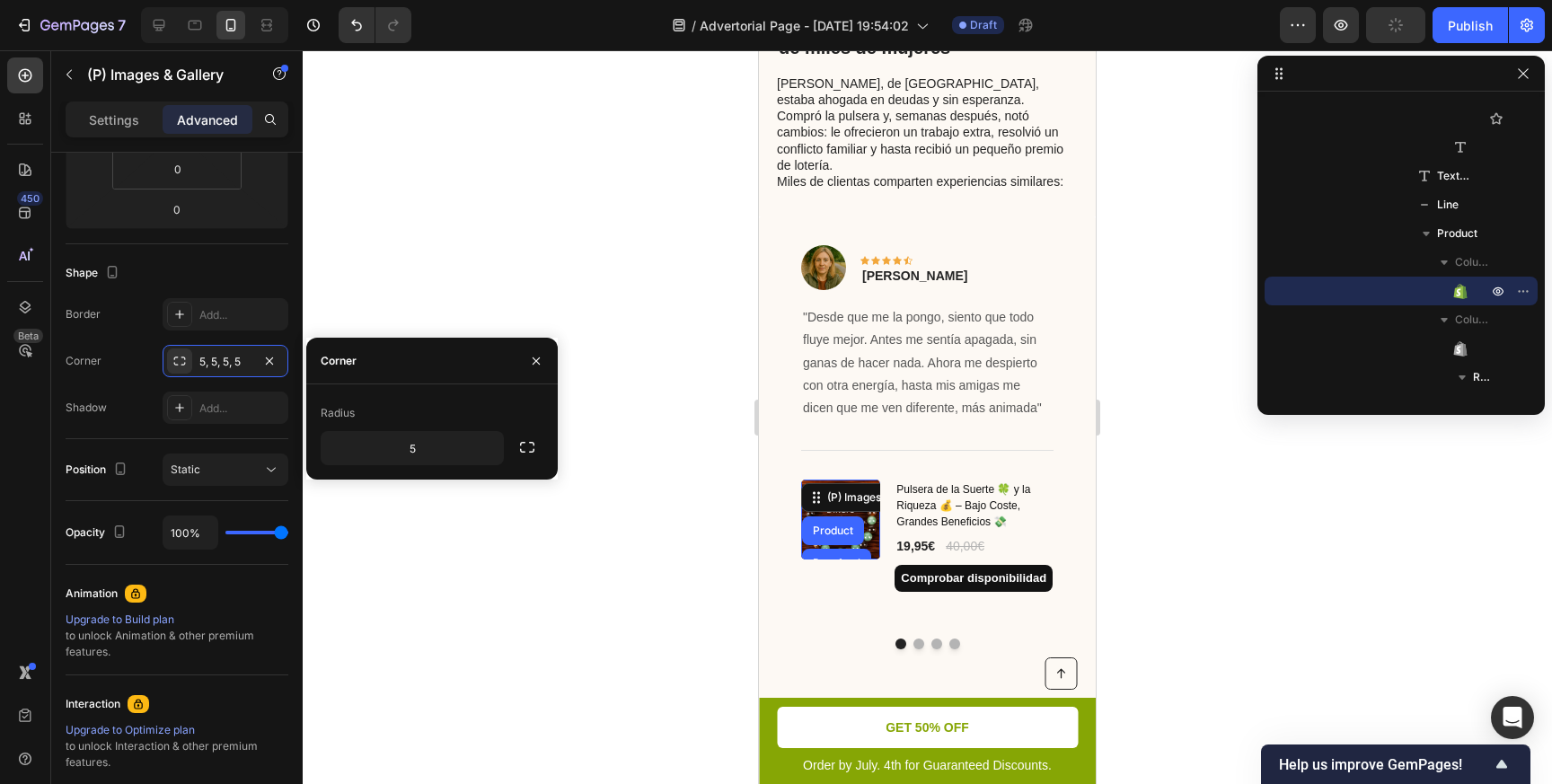
click at [619, 520] on div at bounding box center [927, 417] width 1249 height 734
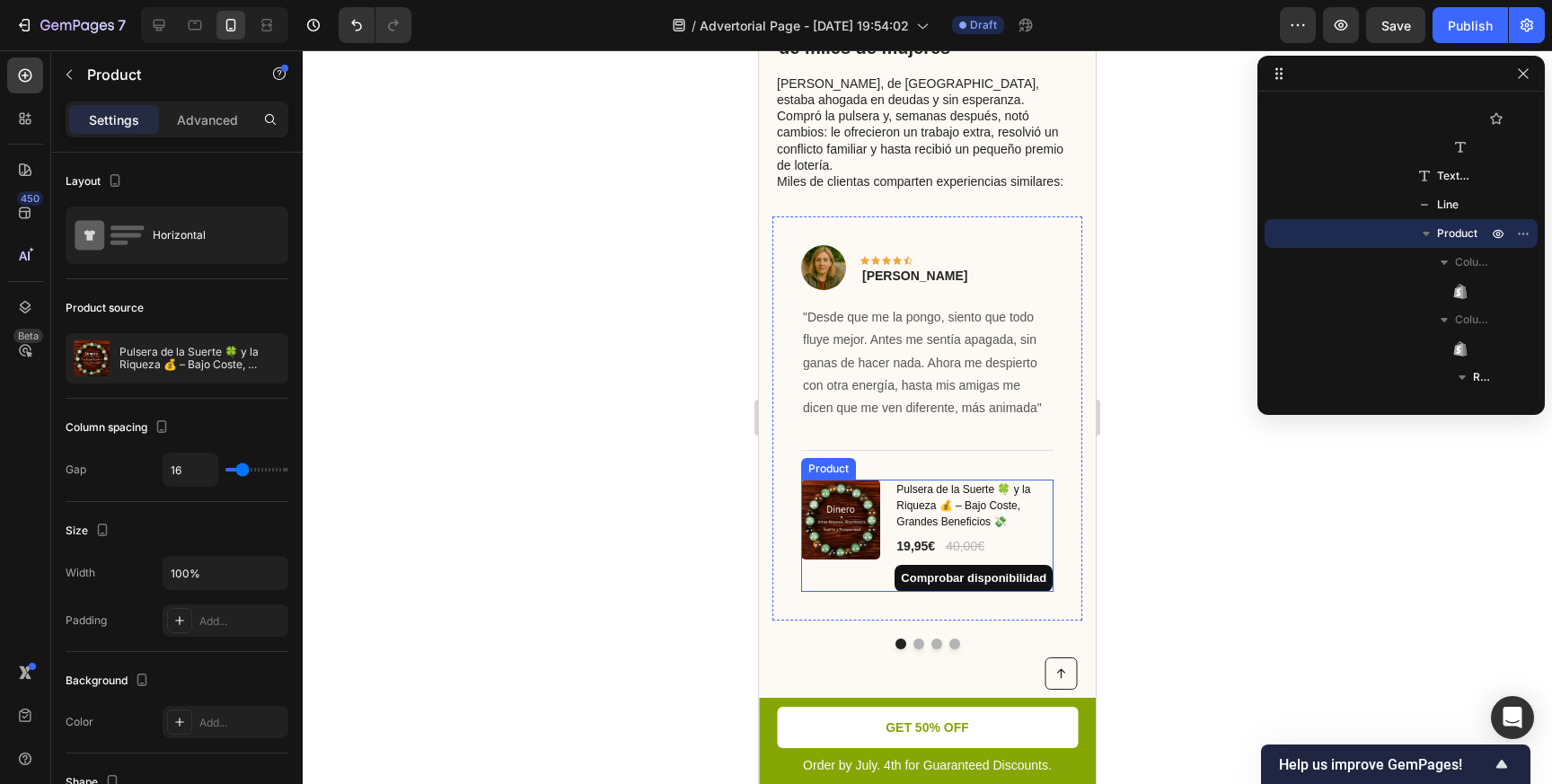
click at [891, 479] on div "(P) Images & Gallery Pulsera de la Suerte 🍀 y la Riqueza 💰 – Bajo Coste, Grande…" at bounding box center [927, 535] width 253 height 113
click at [591, 429] on div at bounding box center [927, 417] width 1249 height 734
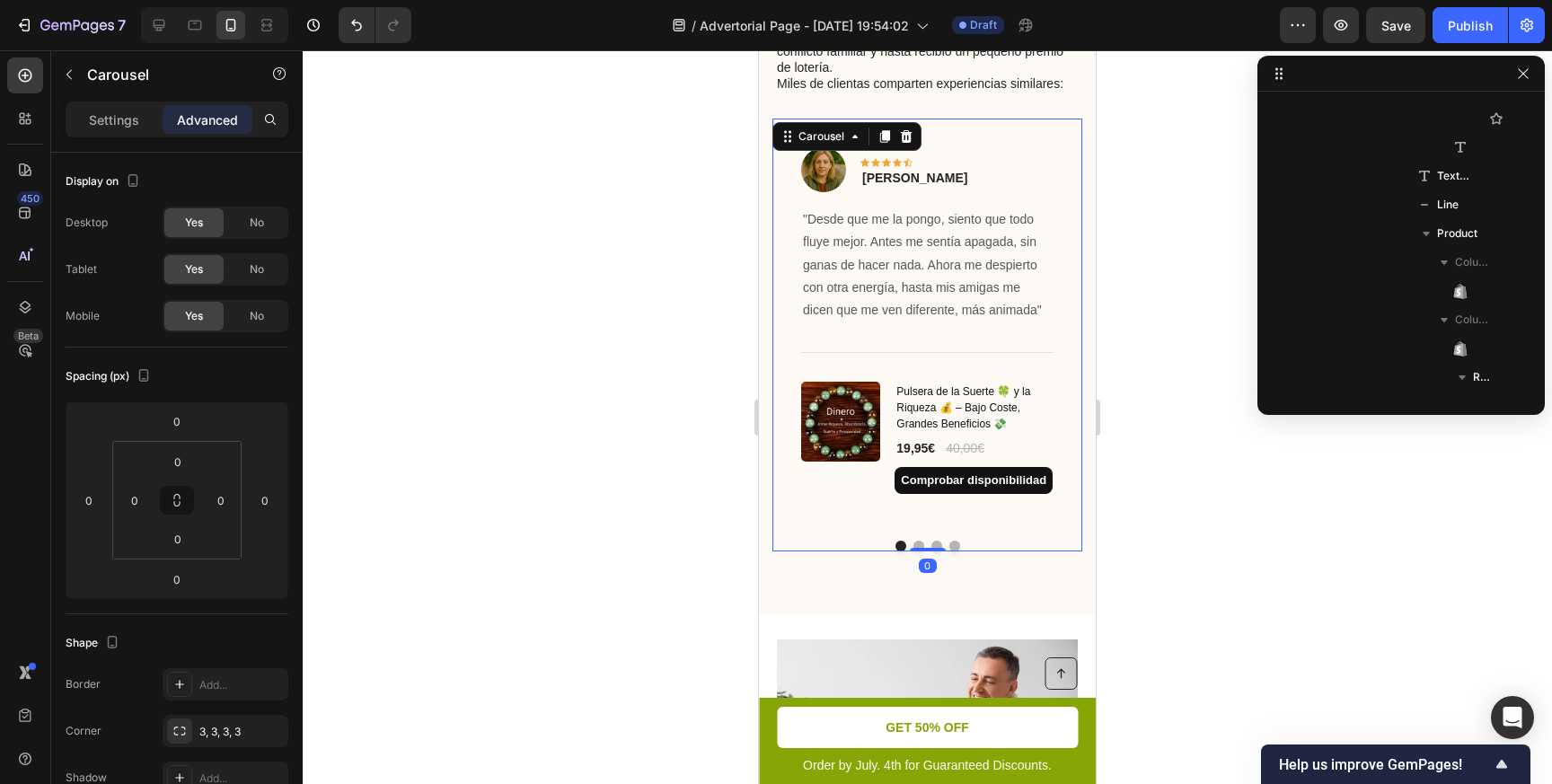
scroll to position [253, 0]
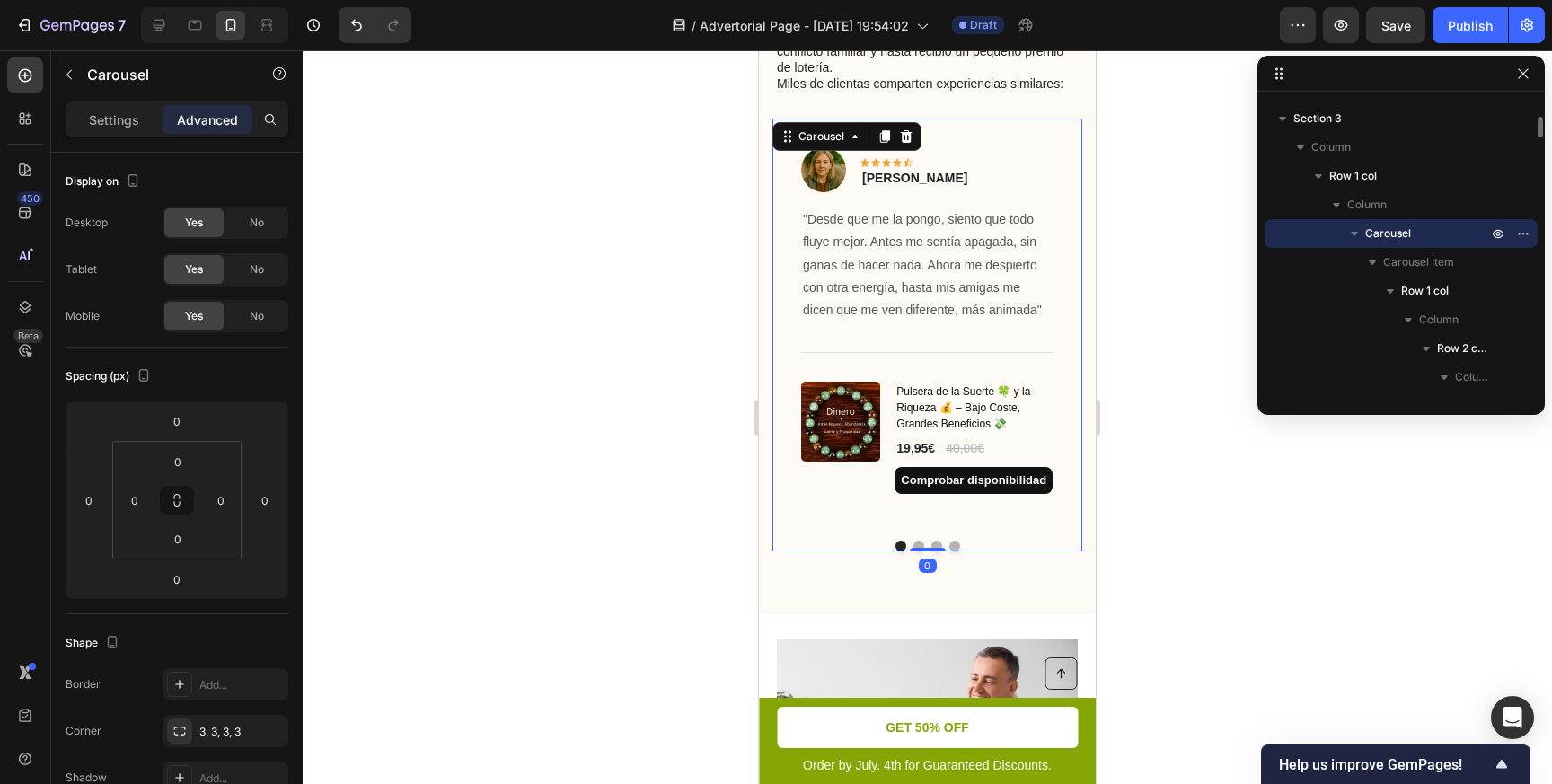
click at [846, 496] on div "Image Icon Icon Icon Icon Icon Row [PERSON_NAME] Text block Row "Desde que me l…" at bounding box center [928, 335] width 310 height 433
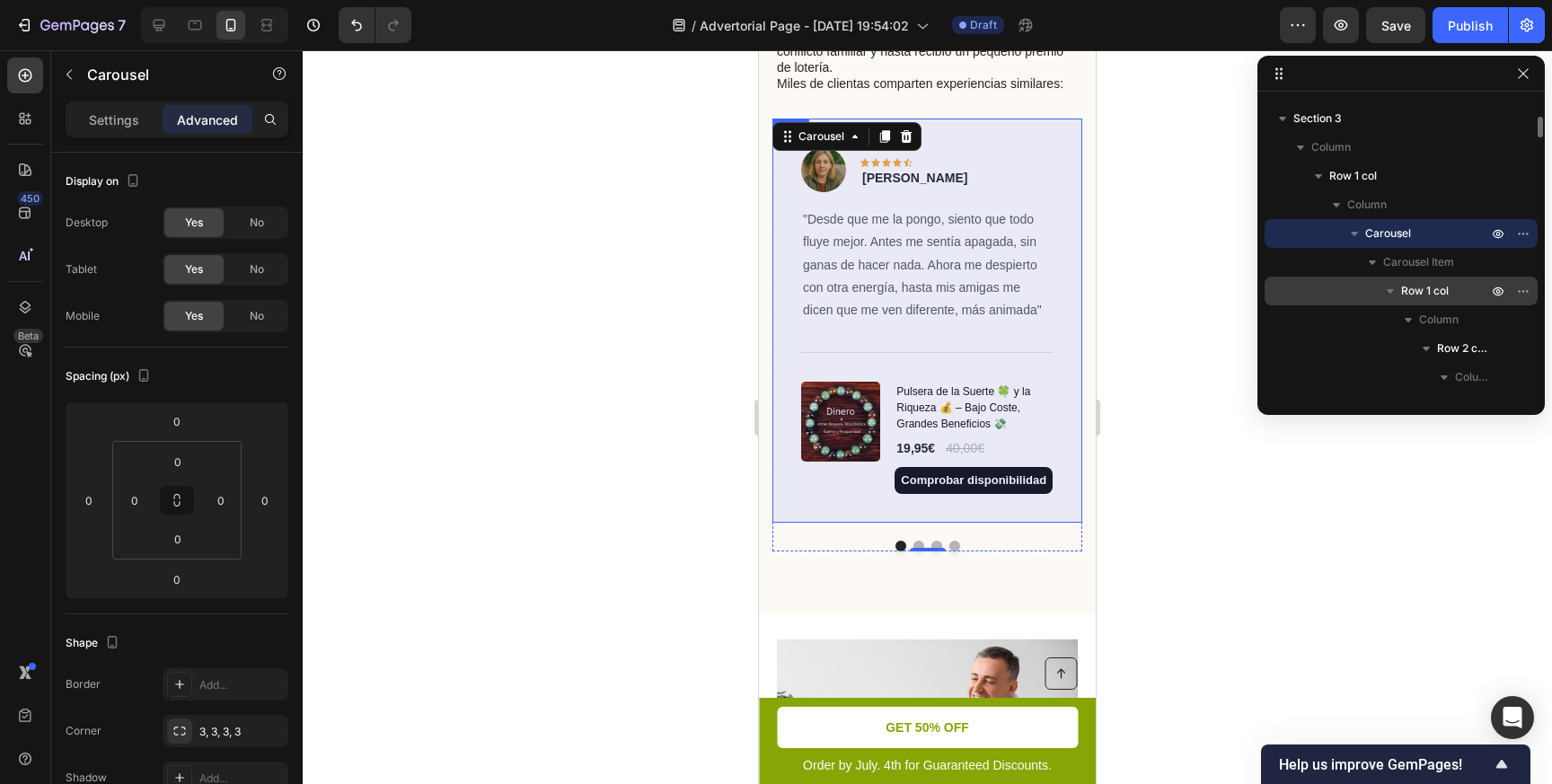
click at [1392, 299] on icon "button" at bounding box center [1389, 290] width 18 height 18
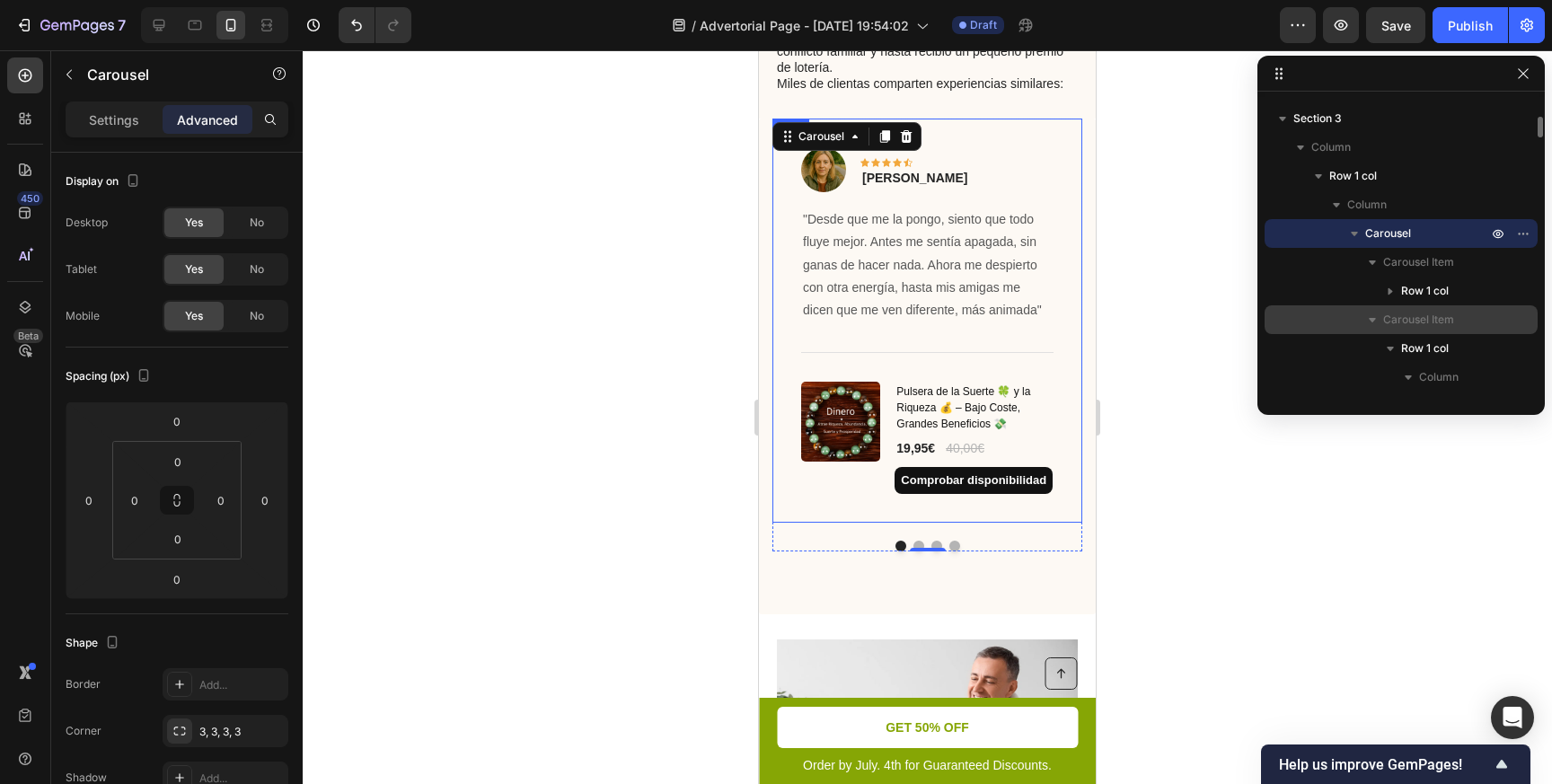
click at [1369, 325] on icon "button" at bounding box center [1371, 320] width 18 height 18
click at [919, 541] on button "Dot" at bounding box center [918, 546] width 10 height 10
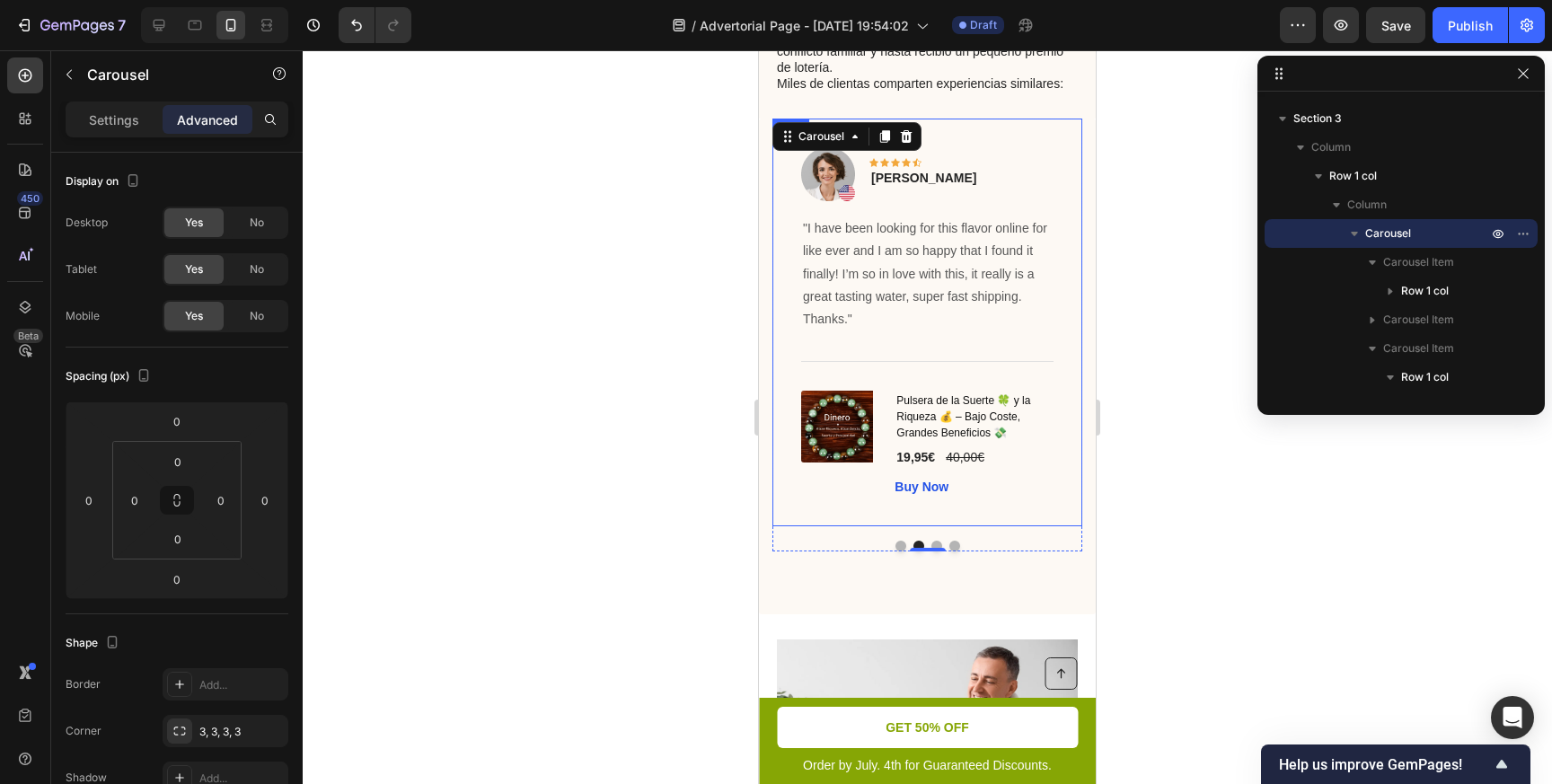
click at [1049, 118] on div "Image Icon Icon Icon Icon Icon Row [PERSON_NAME] Text block Row "I have been lo…" at bounding box center [928, 322] width 310 height 408
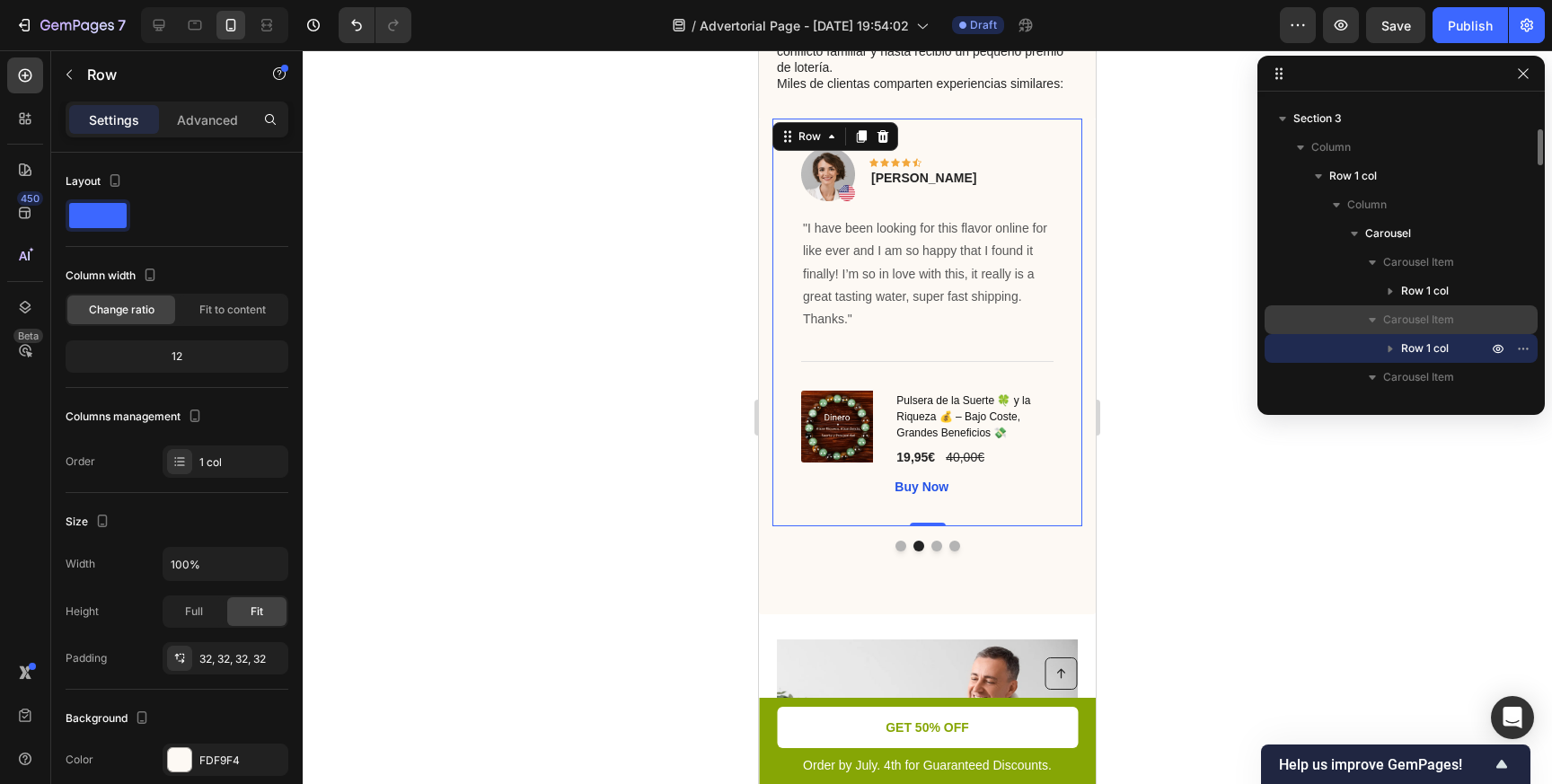
click at [1443, 317] on span "Carousel Item" at bounding box center [1418, 320] width 71 height 18
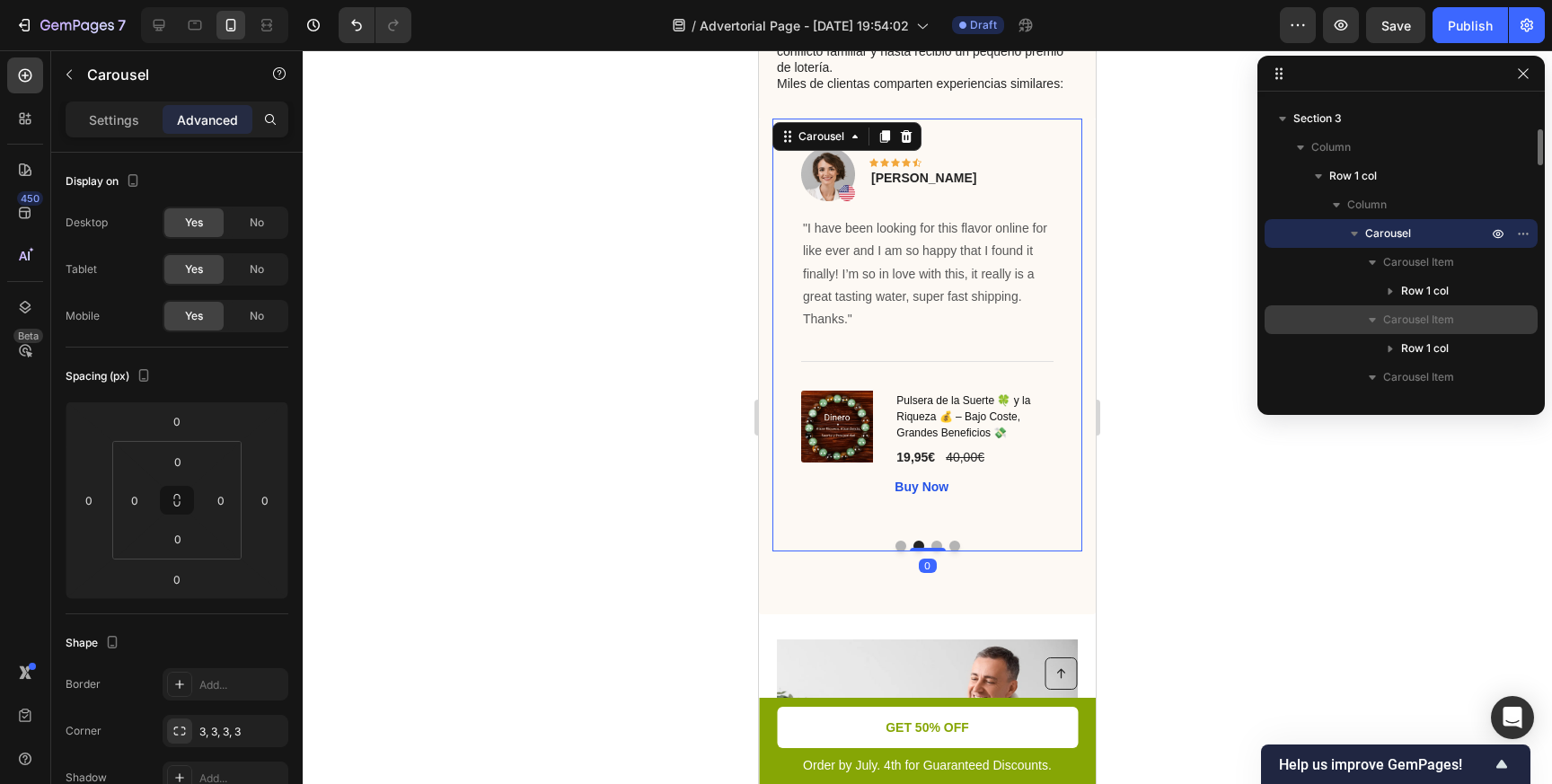
click at [1374, 321] on icon "button" at bounding box center [1371, 320] width 18 height 18
click at [1514, 321] on div "Carousel Item" at bounding box center [1400, 320] width 258 height 28
click at [1027, 118] on div "Image Icon Icon Icon Icon Icon Row [PERSON_NAME] Text block Row "I have been lo…" at bounding box center [928, 322] width 310 height 408
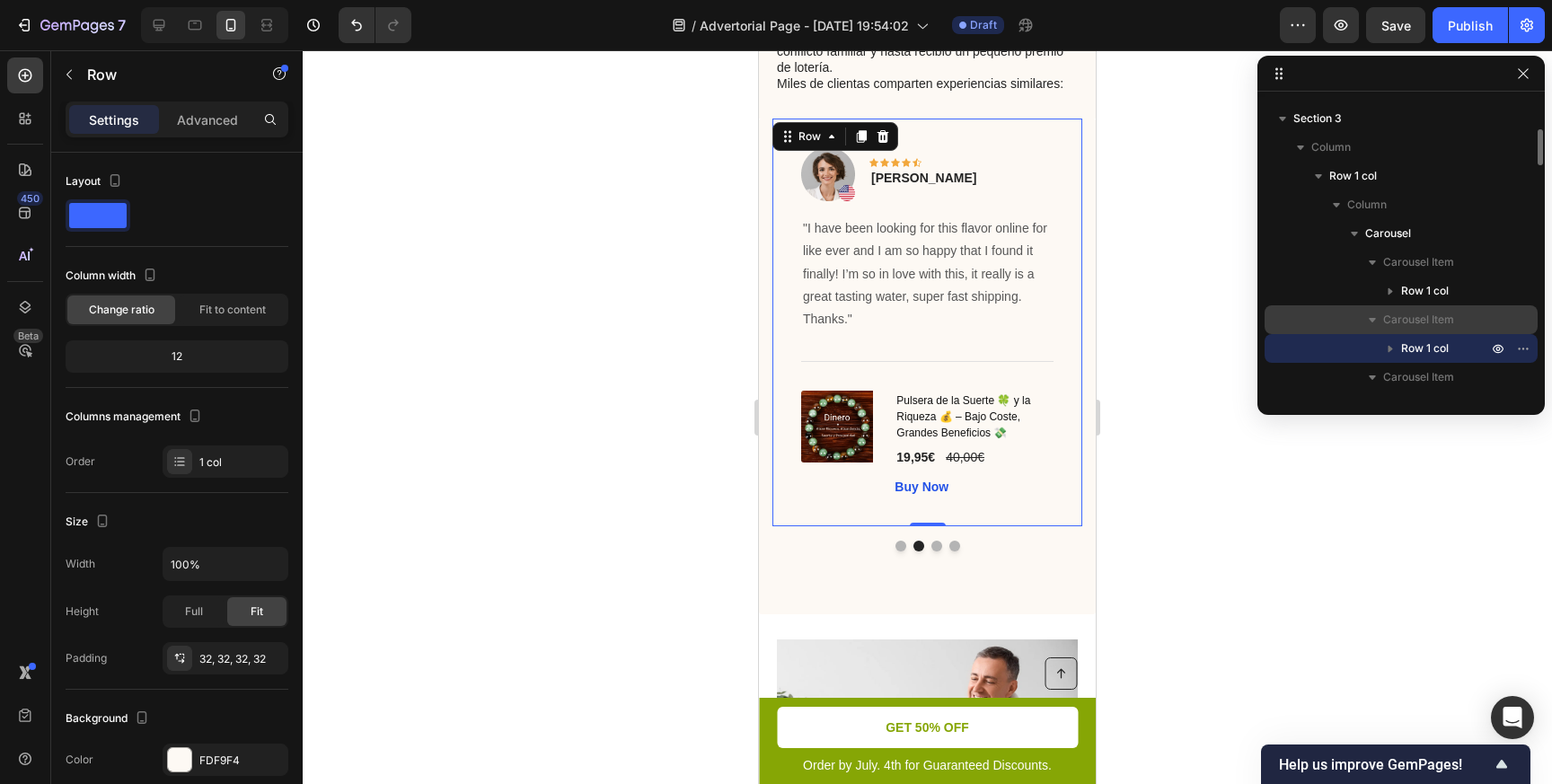
click at [1472, 317] on p "Carousel Item" at bounding box center [1437, 320] width 108 height 18
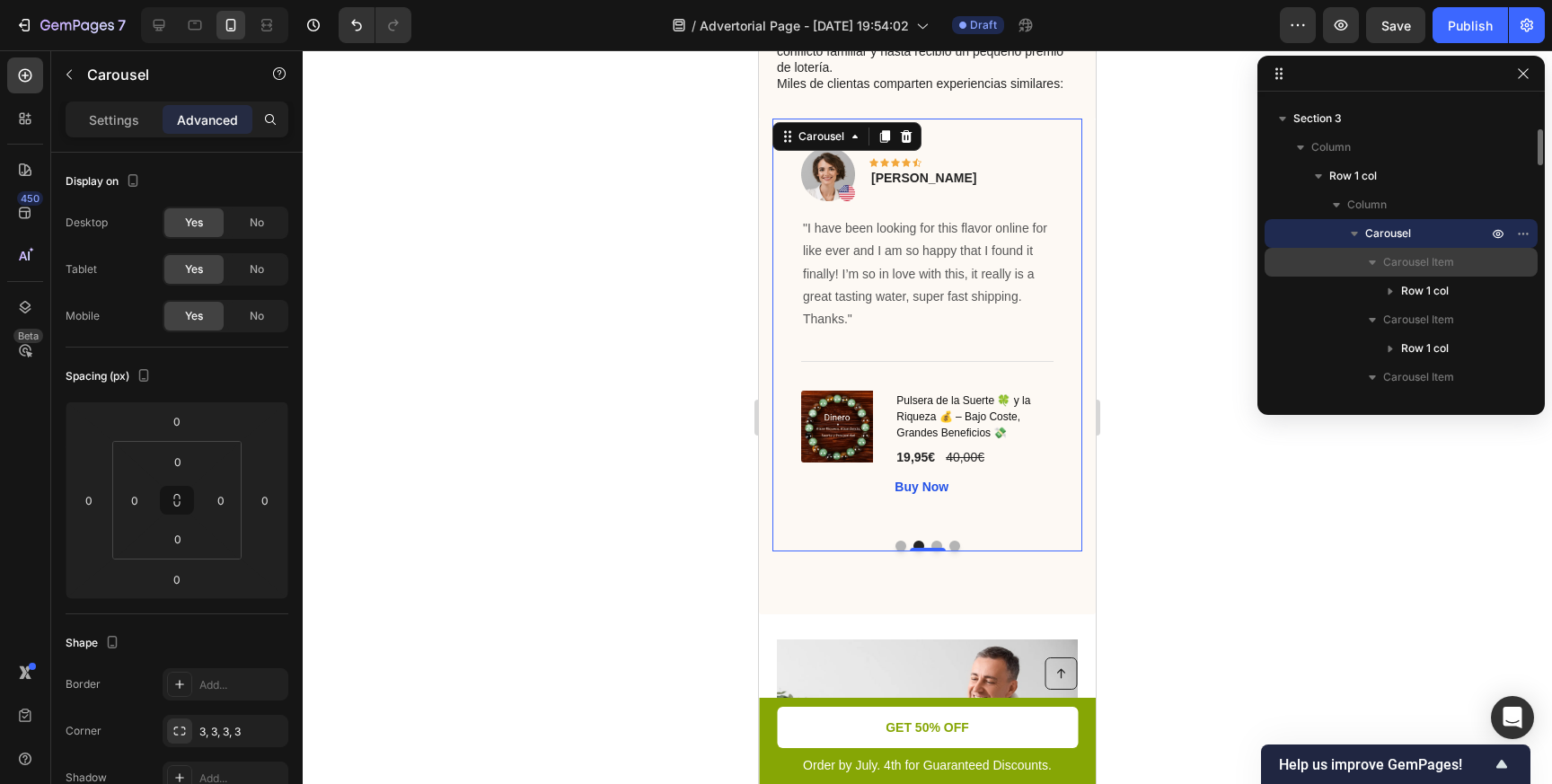
click at [1479, 259] on p "Carousel Item" at bounding box center [1437, 262] width 108 height 18
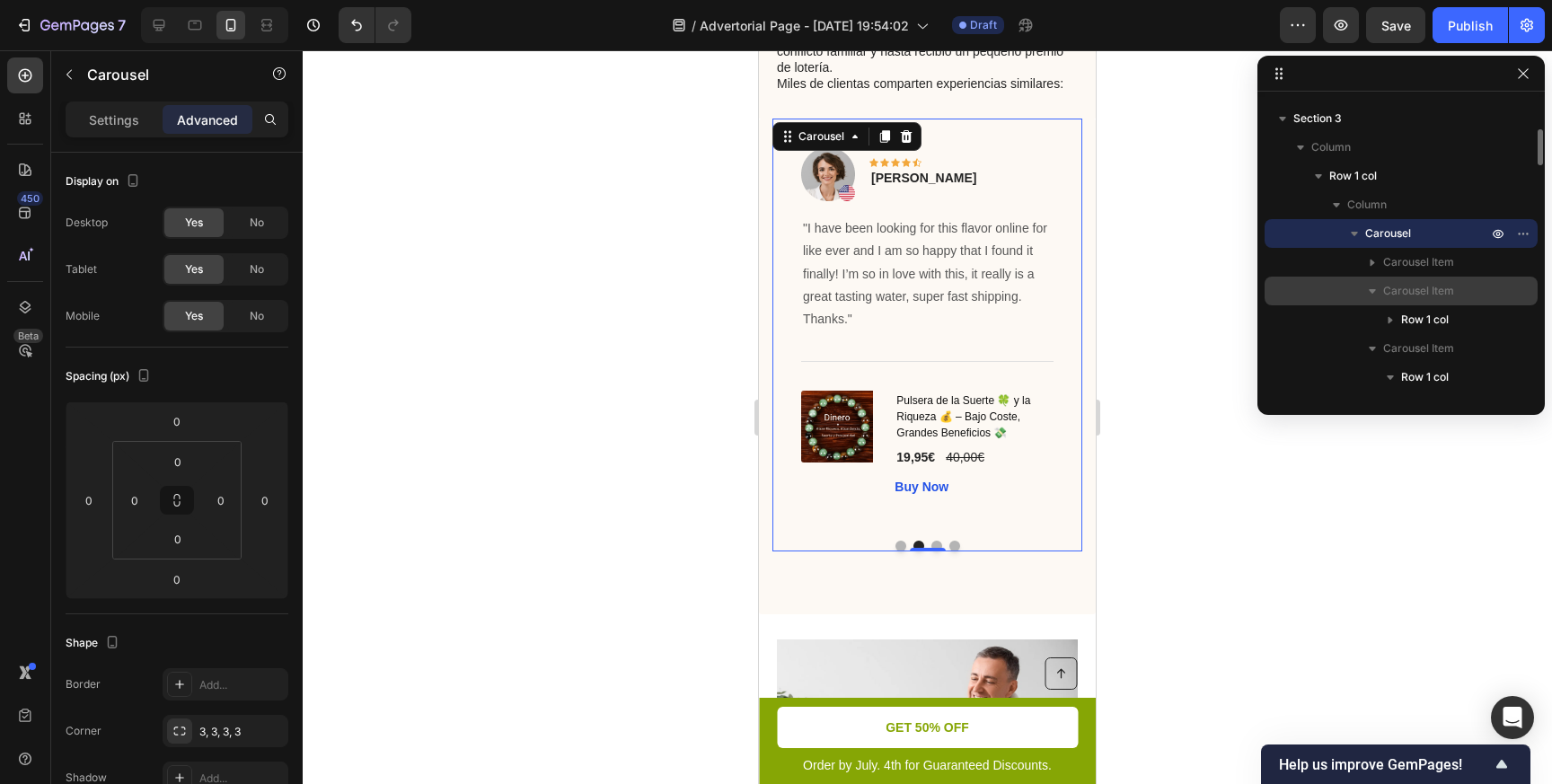
click at [1464, 294] on p "Carousel Item" at bounding box center [1437, 290] width 108 height 18
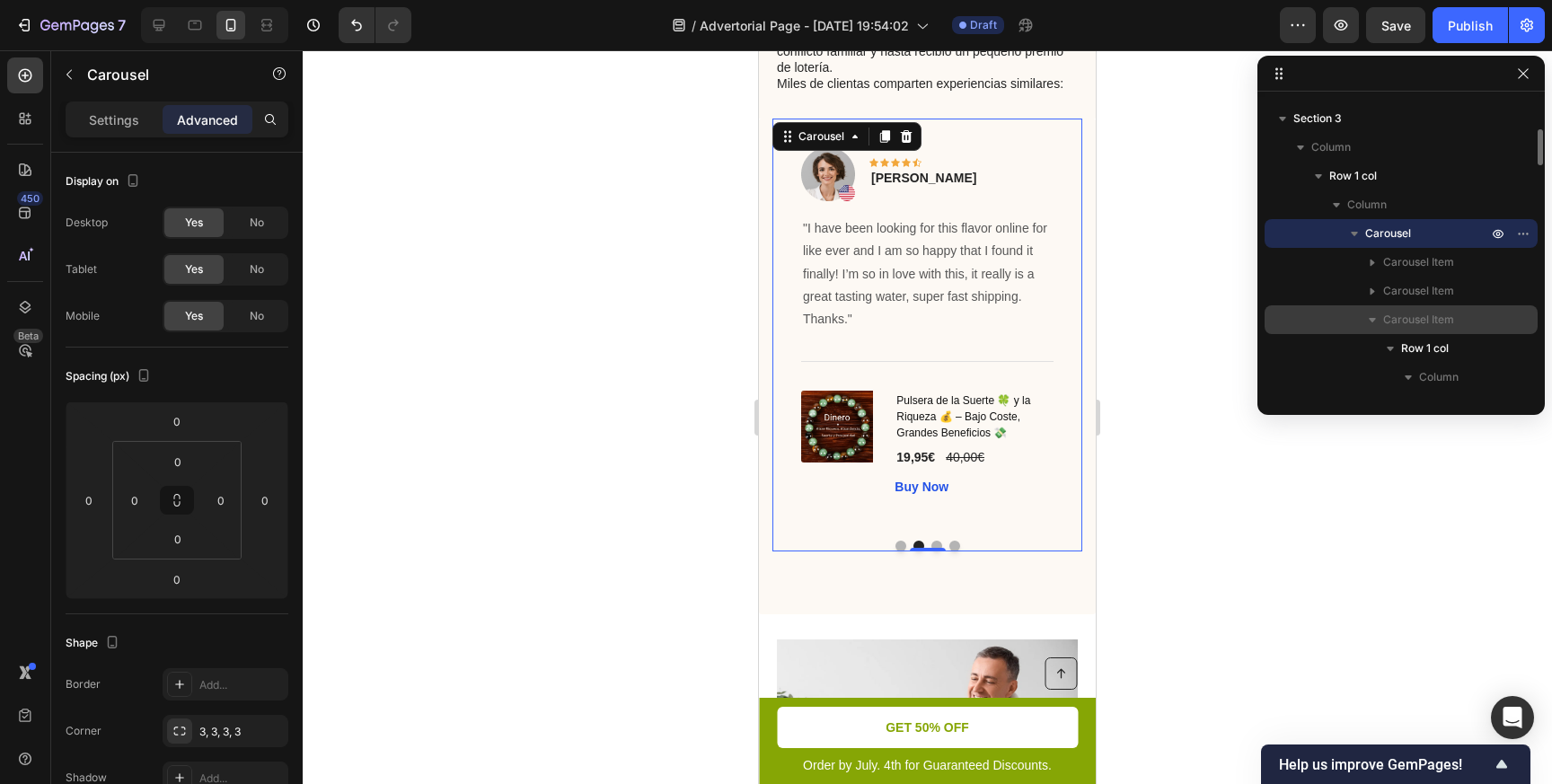
click at [1451, 322] on span "Carousel Item" at bounding box center [1418, 320] width 71 height 18
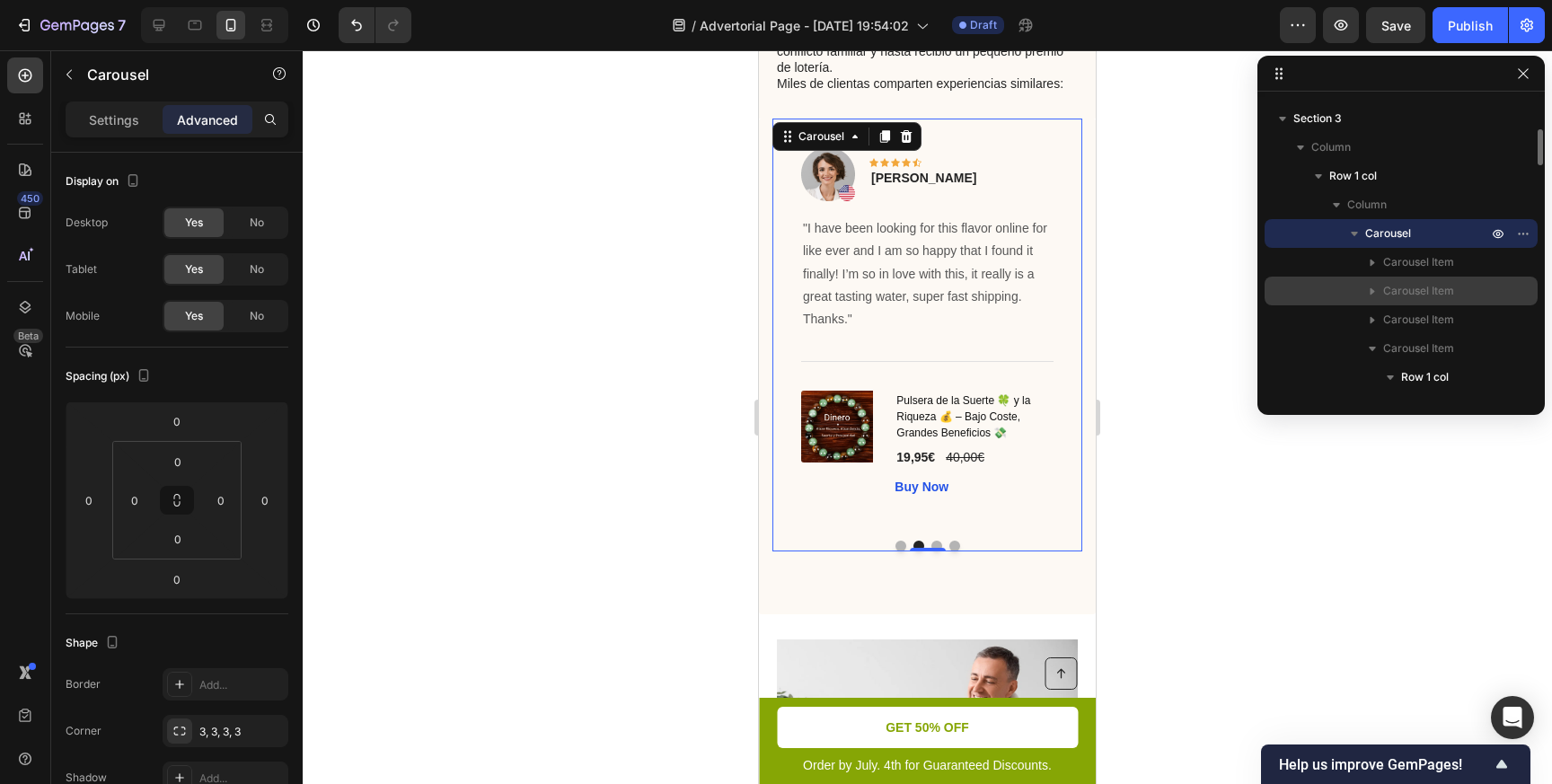
click at [1461, 287] on p "Carousel Item" at bounding box center [1437, 290] width 108 height 18
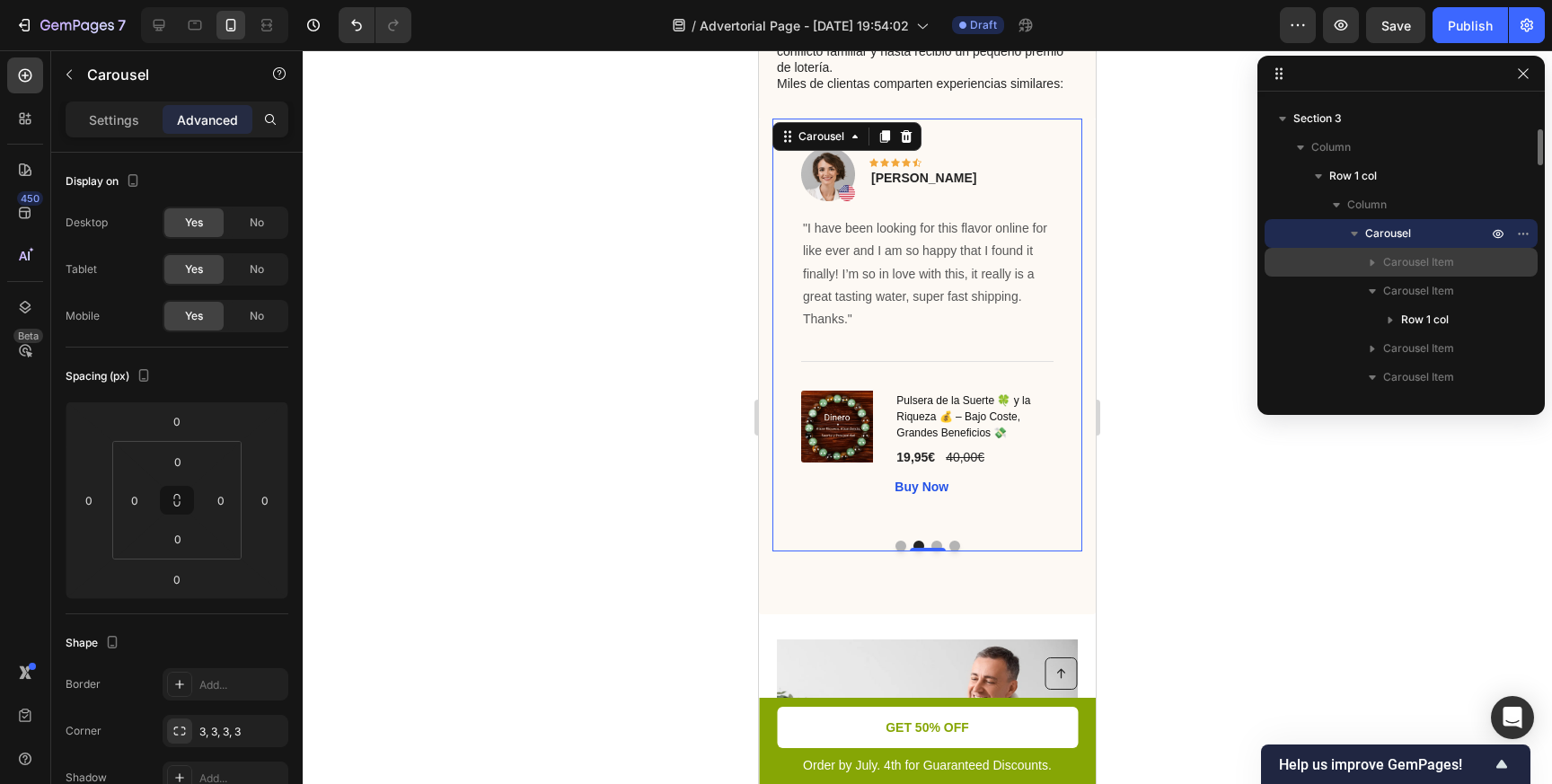
click at [1498, 265] on div "Carousel Item" at bounding box center [1400, 262] width 258 height 28
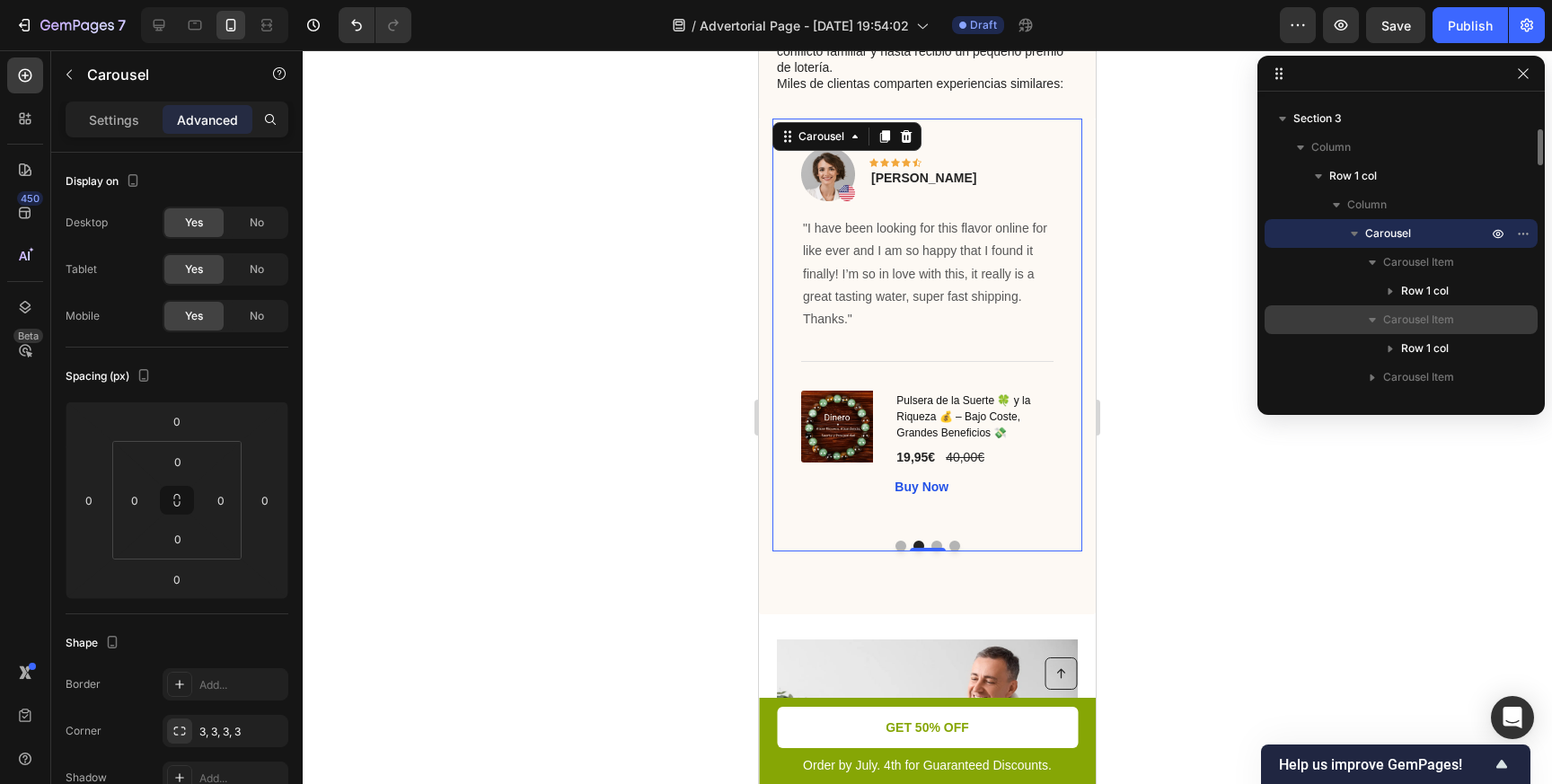
click at [1430, 315] on span "Carousel Item" at bounding box center [1418, 320] width 71 height 18
click at [1376, 322] on icon "button" at bounding box center [1371, 320] width 18 height 18
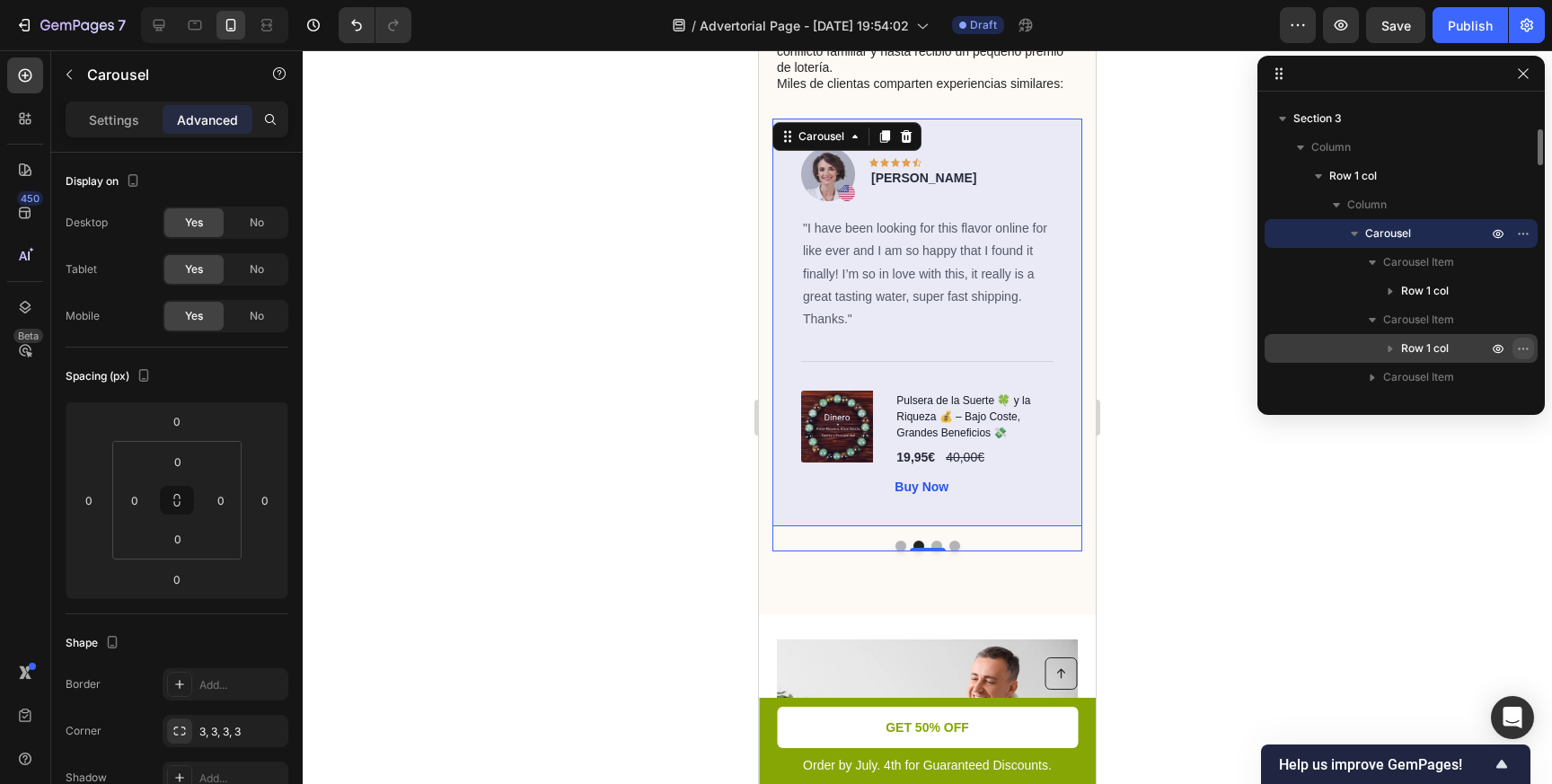
click at [1523, 348] on icon "button" at bounding box center [1523, 348] width 2 height 2
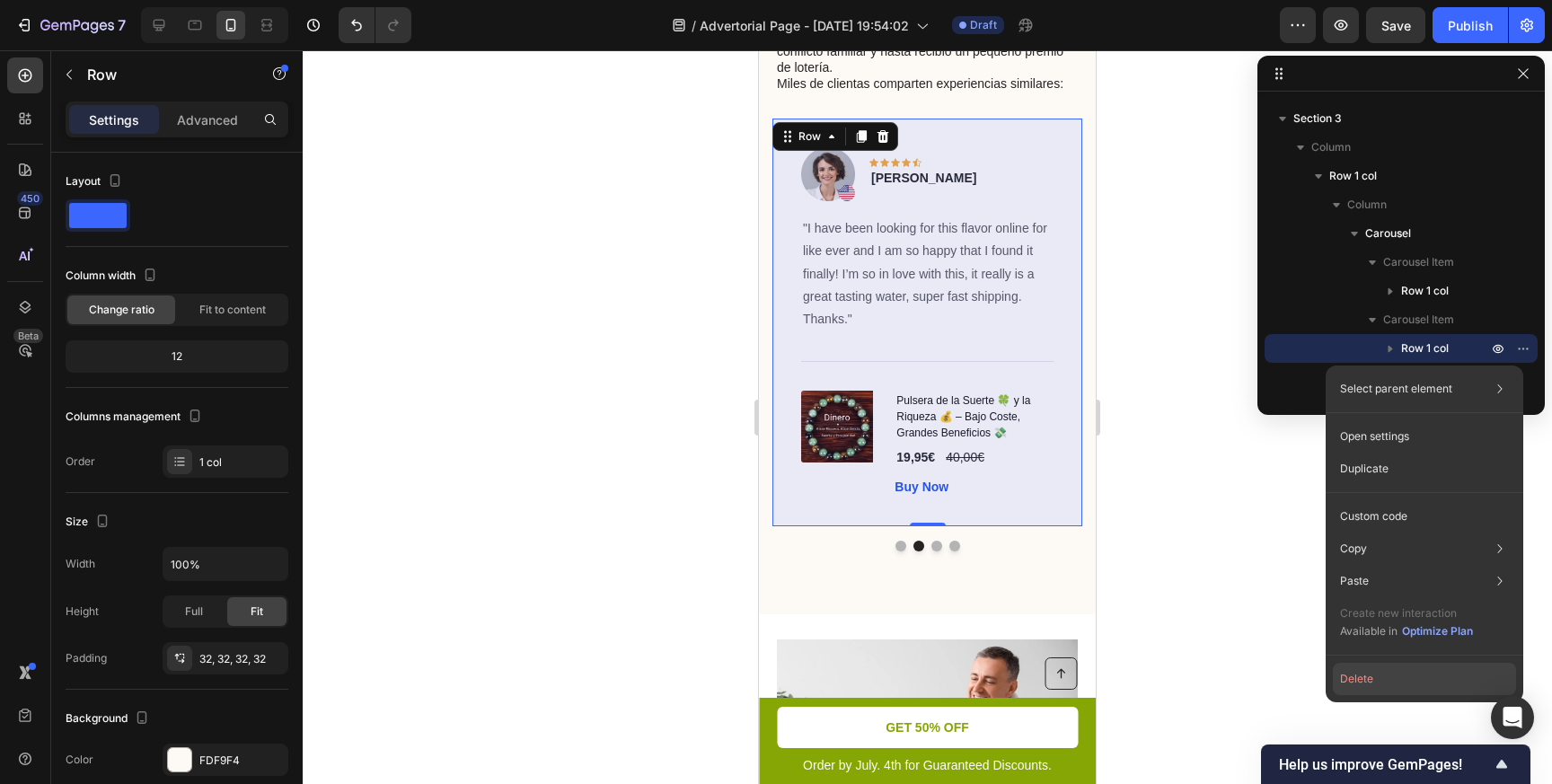
click at [1356, 682] on button "Delete" at bounding box center [1424, 679] width 183 height 32
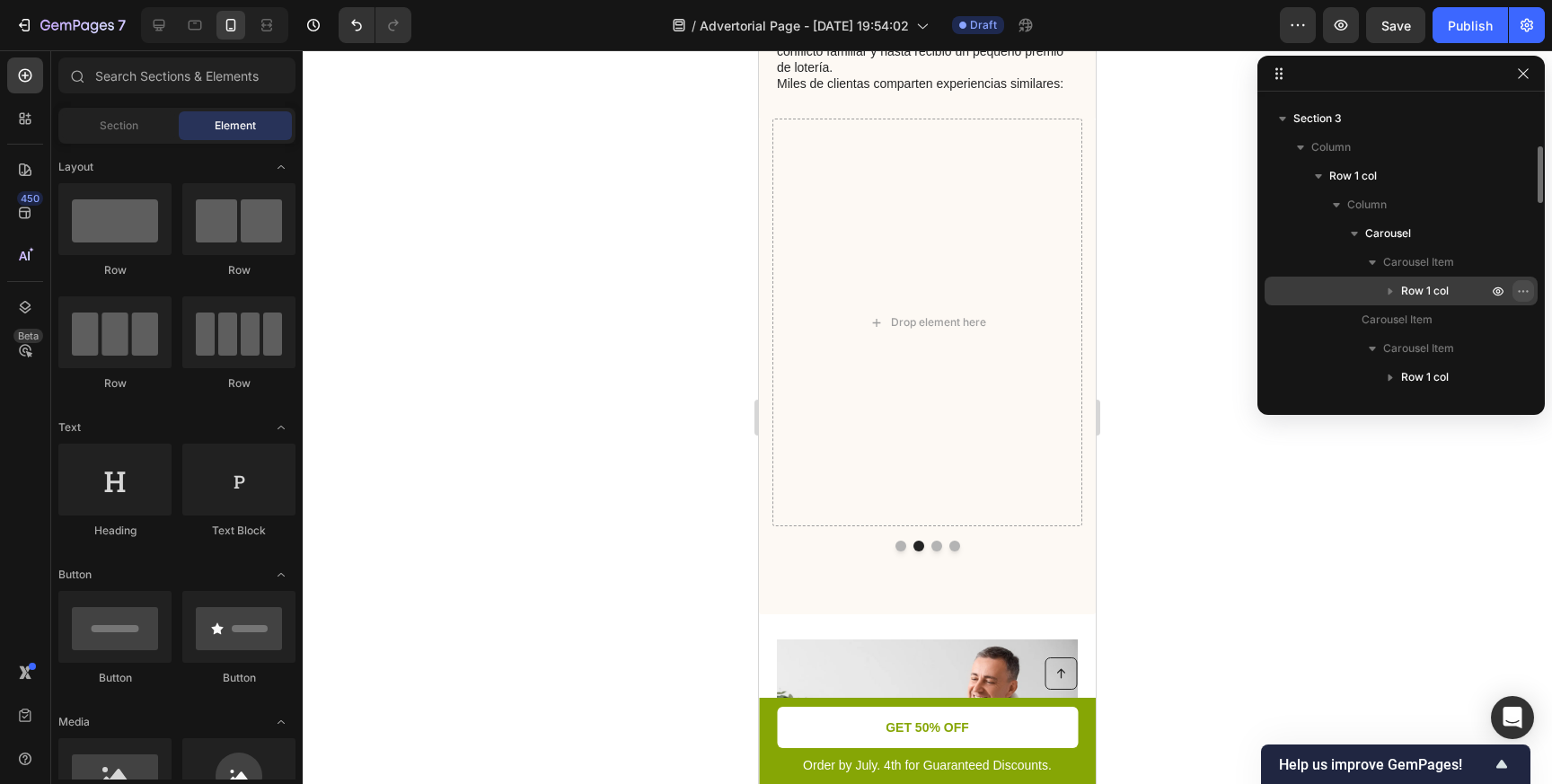
click at [1526, 293] on icon "button" at bounding box center [1523, 290] width 14 height 14
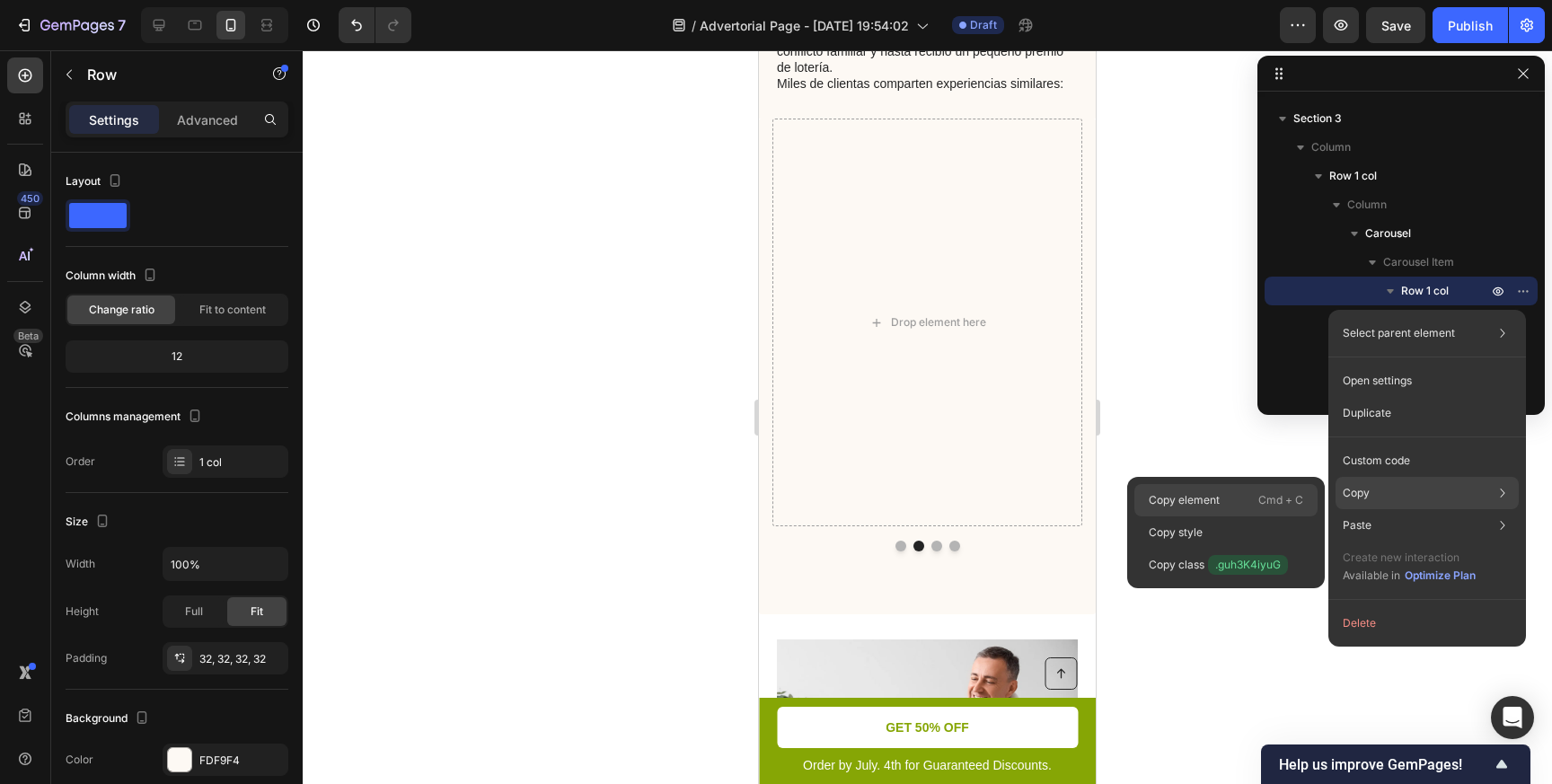
click at [1250, 494] on div "Copy element Cmd + C" at bounding box center [1226, 500] width 183 height 32
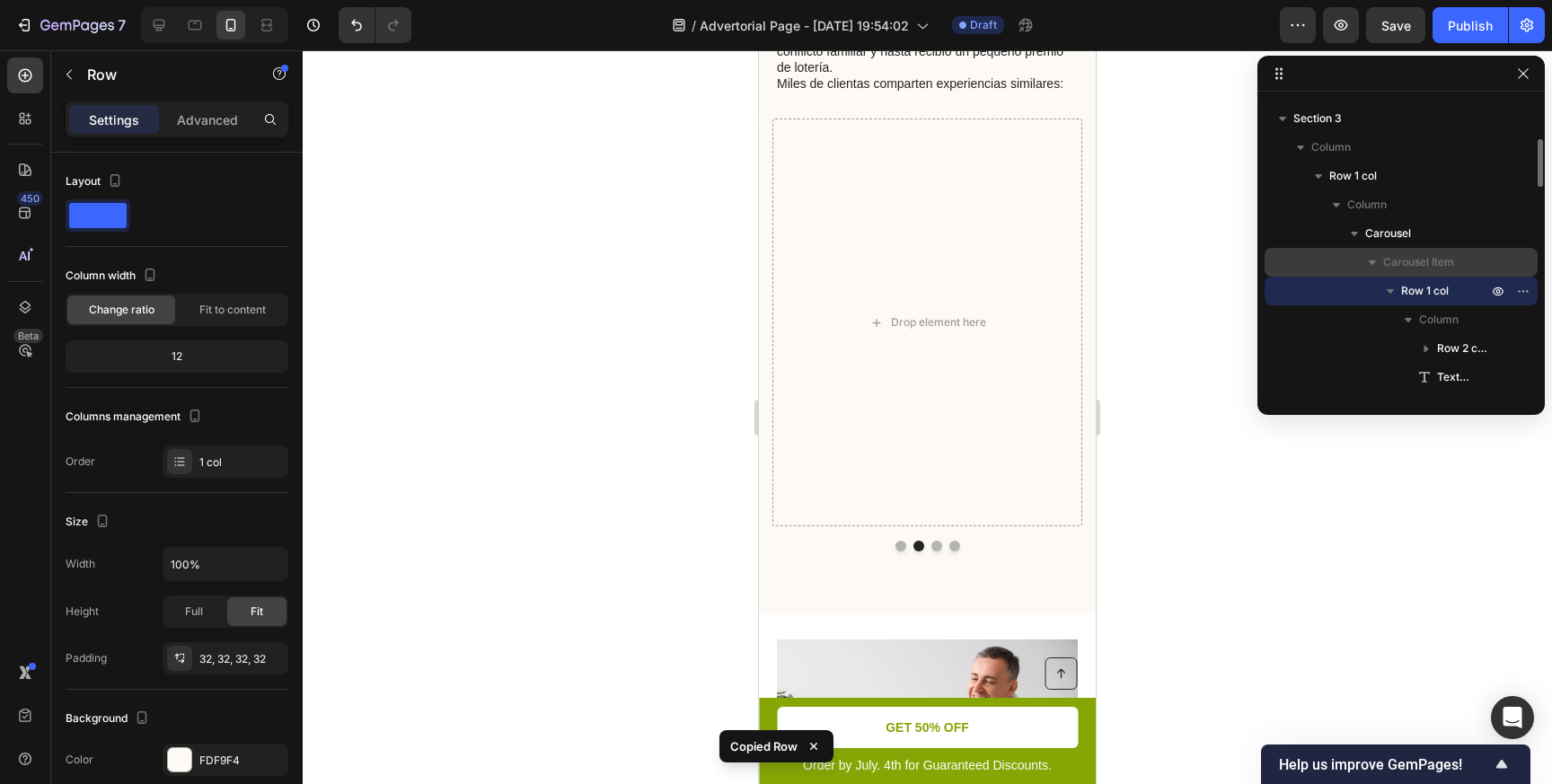
click at [1375, 263] on icon "button" at bounding box center [1371, 262] width 18 height 18
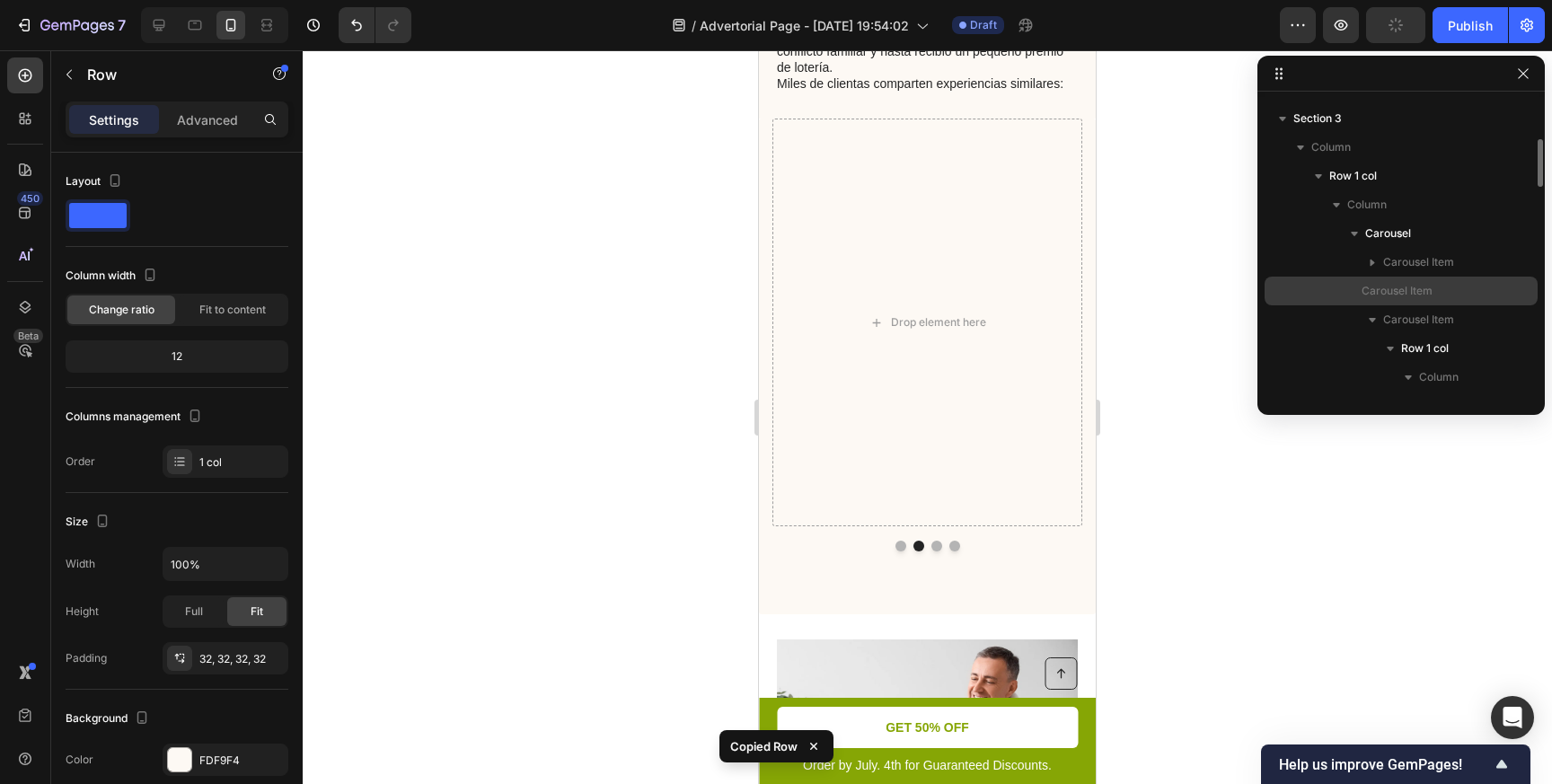
click at [1380, 296] on span "Carousel Item" at bounding box center [1396, 290] width 71 height 18
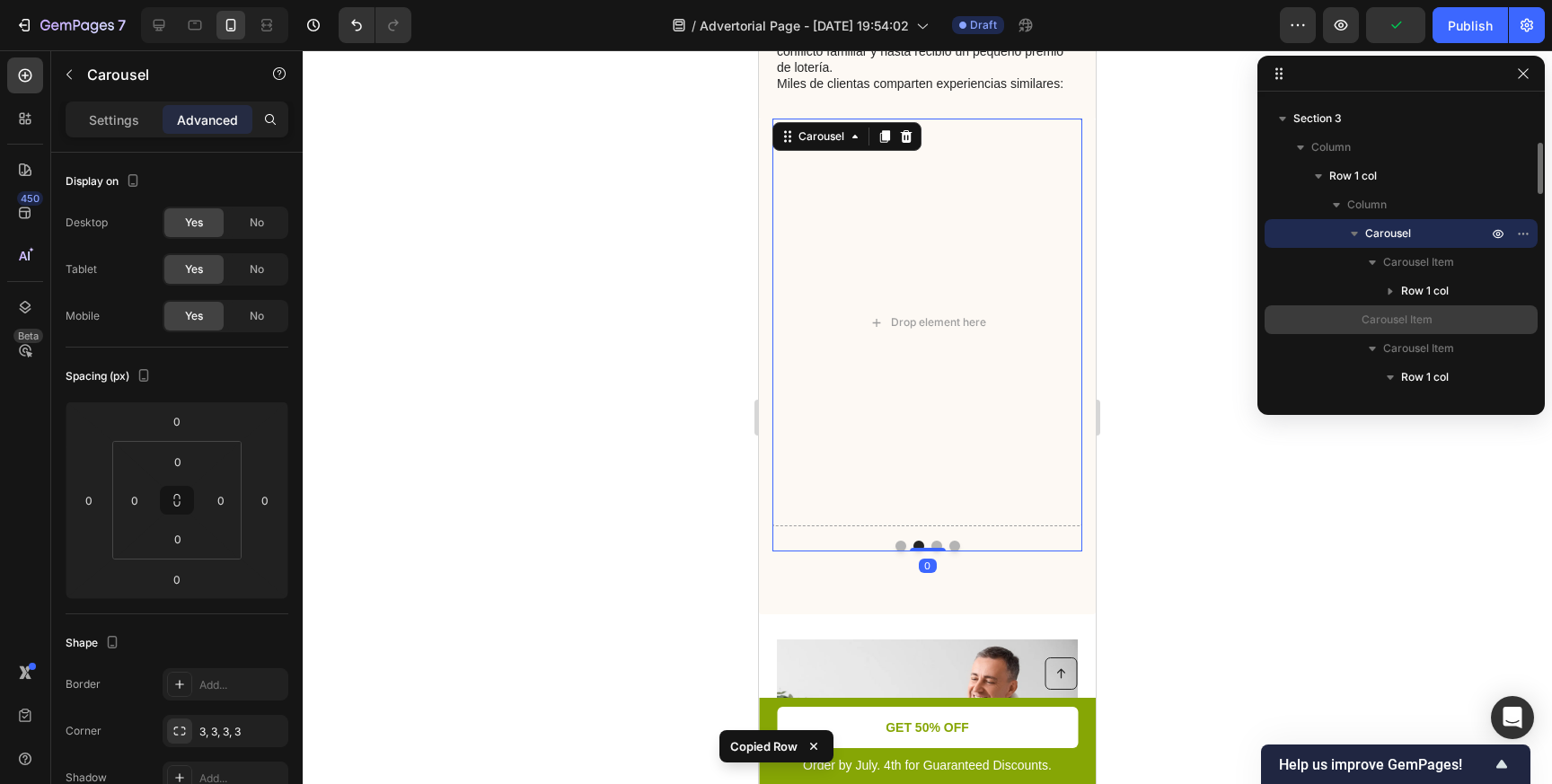
click at [1401, 318] on span "Carousel Item" at bounding box center [1396, 320] width 71 height 18
click at [1406, 311] on span "Carousel Item" at bounding box center [1396, 320] width 71 height 18
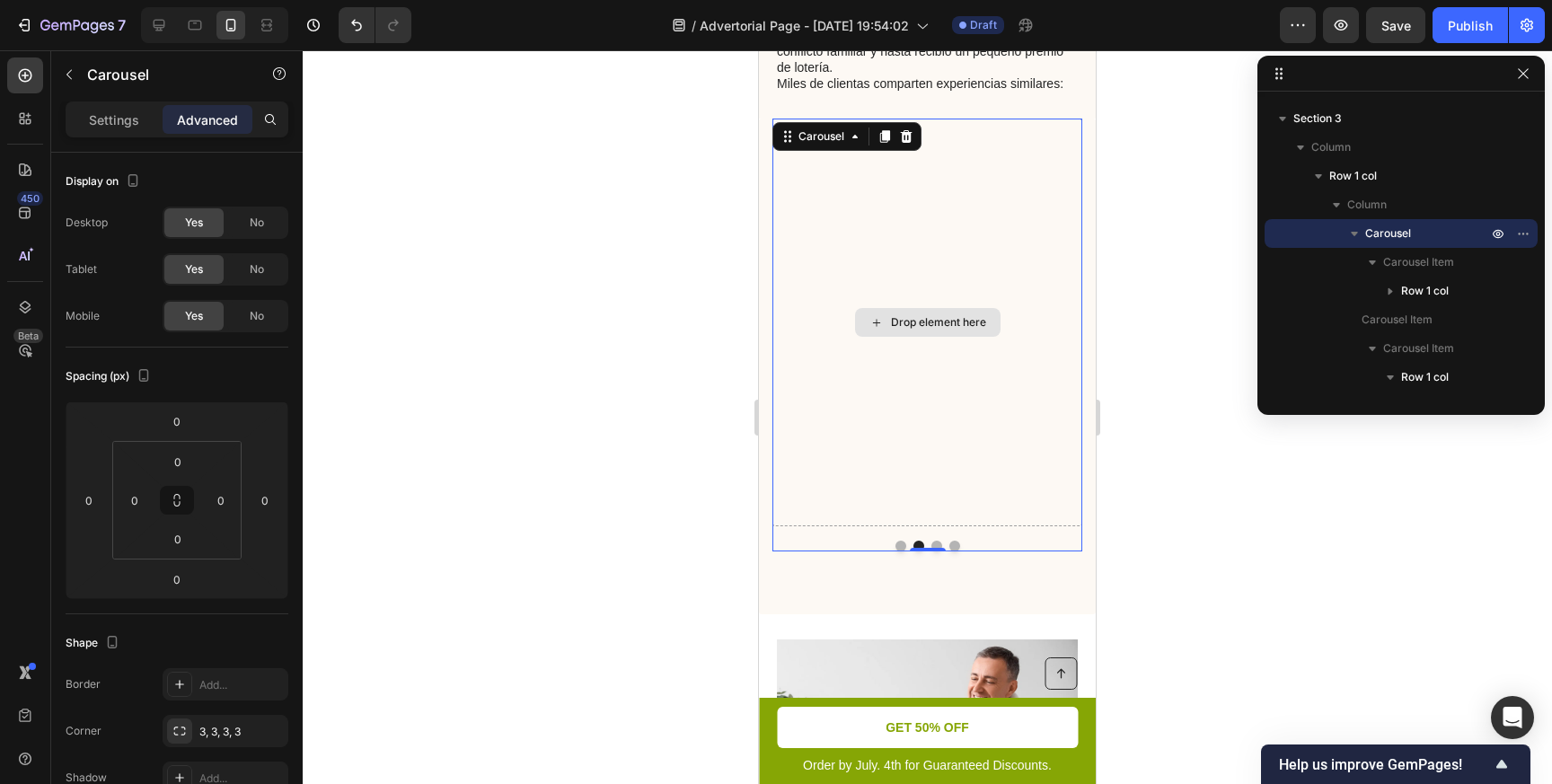
click at [1019, 118] on div "Drop element here" at bounding box center [928, 322] width 310 height 408
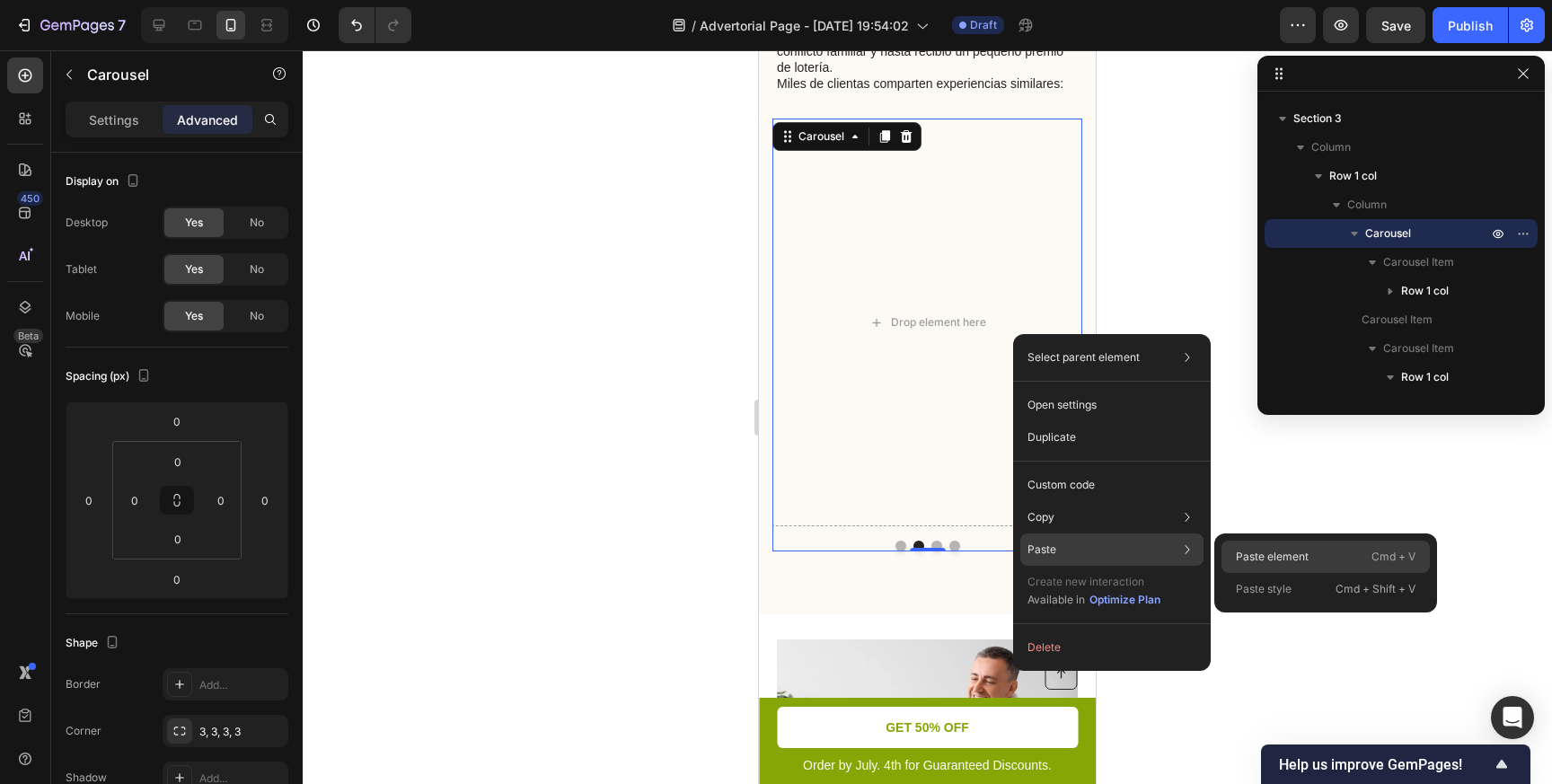
click at [1278, 557] on p "Paste element" at bounding box center [1271, 556] width 73 height 16
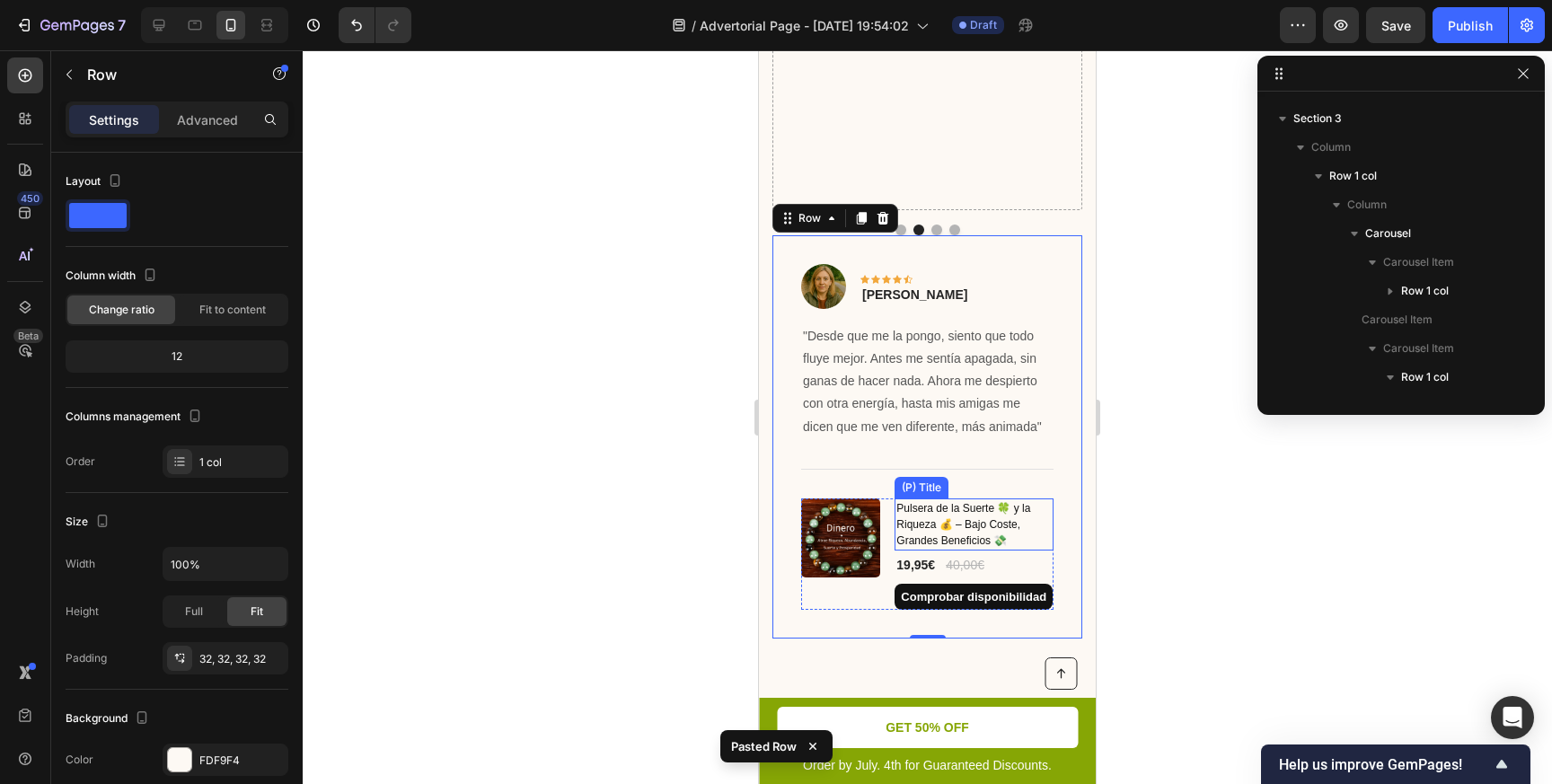
scroll to position [1881, 0]
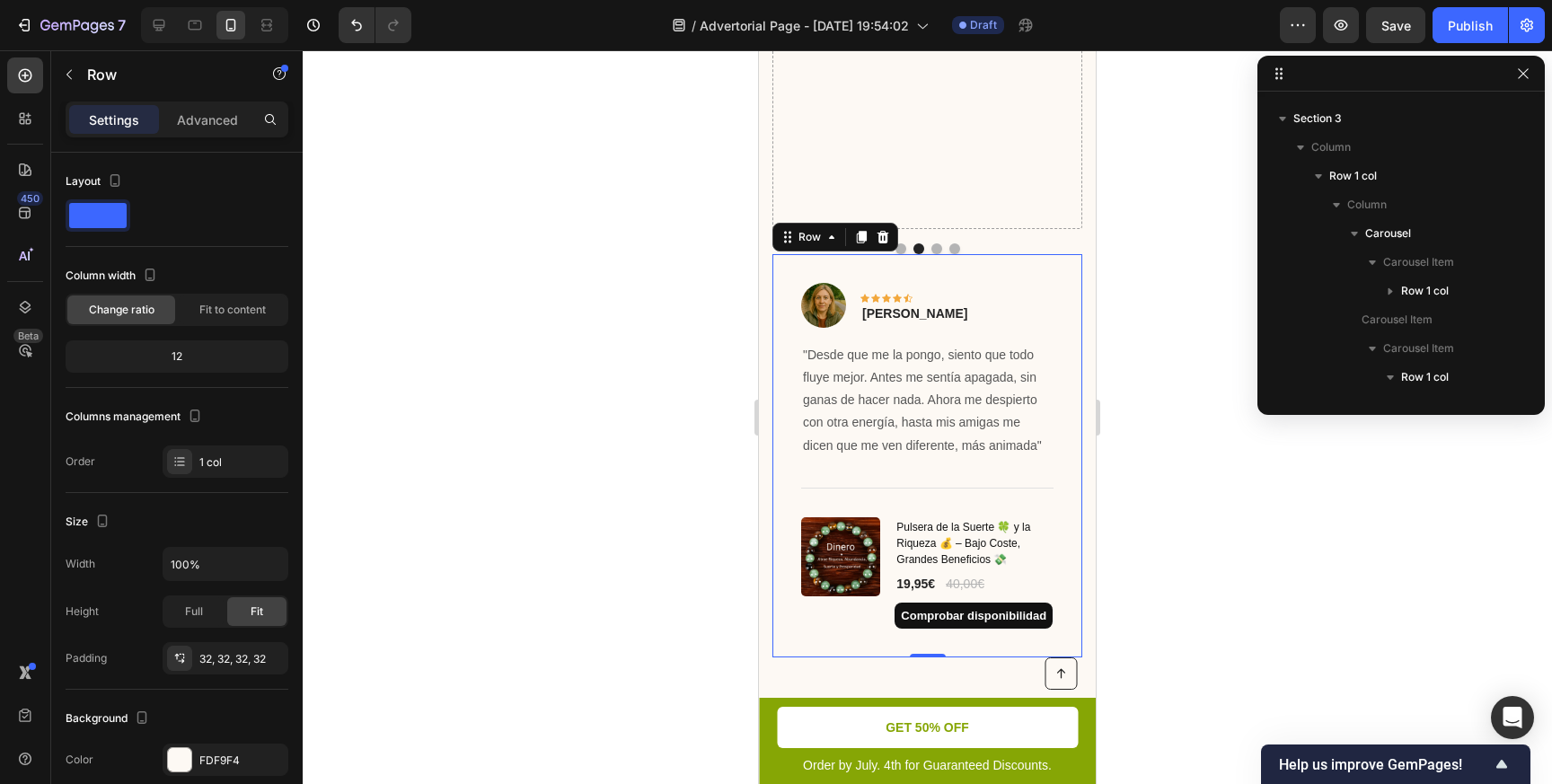
click at [1034, 258] on div "Image Icon Icon Icon Icon Icon Row [PERSON_NAME] Text block Row "Desde que me l…" at bounding box center [928, 456] width 310 height 404
click at [1034, 263] on div "Image Icon Icon Icon Icon Icon Row [PERSON_NAME] Text block Row "Desde que me l…" at bounding box center [928, 456] width 310 height 404
click at [862, 406] on p ""Desde que me la pongo, siento que todo fluye mejor. Antes me sentía apagada, s…" at bounding box center [927, 401] width 249 height 113
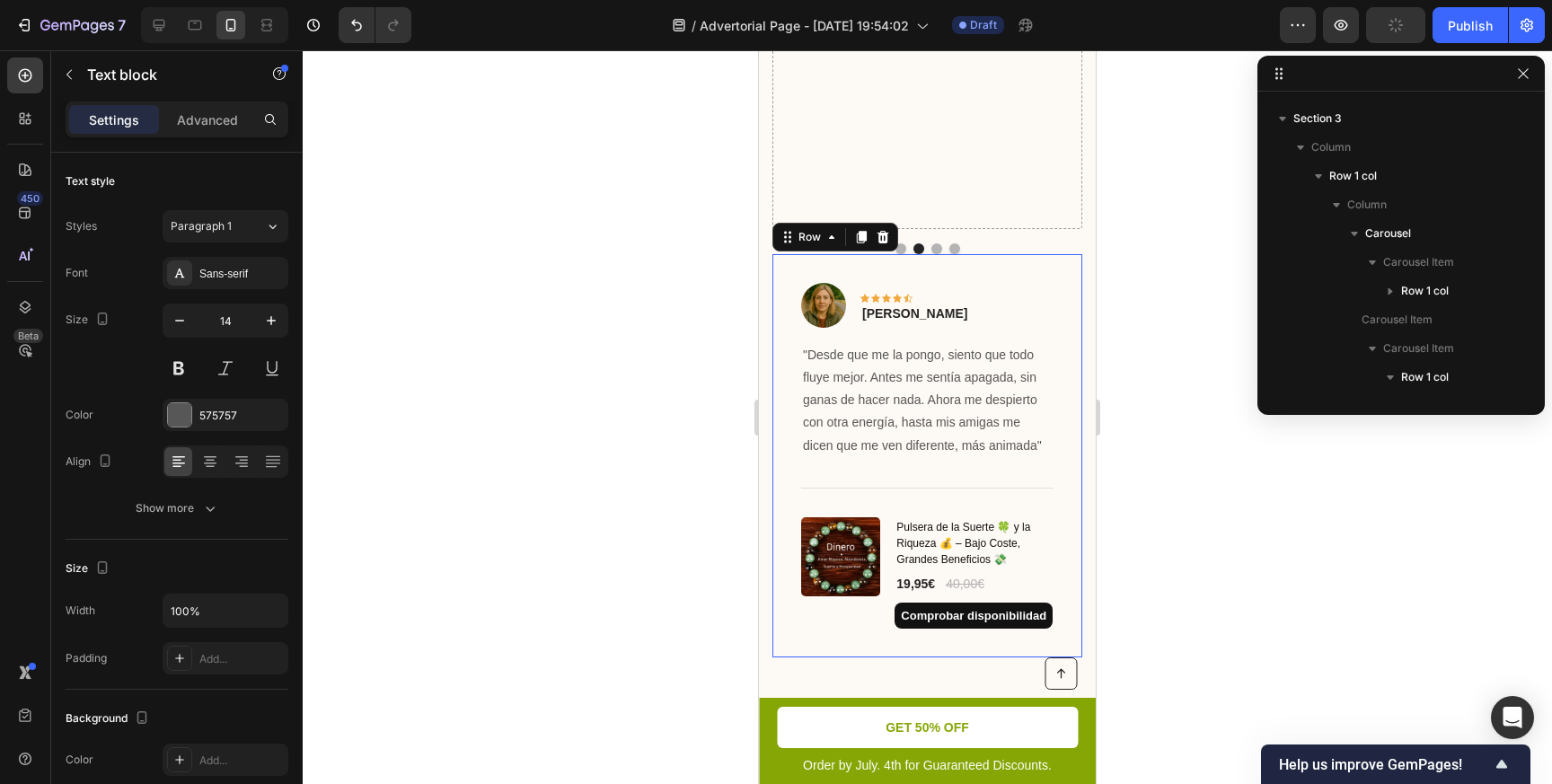
click at [785, 254] on div "Image Icon Icon Icon Icon Icon Row [PERSON_NAME] Text block Row "Desde que me l…" at bounding box center [928, 456] width 310 height 404
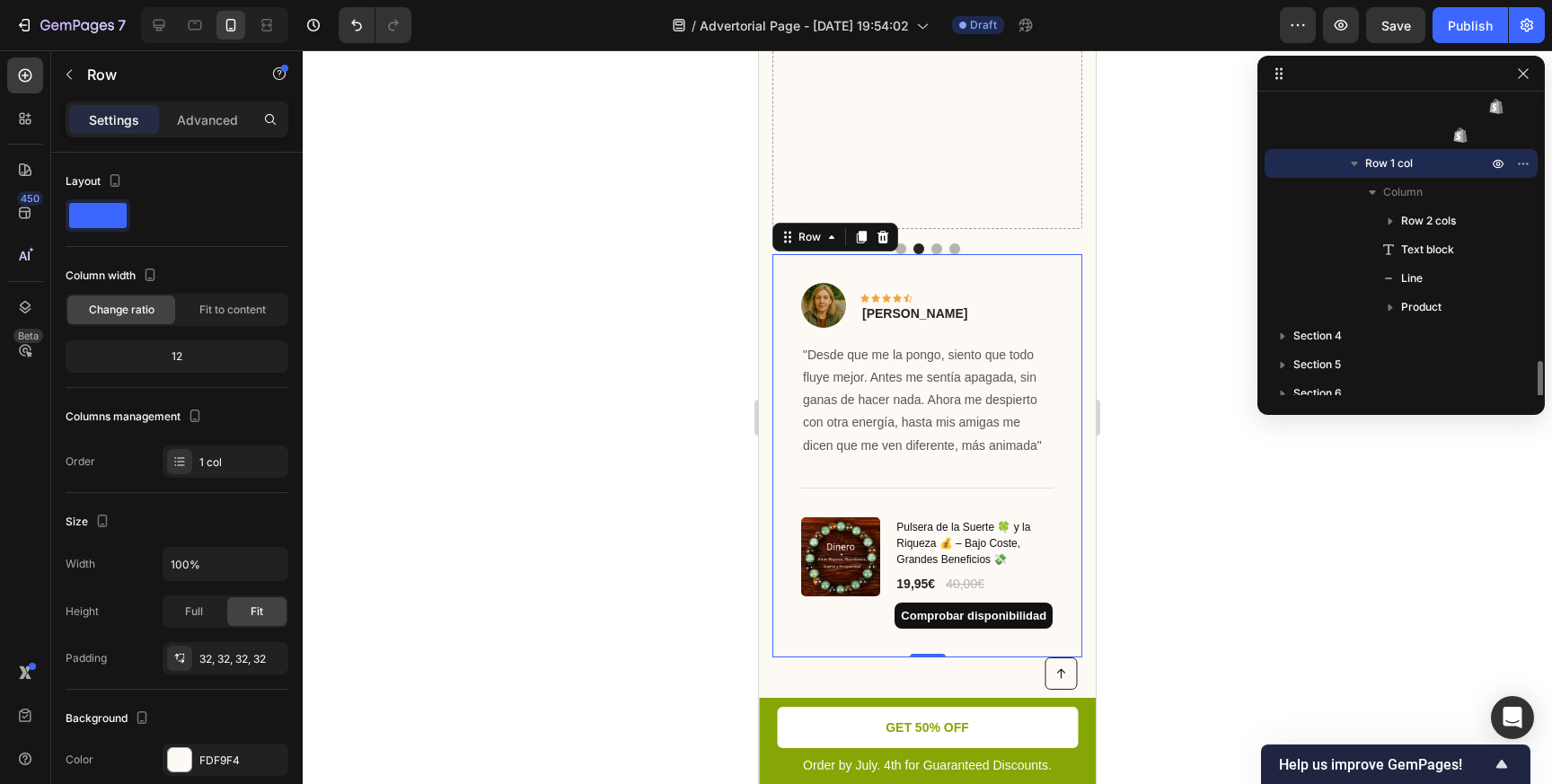
scroll to position [1572, 0]
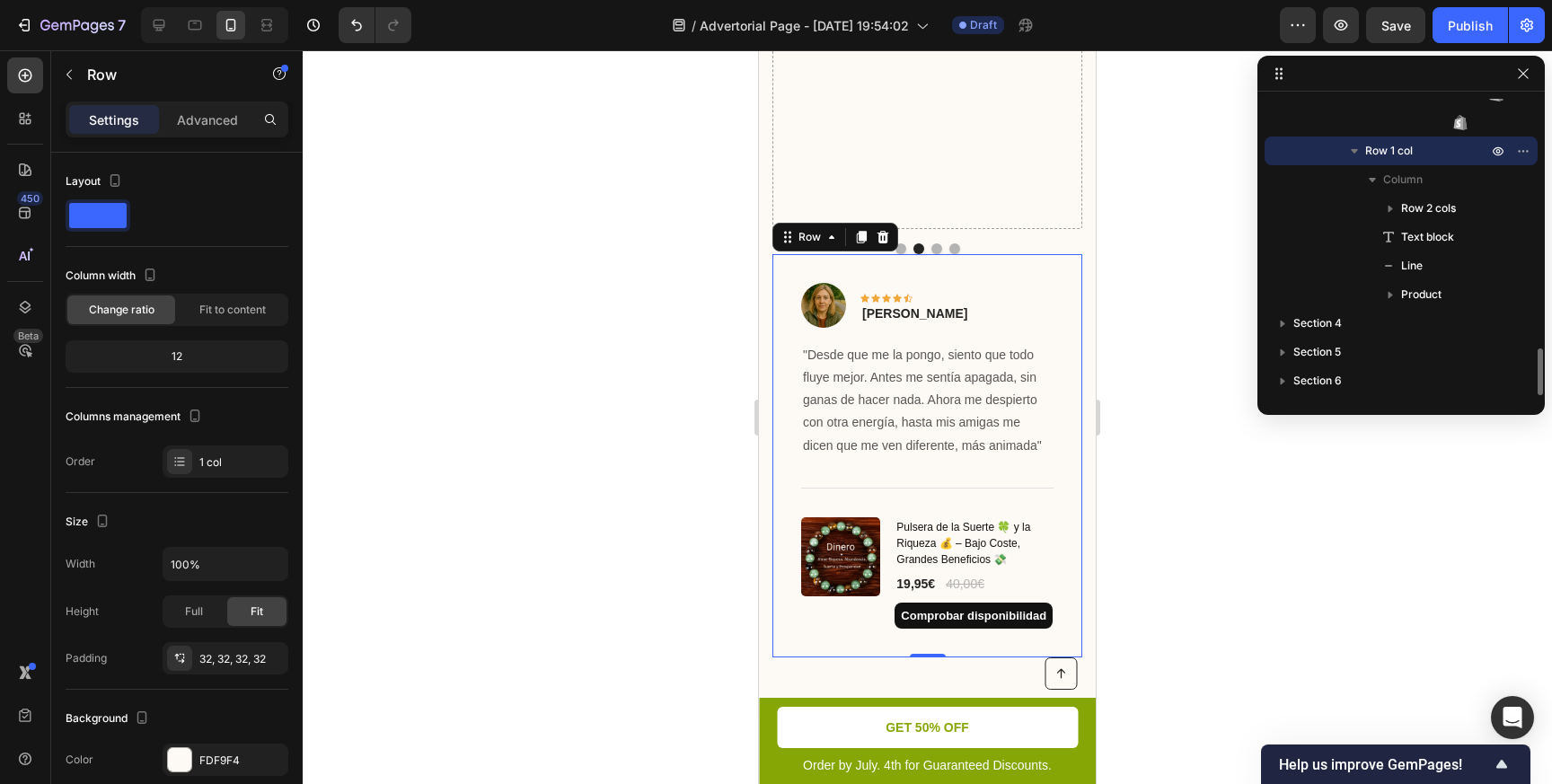
click at [1353, 148] on icon "button" at bounding box center [1353, 150] width 18 height 18
click at [1376, 147] on span "Row 1 col" at bounding box center [1388, 150] width 47 height 18
click at [1351, 151] on icon "button" at bounding box center [1353, 150] width 18 height 18
drag, startPoint x: 2125, startPoint y: 201, endPoint x: 983, endPoint y: 155, distance: 1142.9
drag, startPoint x: 2136, startPoint y: 199, endPoint x: 969, endPoint y: 136, distance: 1168.7
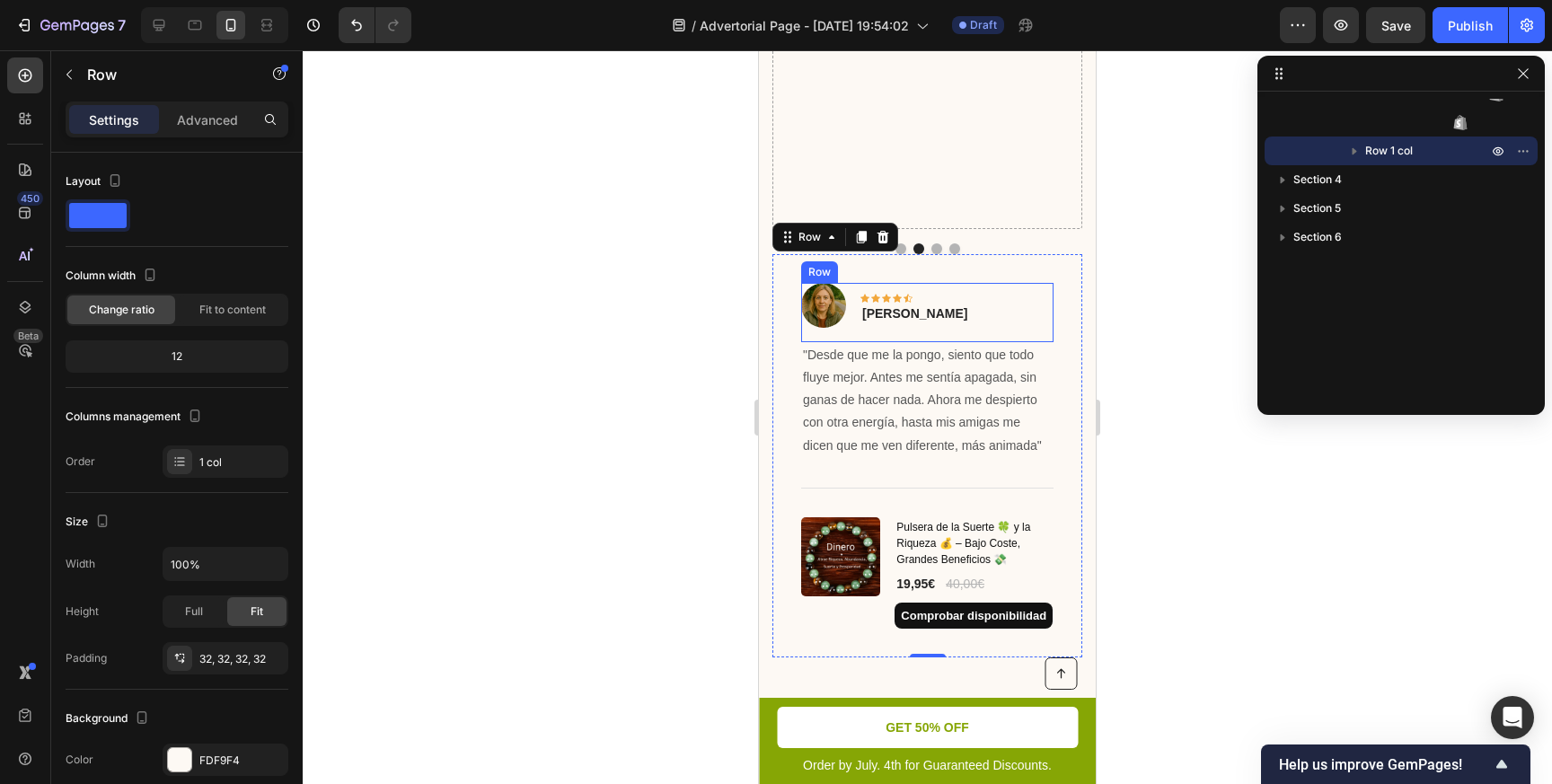
scroll to position [366, 0]
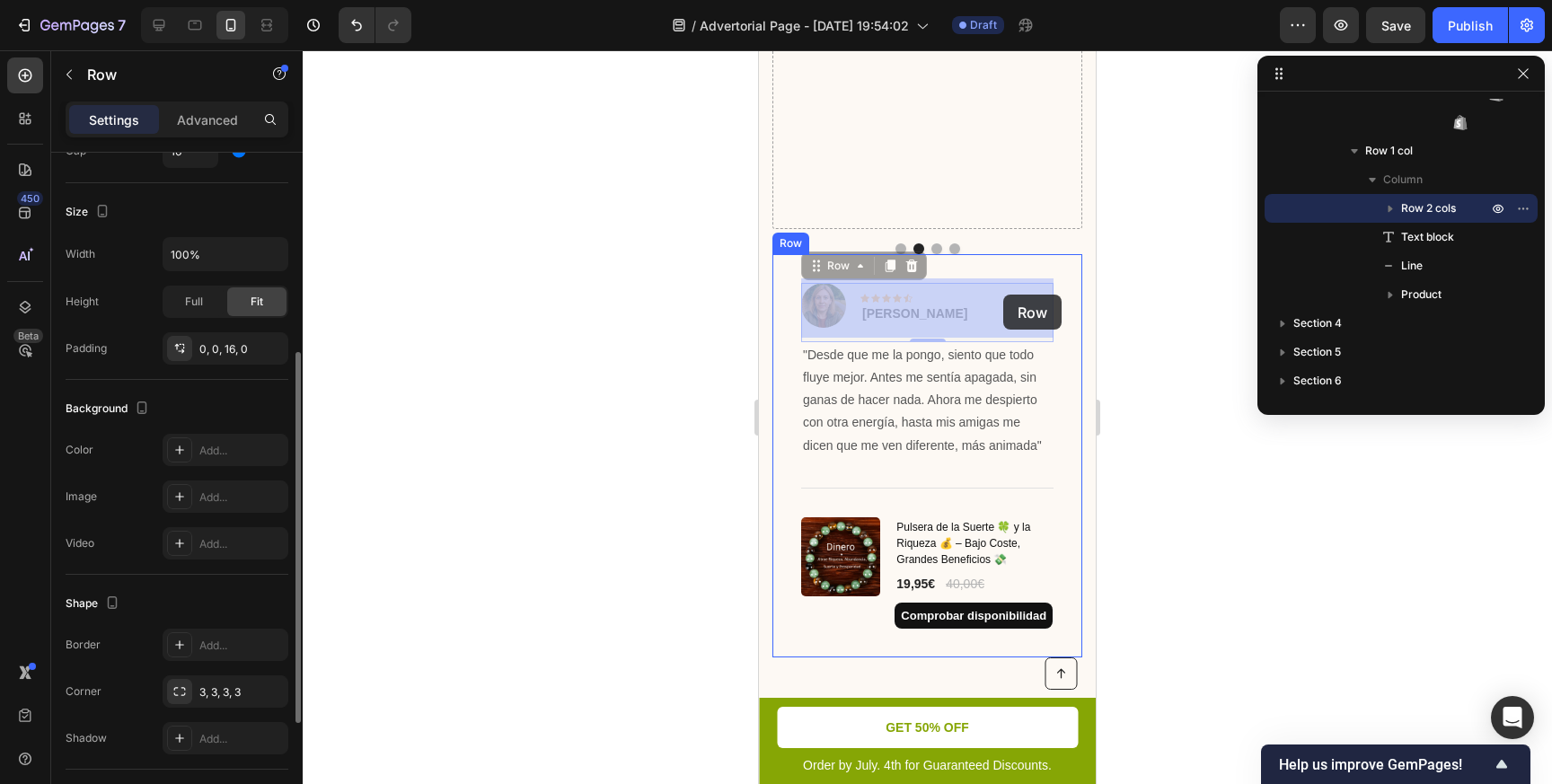
drag, startPoint x: 1001, startPoint y: 305, endPoint x: 1003, endPoint y: 293, distance: 12.2
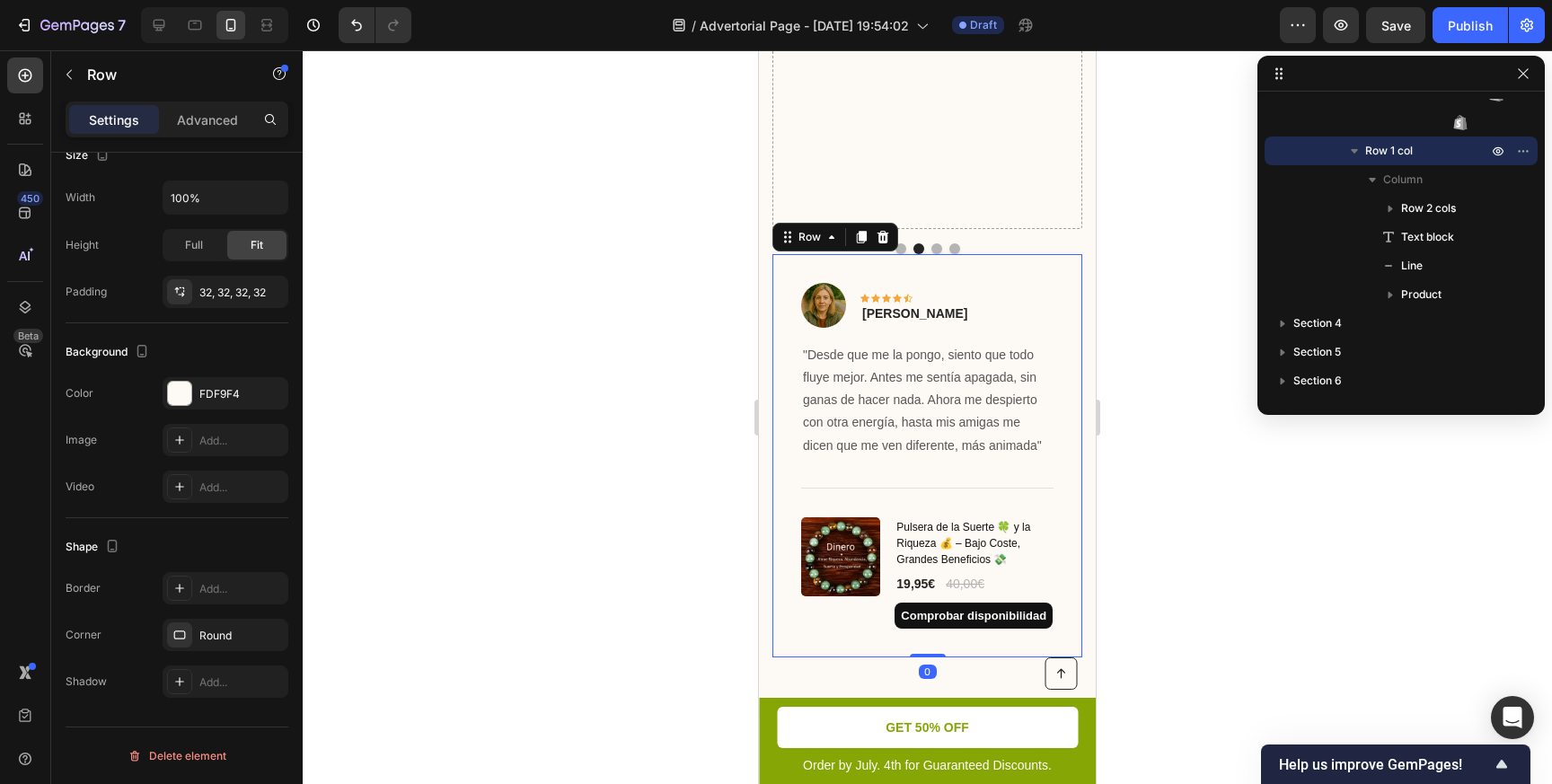
click at [1003, 257] on div "Image Icon Icon Icon Icon Icon Row [PERSON_NAME] Text block Row "Desde que me l…" at bounding box center [928, 456] width 310 height 404
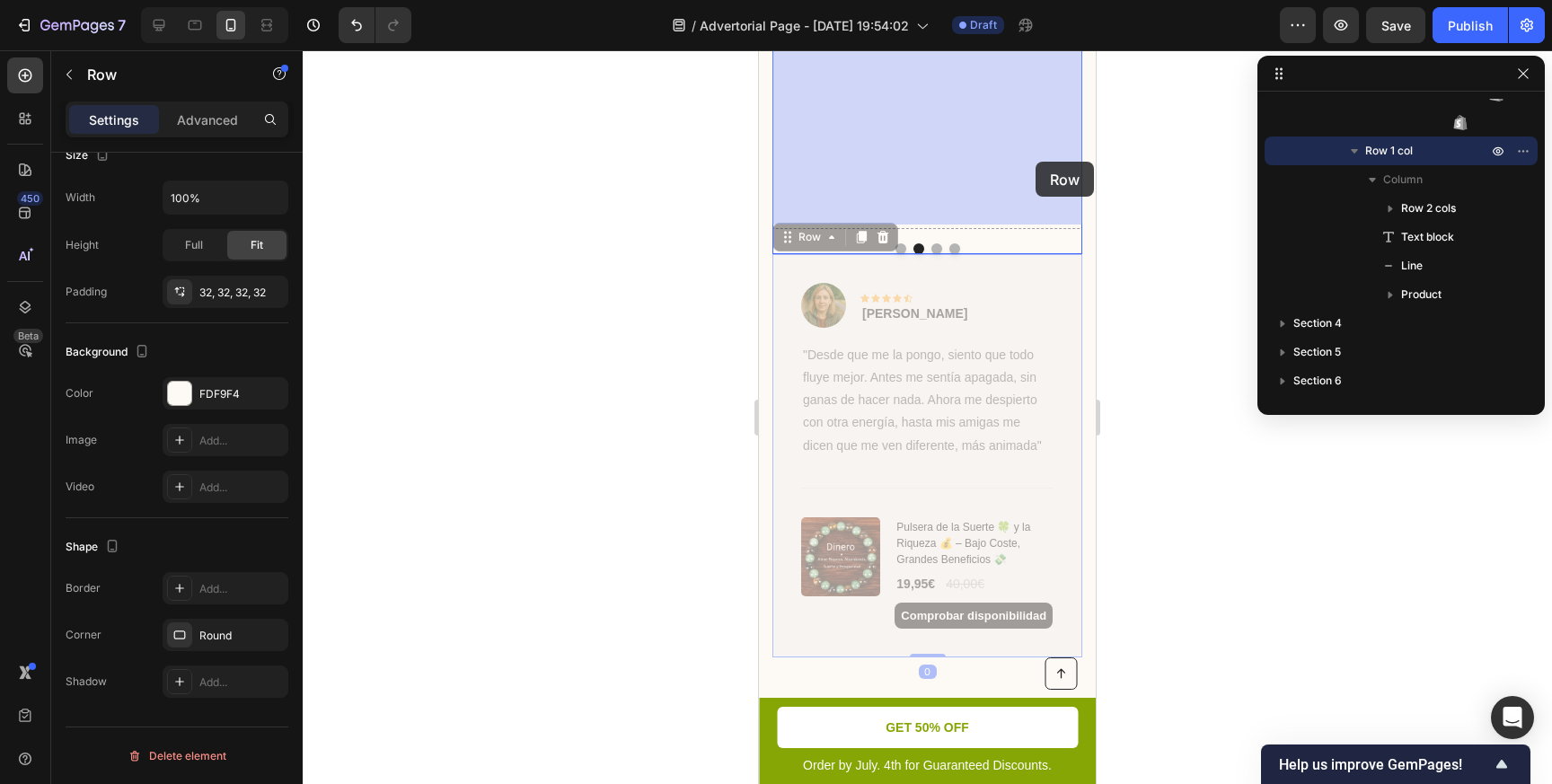
drag, startPoint x: 1003, startPoint y: 259, endPoint x: 1036, endPoint y: 161, distance: 103.4
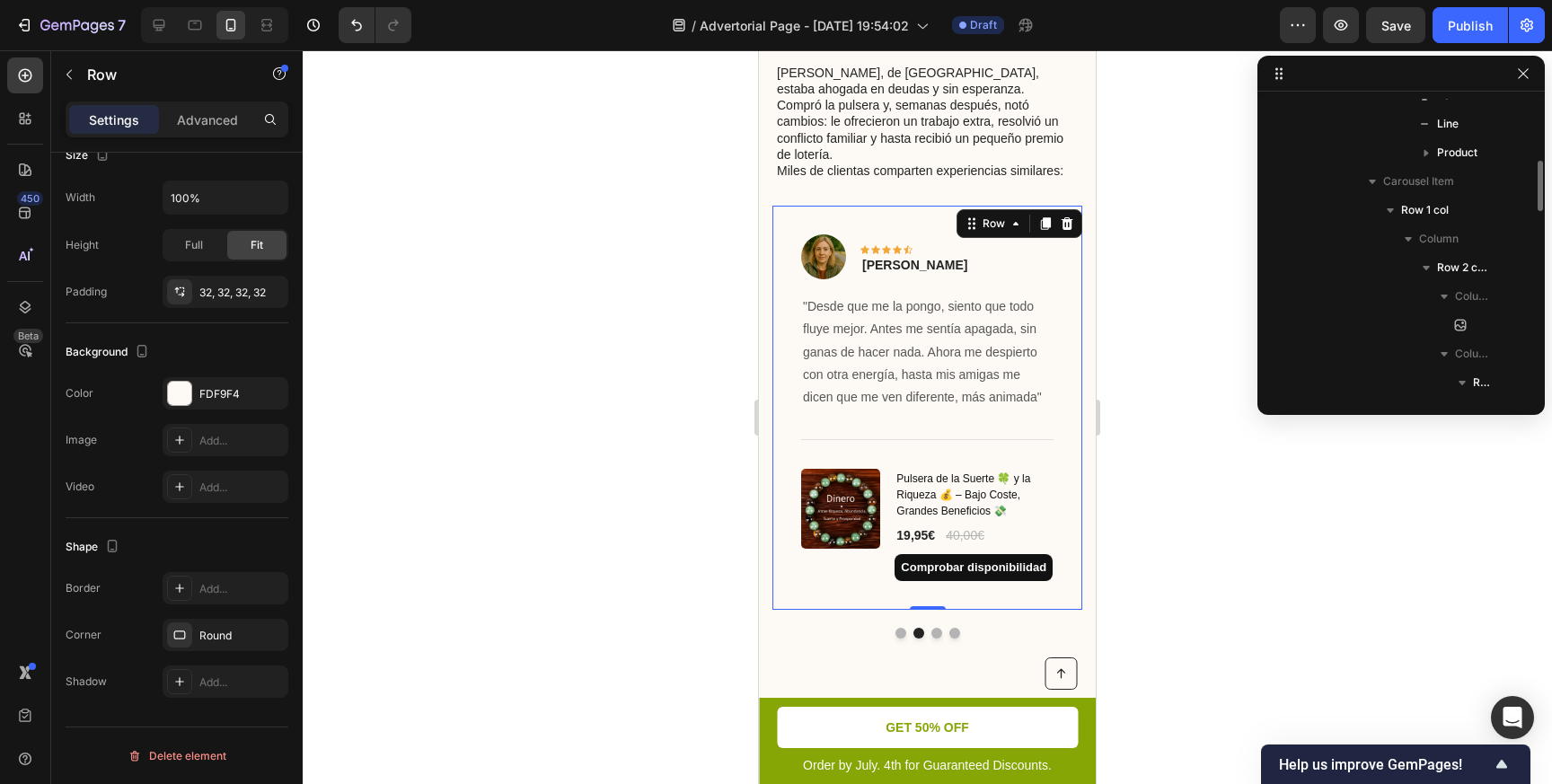
scroll to position [608, 0]
click at [841, 205] on div "Image Icon Icon Icon Icon Icon Row [PERSON_NAME] Text block Row "Desde que me l…" at bounding box center [928, 407] width 310 height 404
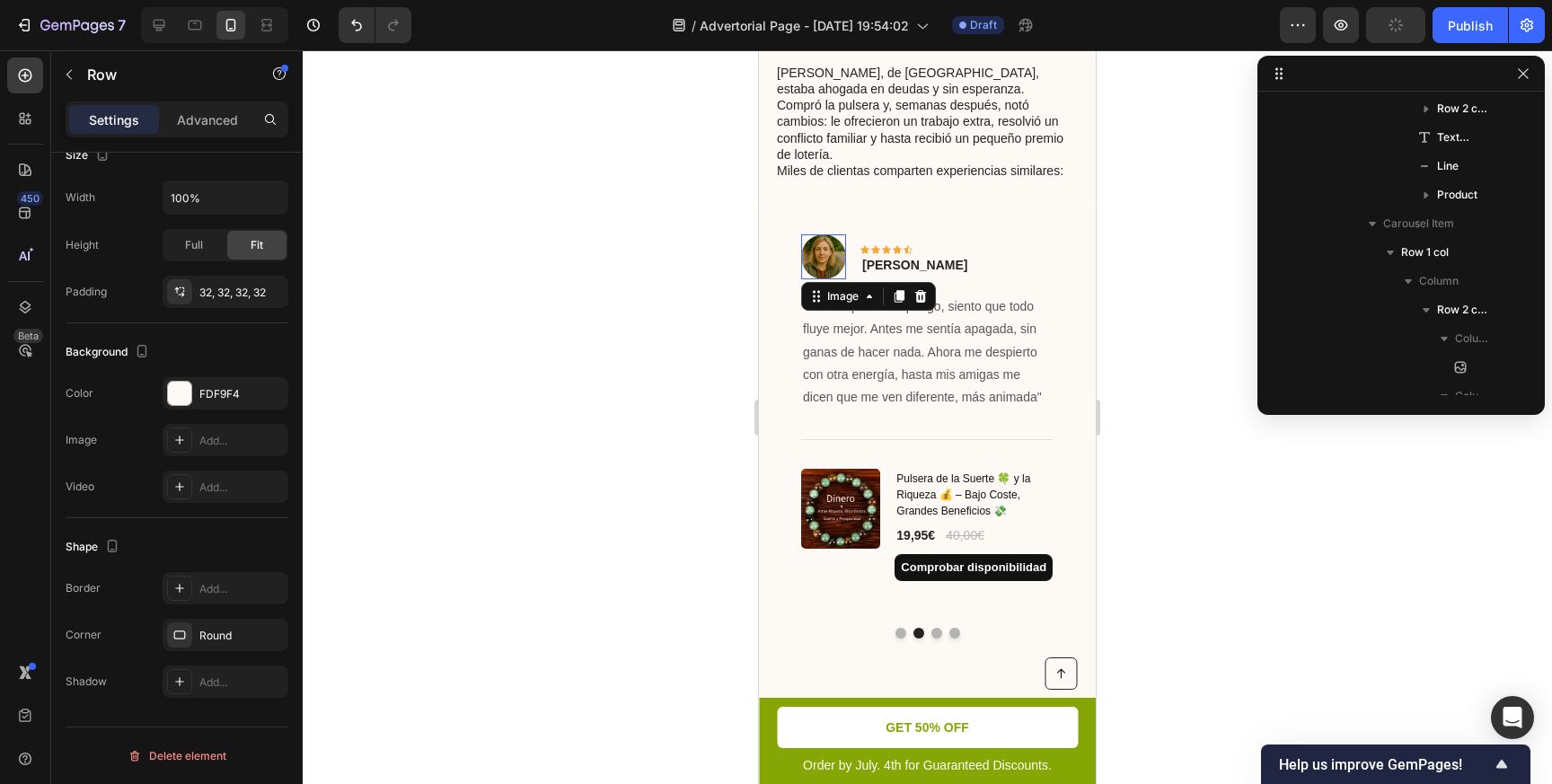
click at [819, 235] on img at bounding box center [823, 256] width 44 height 44
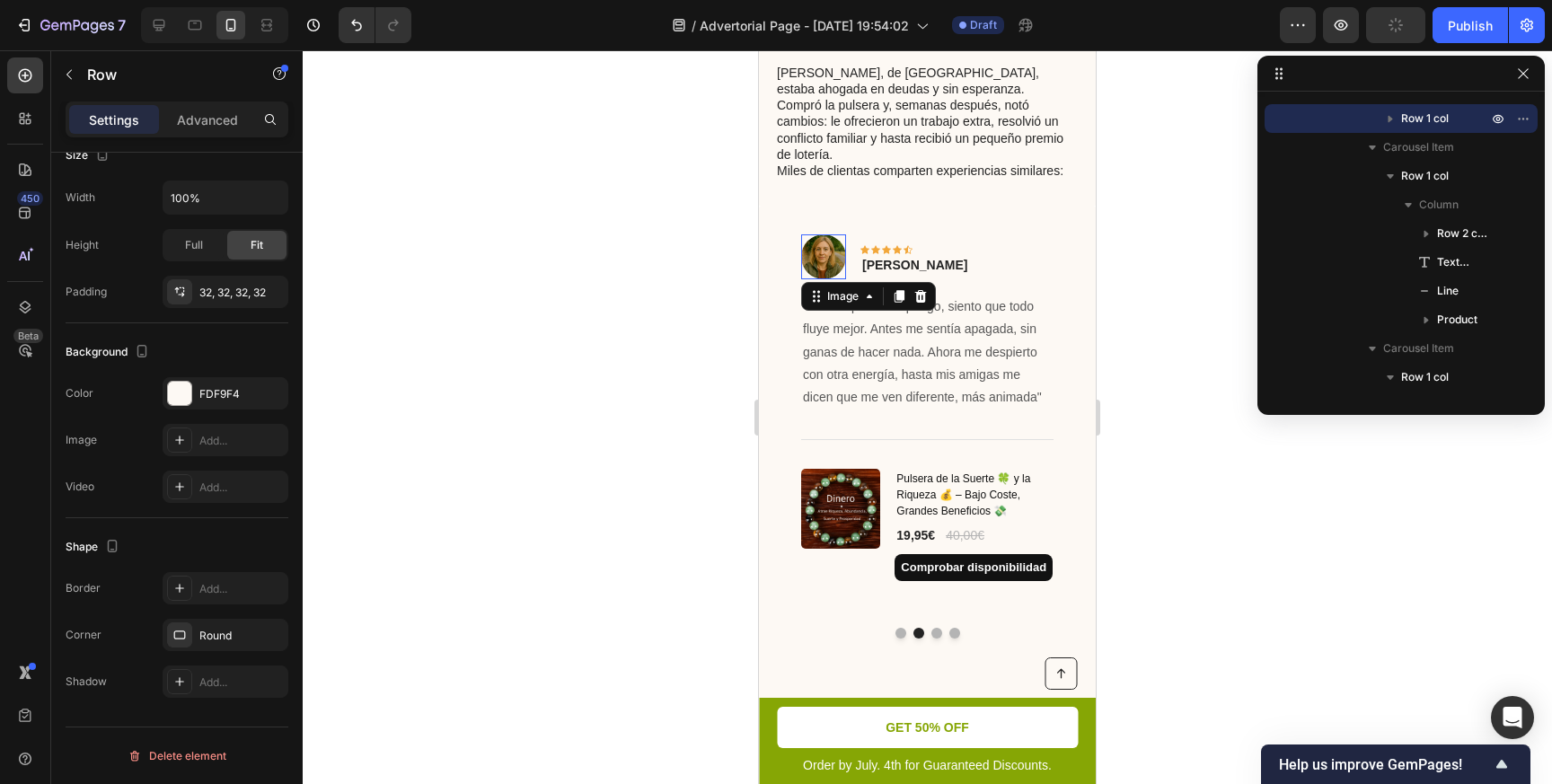
scroll to position [0, 0]
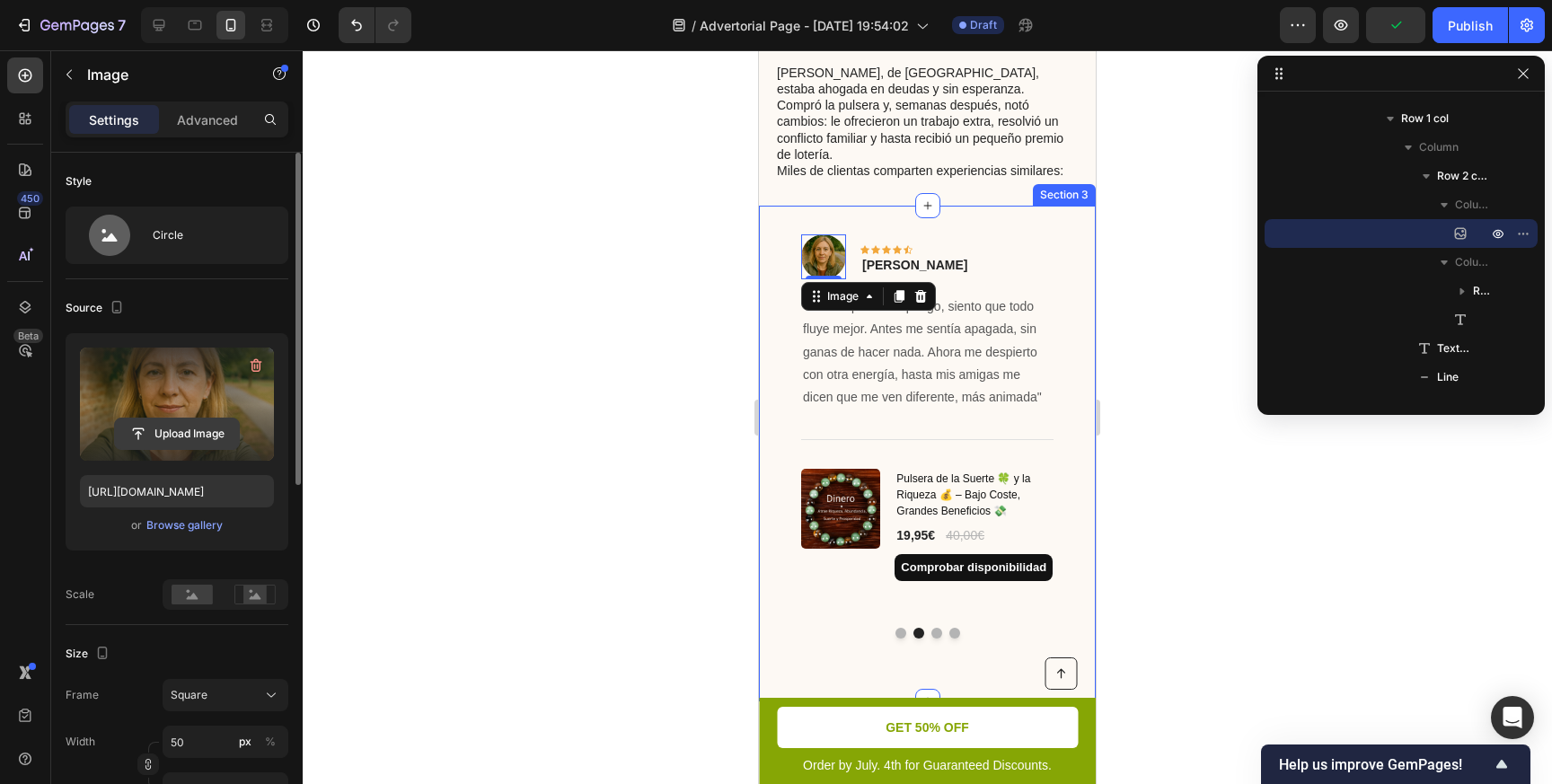
click at [192, 434] on input "file" at bounding box center [177, 433] width 124 height 30
